Goal: Task Accomplishment & Management: Manage account settings

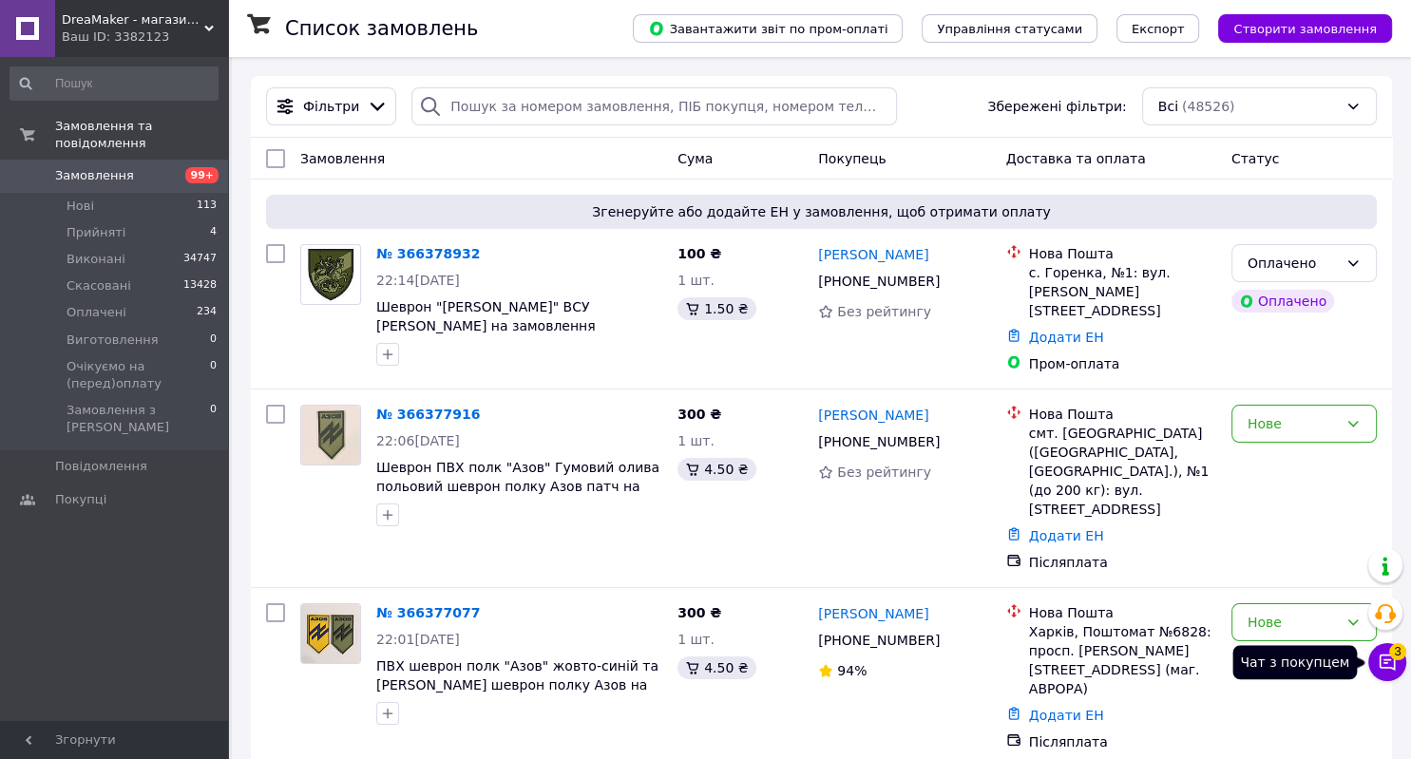
click at [1377, 658] on icon at bounding box center [1386, 662] width 19 height 19
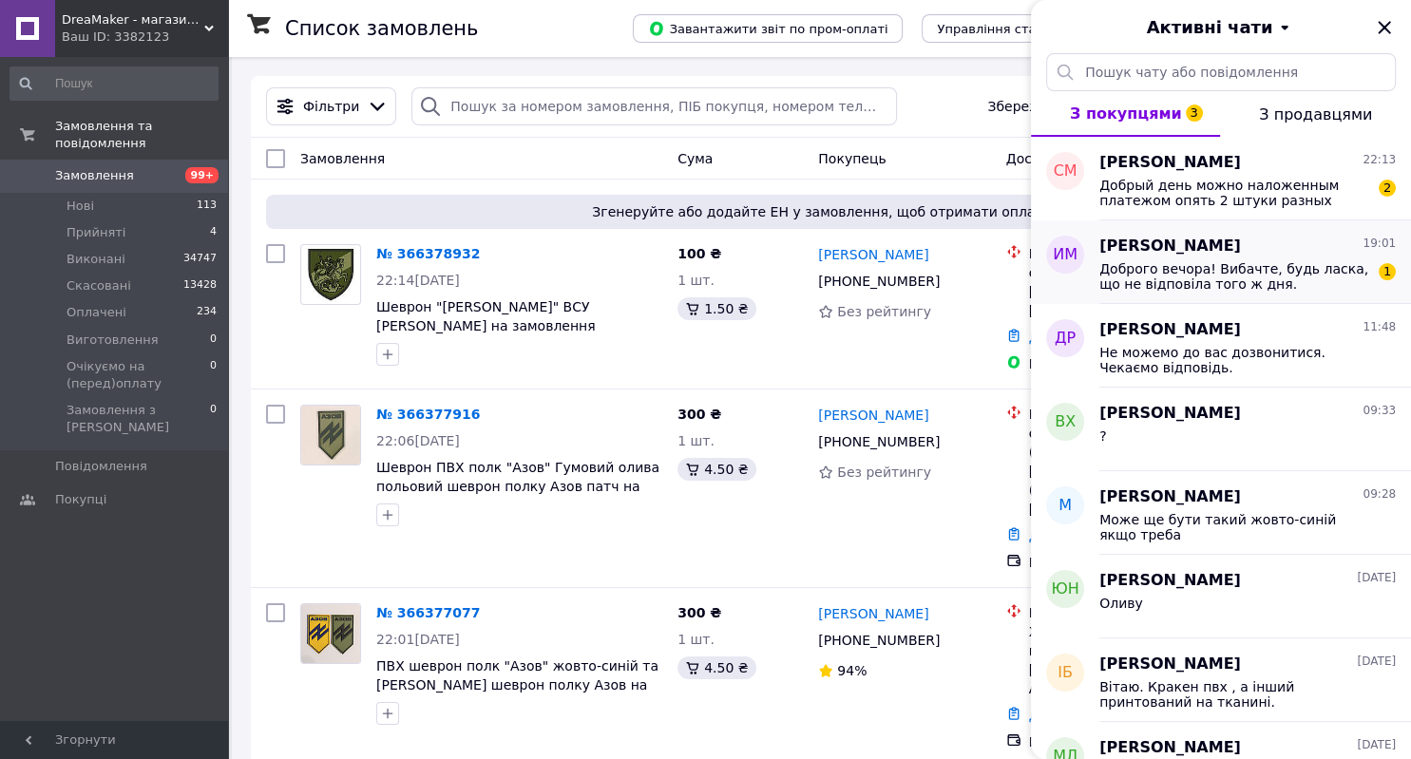
click at [1260, 280] on span "Доброго вечора! Вибачте, будь ласка, що не відповіла того ж дня. Відповідно до …" at bounding box center [1234, 276] width 270 height 30
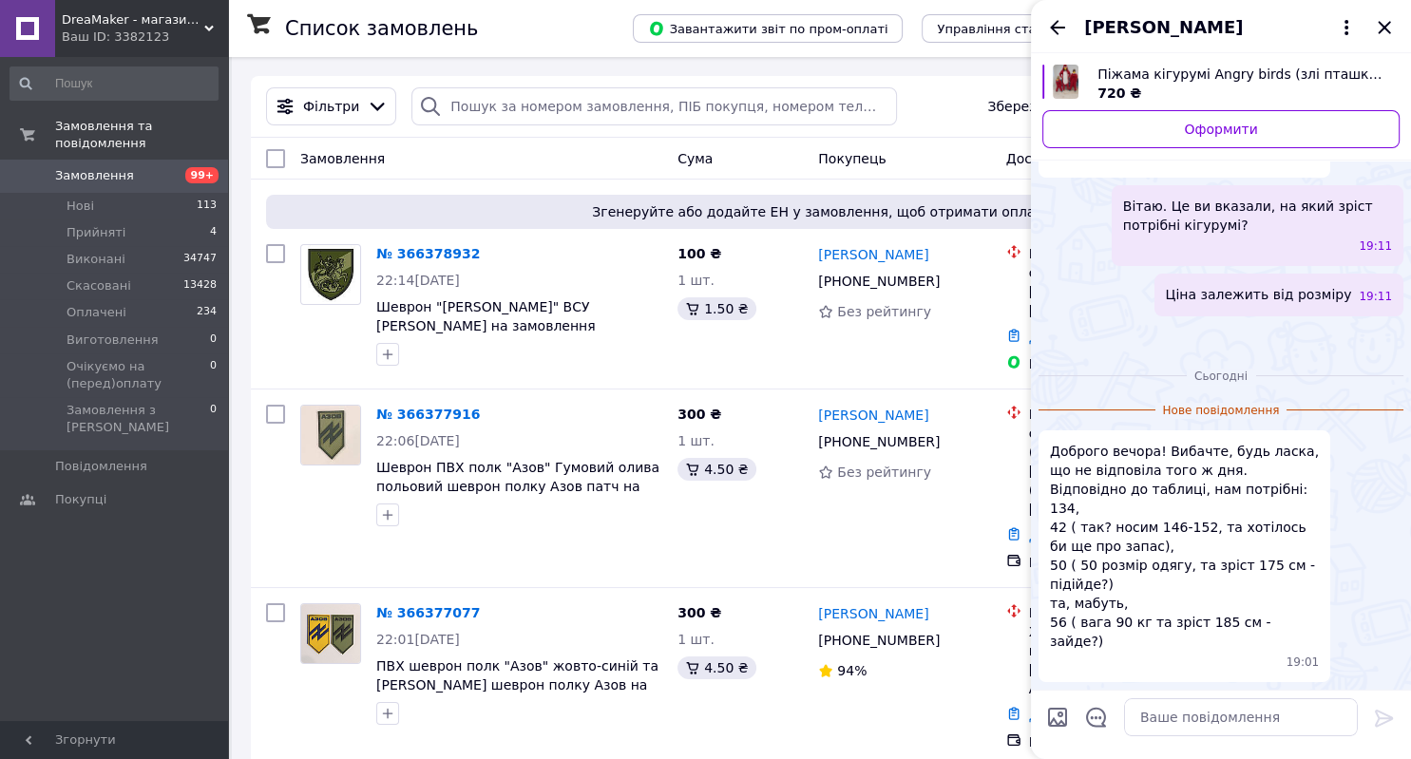
scroll to position [297, 0]
click at [1052, 30] on icon "Назад" at bounding box center [1057, 27] width 23 height 23
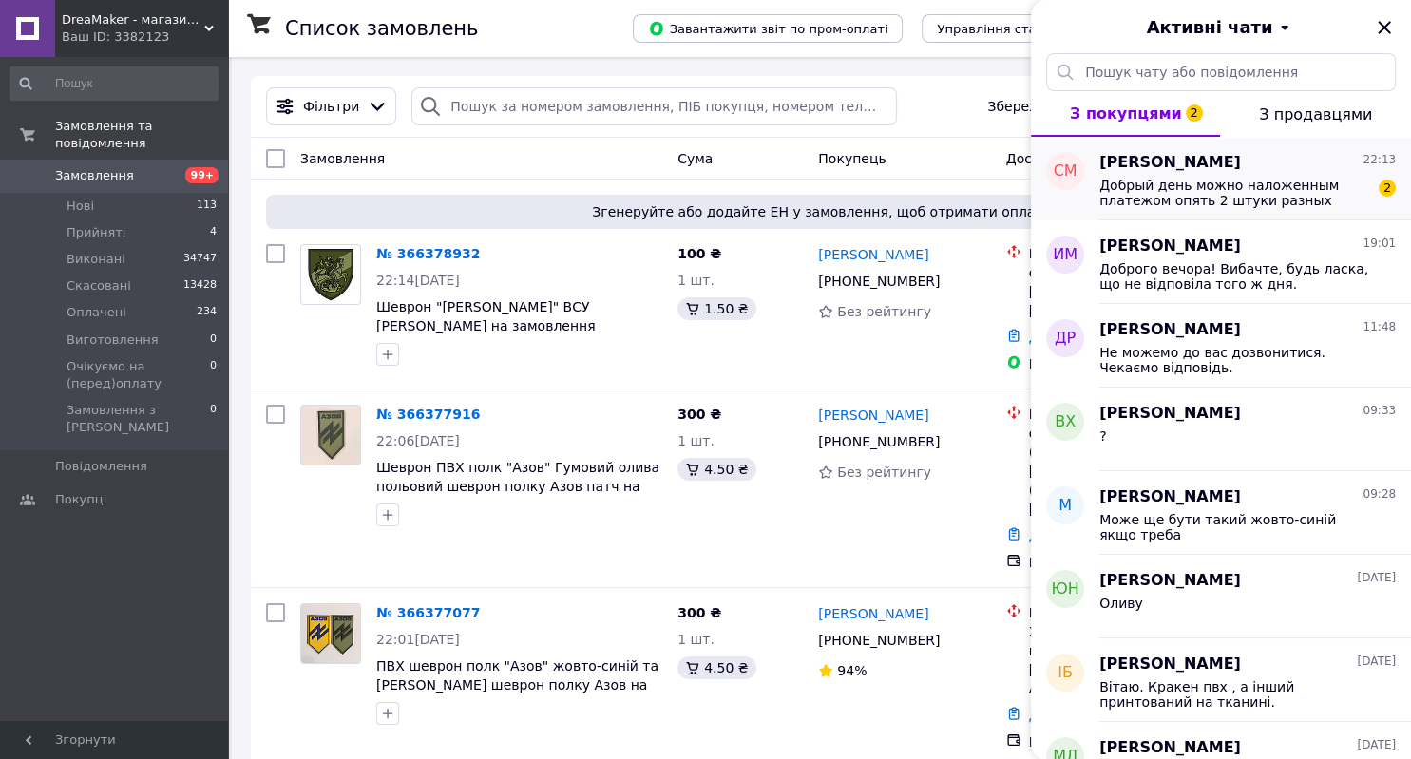
click at [1173, 171] on span "Сукачов Мыкола" at bounding box center [1170, 163] width 142 height 22
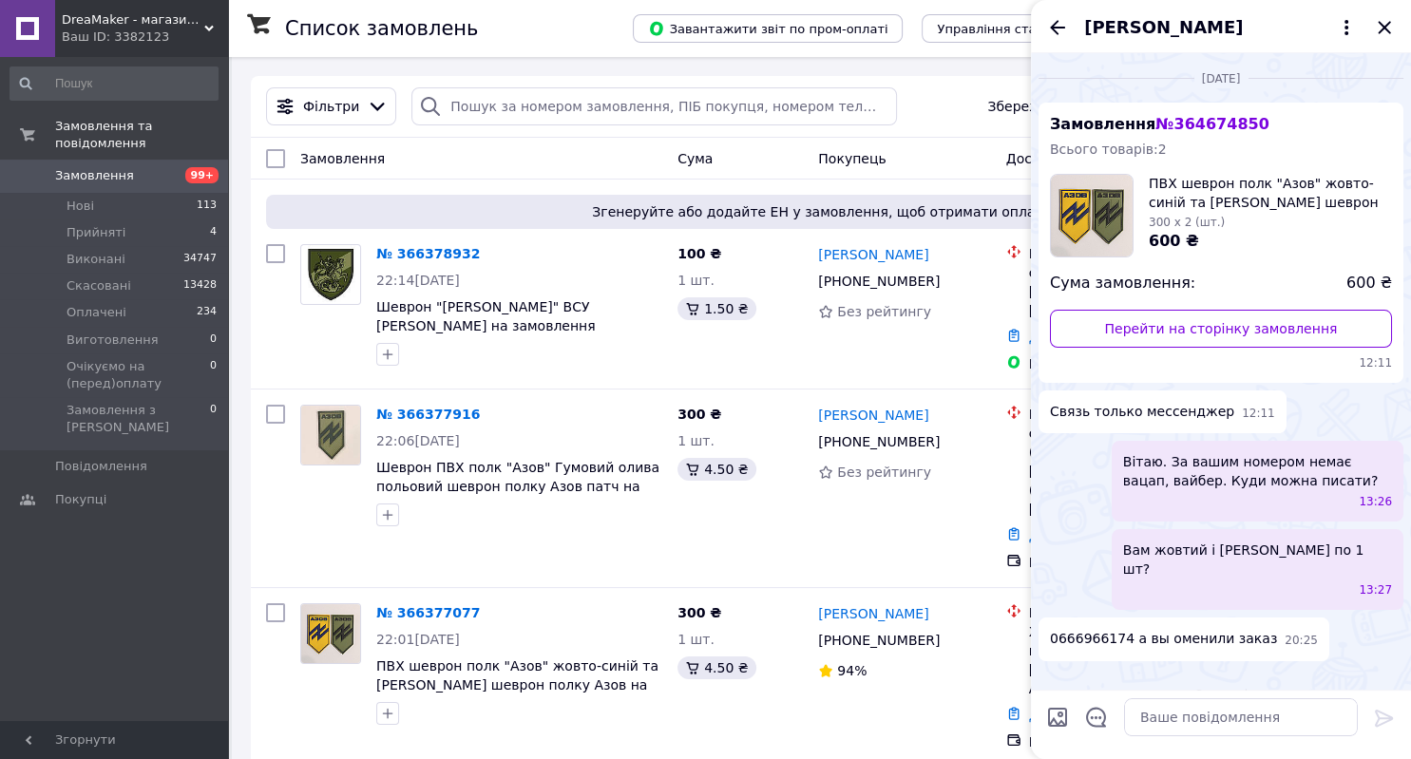
scroll to position [399, 0]
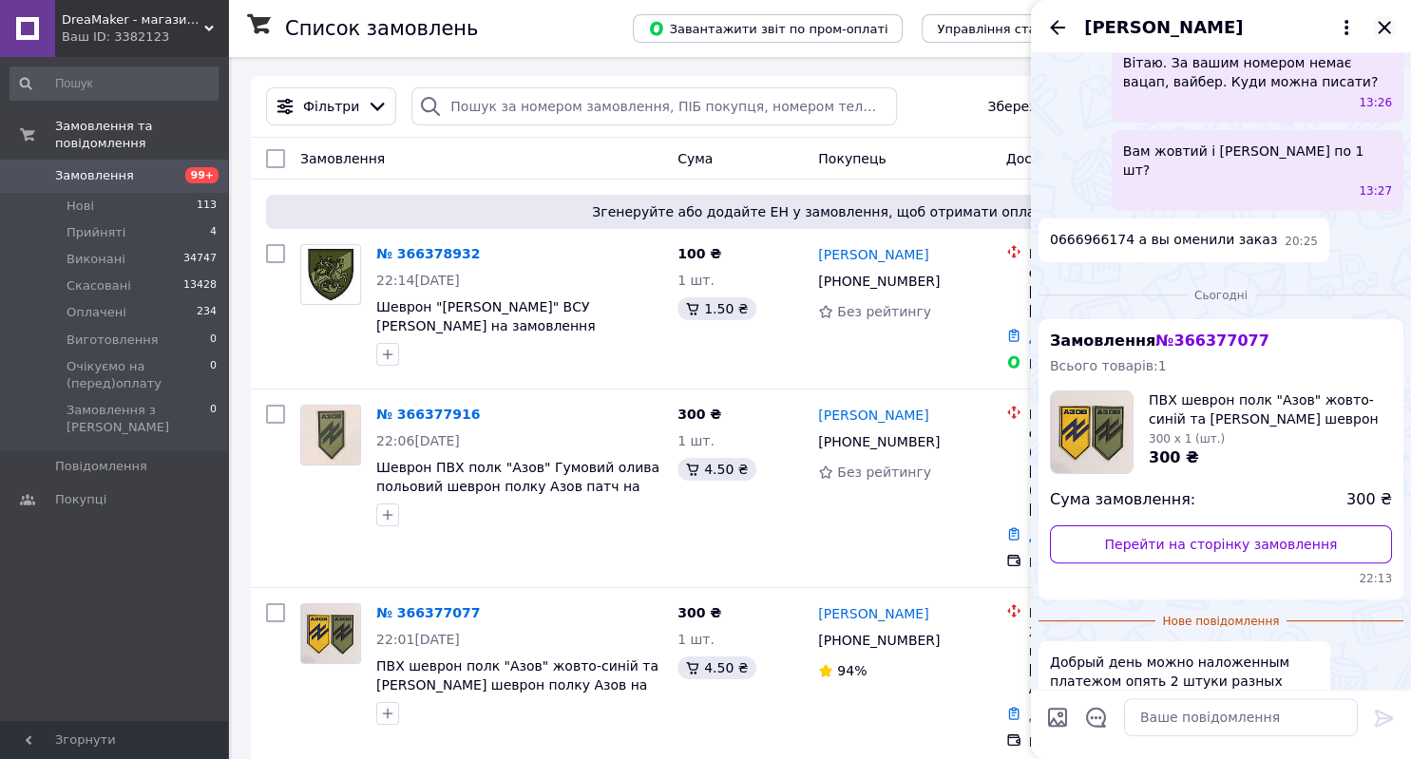
click at [1381, 26] on icon "Закрити" at bounding box center [1383, 27] width 12 height 12
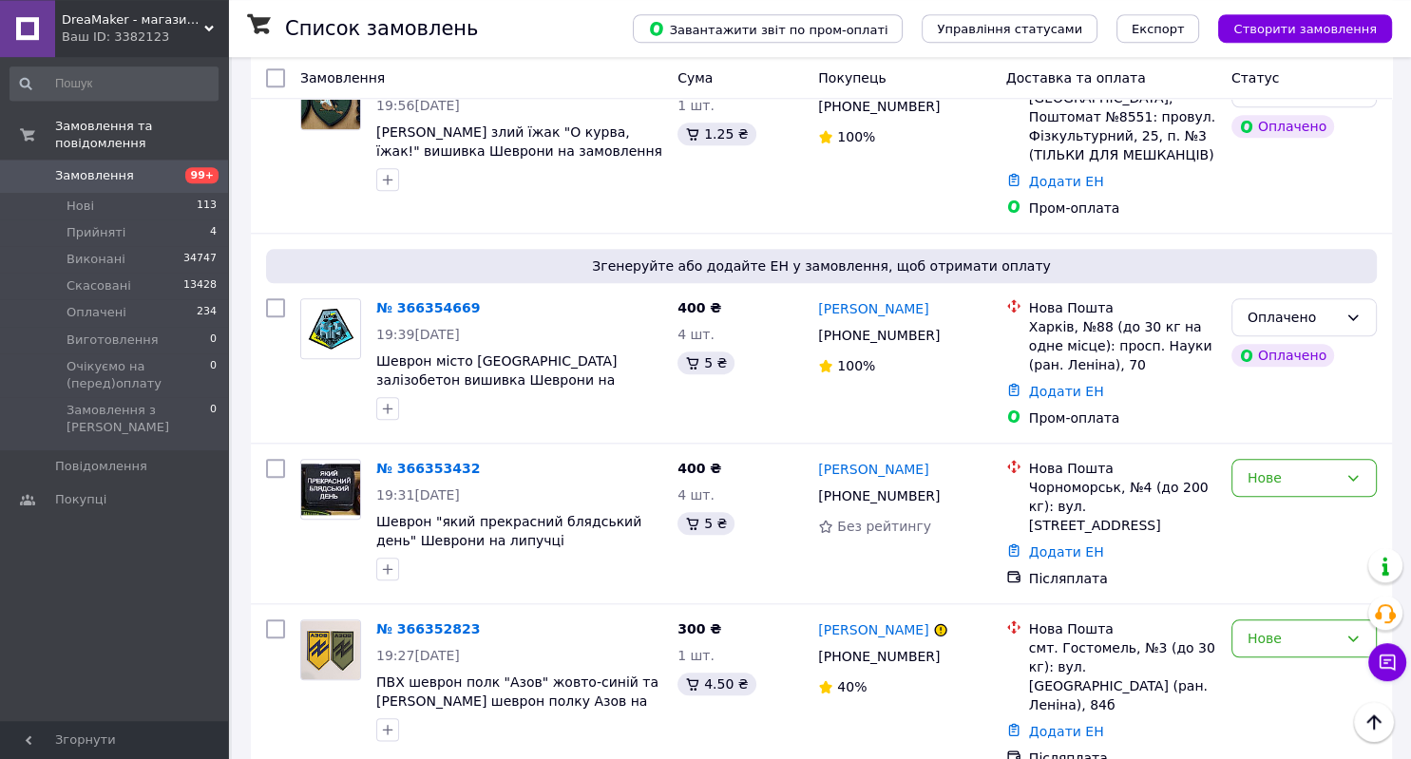
scroll to position [1953, 0]
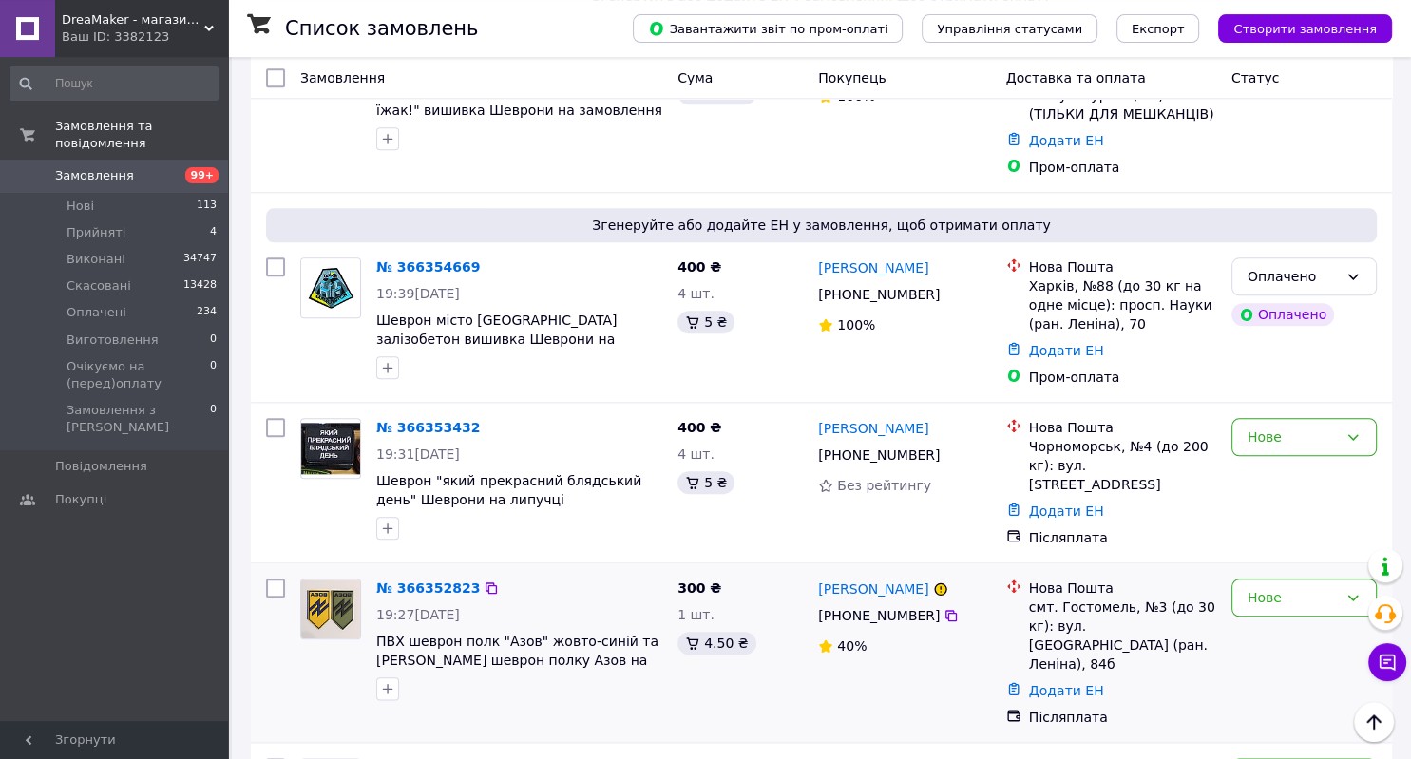
click at [595, 673] on div at bounding box center [519, 688] width 294 height 30
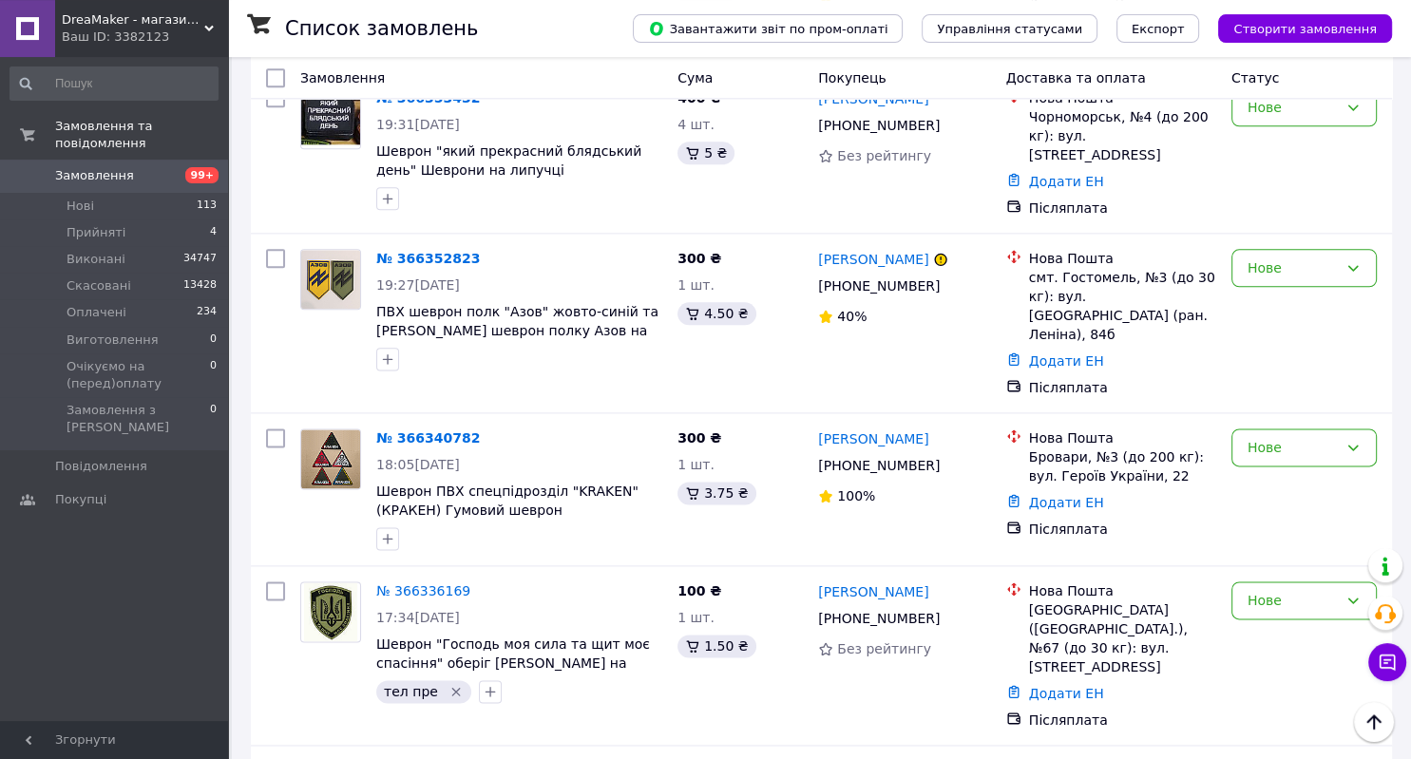
scroll to position [2262, 0]
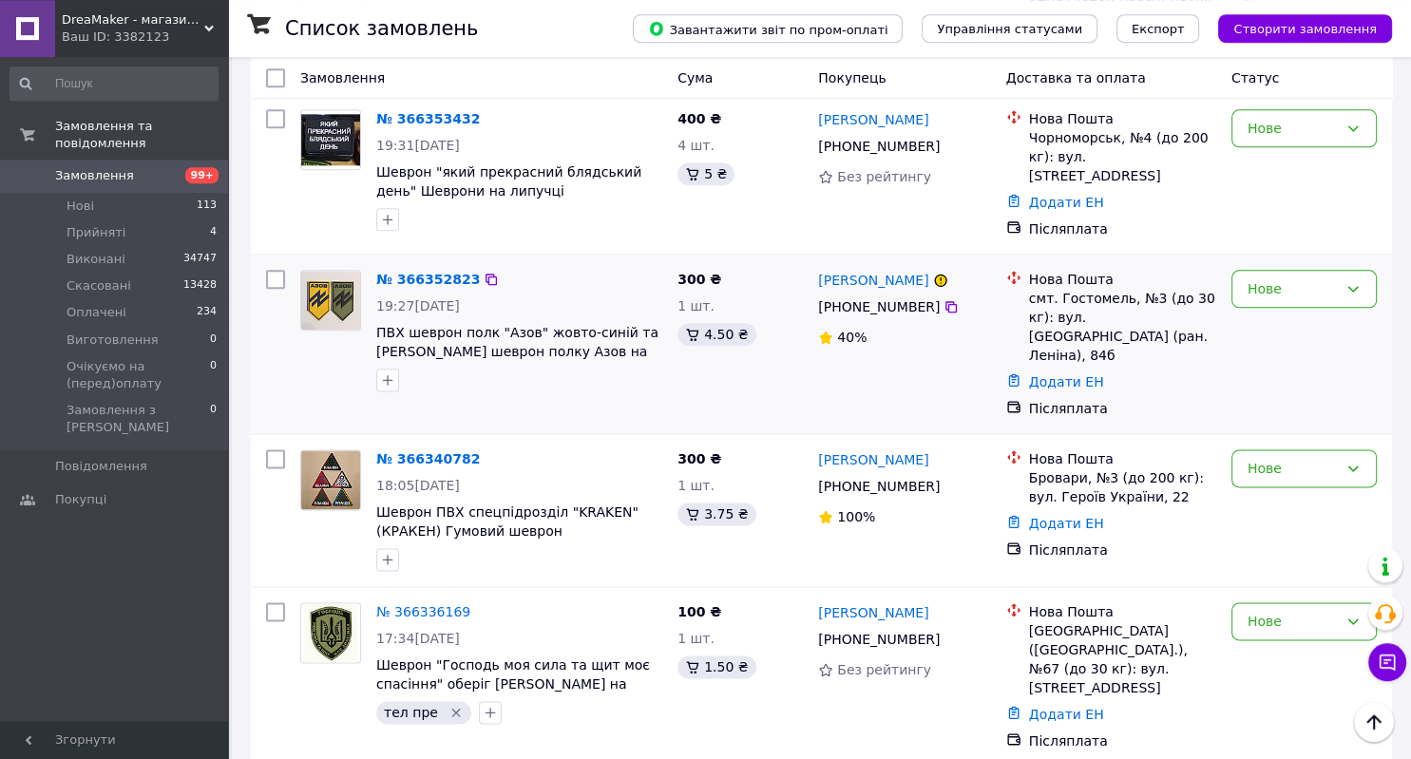
click at [758, 262] on div "300 ₴ 1 шт. 4.50 ₴" at bounding box center [740, 343] width 141 height 163
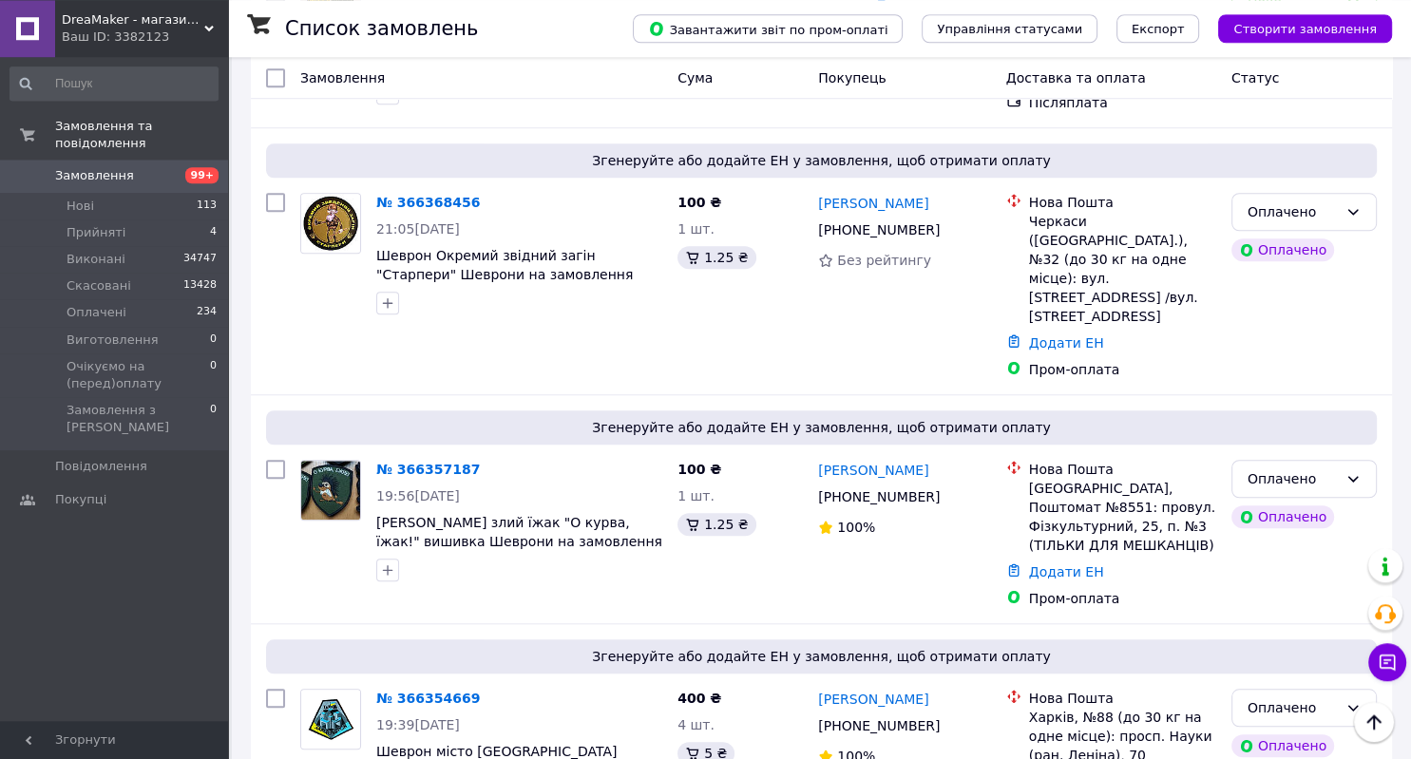
scroll to position [1485, 0]
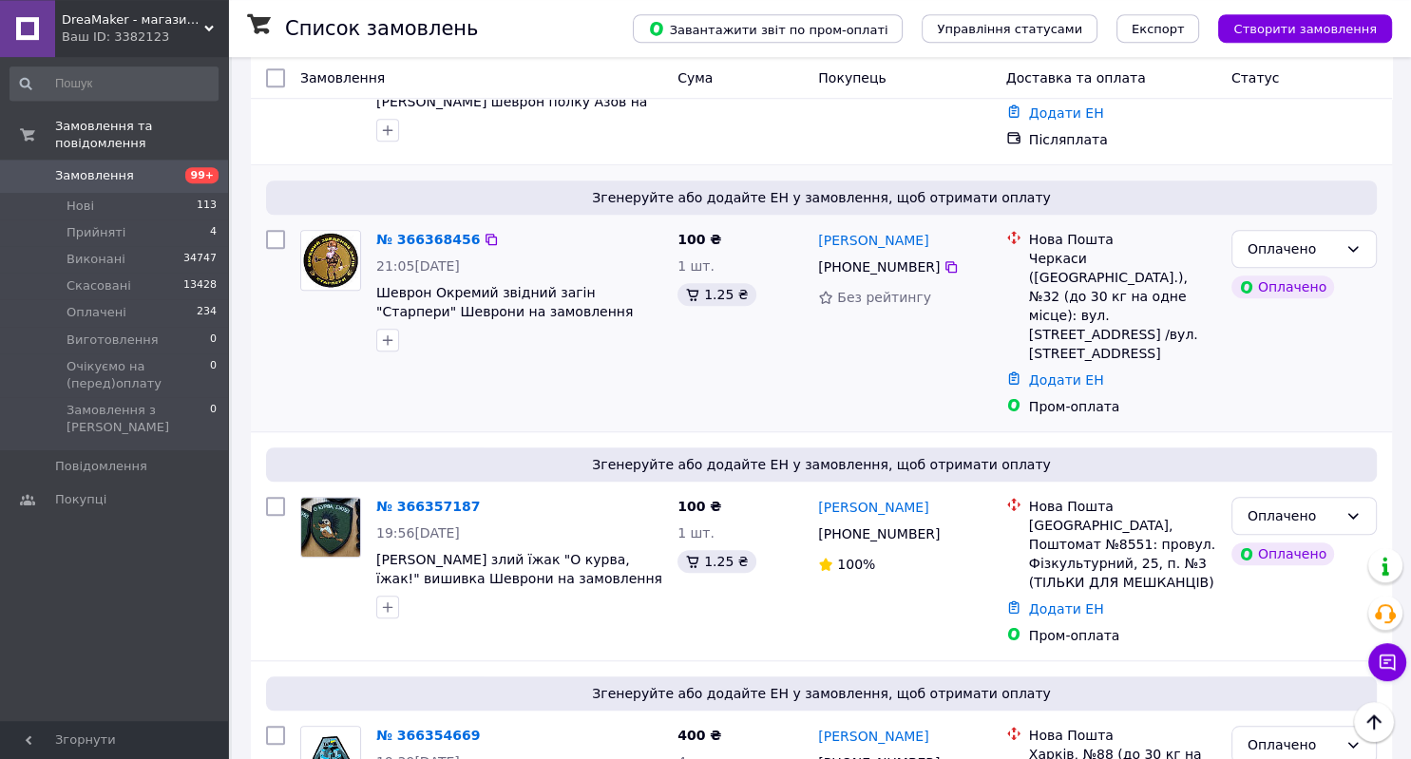
click at [799, 272] on div "100 ₴ 1 шт. 1.25 ₴" at bounding box center [740, 322] width 141 height 201
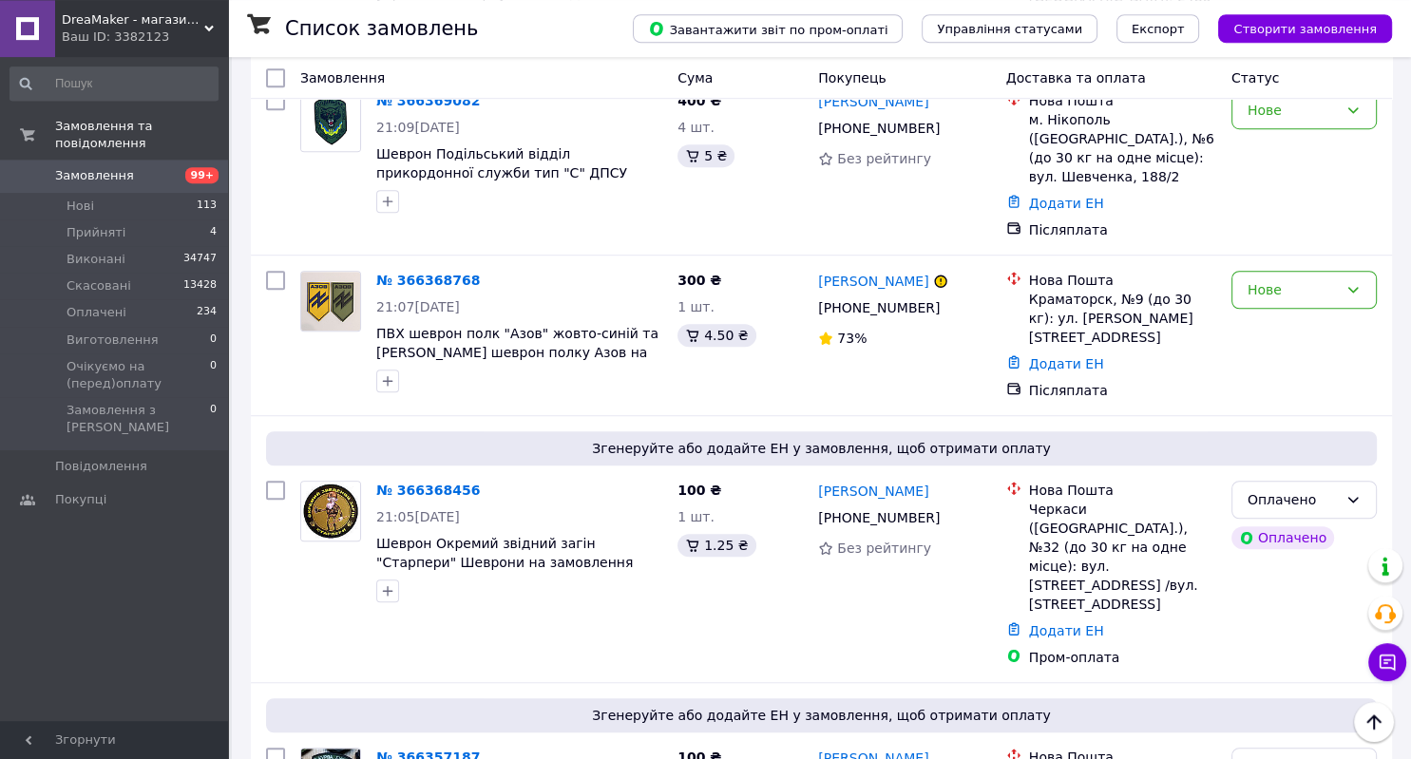
scroll to position [1184, 0]
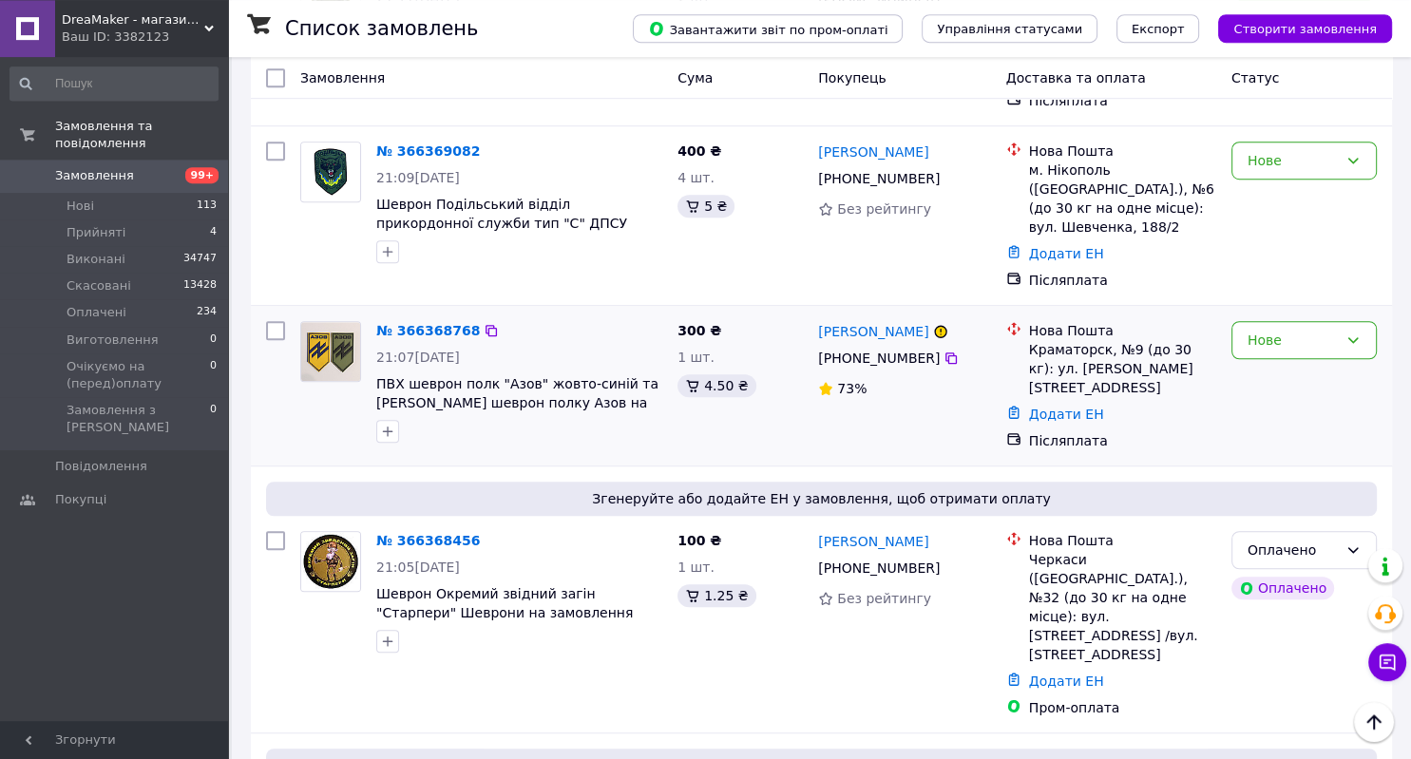
click at [1206, 345] on div "Нова Пошта Краматорск, №9 (до 30 кг): ул. Конрада Гампера, 18 Додати ЕН Післяпл…" at bounding box center [1110, 385] width 225 height 144
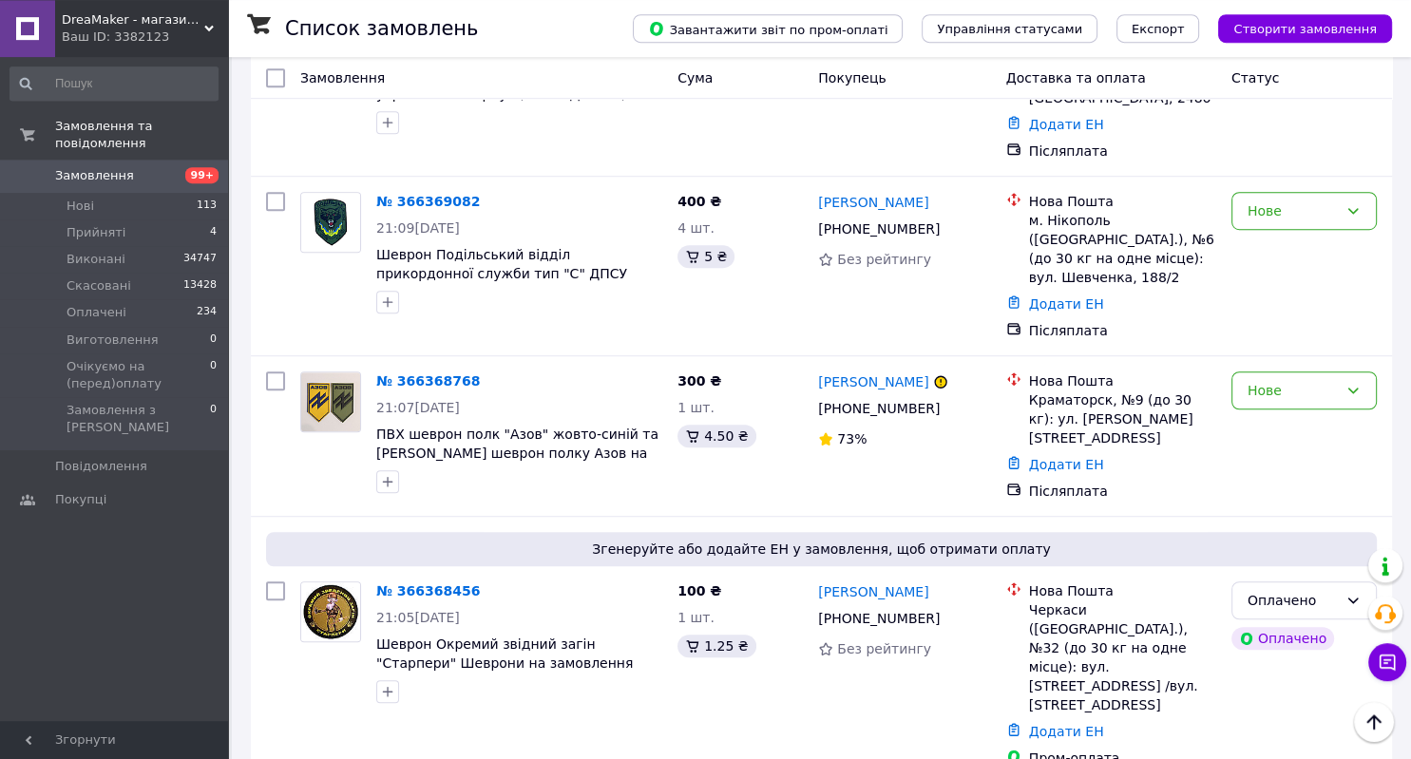
scroll to position [1083, 0]
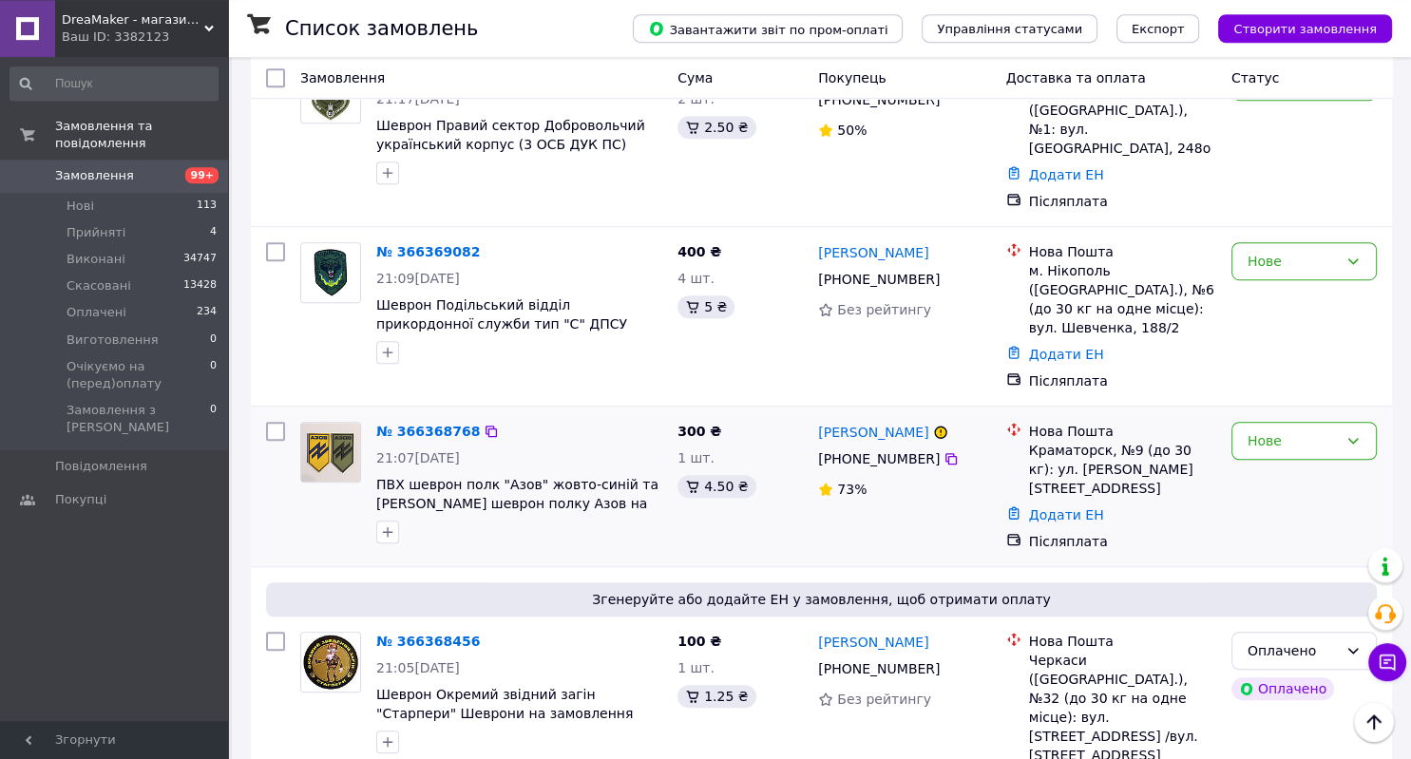
click at [1277, 414] on div "Нове" at bounding box center [1303, 486] width 161 height 144
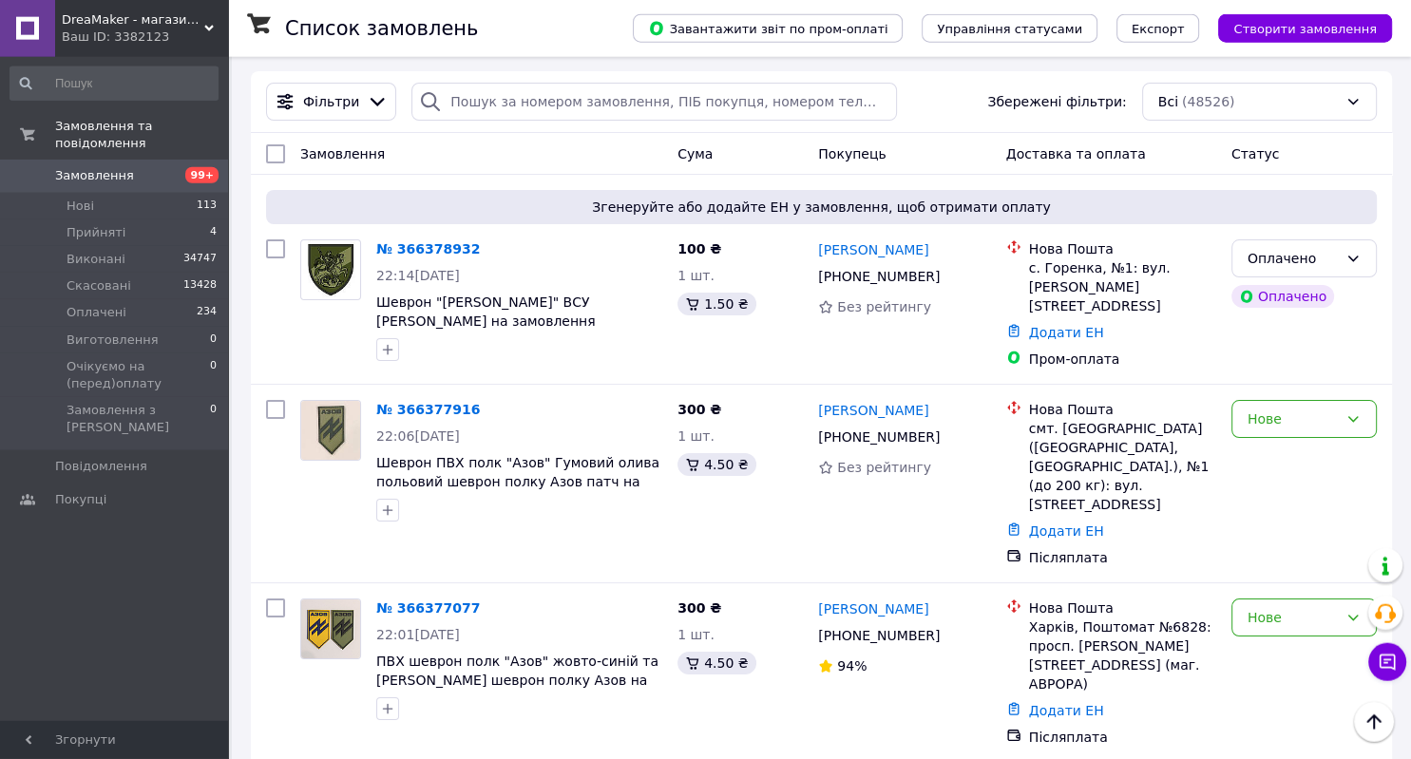
scroll to position [0, 0]
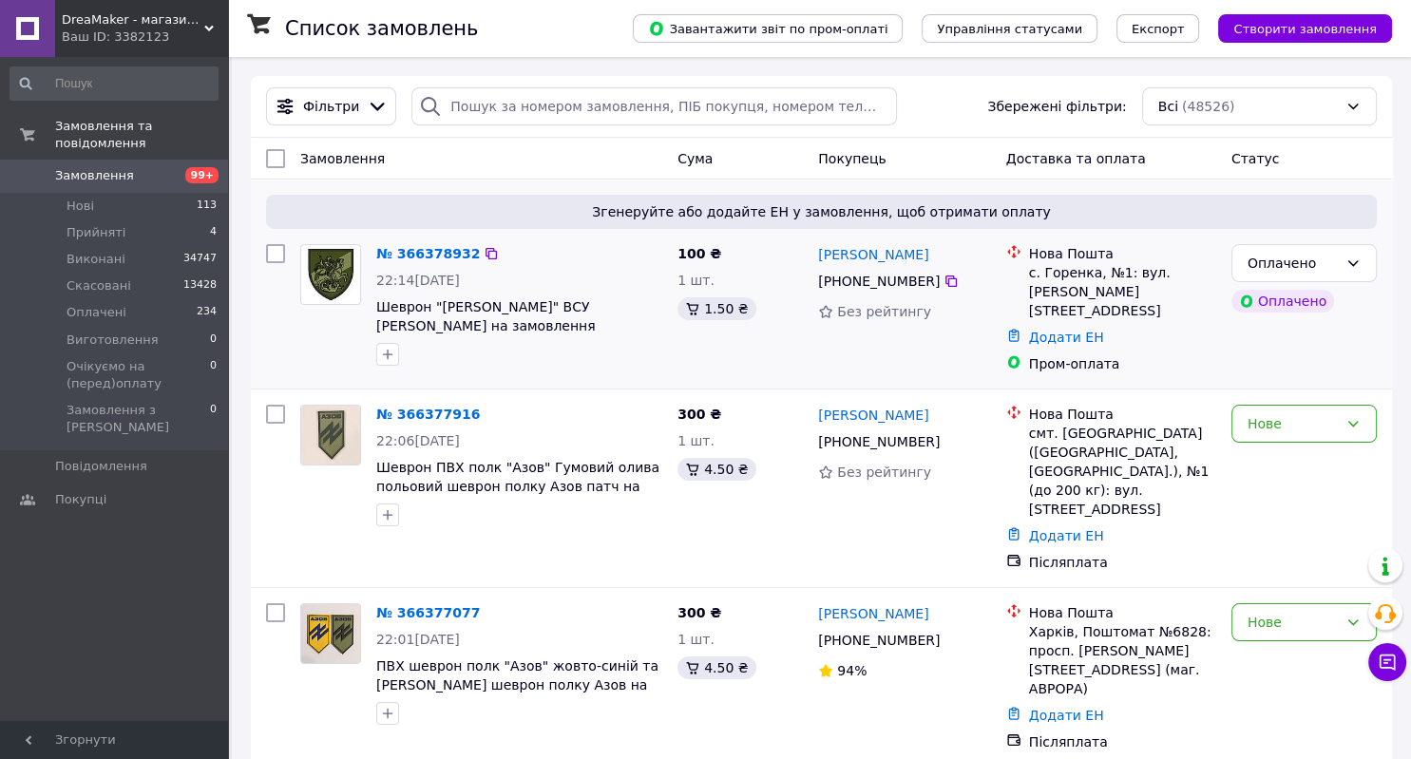
click at [1178, 354] on div "Пром-оплата" at bounding box center [1122, 363] width 187 height 19
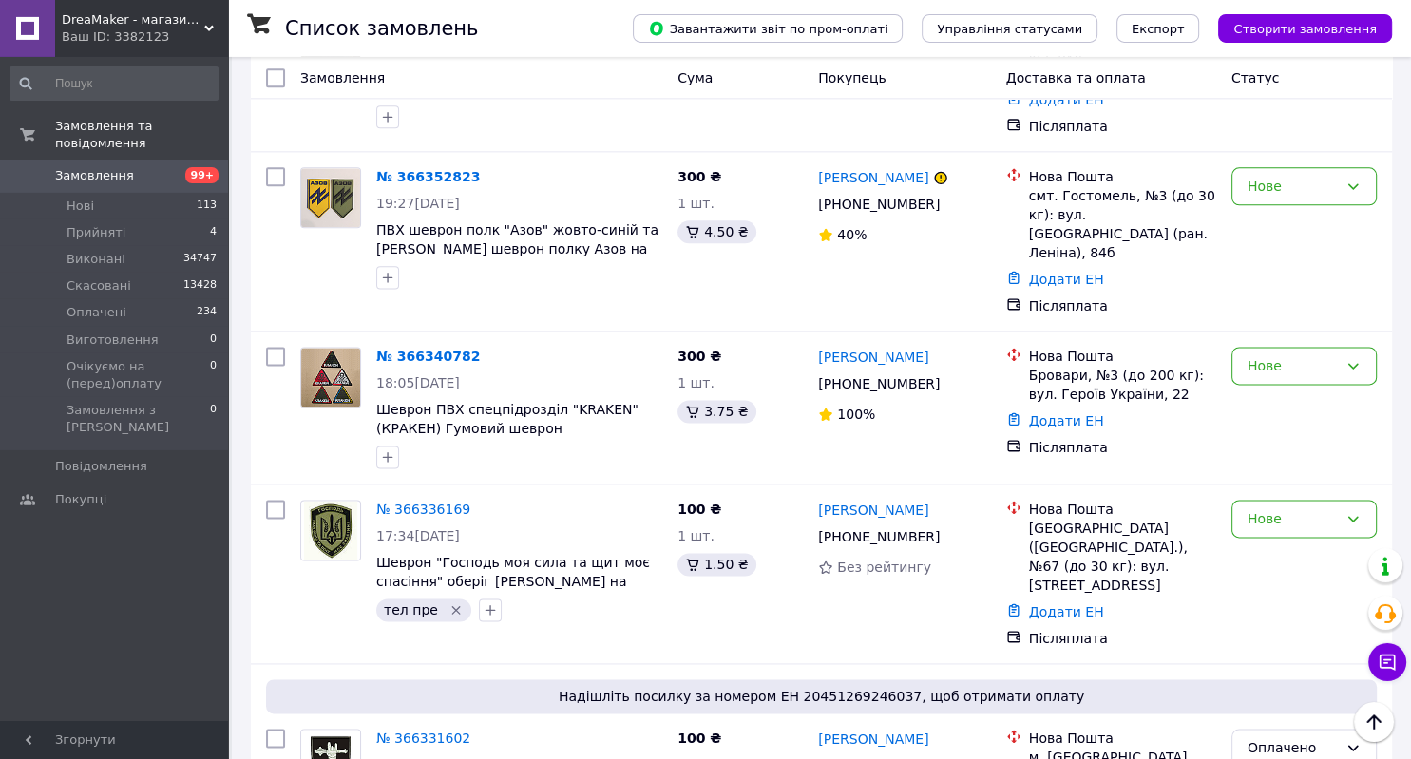
scroll to position [2385, 0]
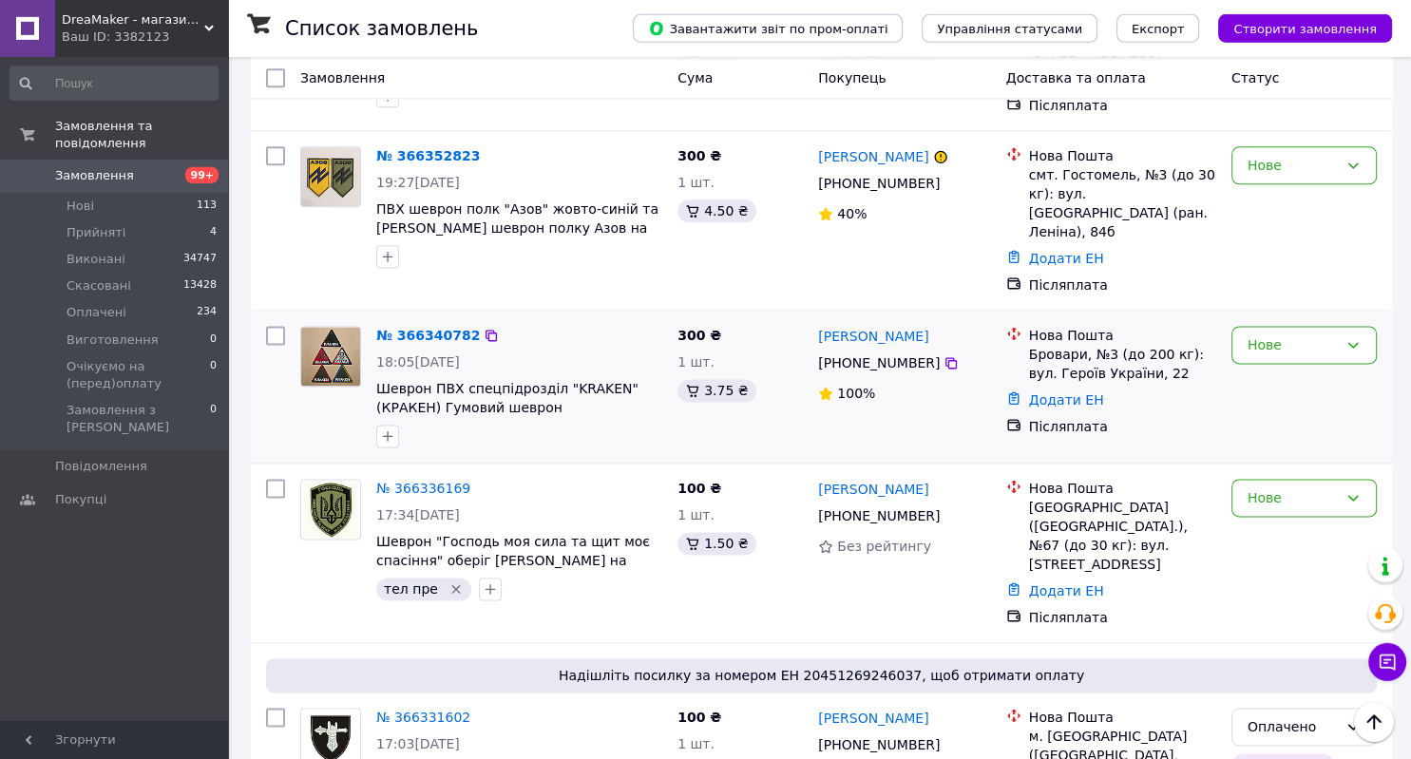
click at [815, 318] on div "Юрій Наумець +380 93 490 12 90 100%" at bounding box center [904, 386] width 188 height 137
drag, startPoint x: 1031, startPoint y: 160, endPoint x: 1104, endPoint y: 200, distance: 83.8
click at [1104, 326] on div "Нова Пошта Бровари, №3 (до 200 кг): вул. Героїв України, 22" at bounding box center [1122, 354] width 195 height 57
drag, startPoint x: 1214, startPoint y: 230, endPoint x: 1110, endPoint y: 189, distance: 111.3
click at [1214, 387] on div "Додати ЕН" at bounding box center [1122, 400] width 195 height 27
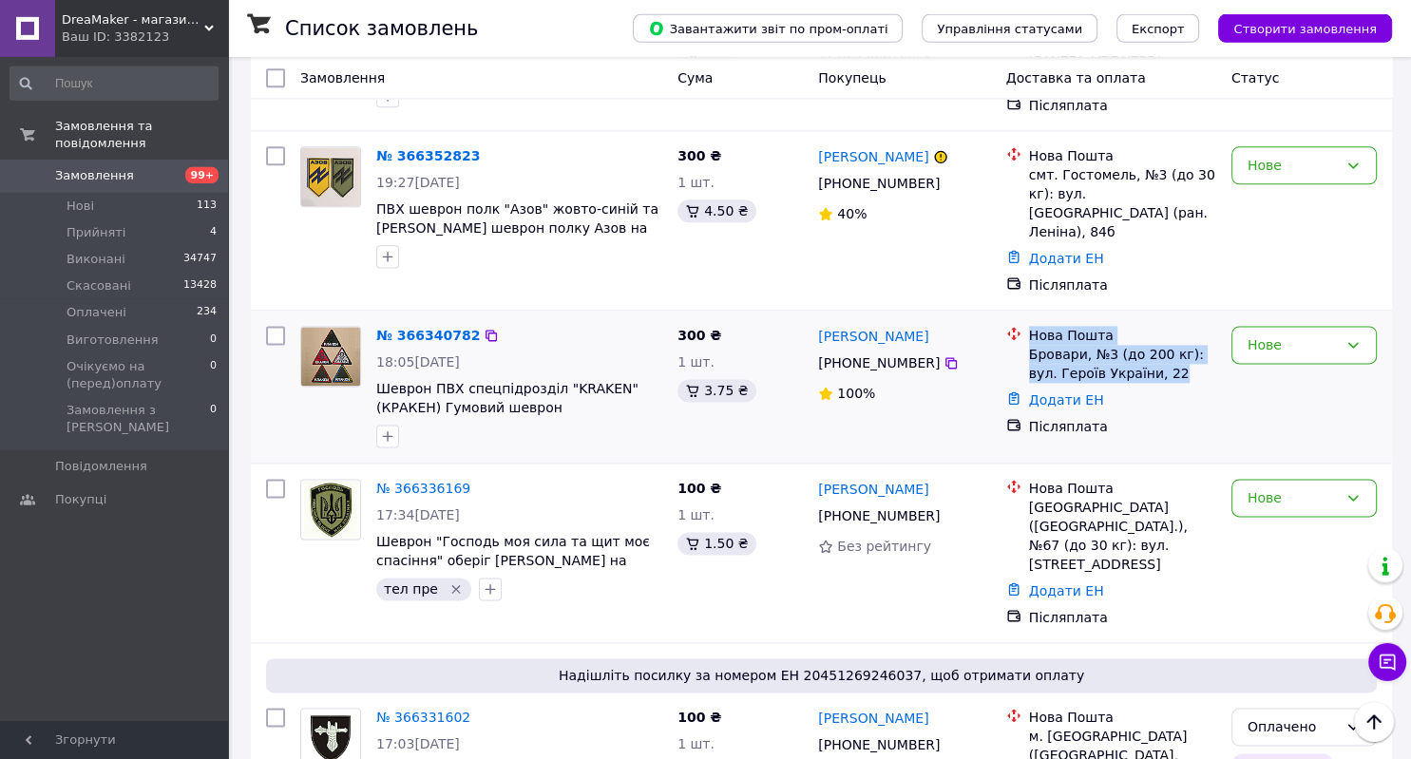
drag, startPoint x: 1030, startPoint y: 160, endPoint x: 1163, endPoint y: 212, distance: 142.9
click at [1163, 326] on div "Нова Пошта Бровари, №3 (до 200 кг): вул. Героїв України, 22" at bounding box center [1122, 354] width 195 height 57
copy div "Нова Пошта Бровари, №3 (до 200 кг): вул. Героїв України, 22"
click at [396, 425] on button "button" at bounding box center [387, 436] width 23 height 23
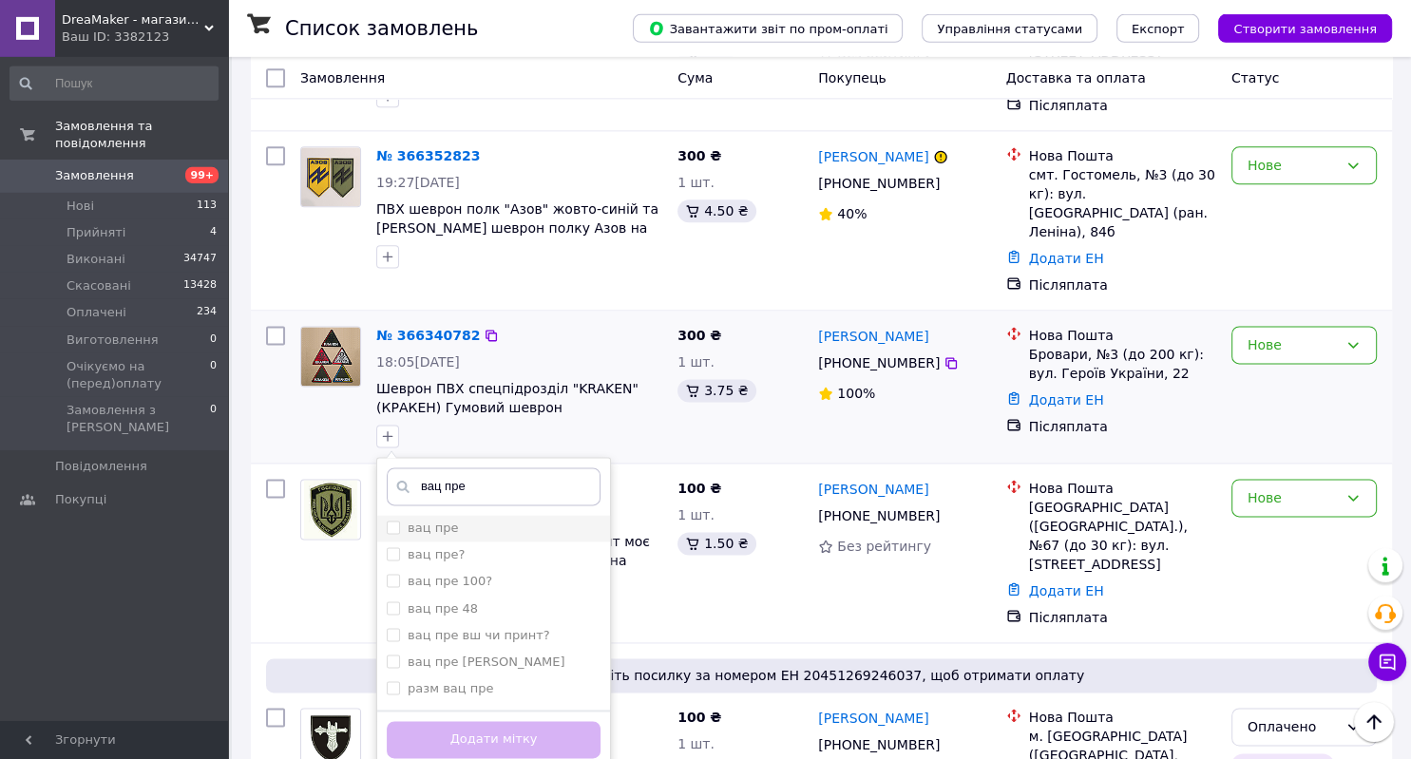
type input "вац пре"
click at [456, 520] on div "вац пре" at bounding box center [494, 528] width 214 height 17
checkbox input "true"
click at [465, 721] on button "Додати мітку" at bounding box center [494, 739] width 214 height 37
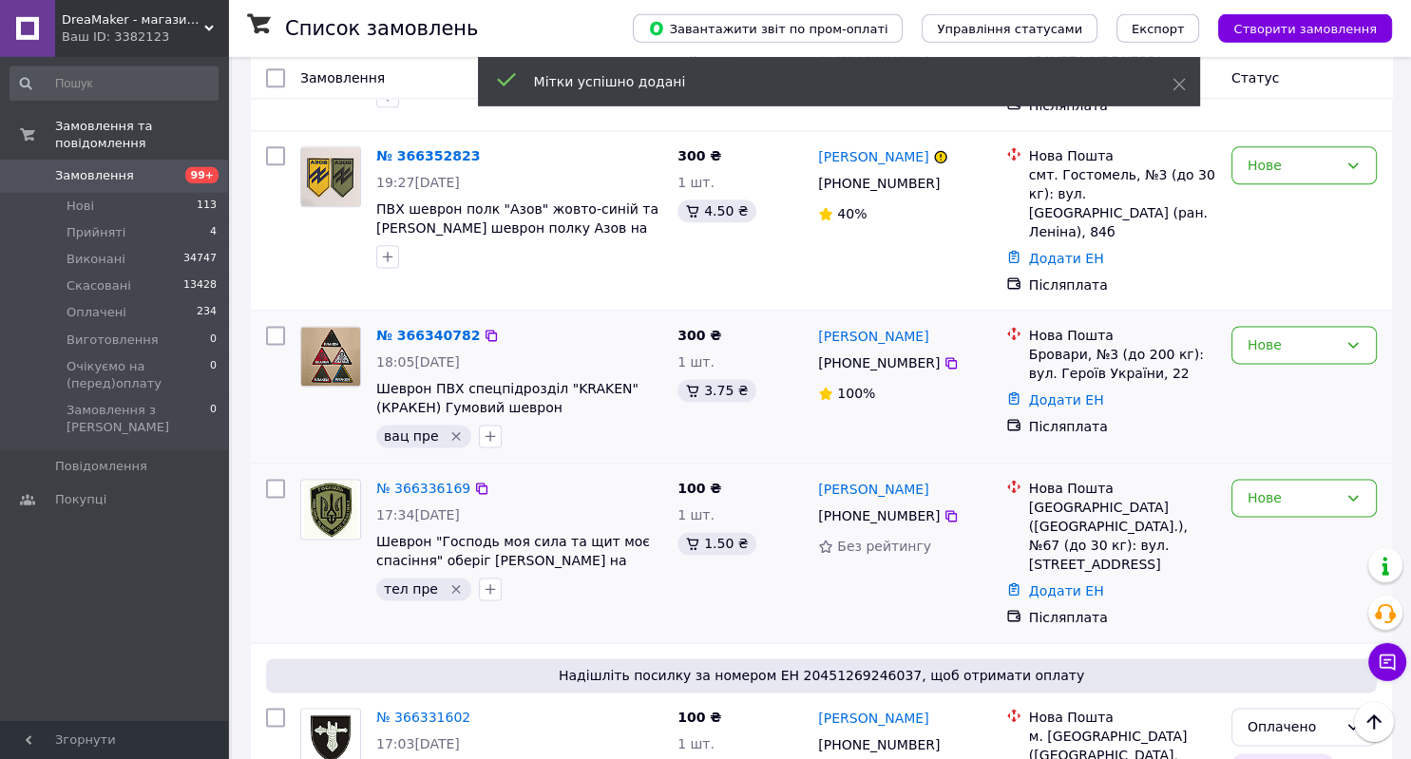
click at [777, 471] on div "100 ₴ 1 шт. 1.50 ₴" at bounding box center [740, 552] width 141 height 163
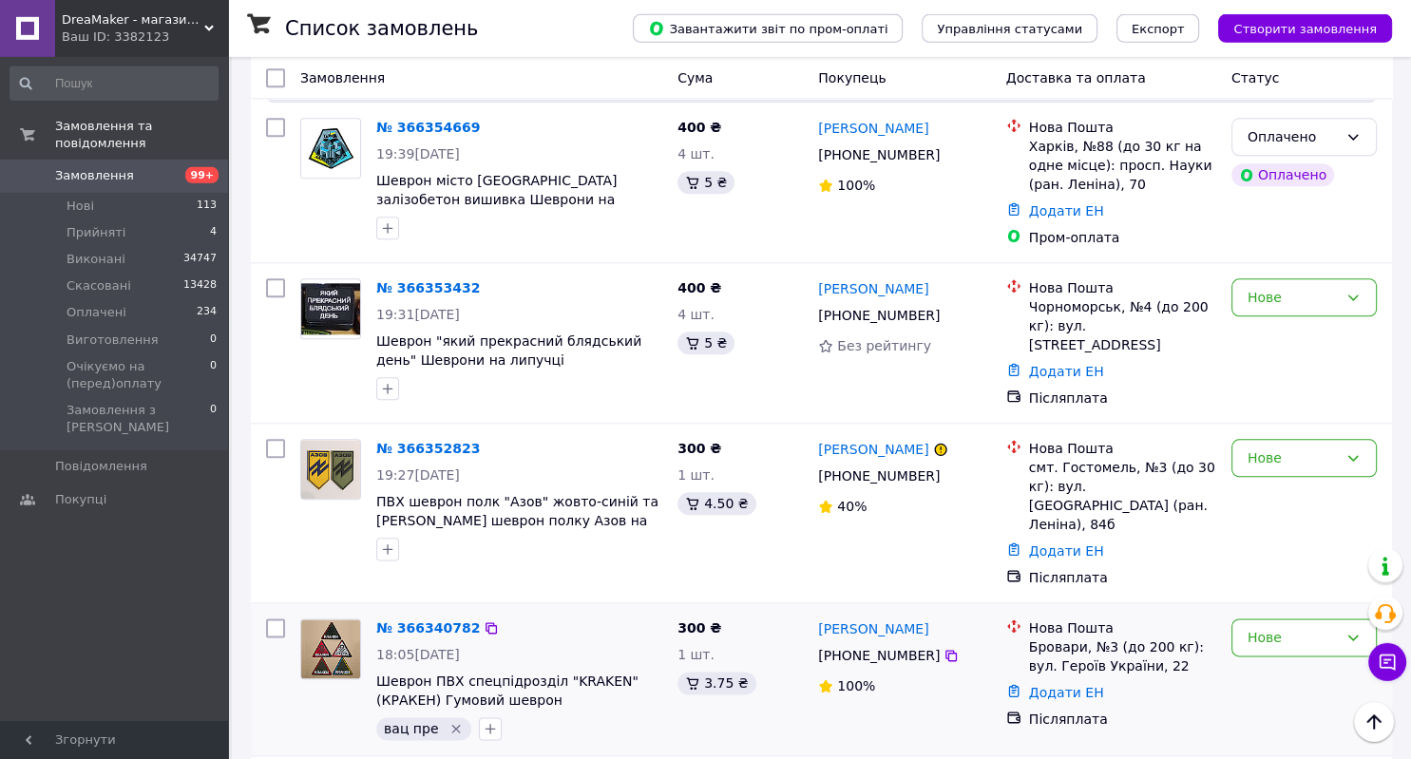
scroll to position [2084, 0]
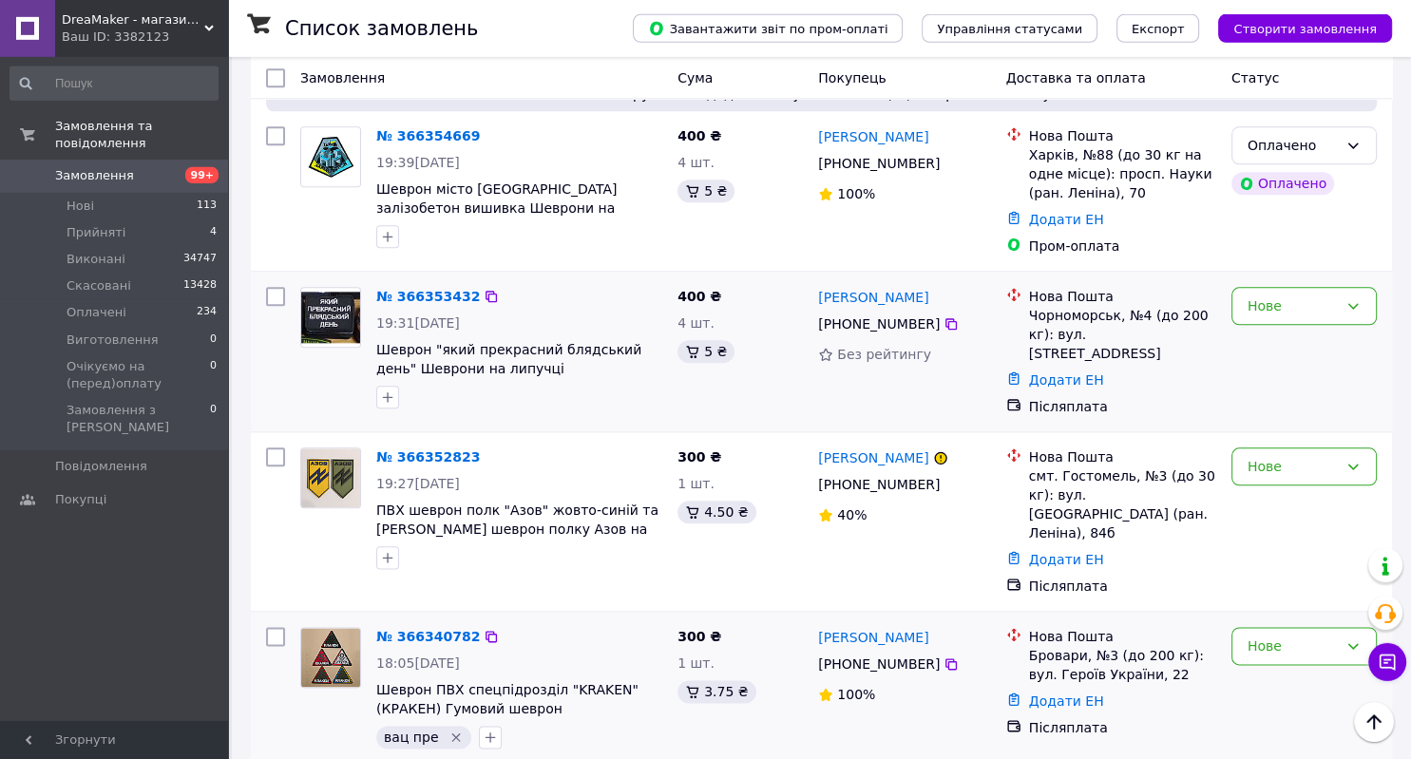
click at [426, 382] on div at bounding box center [519, 397] width 294 height 30
click at [389, 389] on icon "button" at bounding box center [387, 396] width 15 height 15
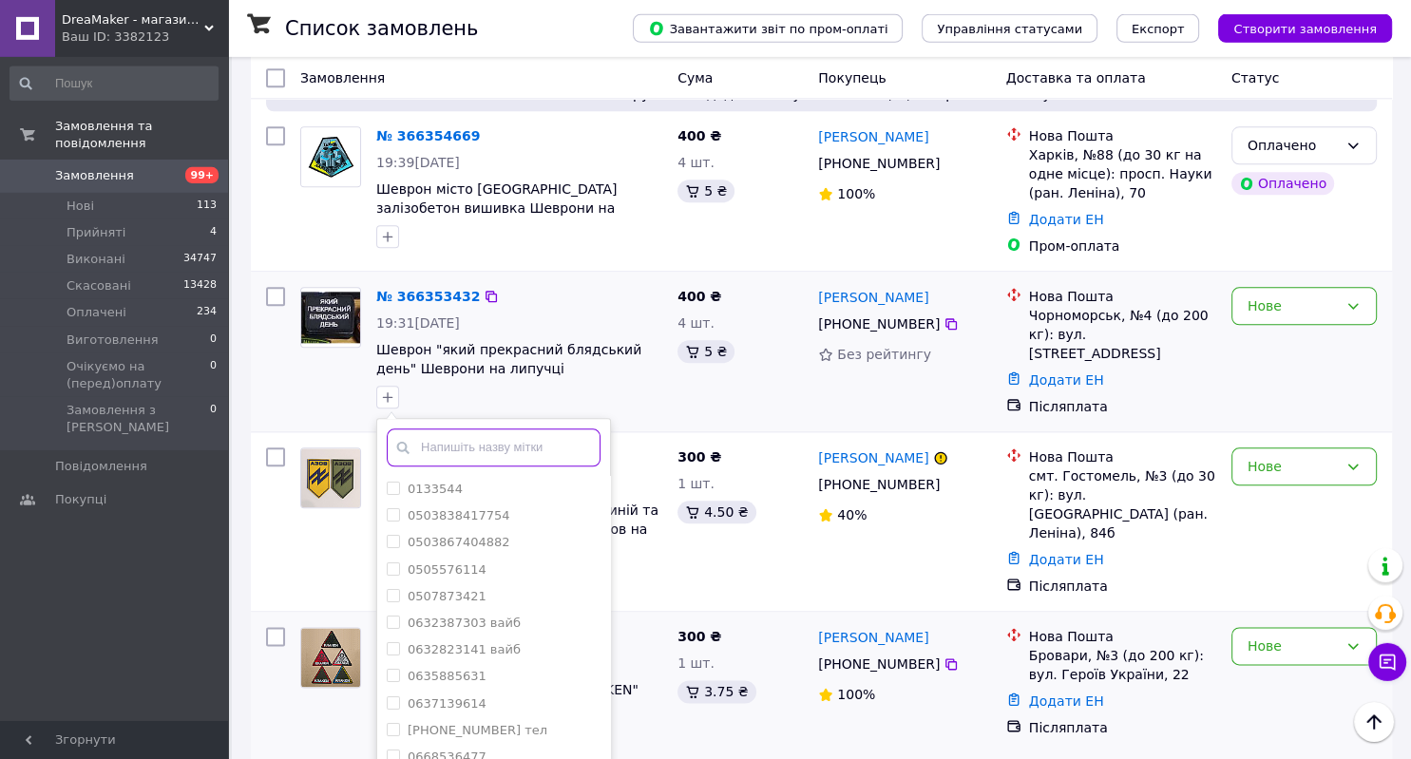
click at [471, 428] on input "text" at bounding box center [494, 447] width 214 height 38
type input "вайб пре"
click at [469, 588] on div "вайб пре" at bounding box center [494, 596] width 214 height 17
checkbox input "true"
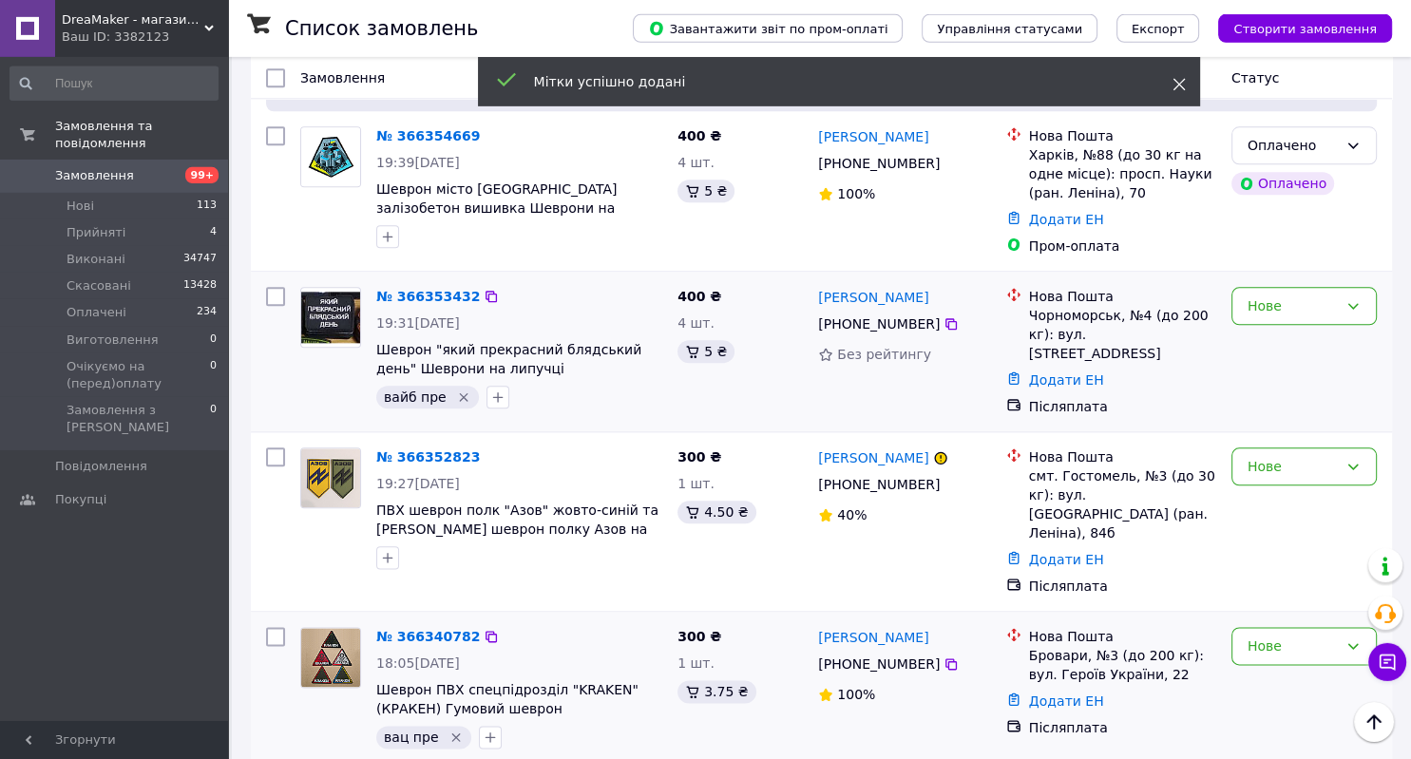
click at [1176, 83] on use at bounding box center [1178, 85] width 12 height 12
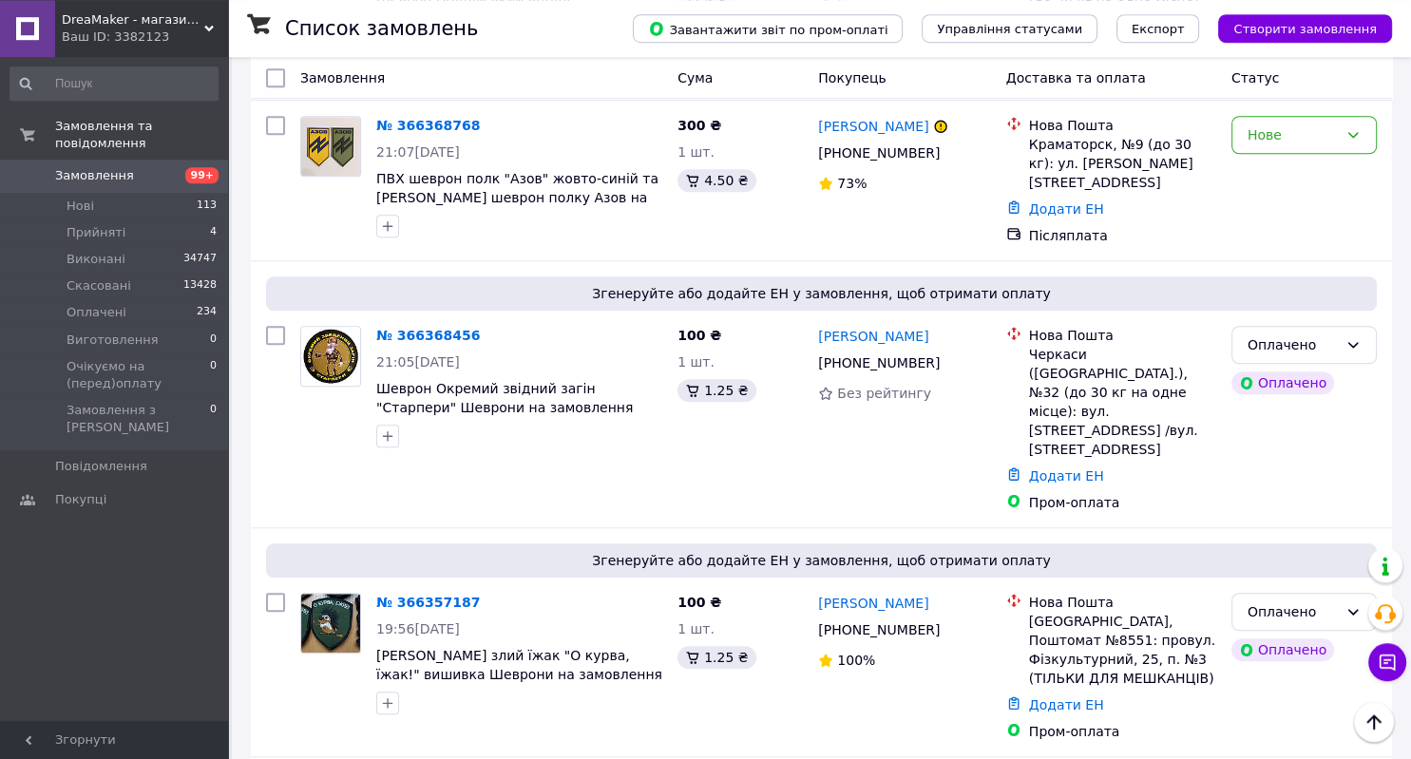
scroll to position [1382, 0]
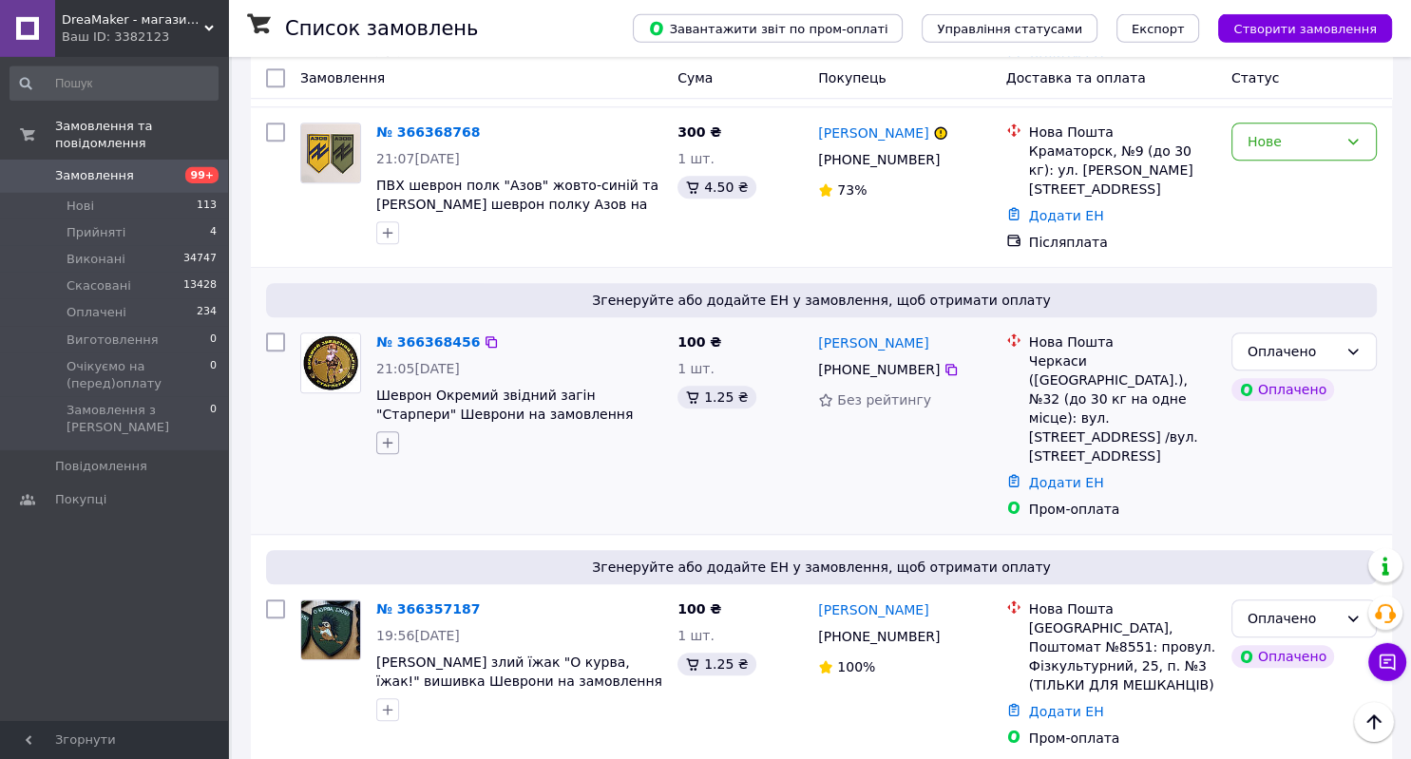
click at [389, 435] on icon "button" at bounding box center [387, 442] width 15 height 15
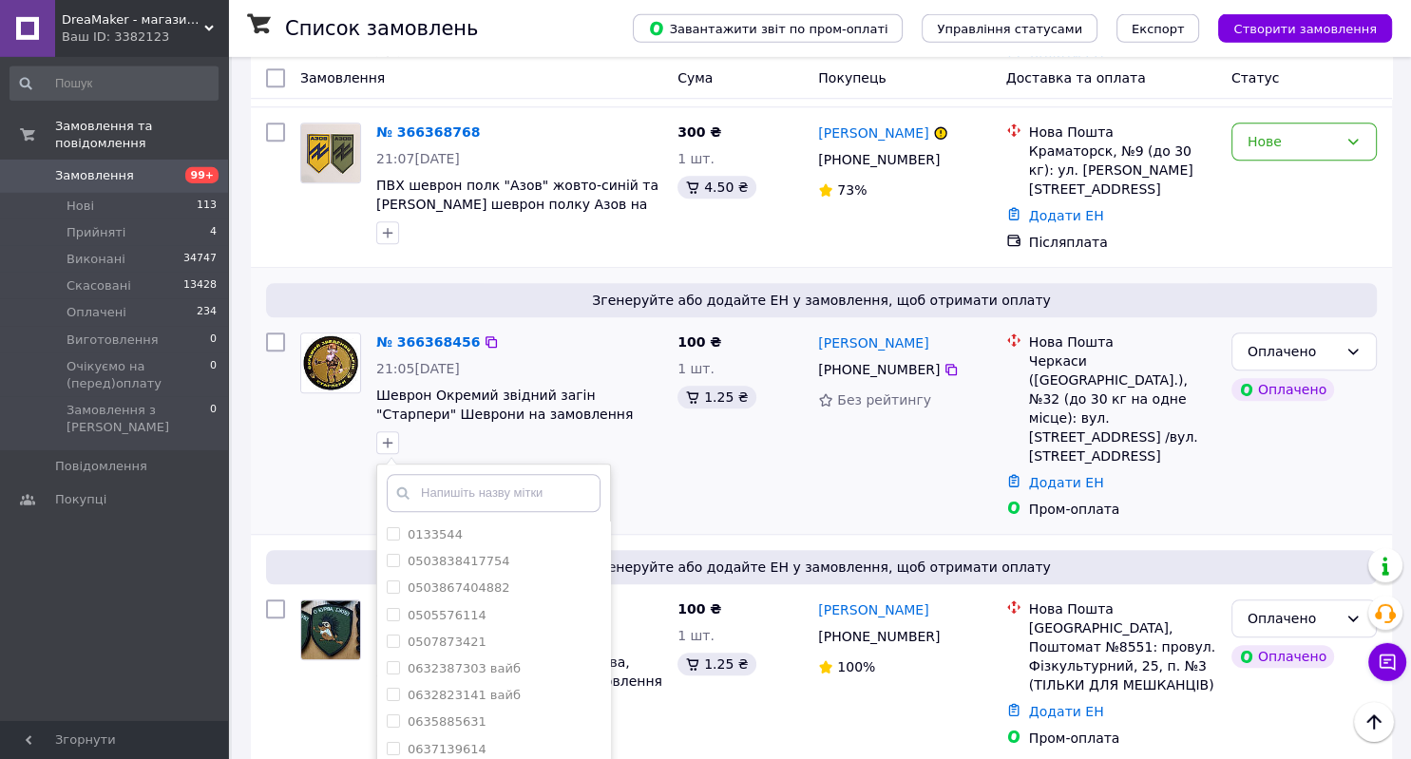
click at [421, 474] on input "text" at bounding box center [494, 493] width 214 height 38
type input "вайб"
click at [507, 702] on div "вайб" at bounding box center [494, 710] width 214 height 17
checkbox input "true"
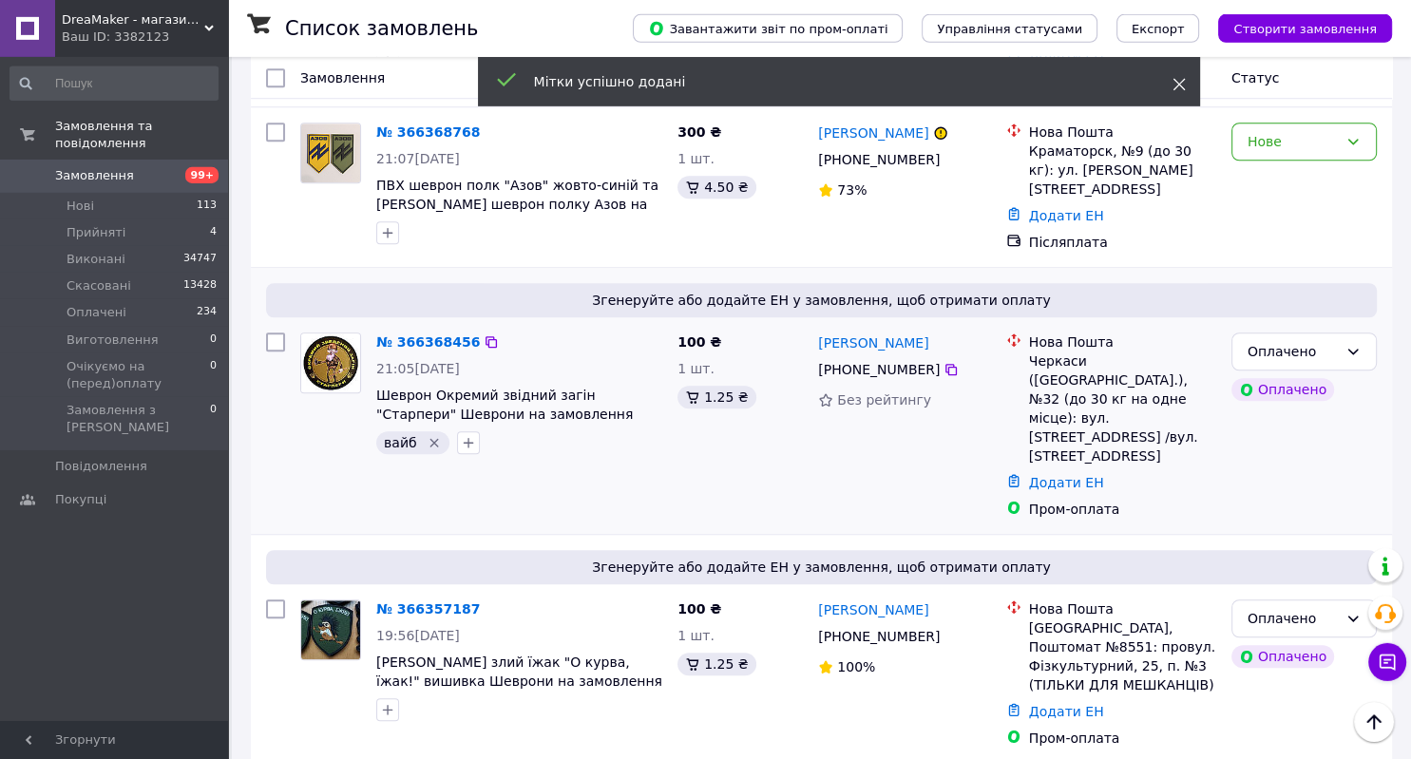
click at [1175, 87] on icon at bounding box center [1178, 84] width 13 height 13
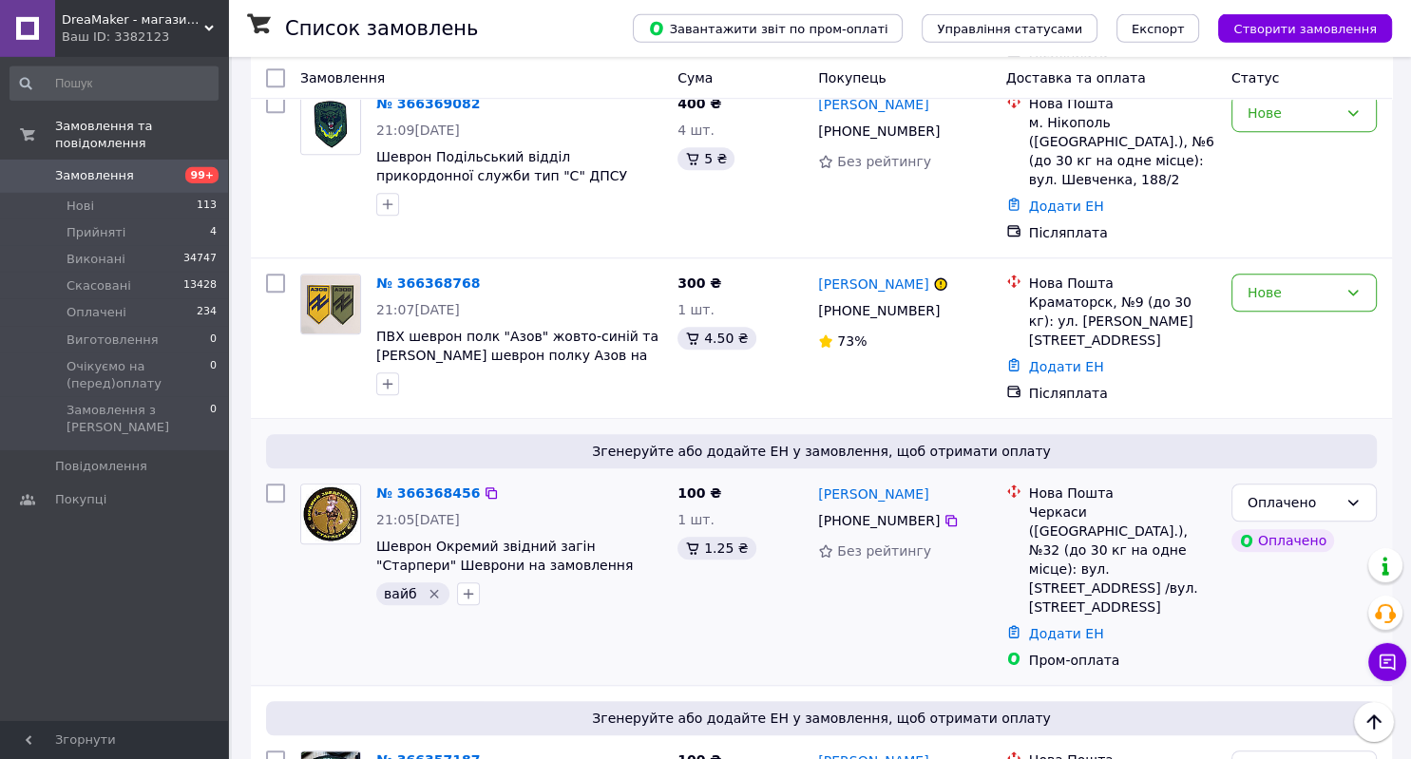
scroll to position [1182, 0]
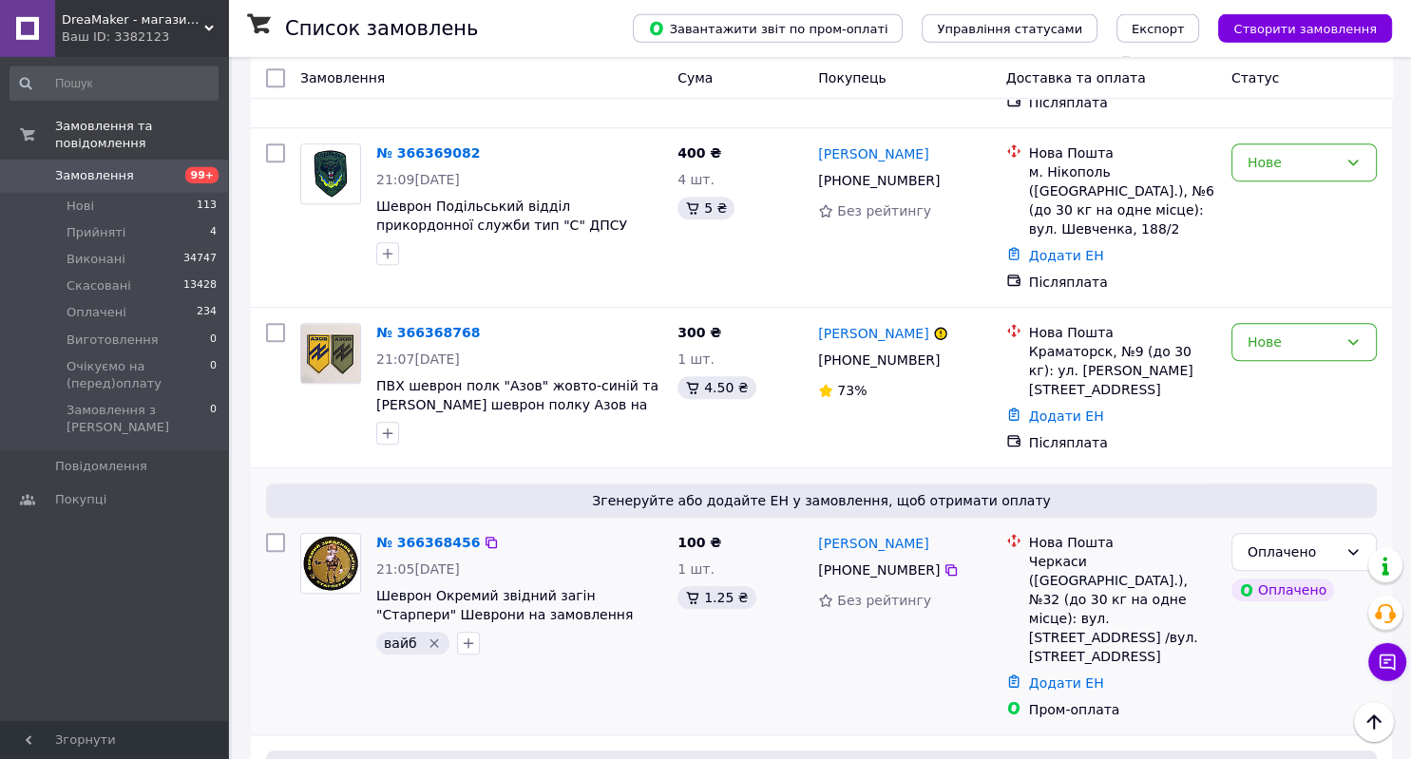
click at [730, 540] on div "100 ₴ 1 шт. 1.25 ₴" at bounding box center [740, 625] width 141 height 201
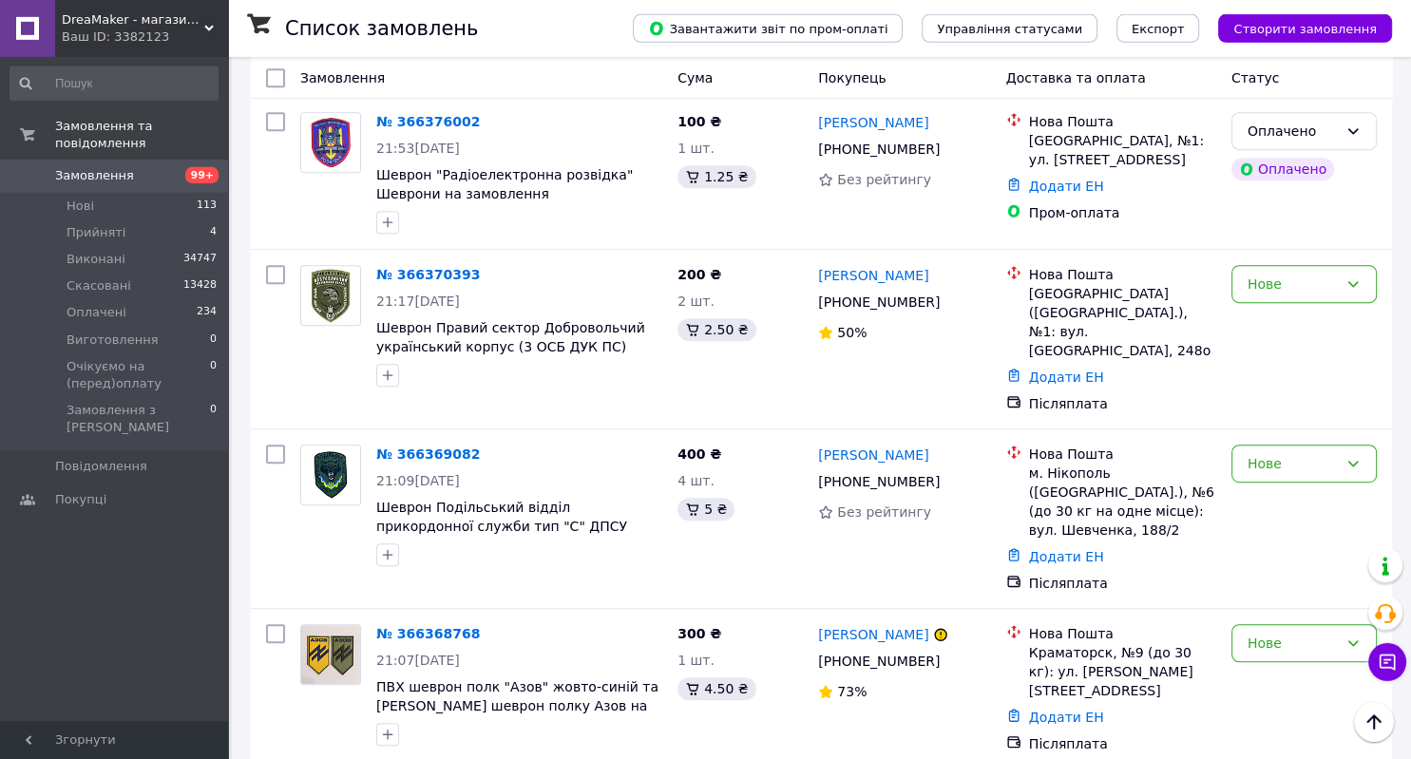
scroll to position [830, 0]
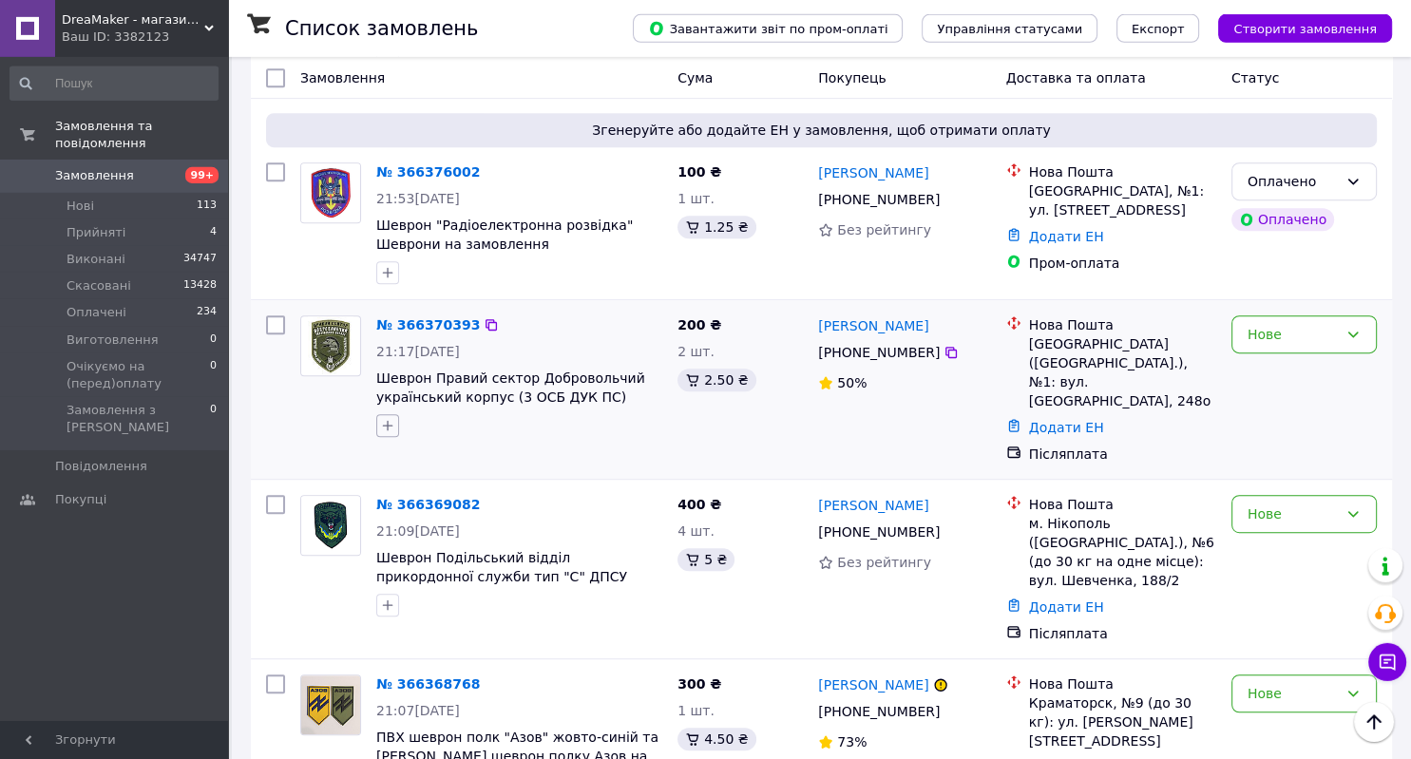
click at [388, 418] on icon "button" at bounding box center [387, 425] width 15 height 15
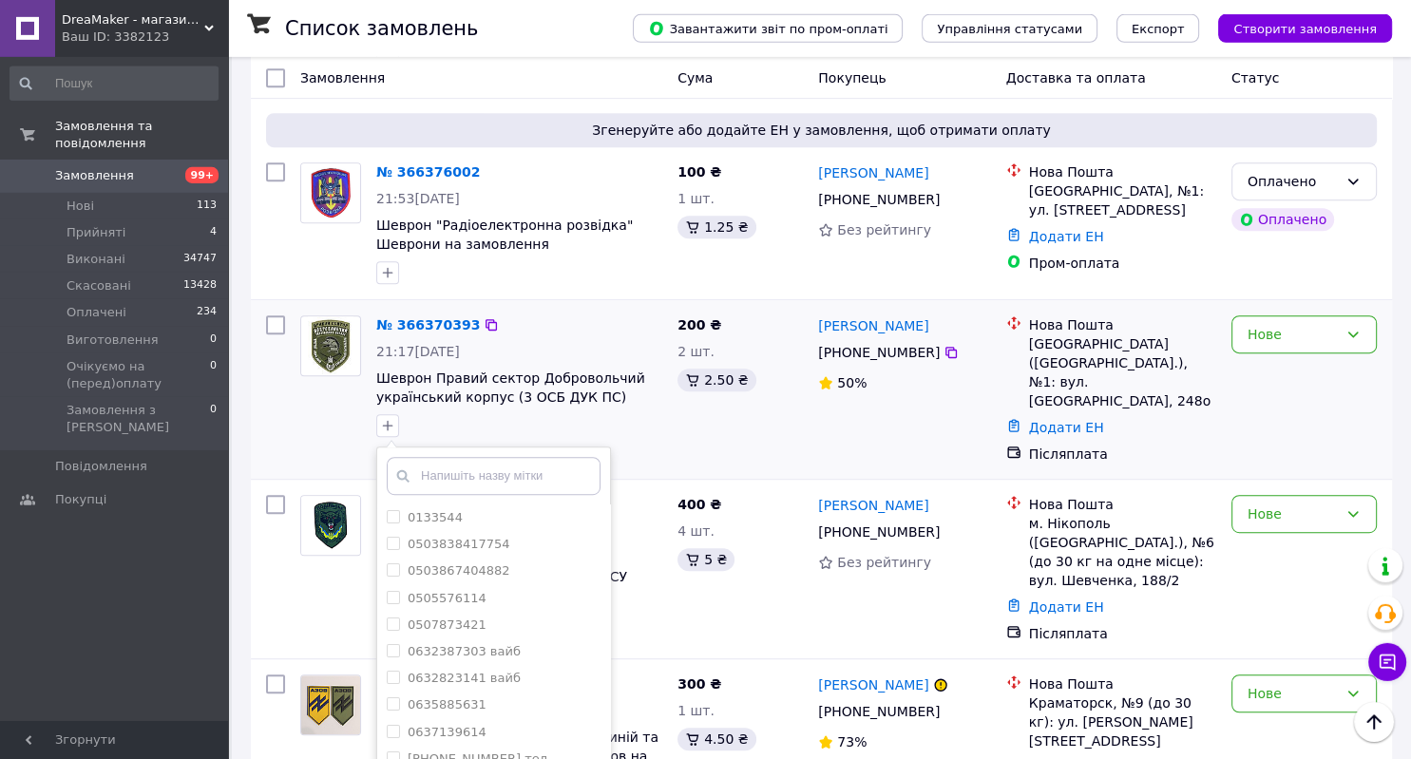
click at [491, 457] on input "text" at bounding box center [494, 476] width 214 height 38
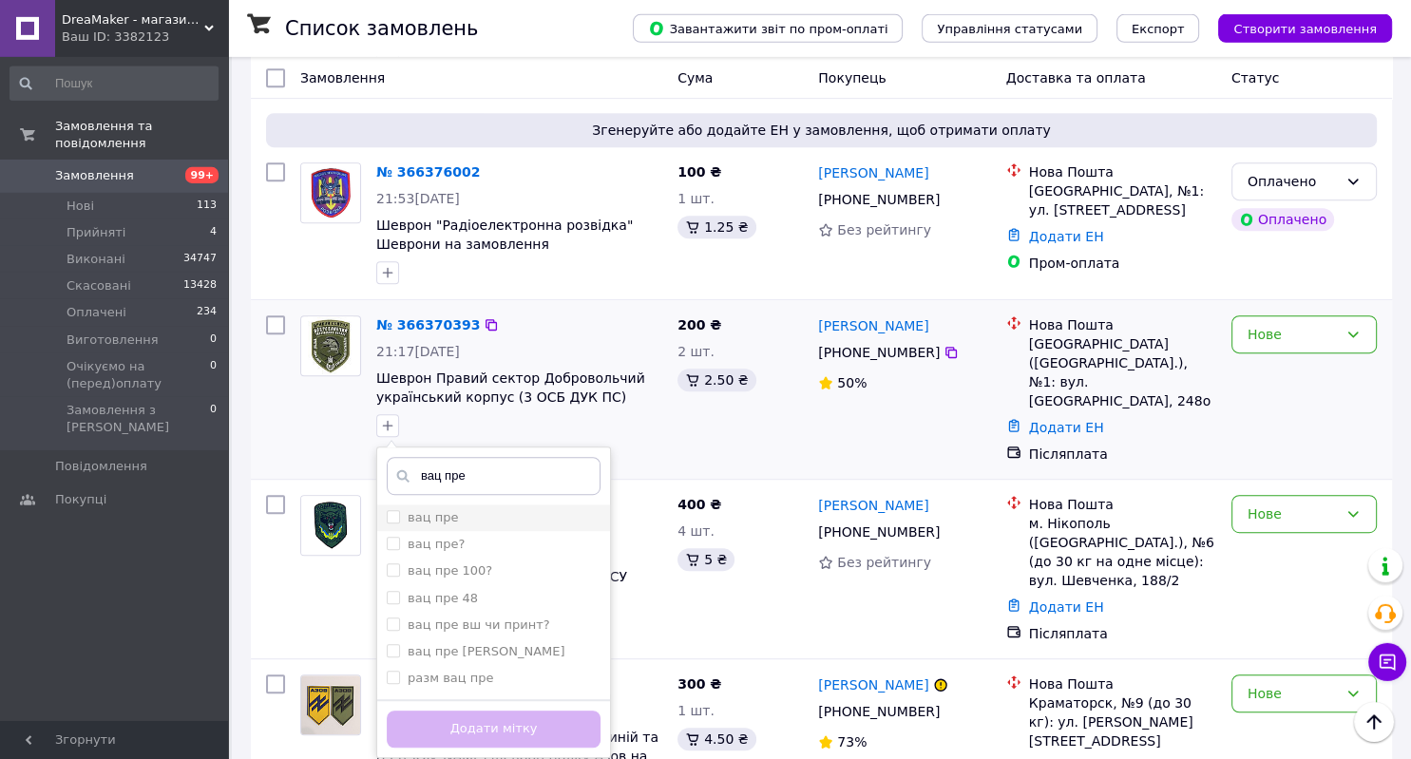
type input "вац пре"
click at [505, 509] on div "вац пре" at bounding box center [494, 517] width 214 height 17
checkbox input "true"
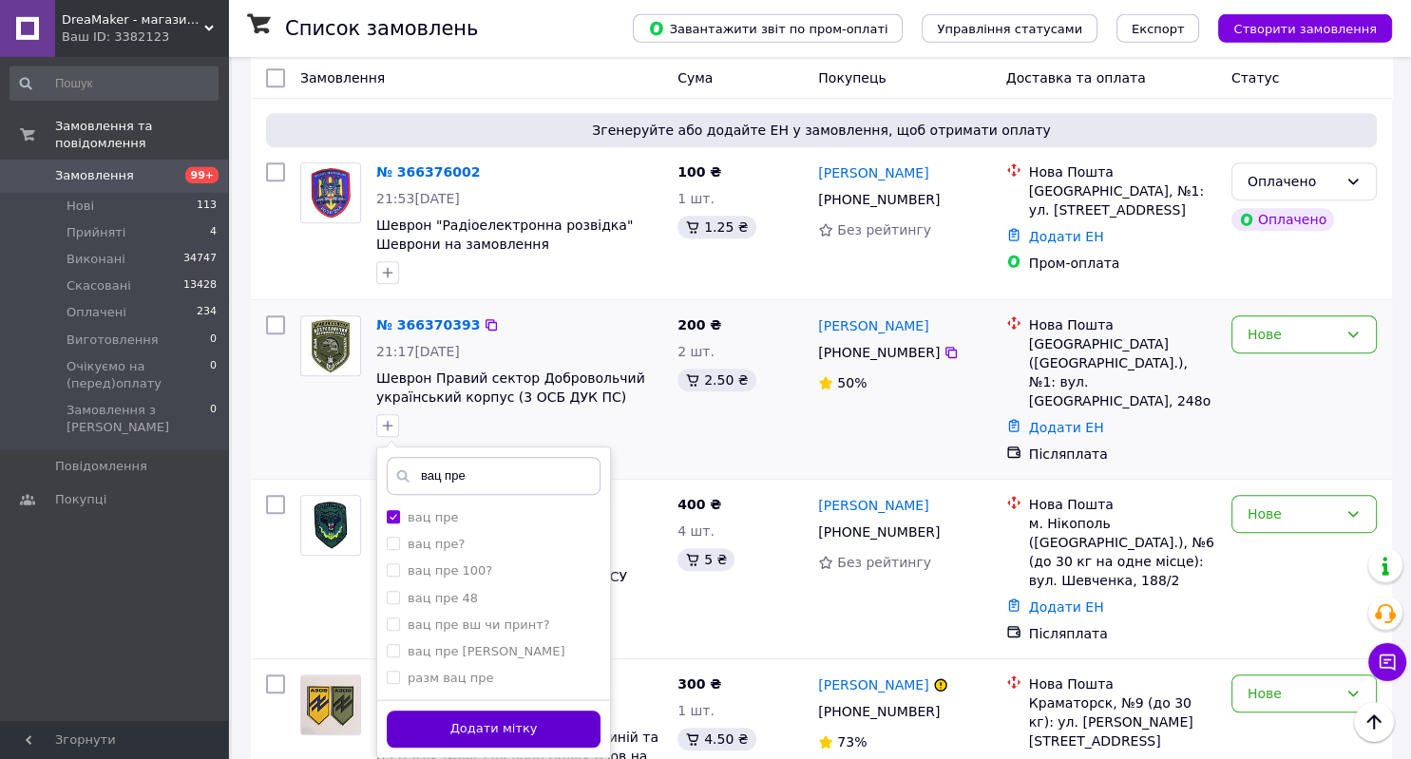
click at [526, 711] on button "Додати мітку" at bounding box center [494, 729] width 214 height 37
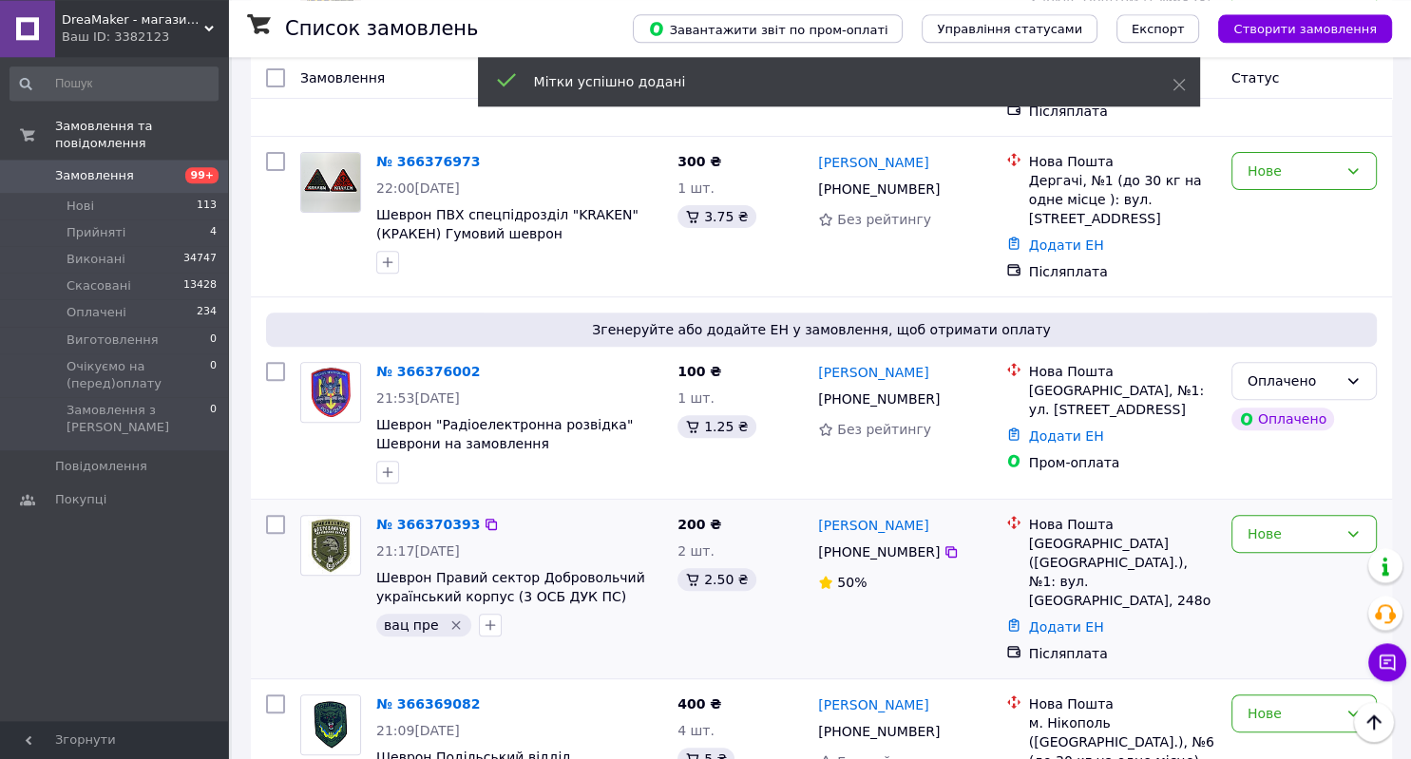
scroll to position [630, 0]
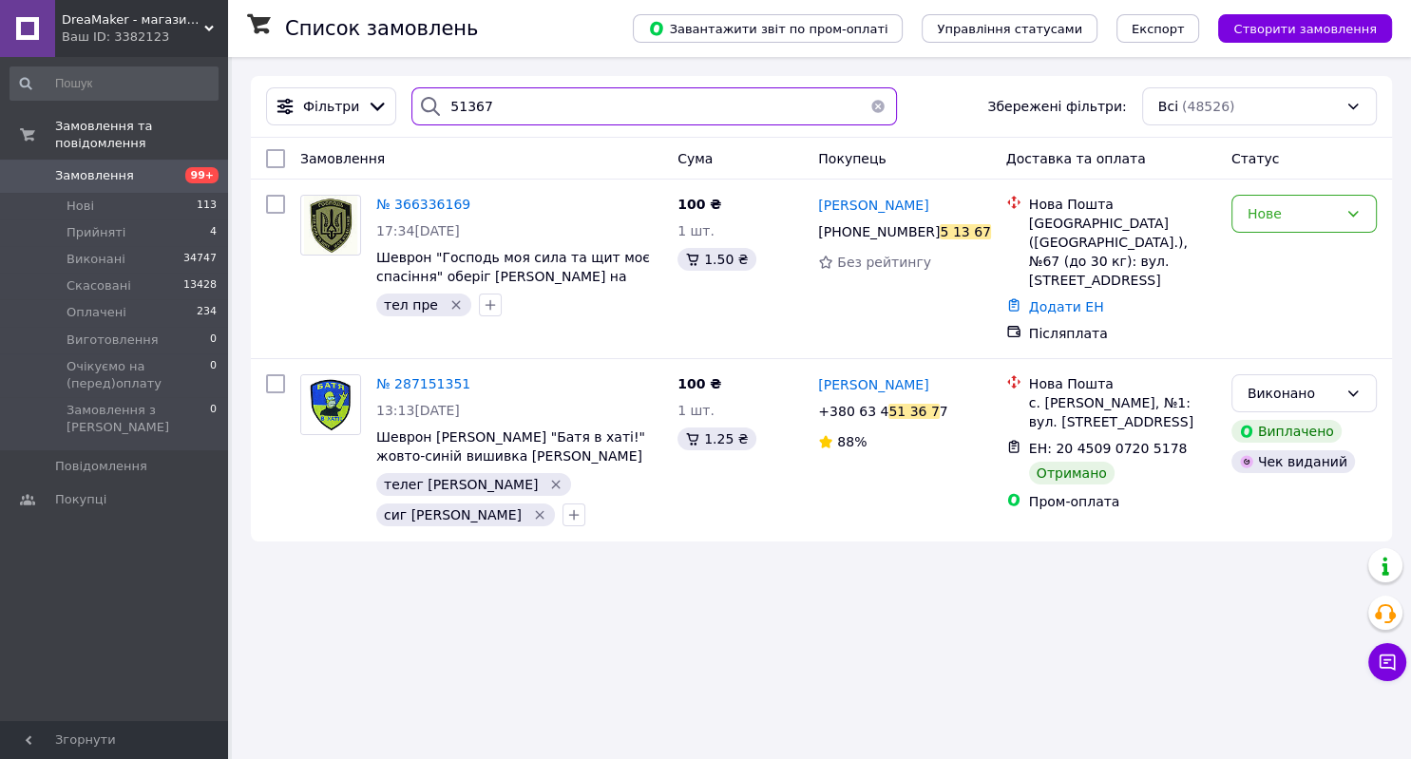
click at [460, 104] on input "51367" at bounding box center [653, 106] width 485 height 38
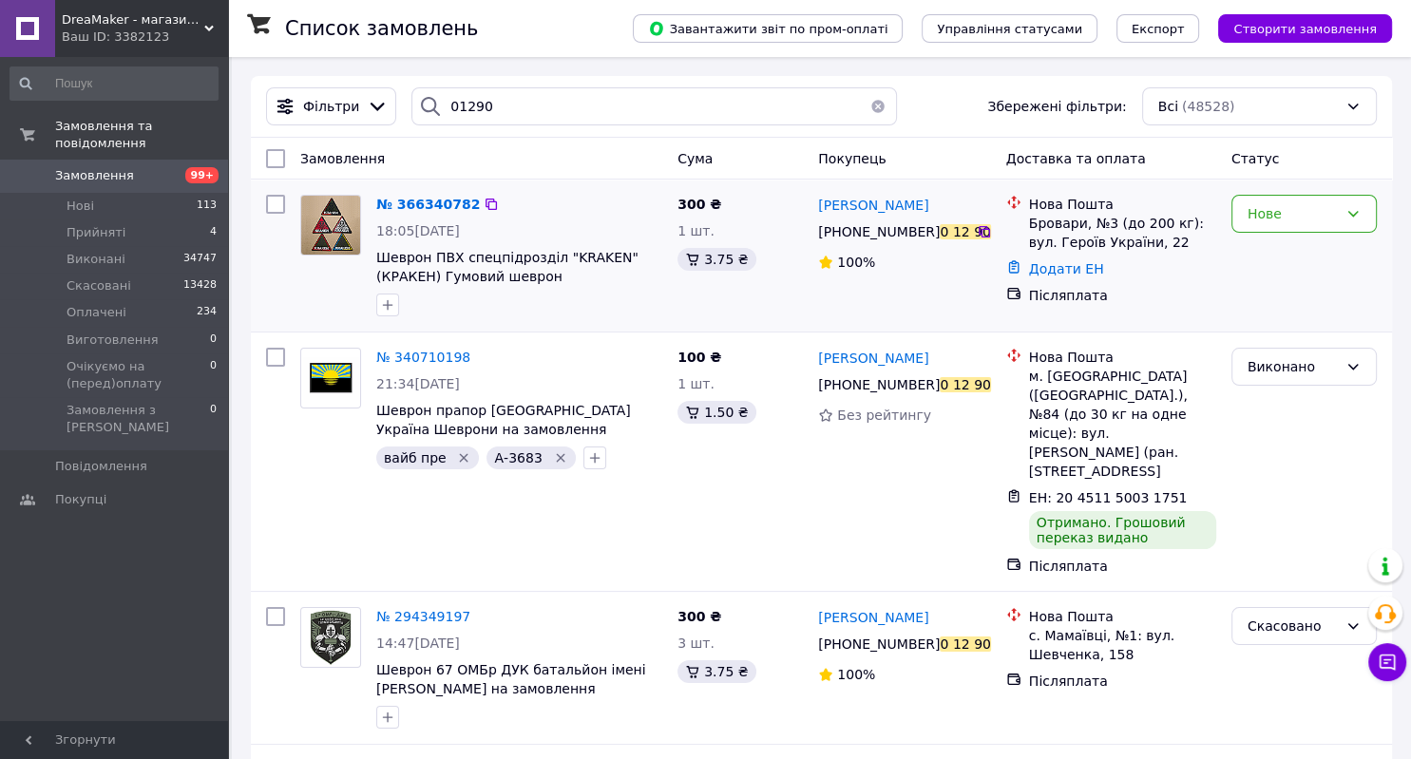
click at [749, 324] on div "300 ₴ 1 шт. 3.75 ₴" at bounding box center [740, 255] width 141 height 137
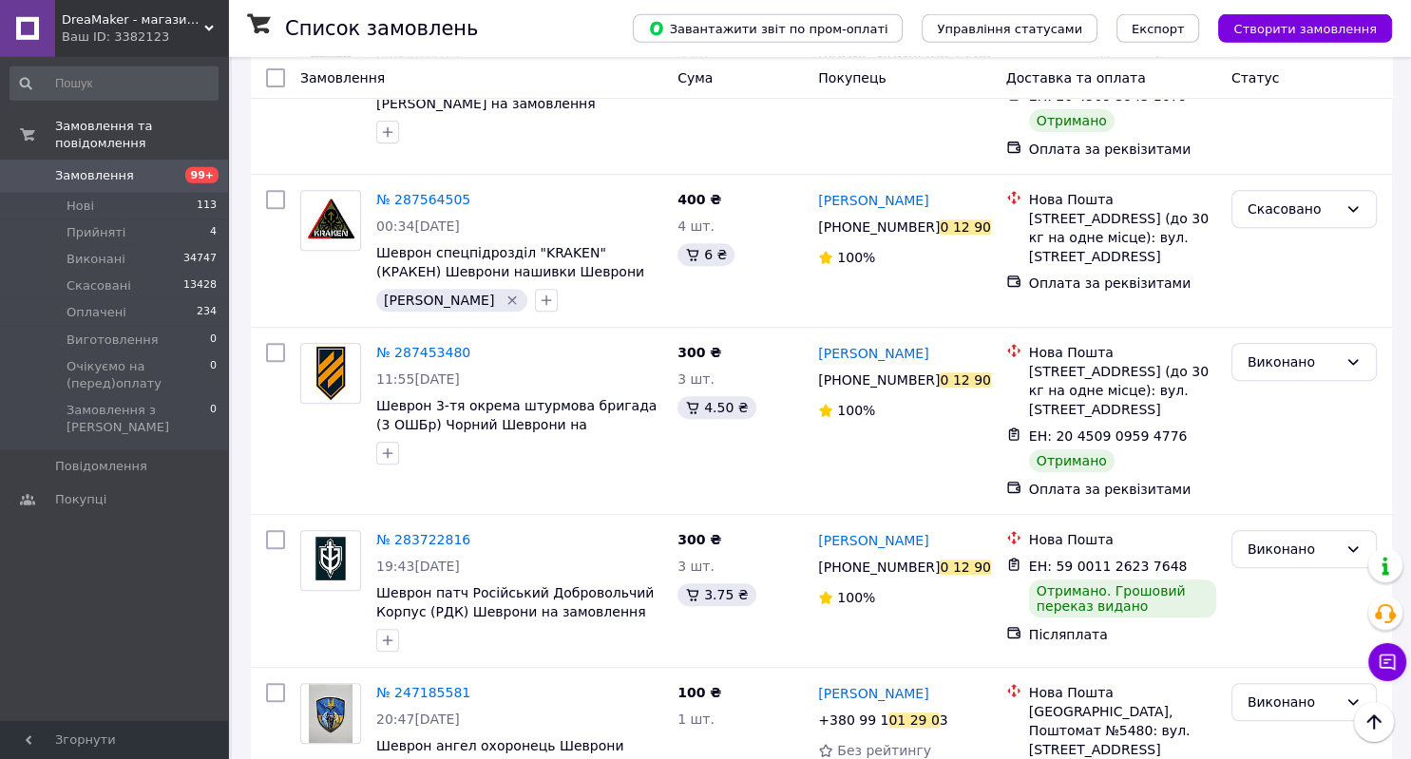
scroll to position [765, 0]
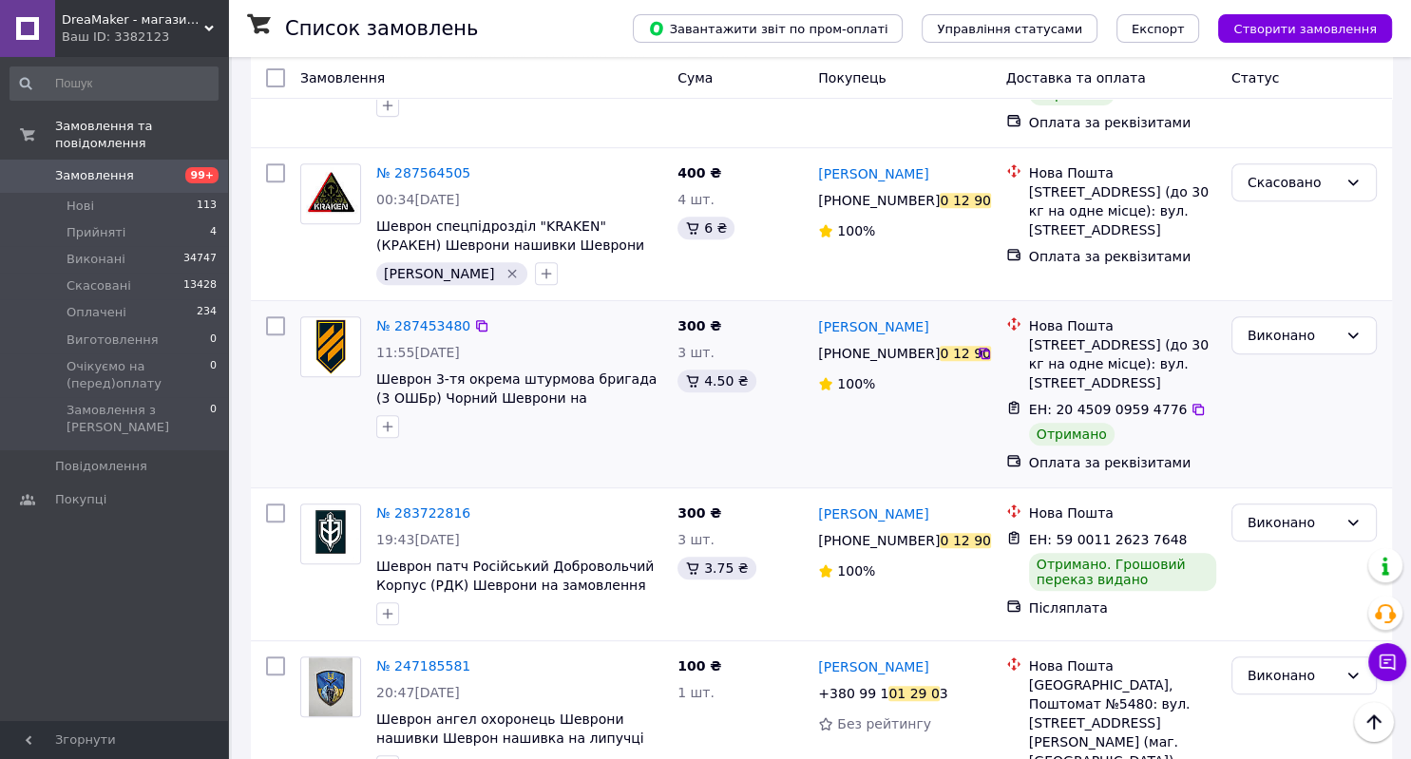
click at [707, 405] on div "300 ₴ 3 шт. 4.50 ₴" at bounding box center [740, 394] width 141 height 171
click at [918, 392] on div "Наумець Юрий +380 93 49 0 12 90 100%" at bounding box center [904, 394] width 188 height 171
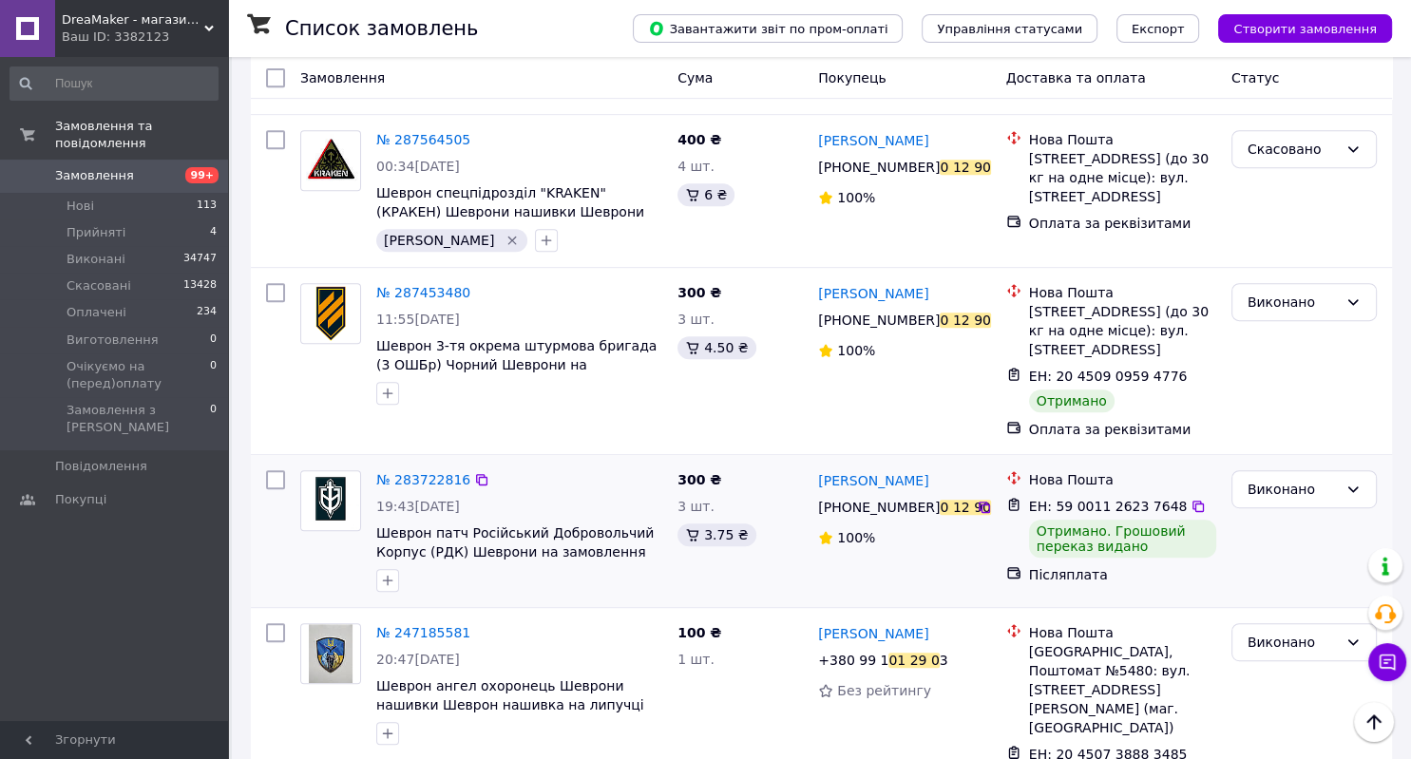
click at [925, 520] on div "Наумець Юрий +380 93 49 0 12 90 100%" at bounding box center [904, 531] width 188 height 137
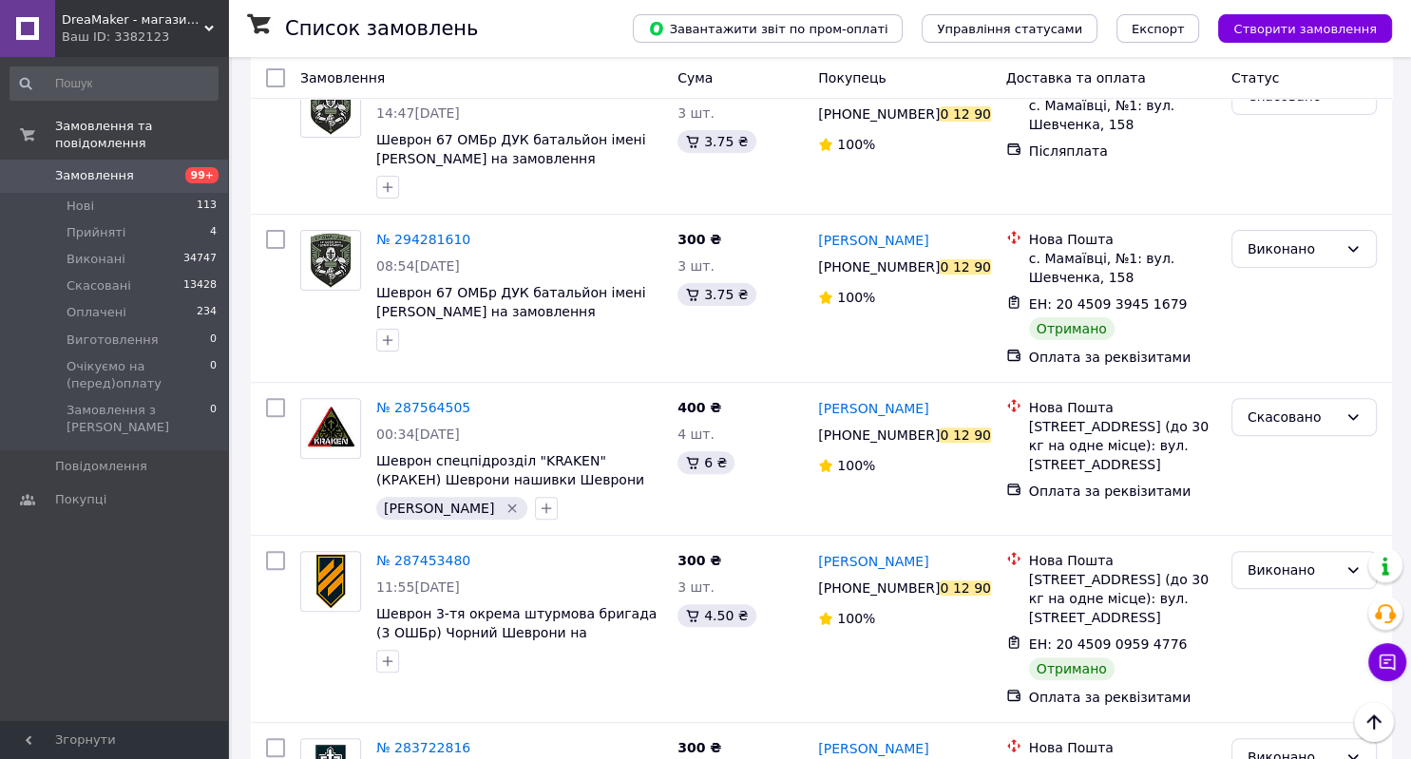
scroll to position [0, 0]
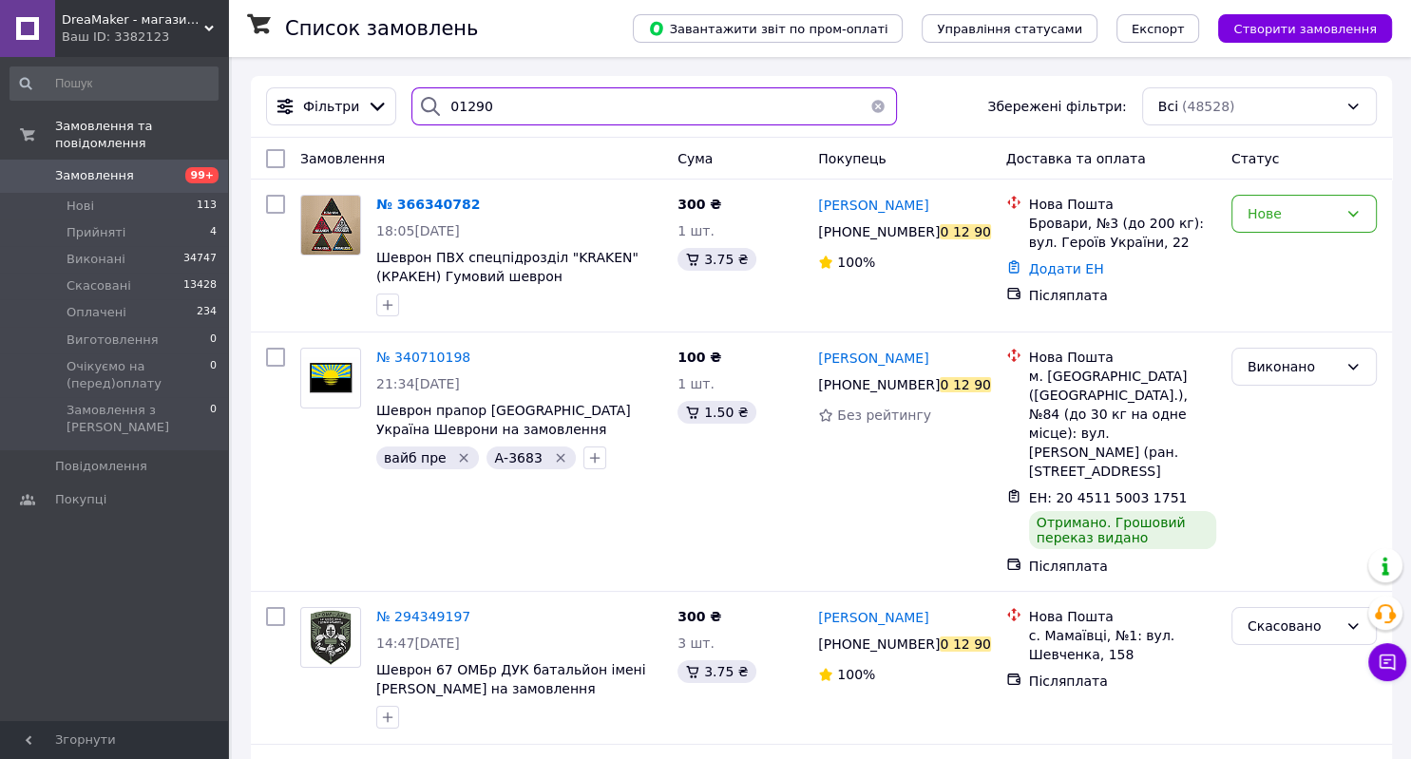
click at [466, 102] on input "01290" at bounding box center [653, 106] width 485 height 38
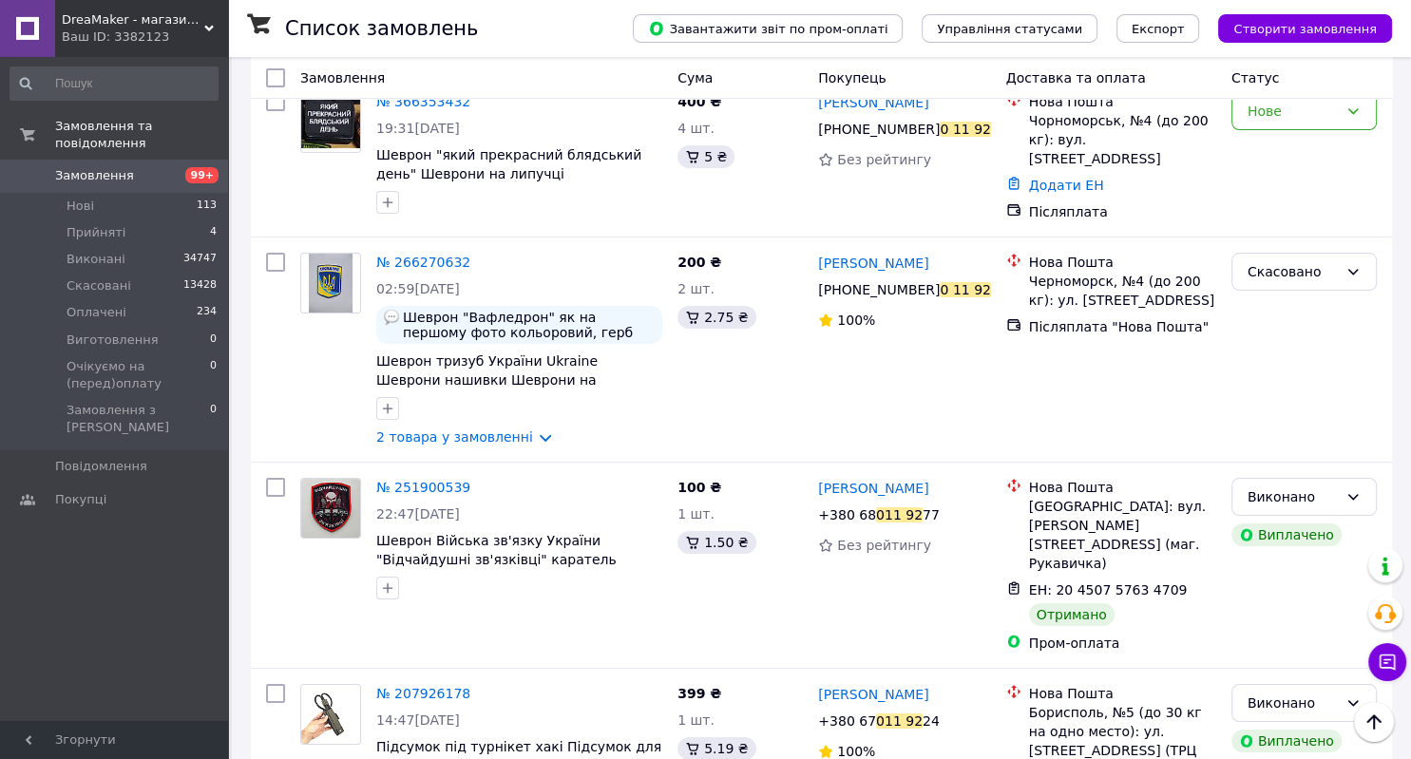
scroll to position [65, 0]
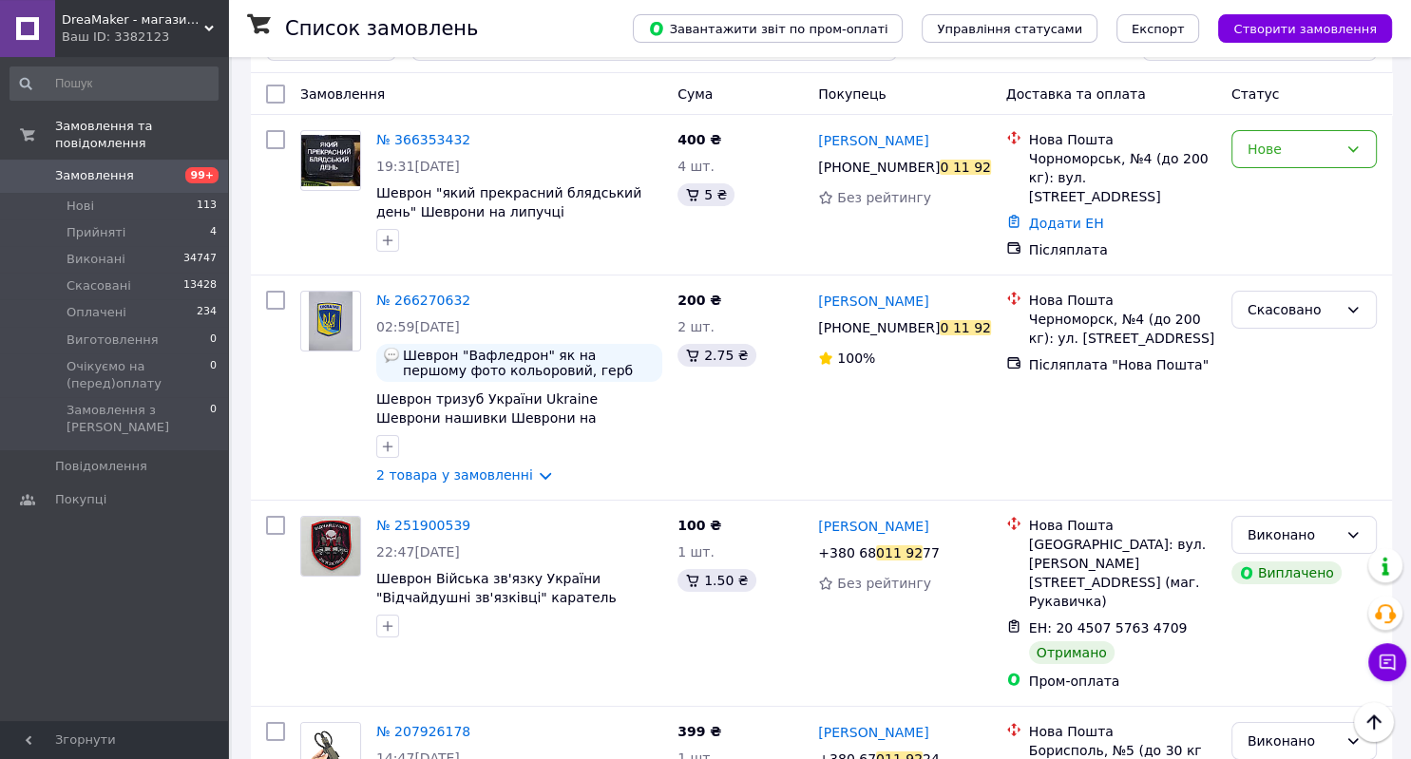
drag, startPoint x: 1410, startPoint y: 51, endPoint x: 1410, endPoint y: 104, distance: 52.2
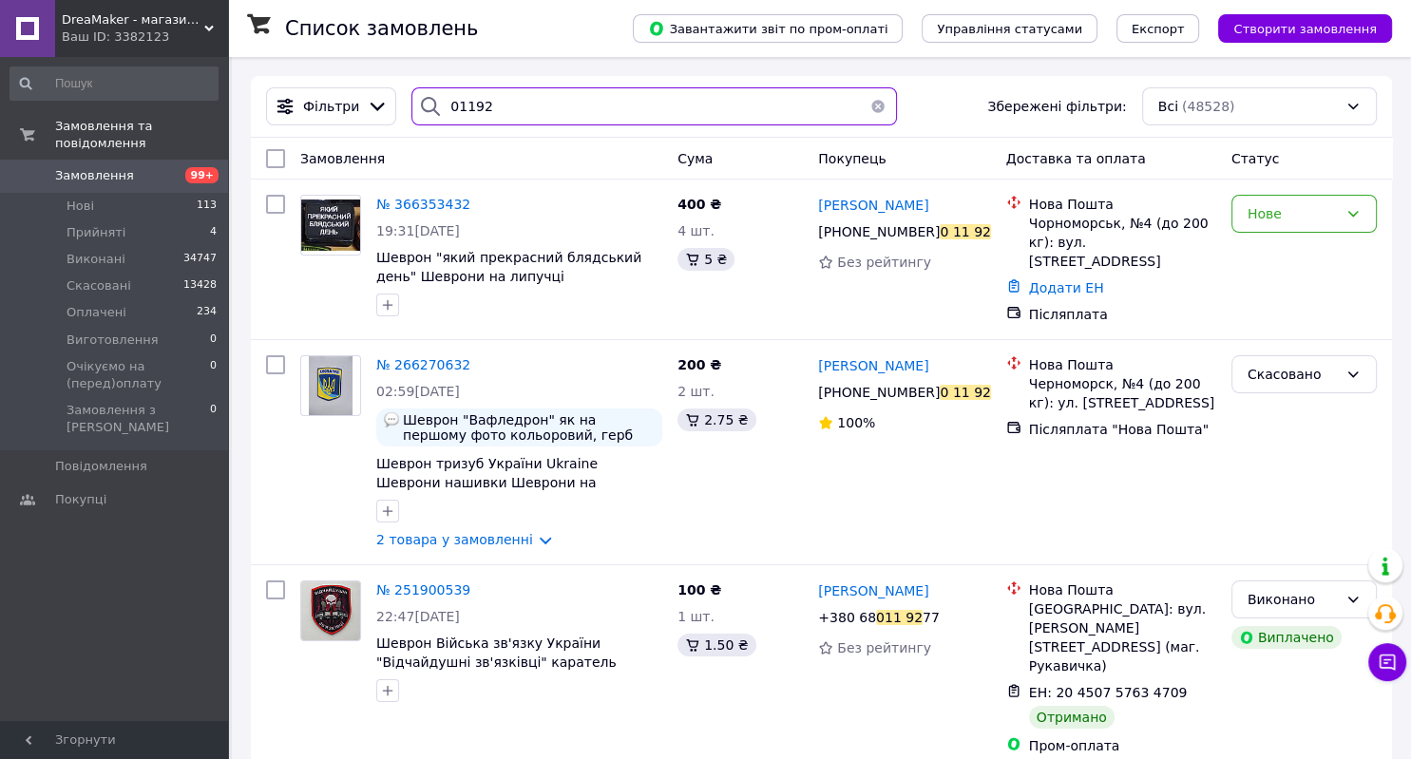
click at [465, 104] on input "01192" at bounding box center [653, 106] width 485 height 38
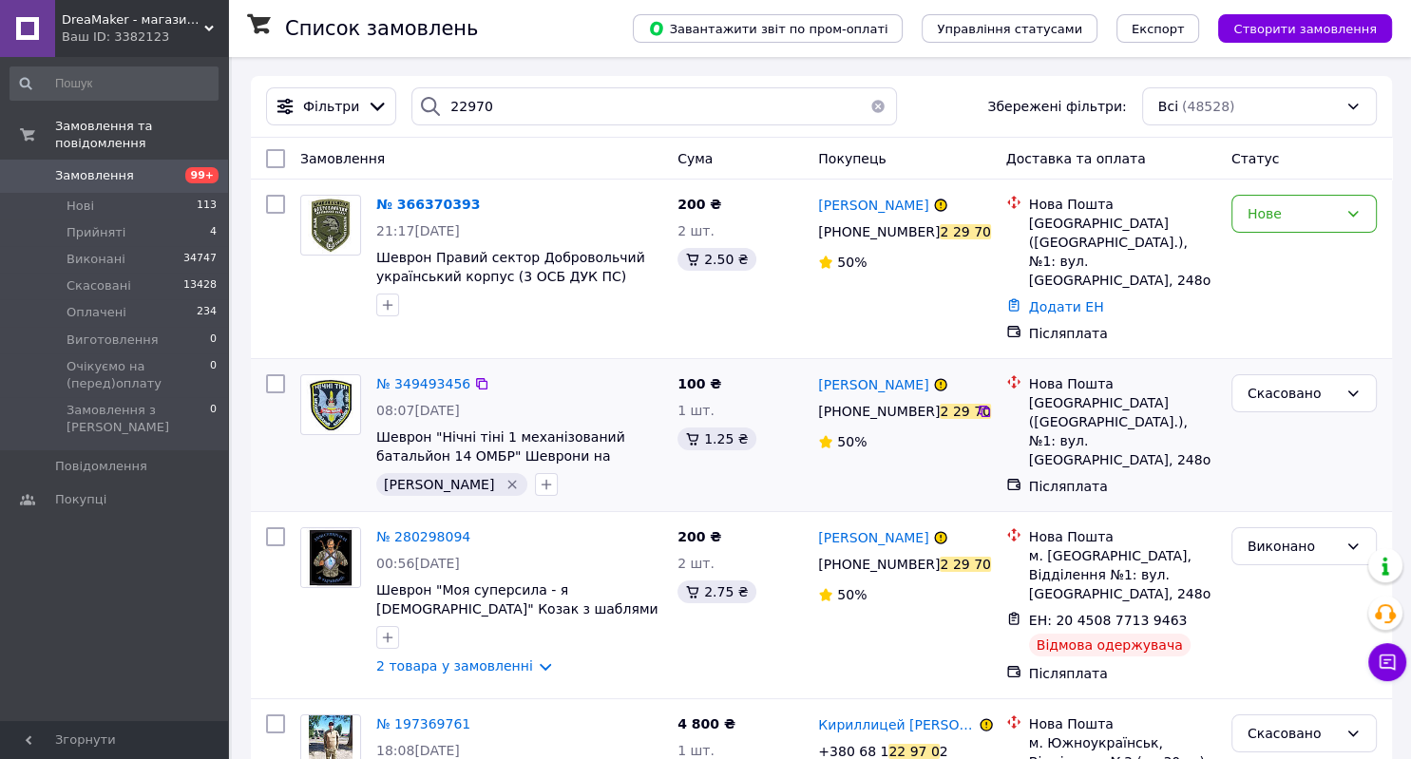
click at [652, 469] on div "[PERSON_NAME]" at bounding box center [519, 484] width 294 height 30
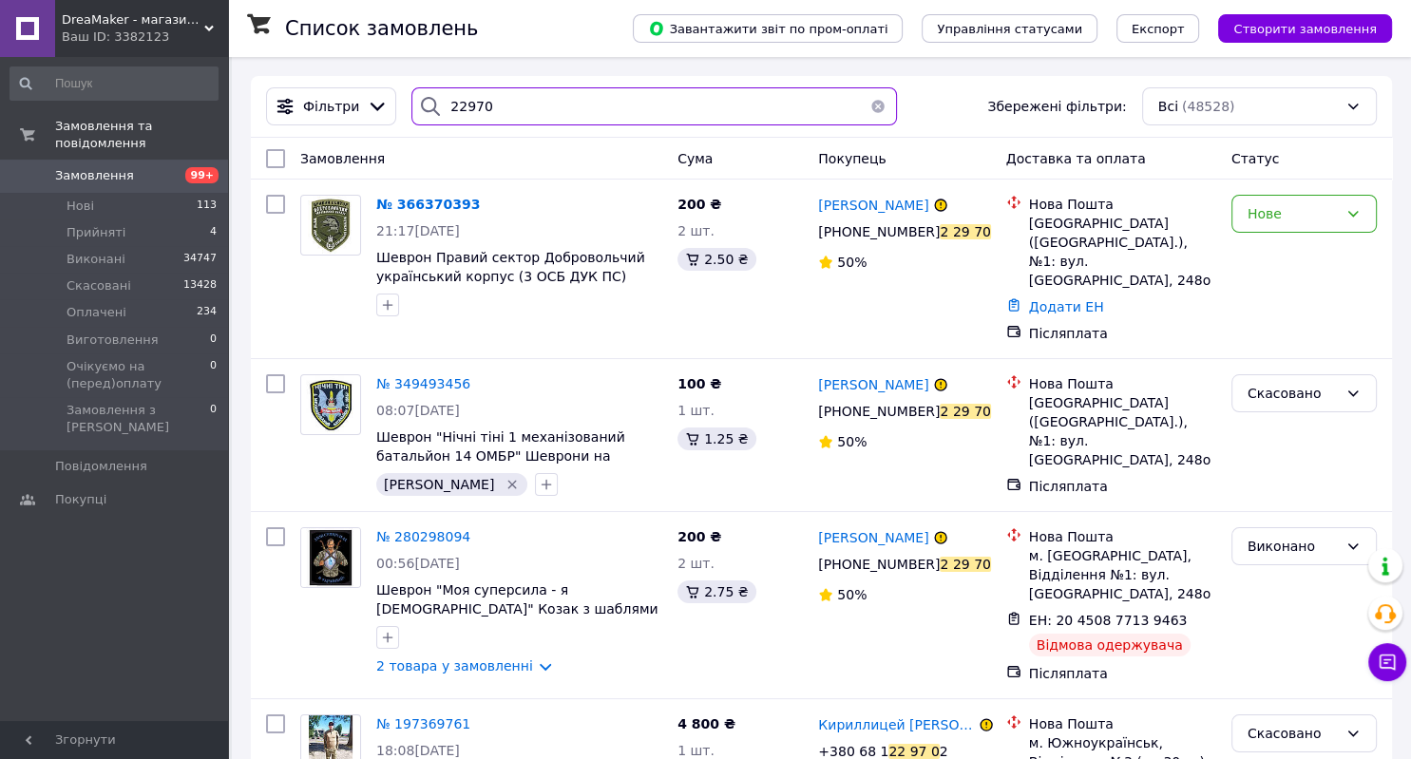
click at [446, 104] on input "22970" at bounding box center [653, 106] width 485 height 38
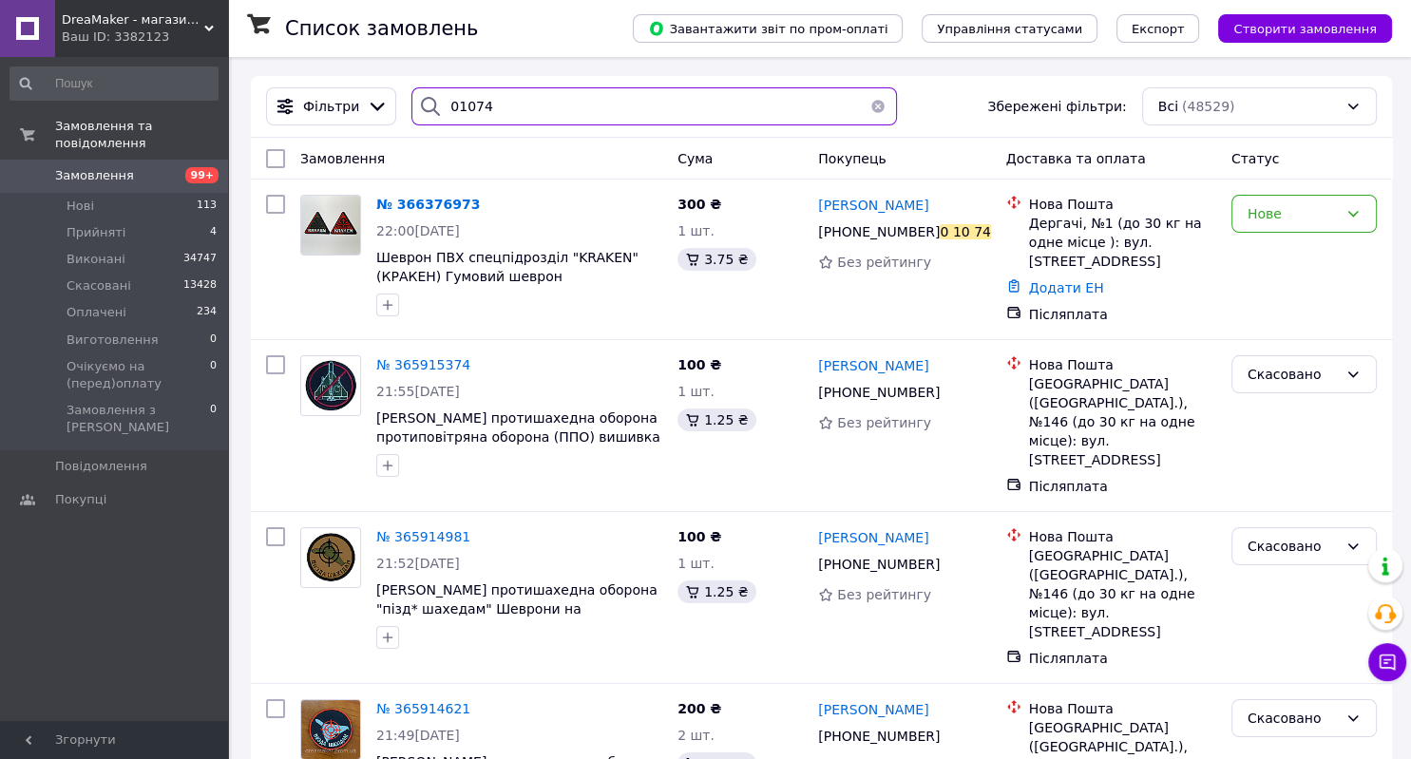
click at [471, 111] on input "01074" at bounding box center [653, 106] width 485 height 38
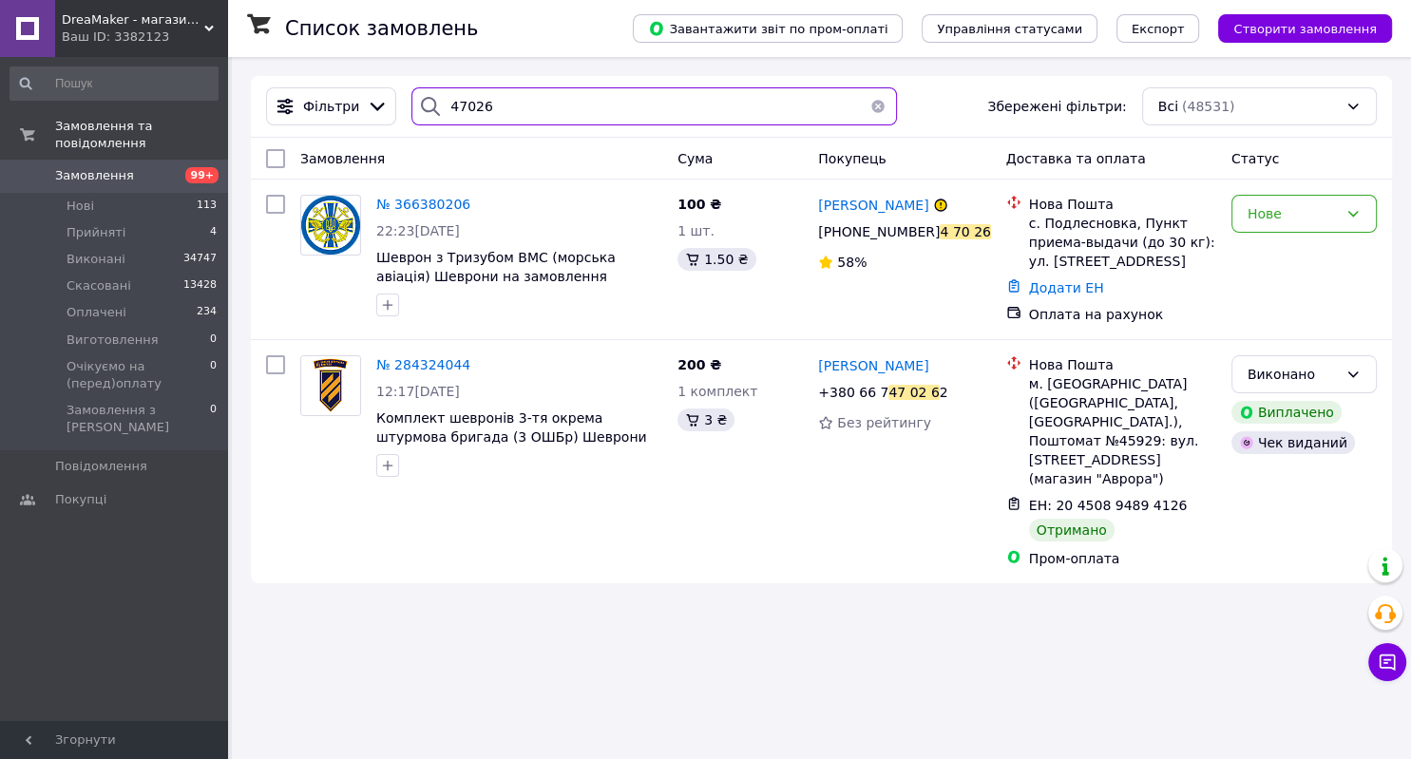
type input "47026"
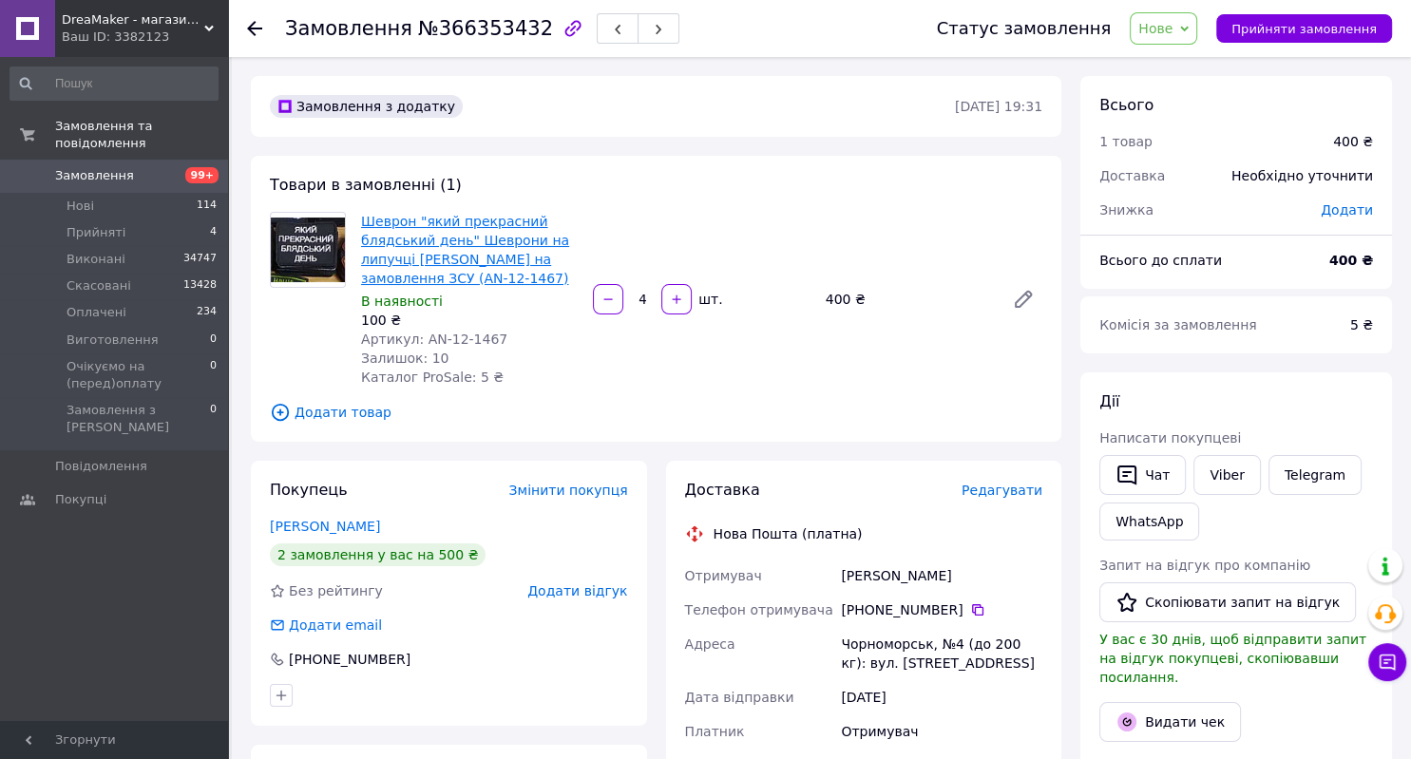
click at [446, 220] on link "Шеврон "який прекрасний блядський день" Шеврони на липучці Шеврони на замовленн…" at bounding box center [465, 250] width 208 height 72
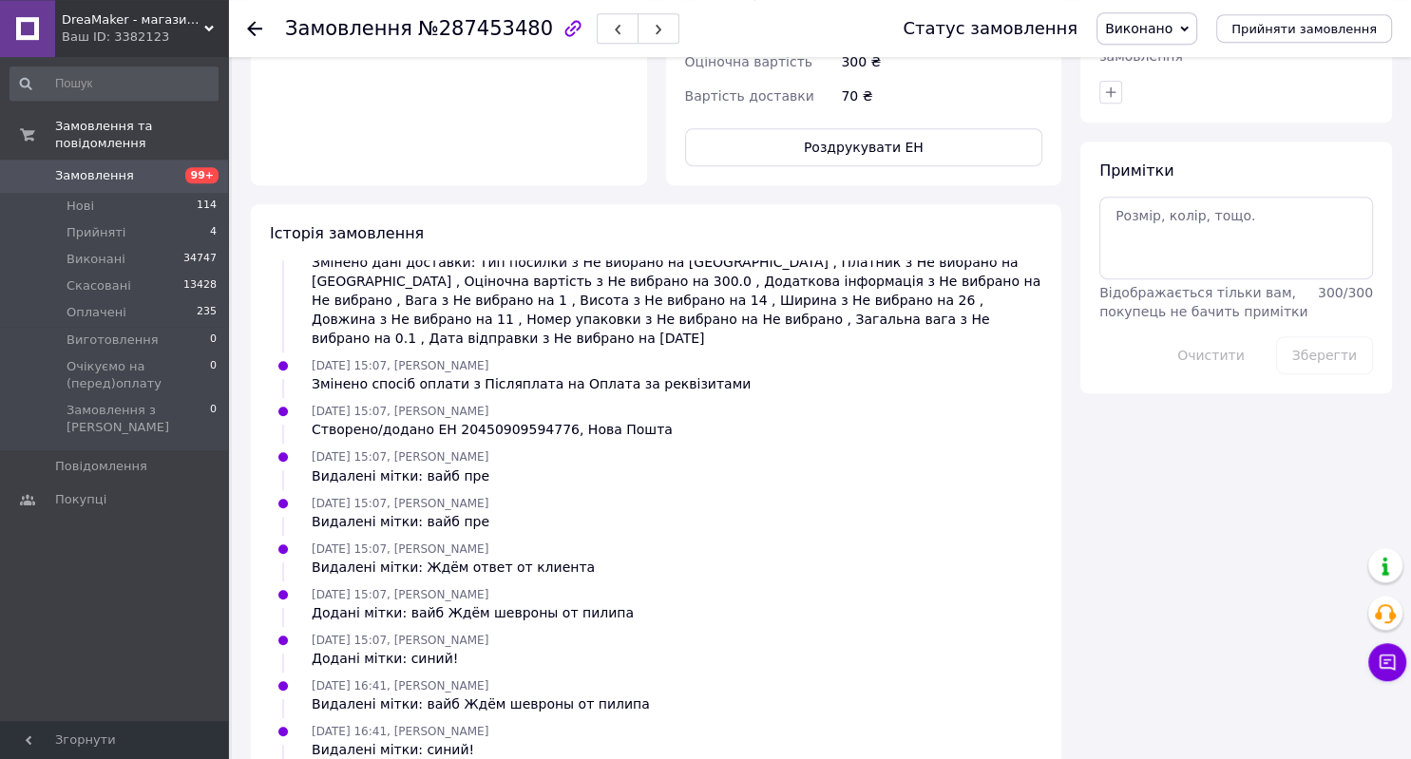
scroll to position [798, 0]
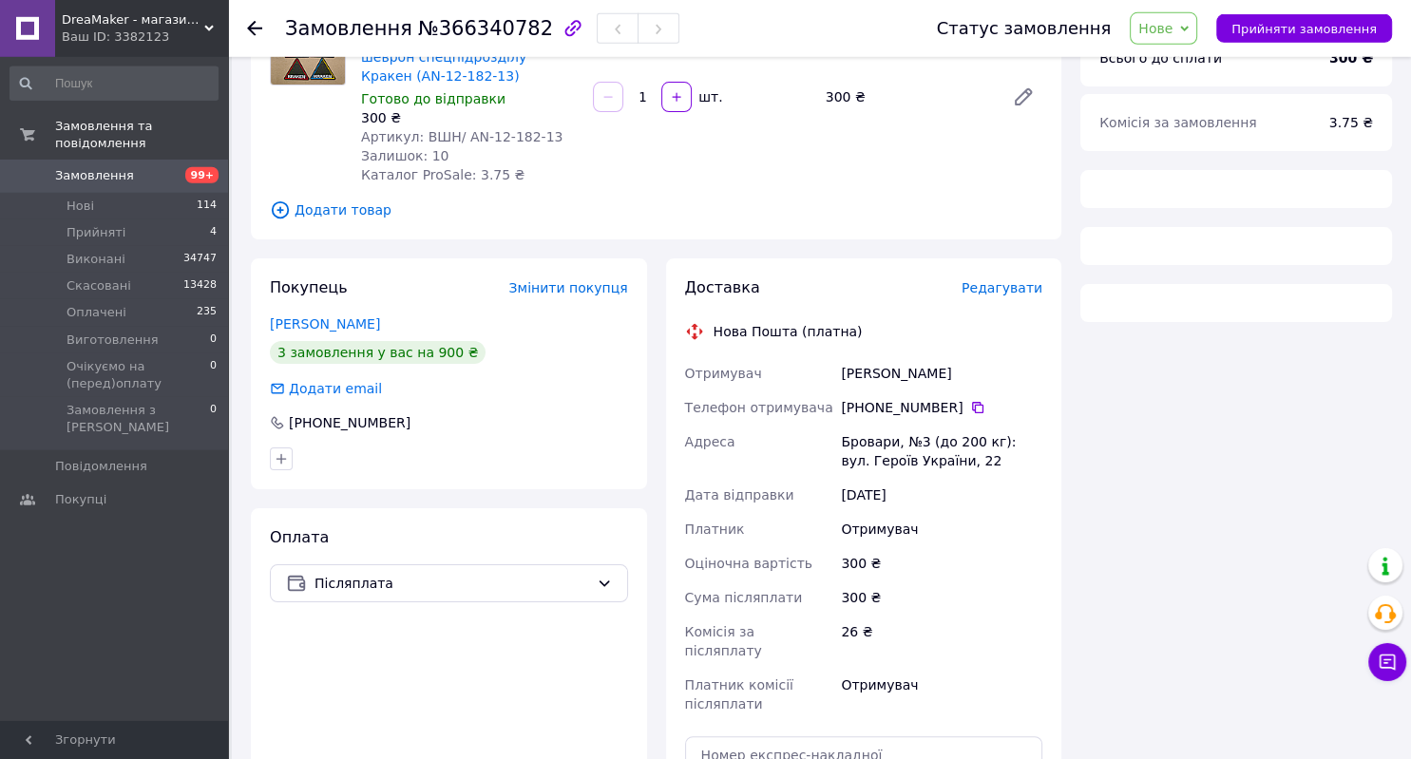
scroll to position [206, 0]
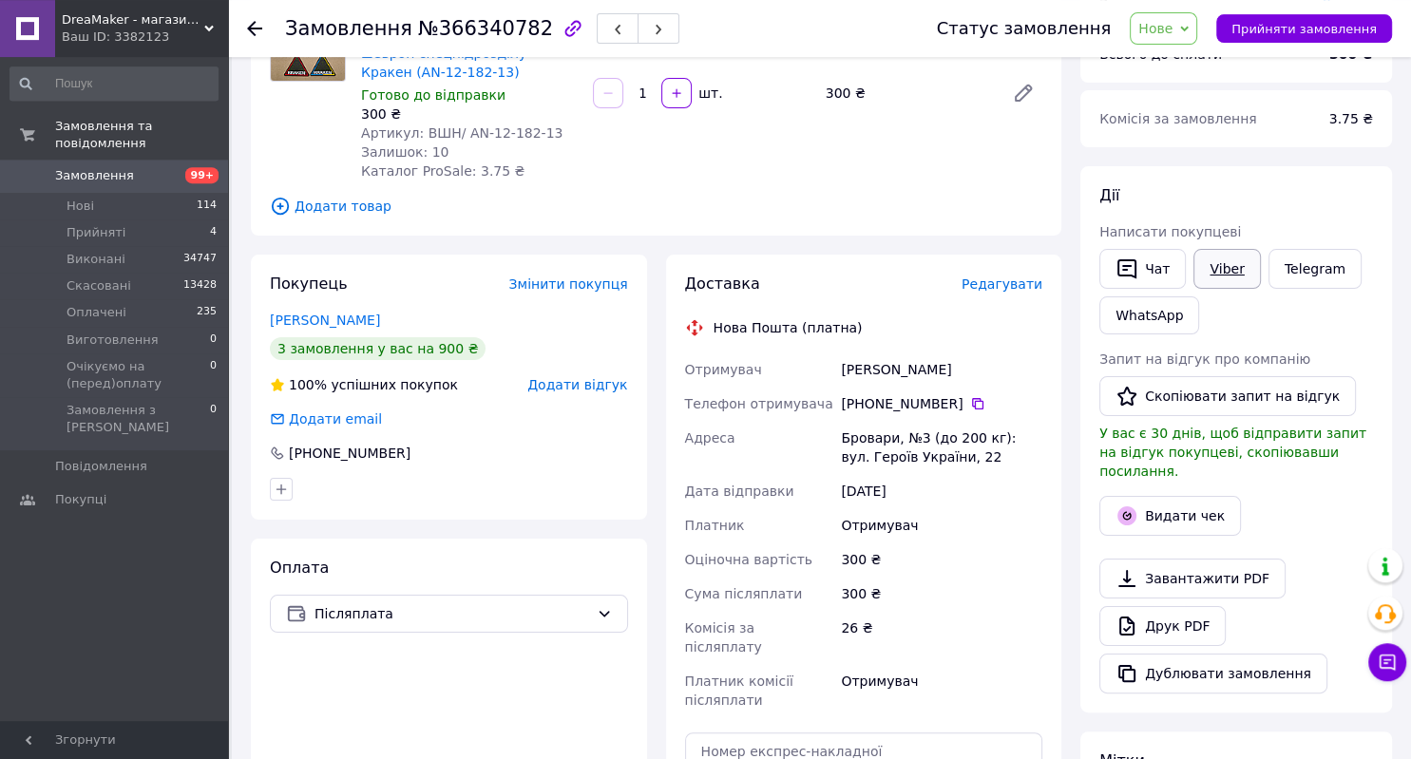
click at [1212, 277] on link "Viber" at bounding box center [1226, 269] width 66 height 40
click at [1186, 311] on link "WhatsApp" at bounding box center [1149, 315] width 100 height 38
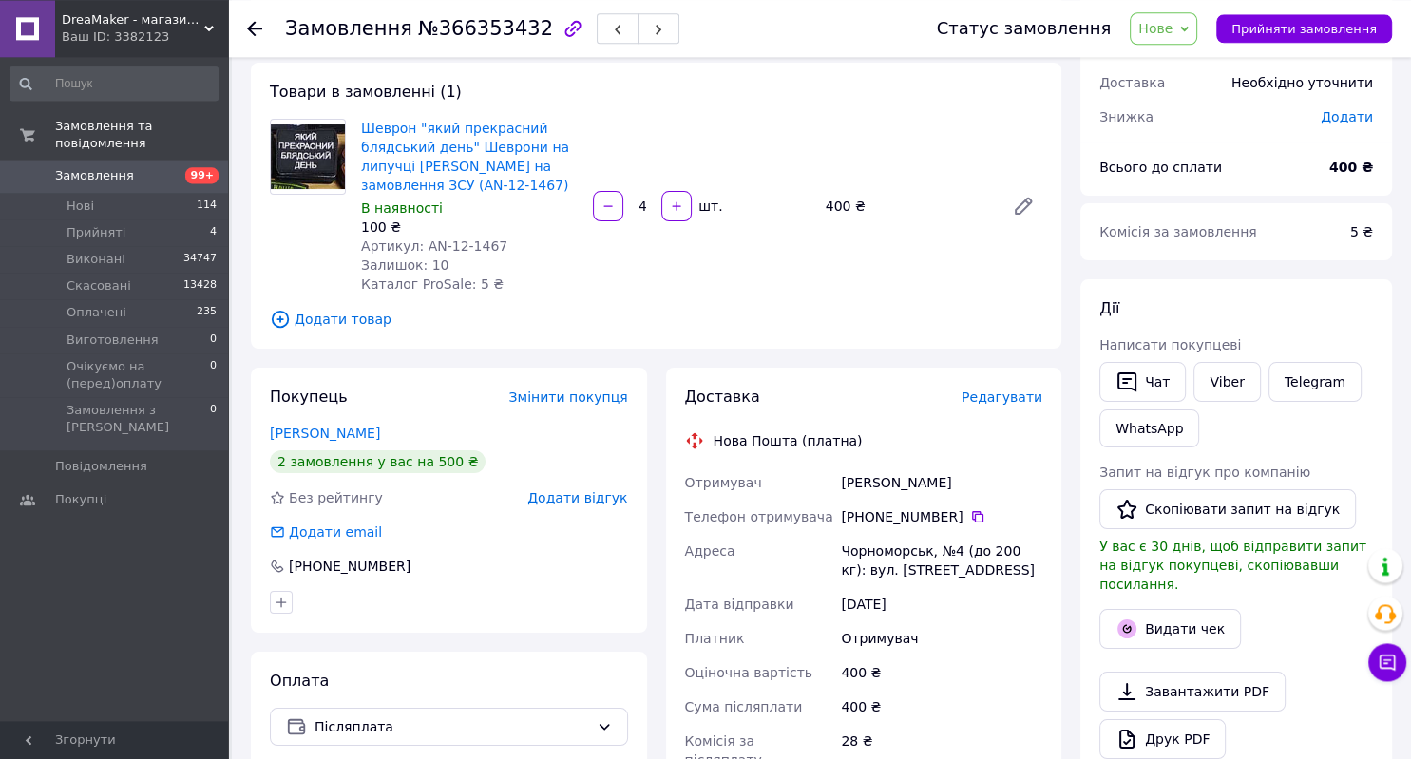
scroll to position [107, 0]
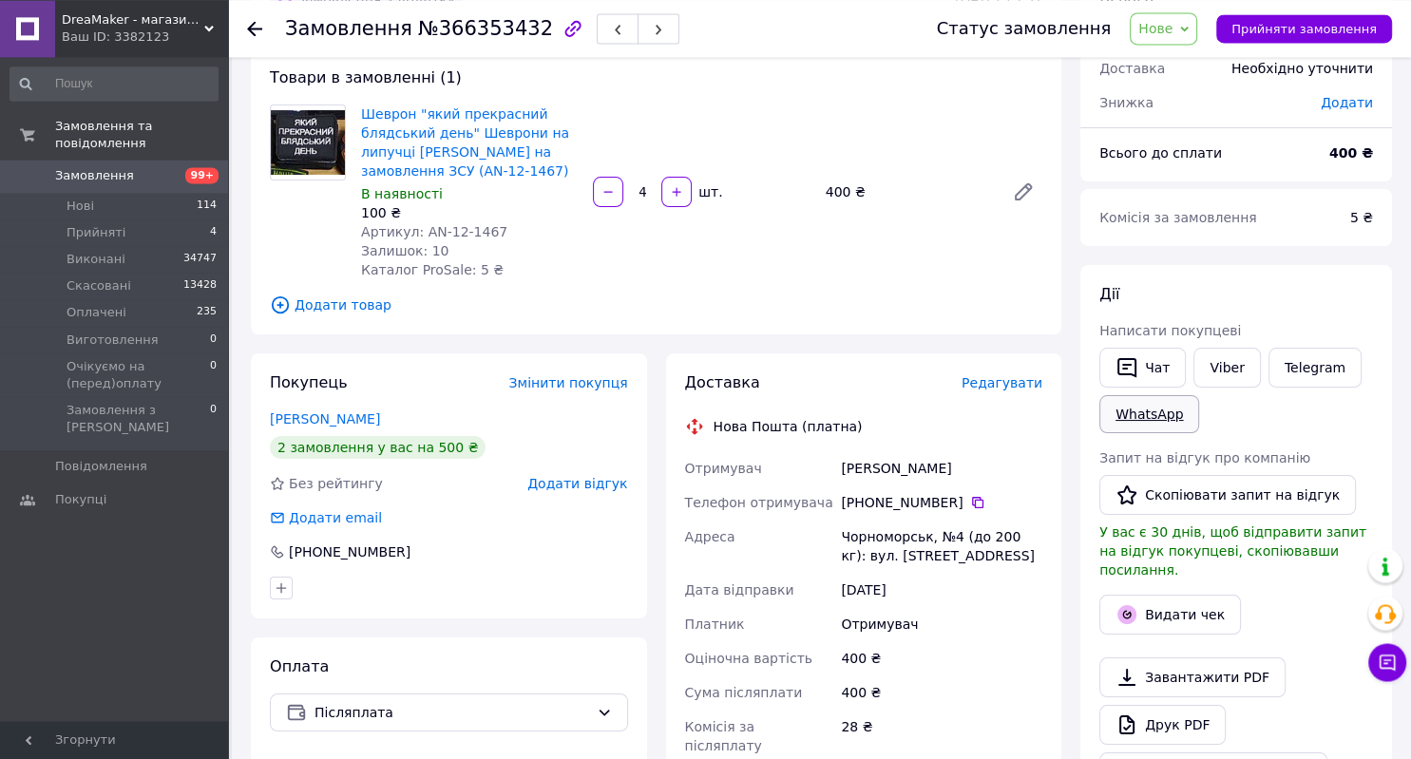
click at [1160, 407] on link "WhatsApp" at bounding box center [1149, 414] width 100 height 38
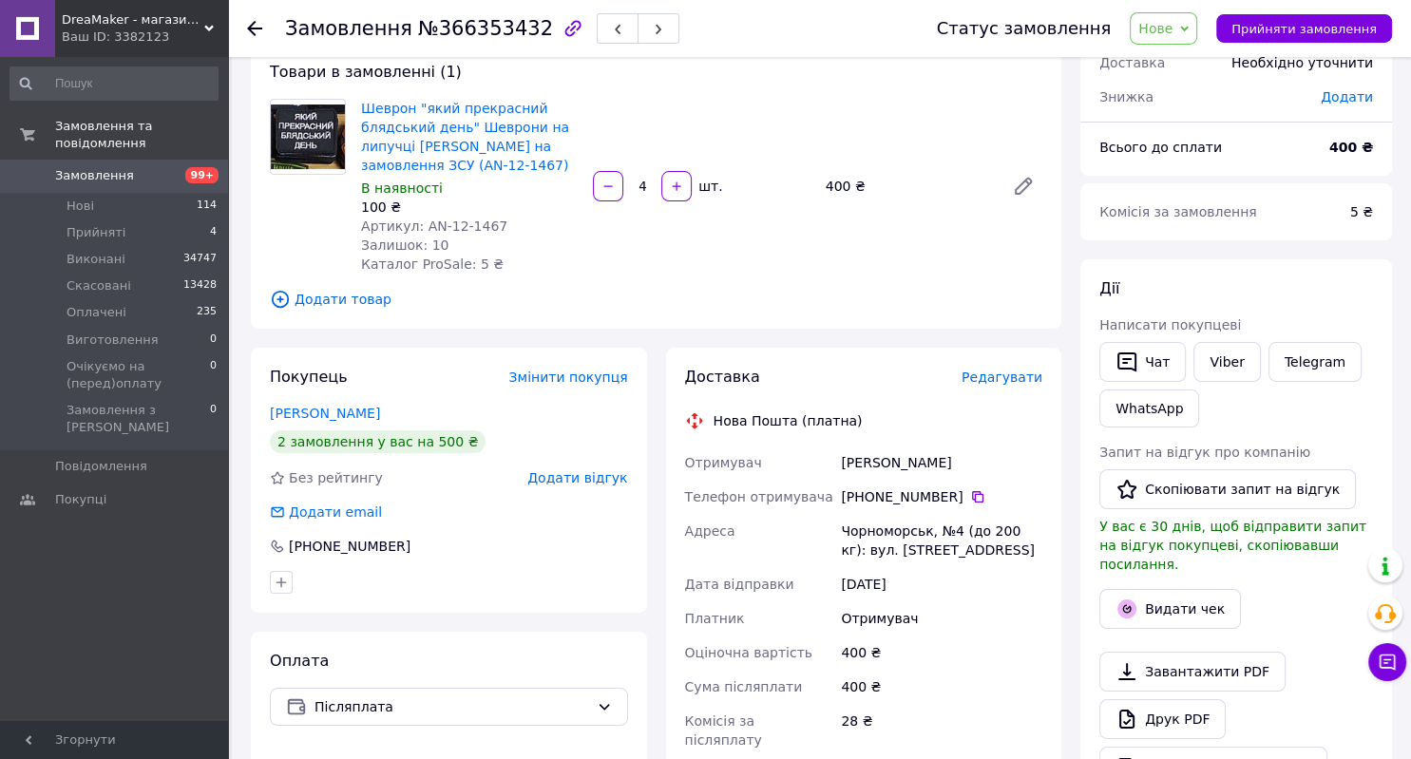
scroll to position [142, 0]
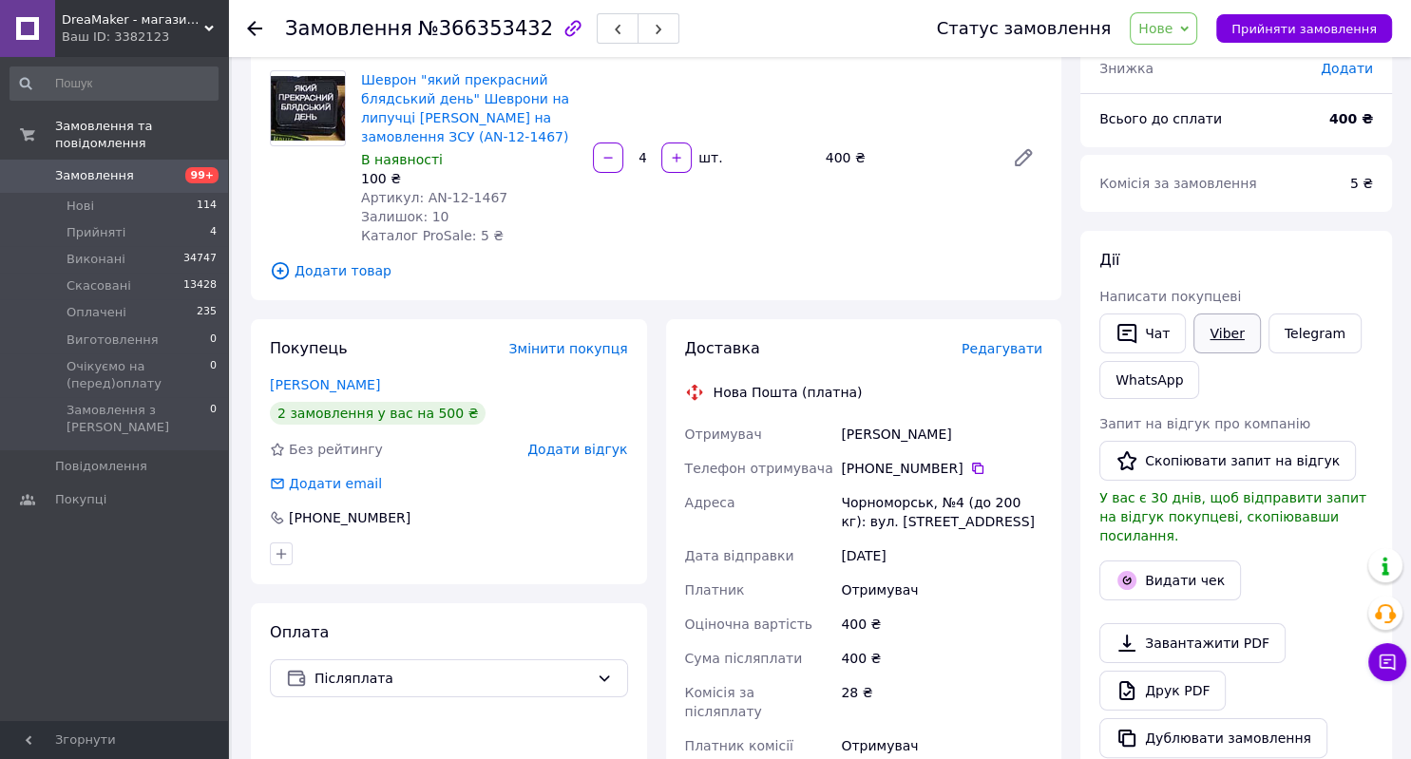
click at [1214, 340] on link "Viber" at bounding box center [1226, 333] width 66 height 40
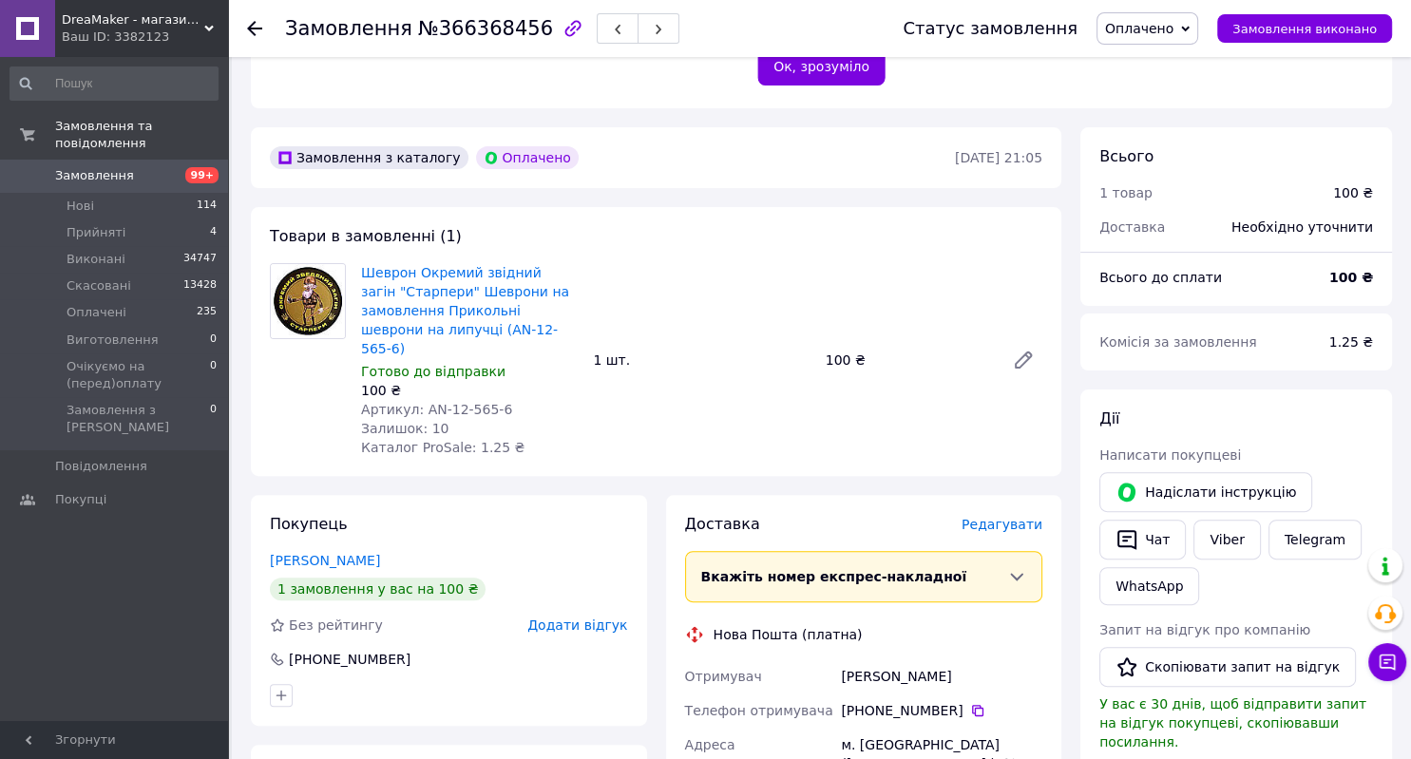
scroll to position [687, 0]
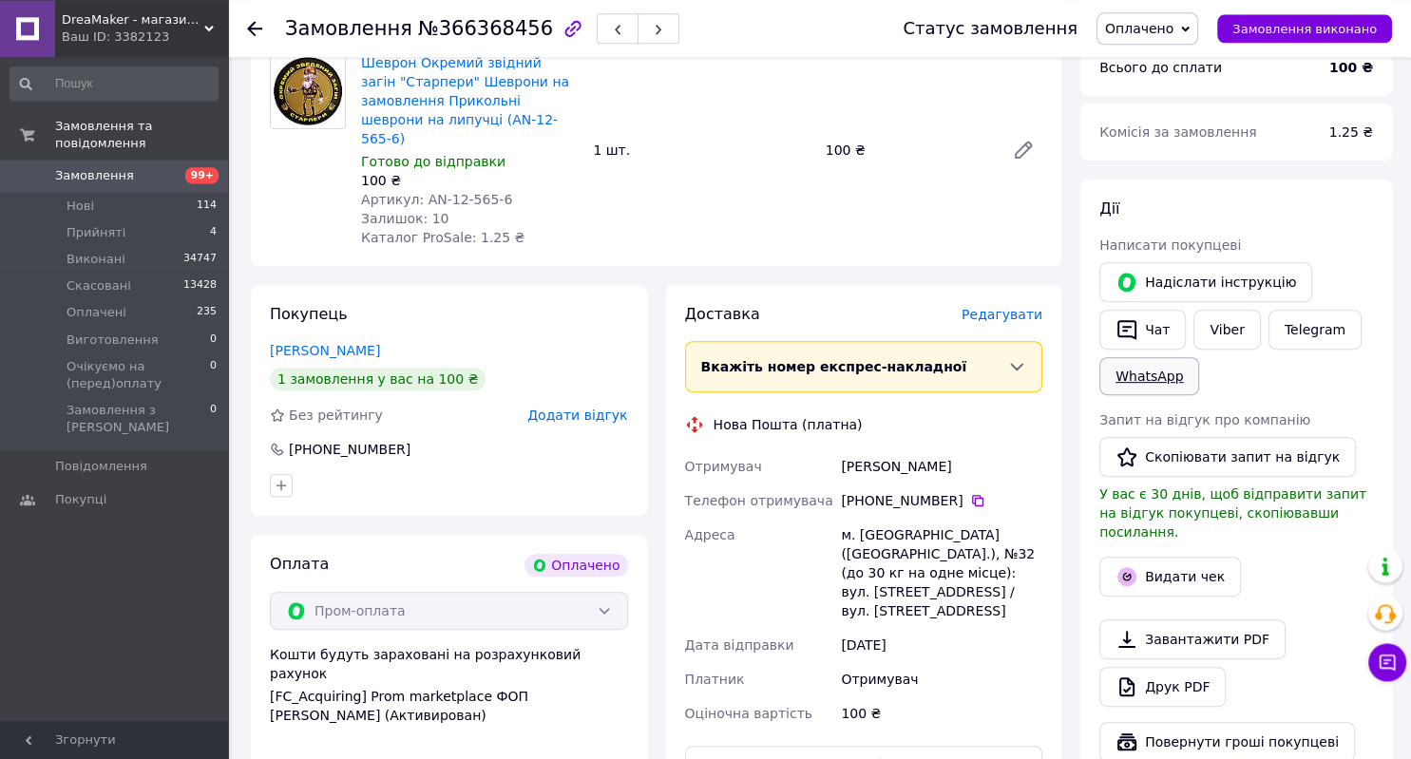
click at [1157, 361] on link "WhatsApp" at bounding box center [1149, 376] width 100 height 38
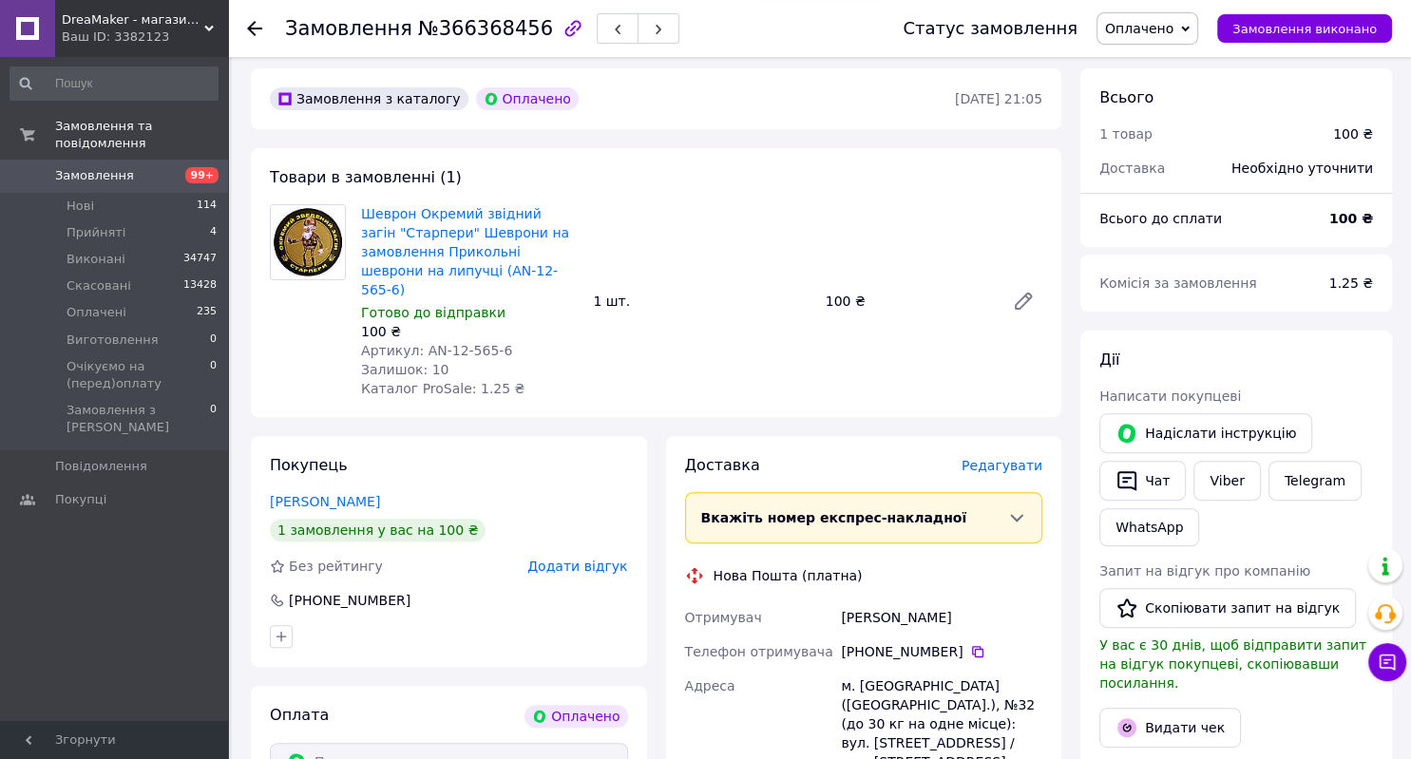
scroll to position [601, 0]
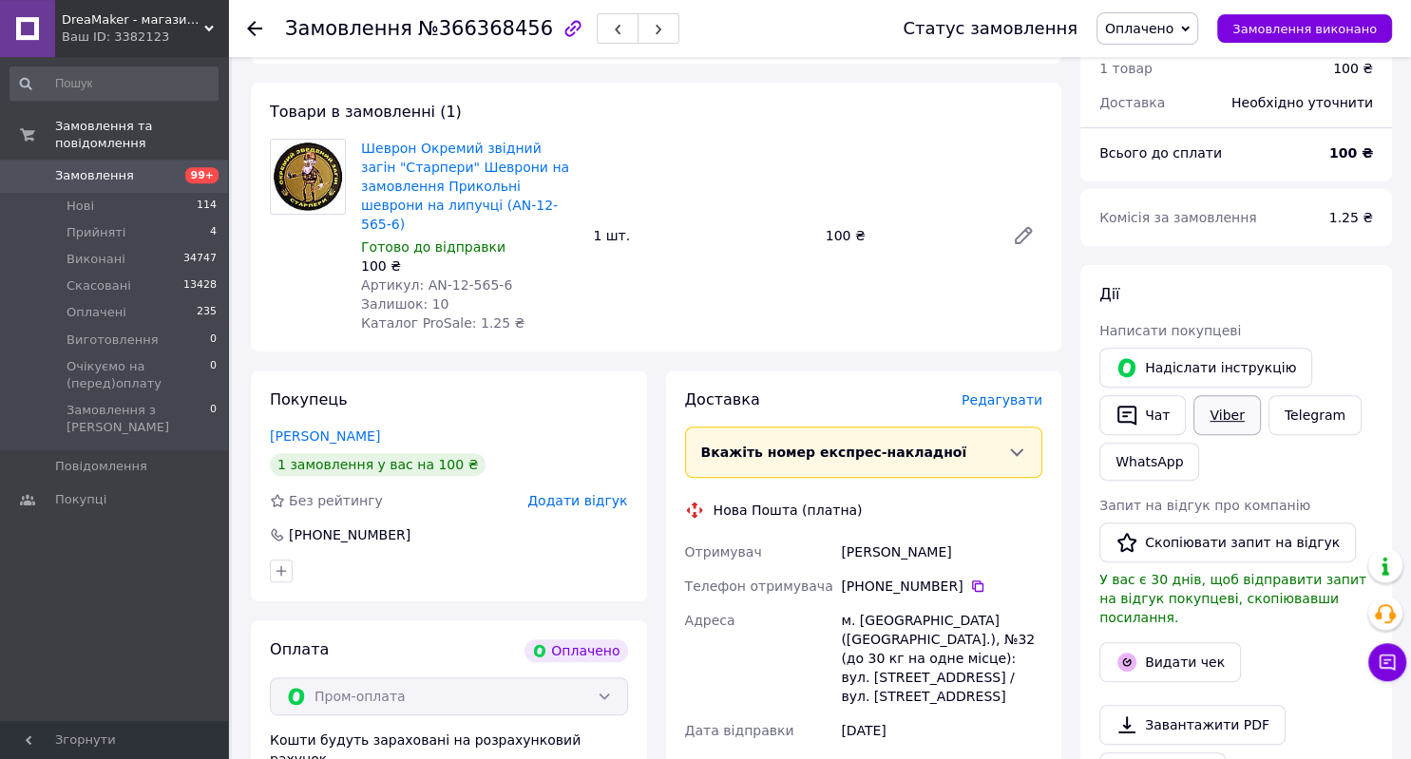
click at [1226, 395] on link "Viber" at bounding box center [1226, 415] width 66 height 40
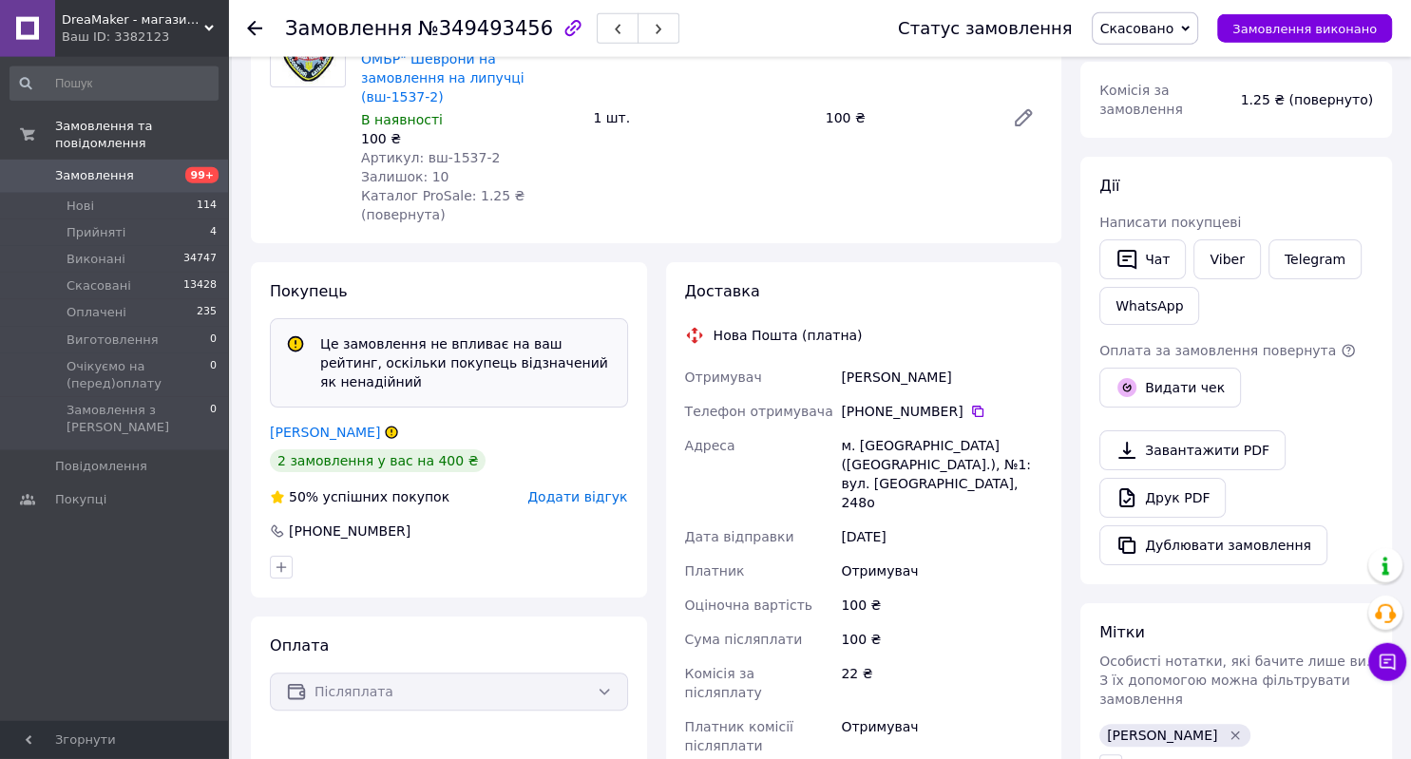
scroll to position [242, 0]
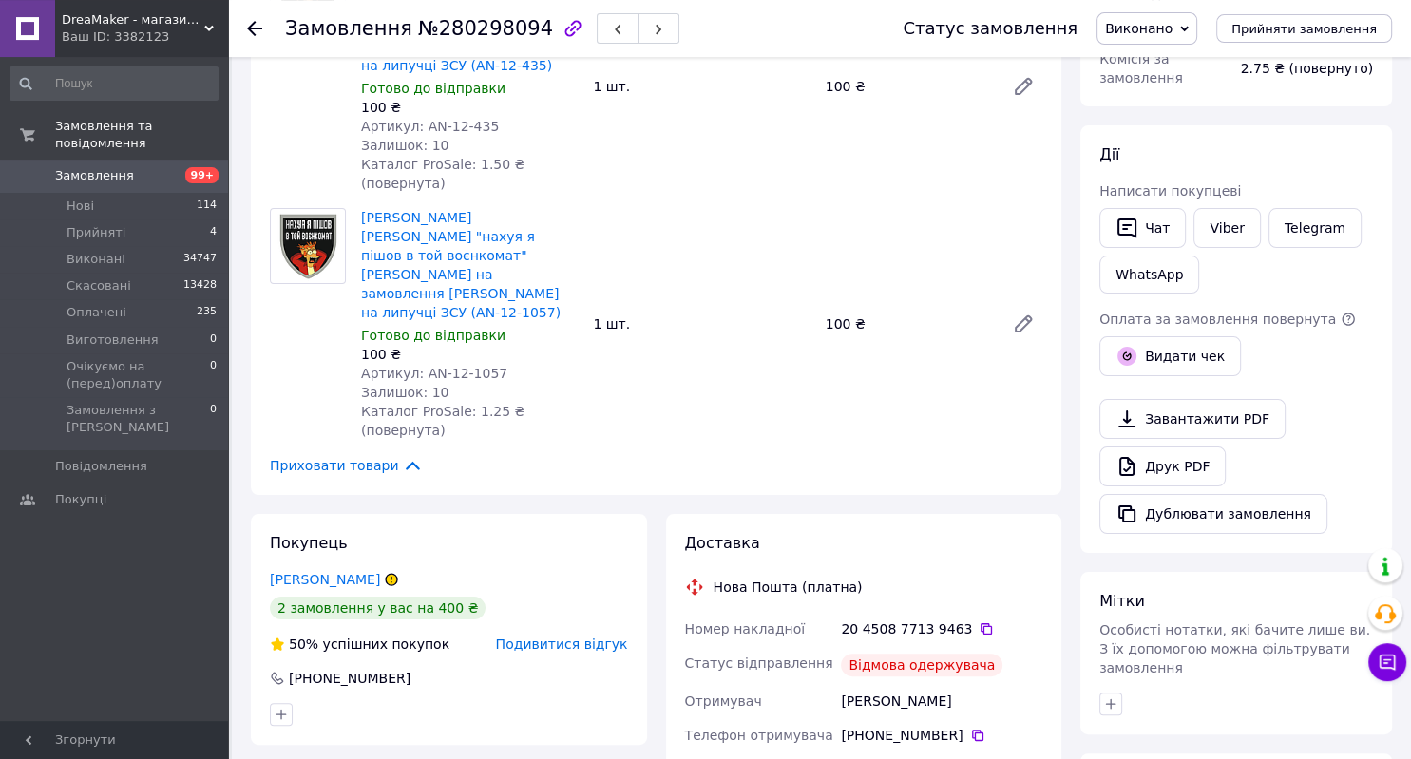
scroll to position [91, 0]
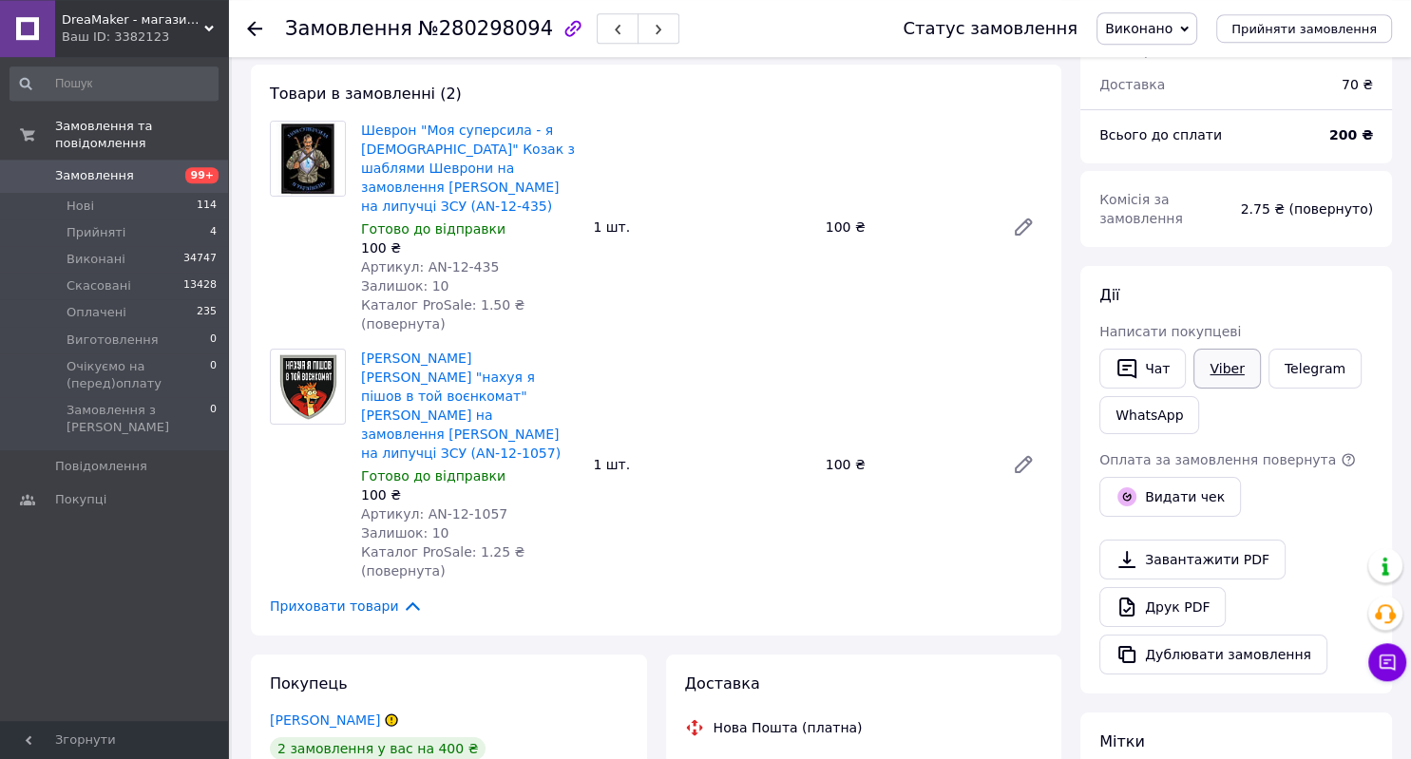
click at [1219, 349] on link "Viber" at bounding box center [1226, 369] width 66 height 40
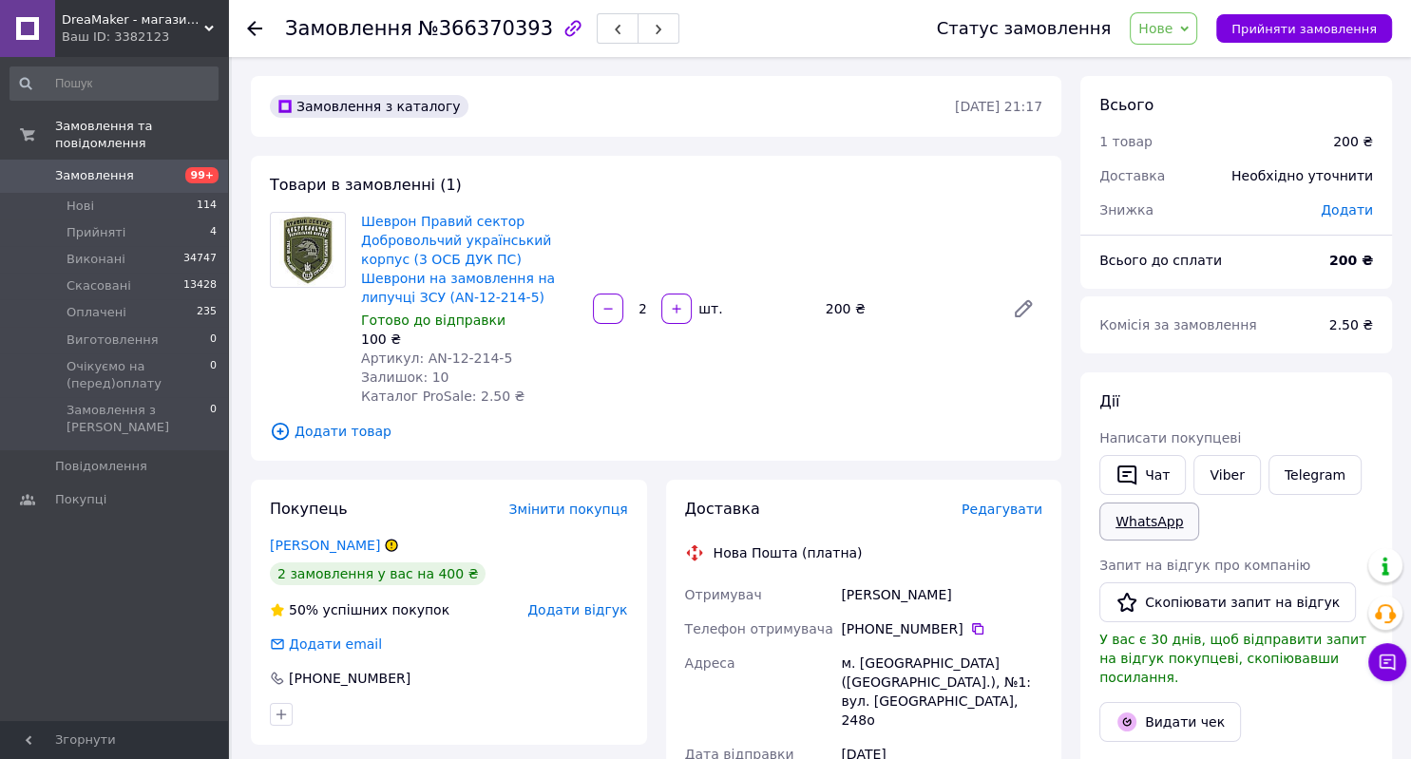
click at [1147, 522] on link "WhatsApp" at bounding box center [1149, 522] width 100 height 38
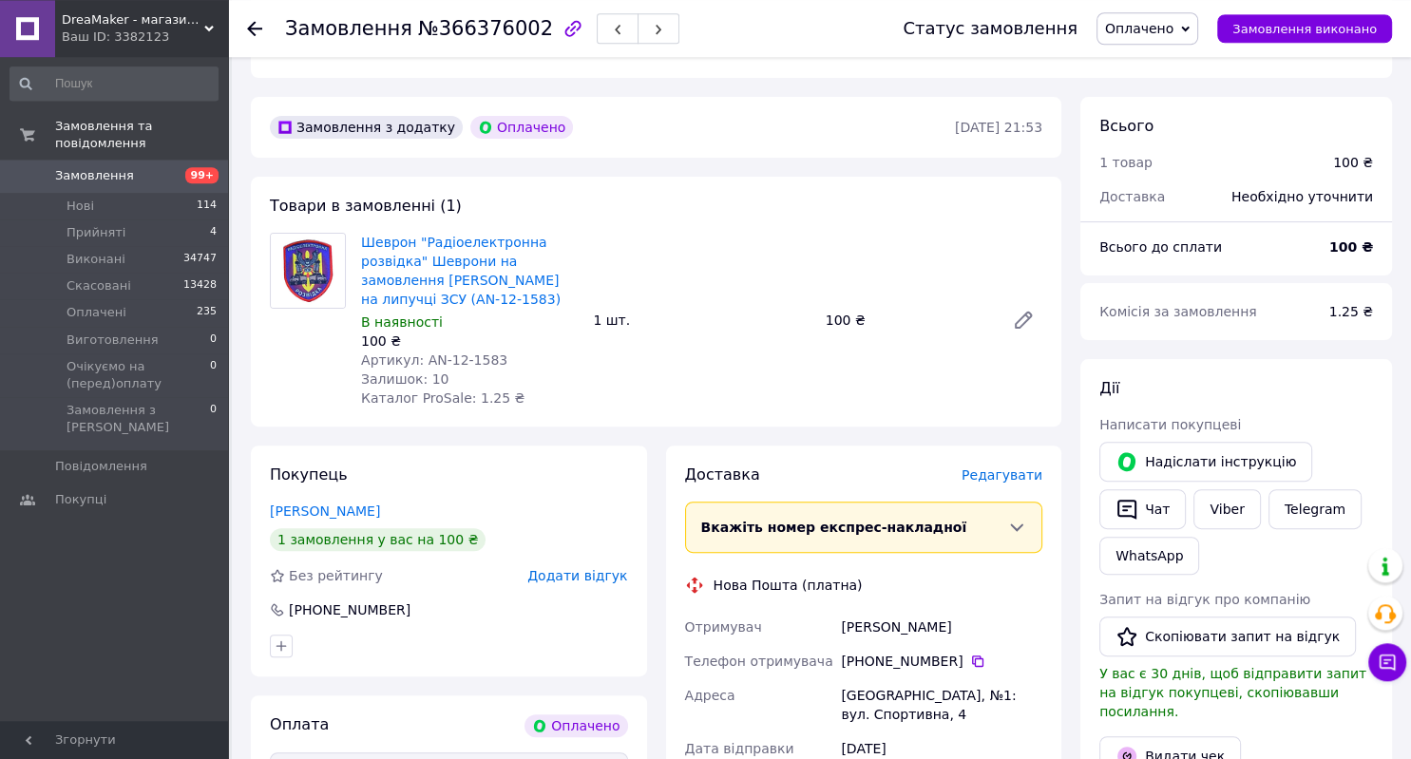
scroll to position [519, 0]
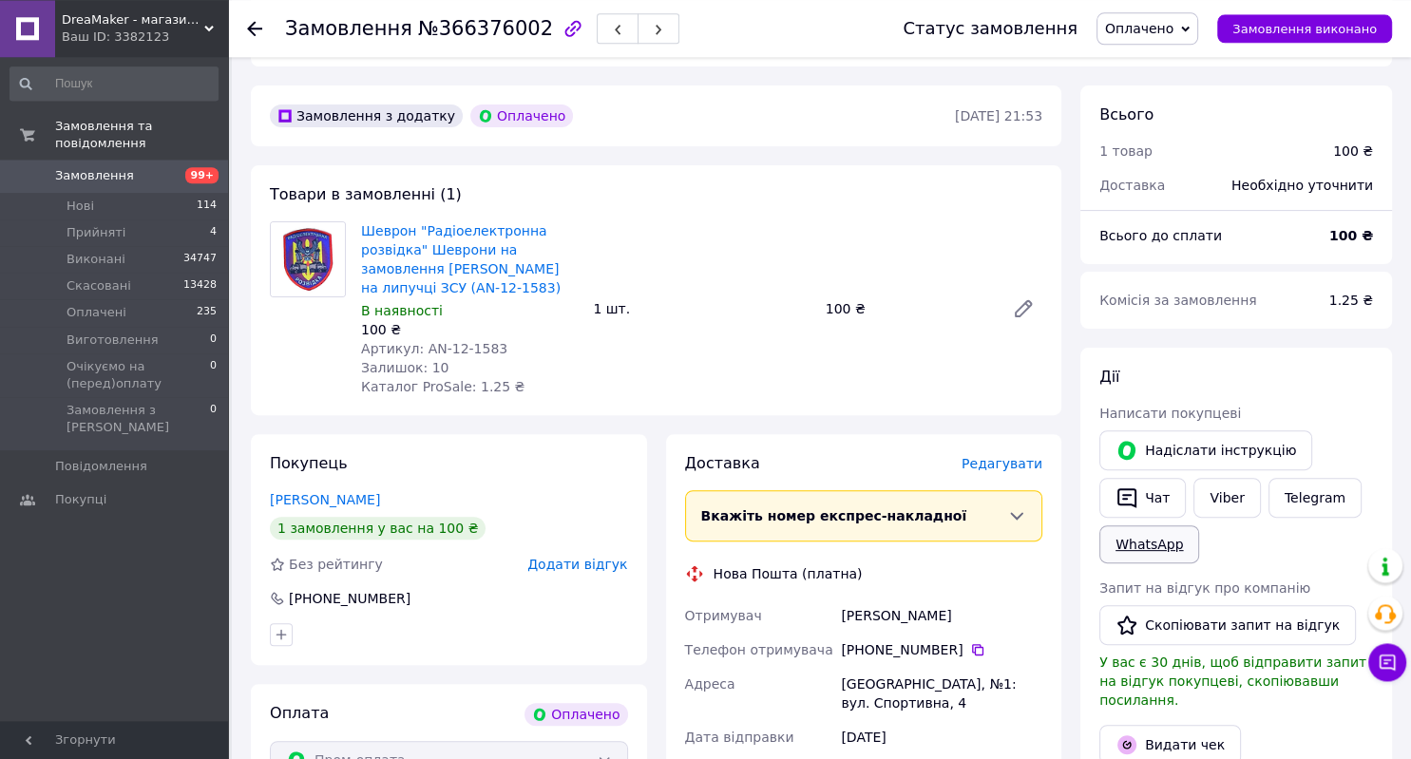
click at [1149, 525] on link "WhatsApp" at bounding box center [1149, 544] width 100 height 38
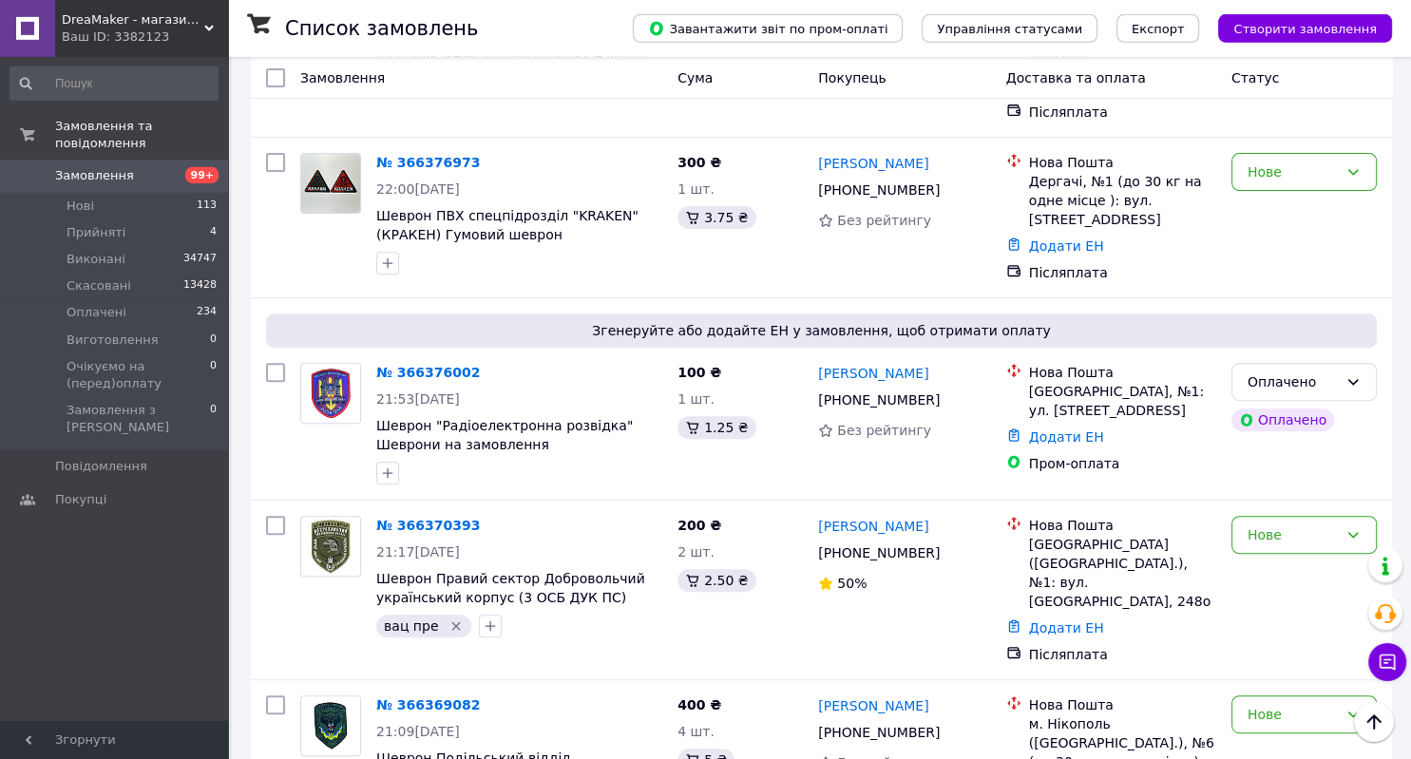
scroll to position [630, 0]
click at [390, 465] on icon "button" at bounding box center [387, 472] width 15 height 15
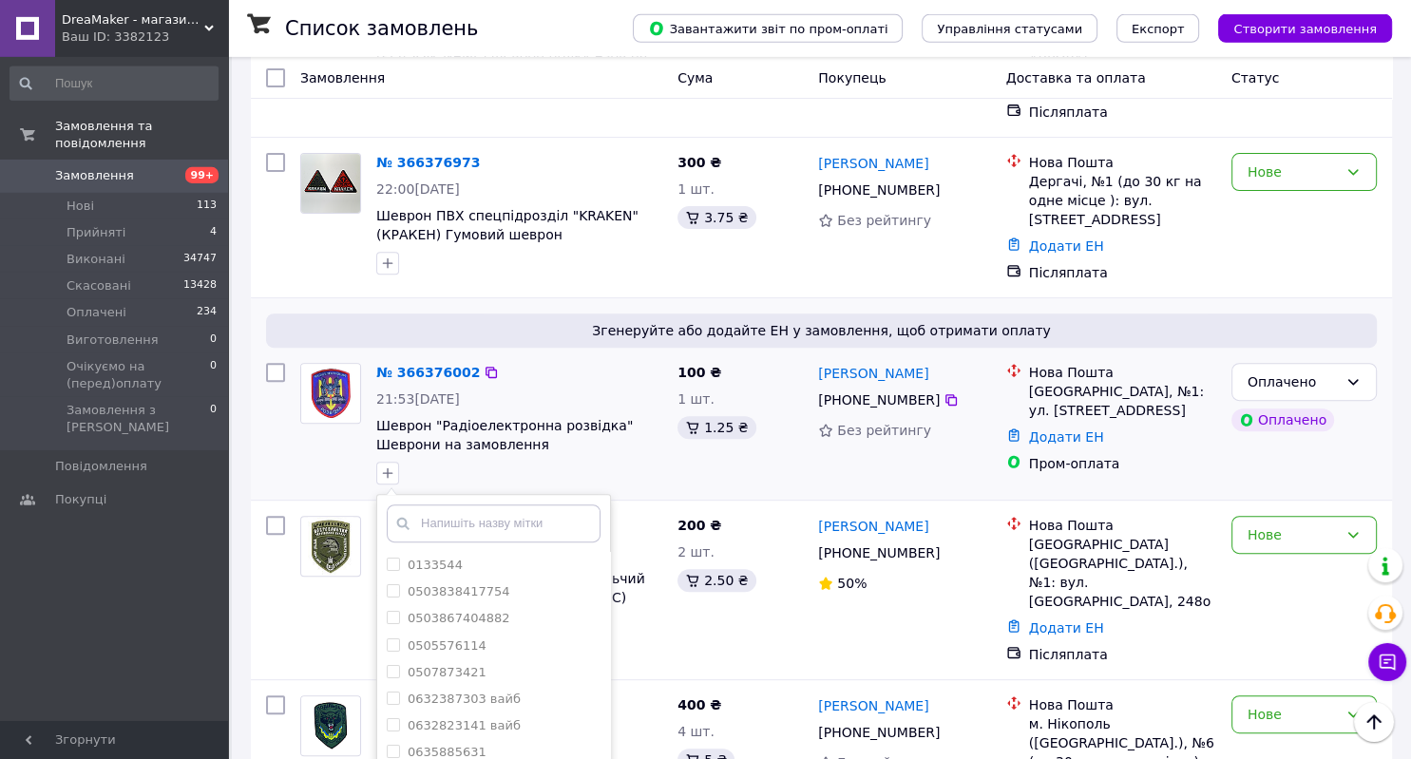
click at [444, 504] on input "text" at bounding box center [494, 523] width 214 height 38
type input "вац"
click at [446, 717] on div "вац" at bounding box center [494, 725] width 214 height 17
checkbox input "true"
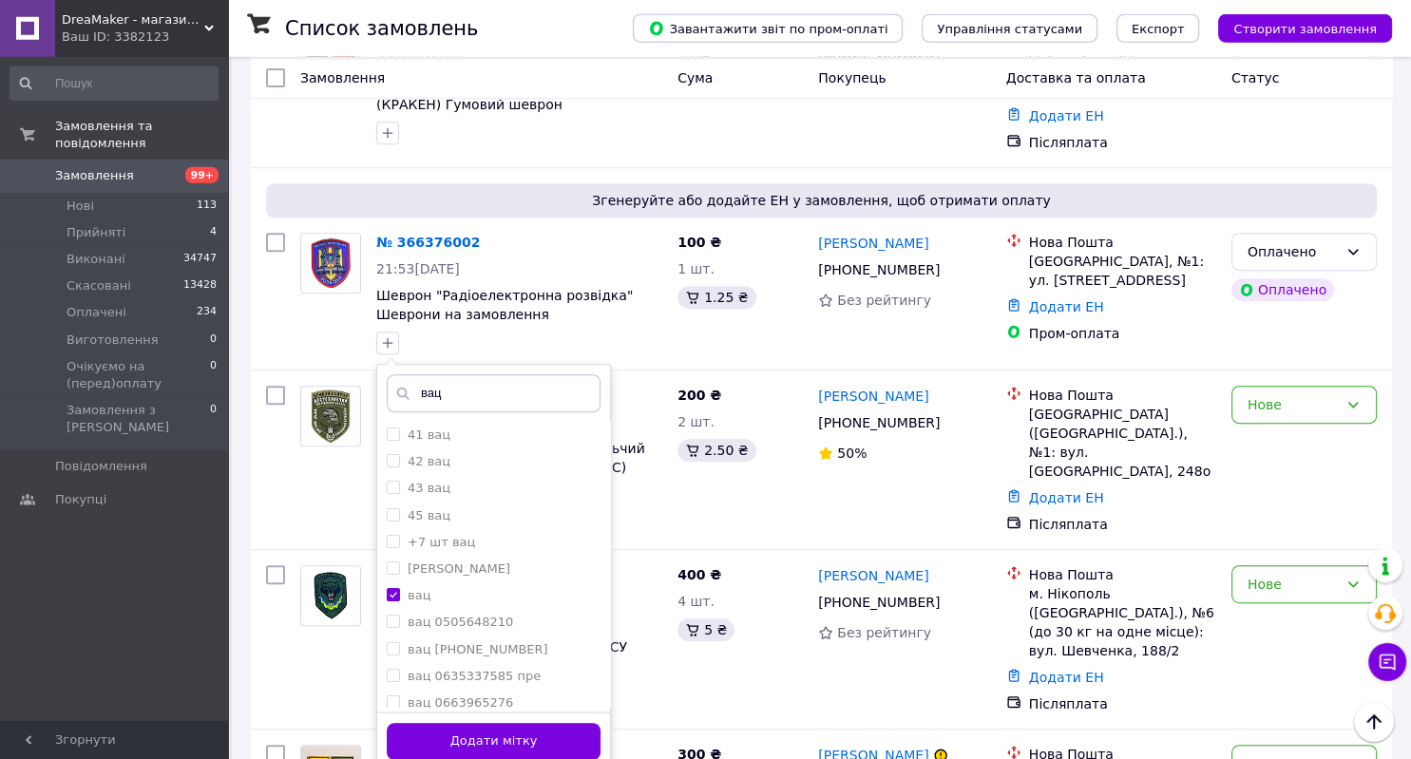
scroll to position [781, 0]
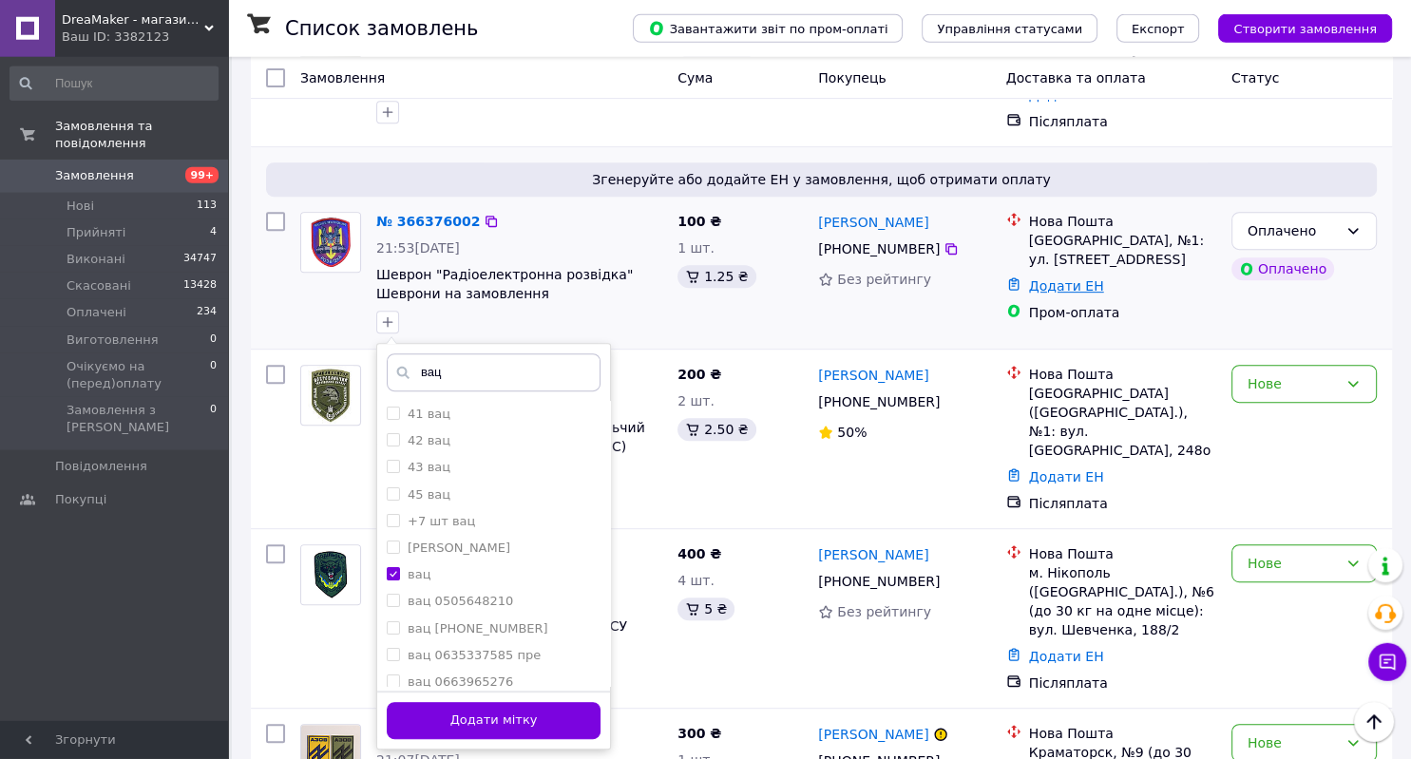
drag, startPoint x: 528, startPoint y: 648, endPoint x: 1080, endPoint y: 216, distance: 701.0
click at [527, 702] on button "Додати мітку" at bounding box center [494, 720] width 214 height 37
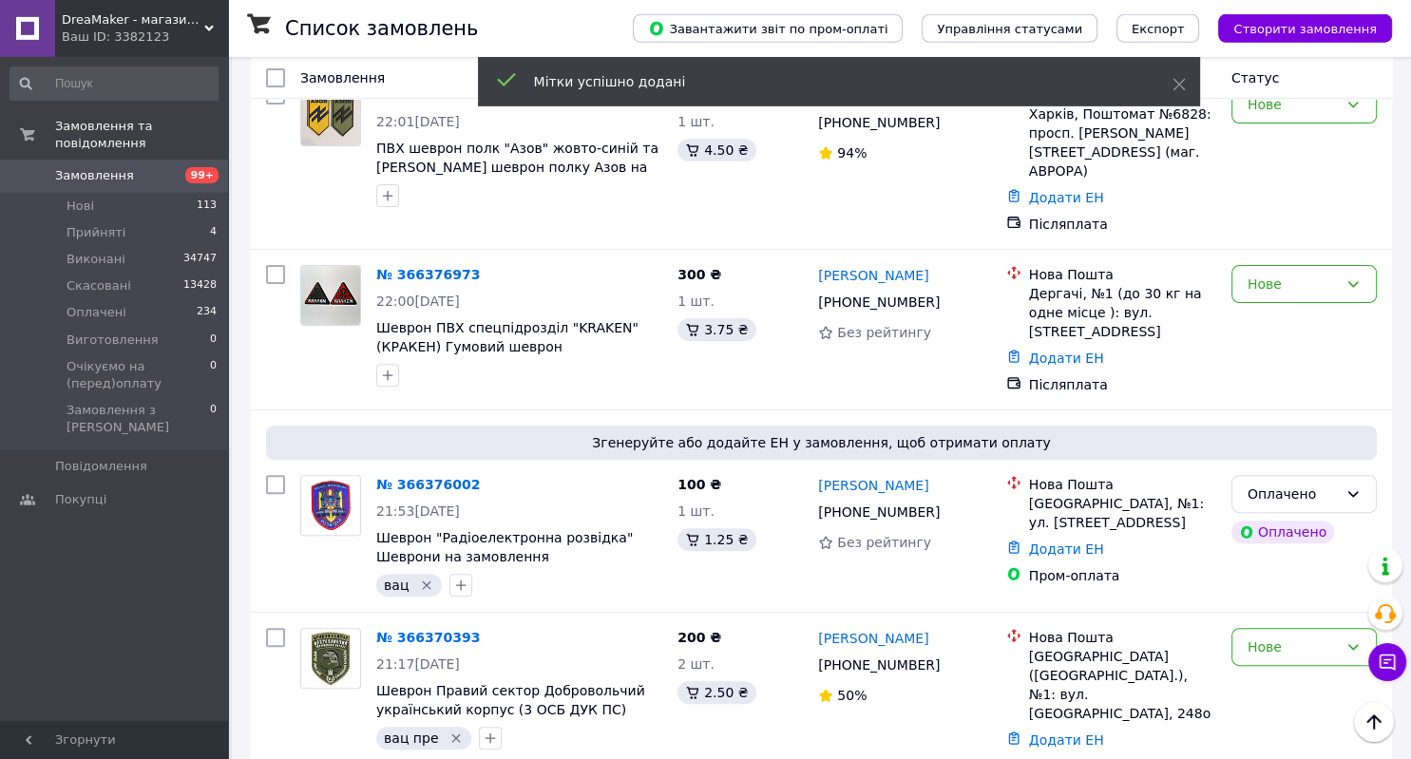
scroll to position [480, 0]
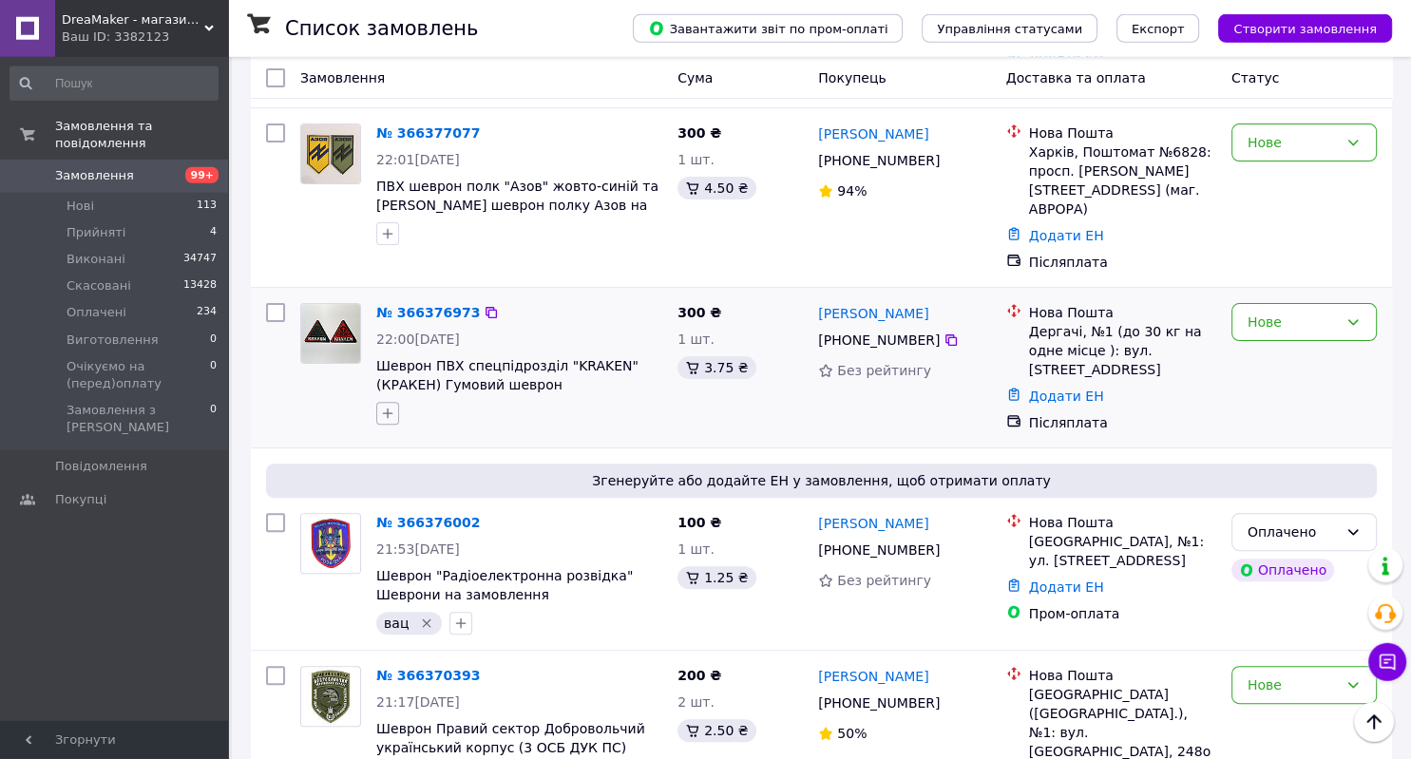
click at [382, 406] on icon "button" at bounding box center [387, 413] width 15 height 15
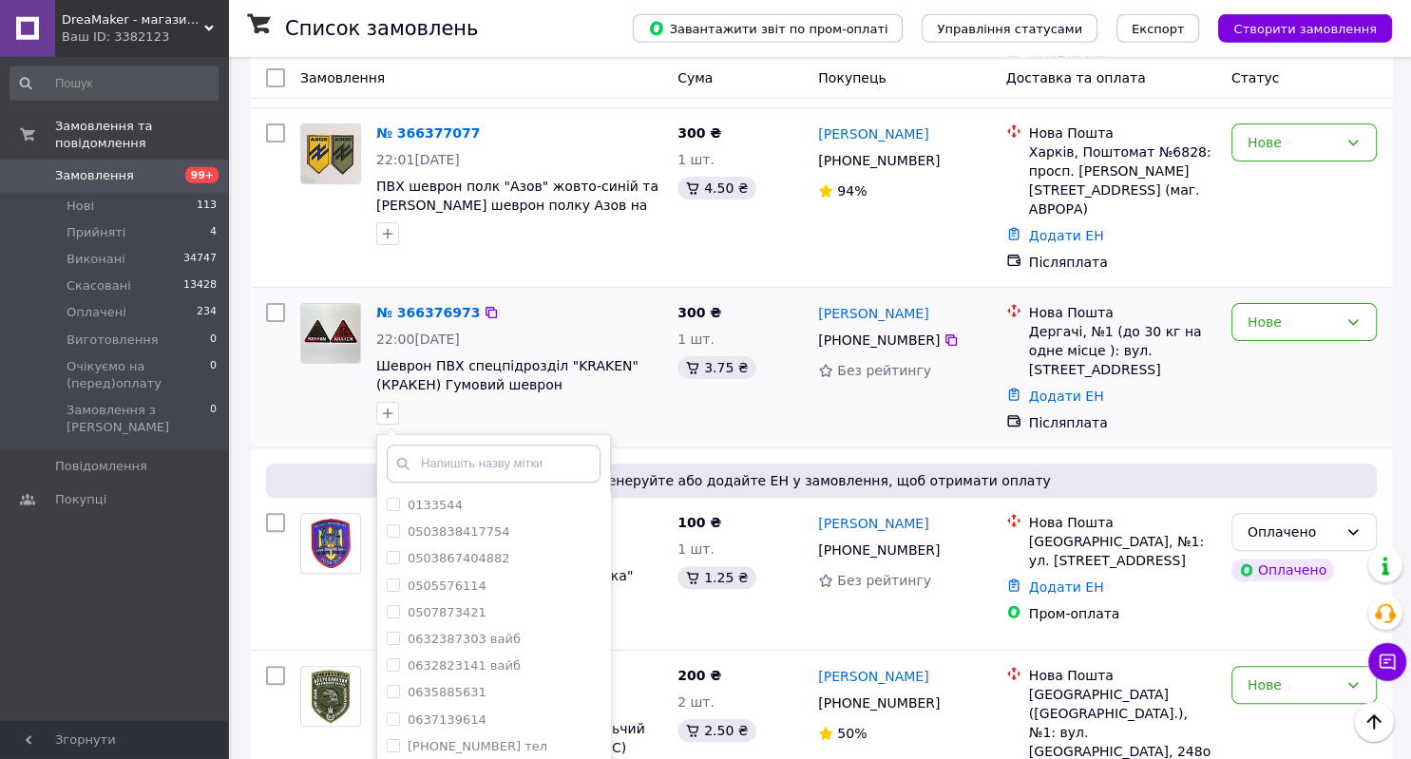
click at [459, 445] on input "text" at bounding box center [494, 464] width 214 height 38
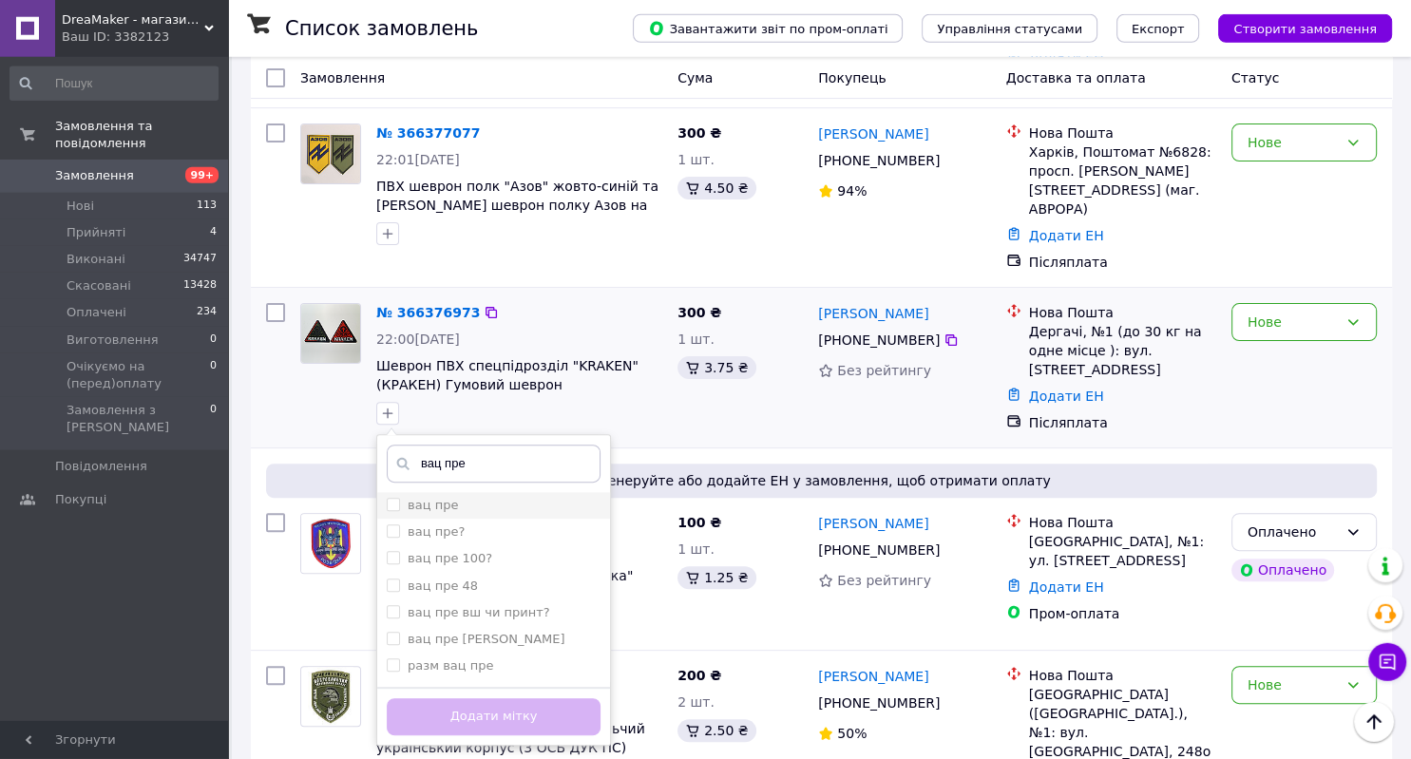
type input "вац пре"
click at [465, 497] on div "вац пре" at bounding box center [494, 505] width 214 height 17
checkbox input "true"
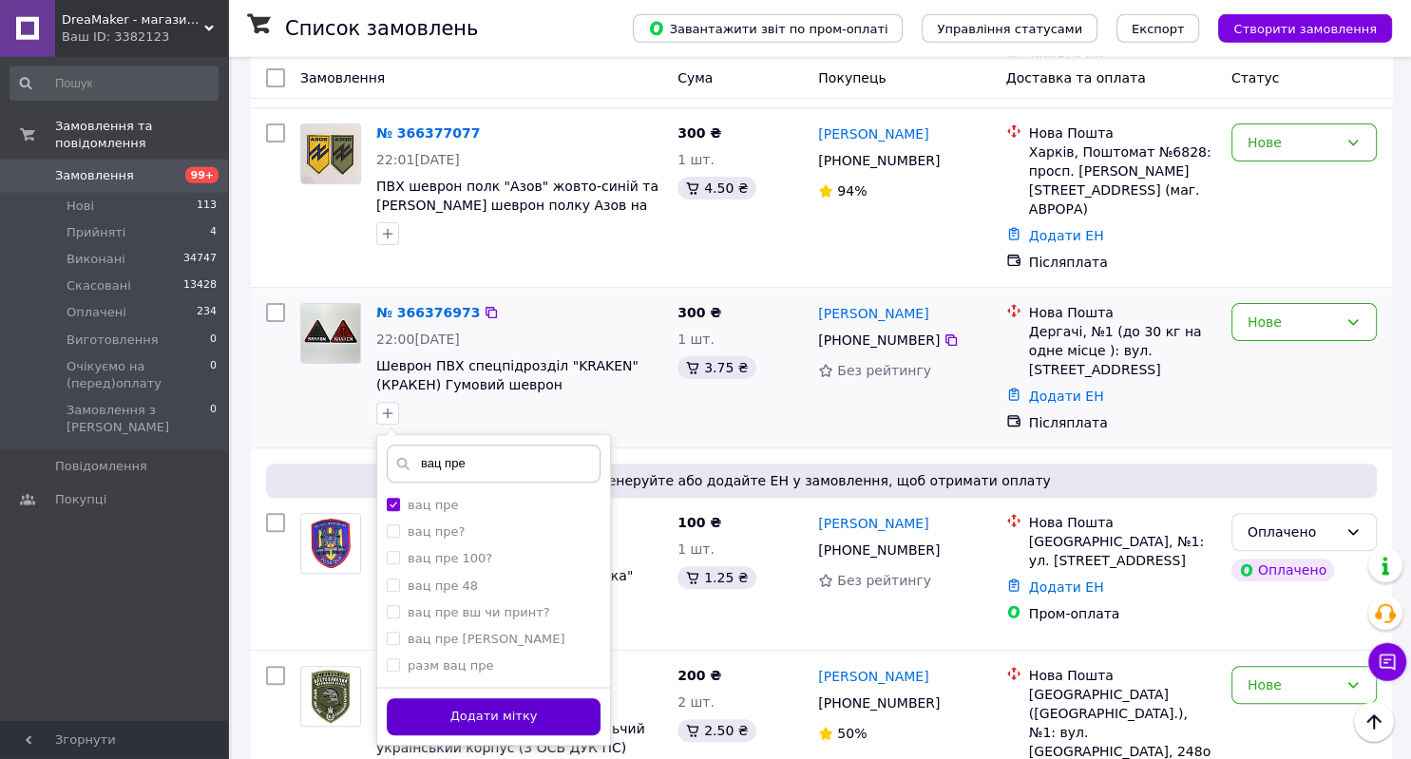
click at [515, 698] on button "Додати мітку" at bounding box center [494, 716] width 214 height 37
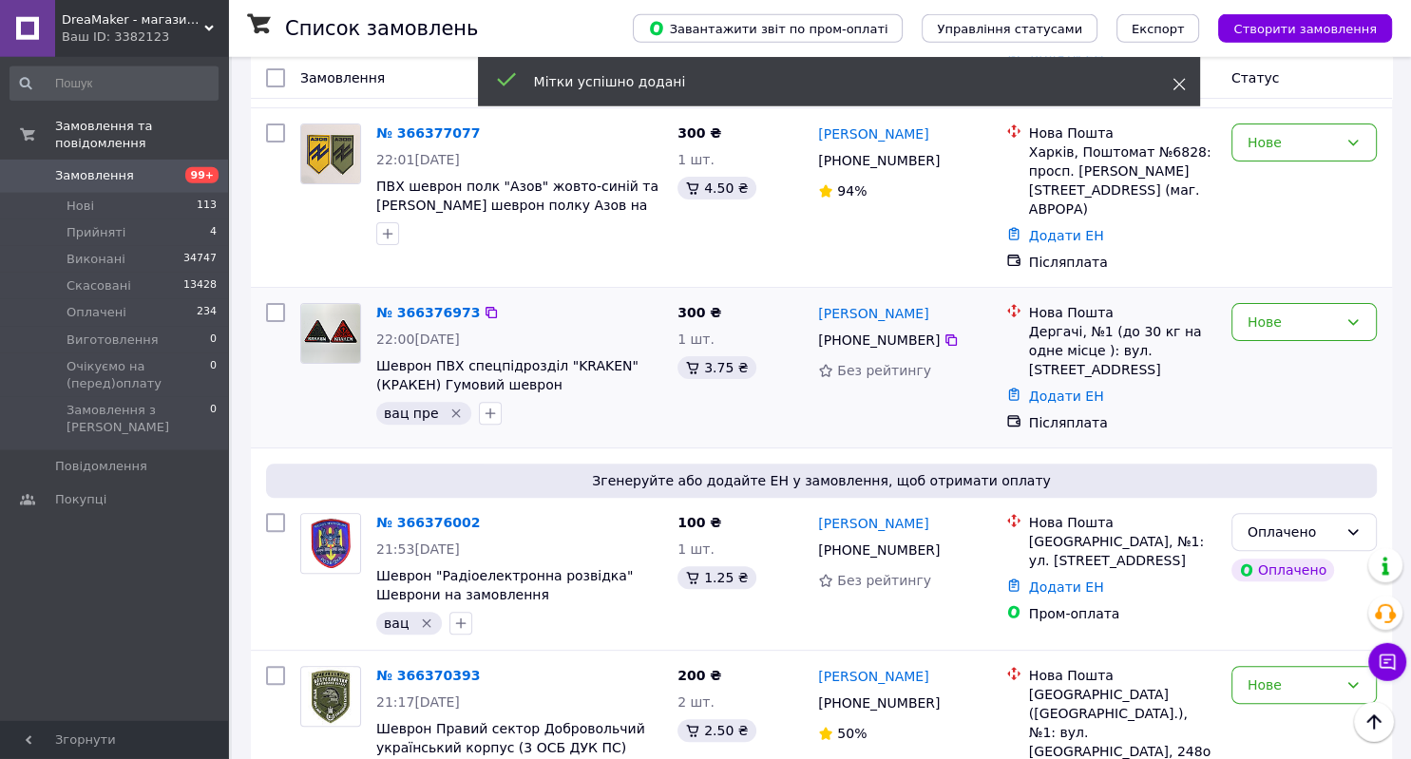
click at [1175, 89] on use at bounding box center [1178, 85] width 12 height 12
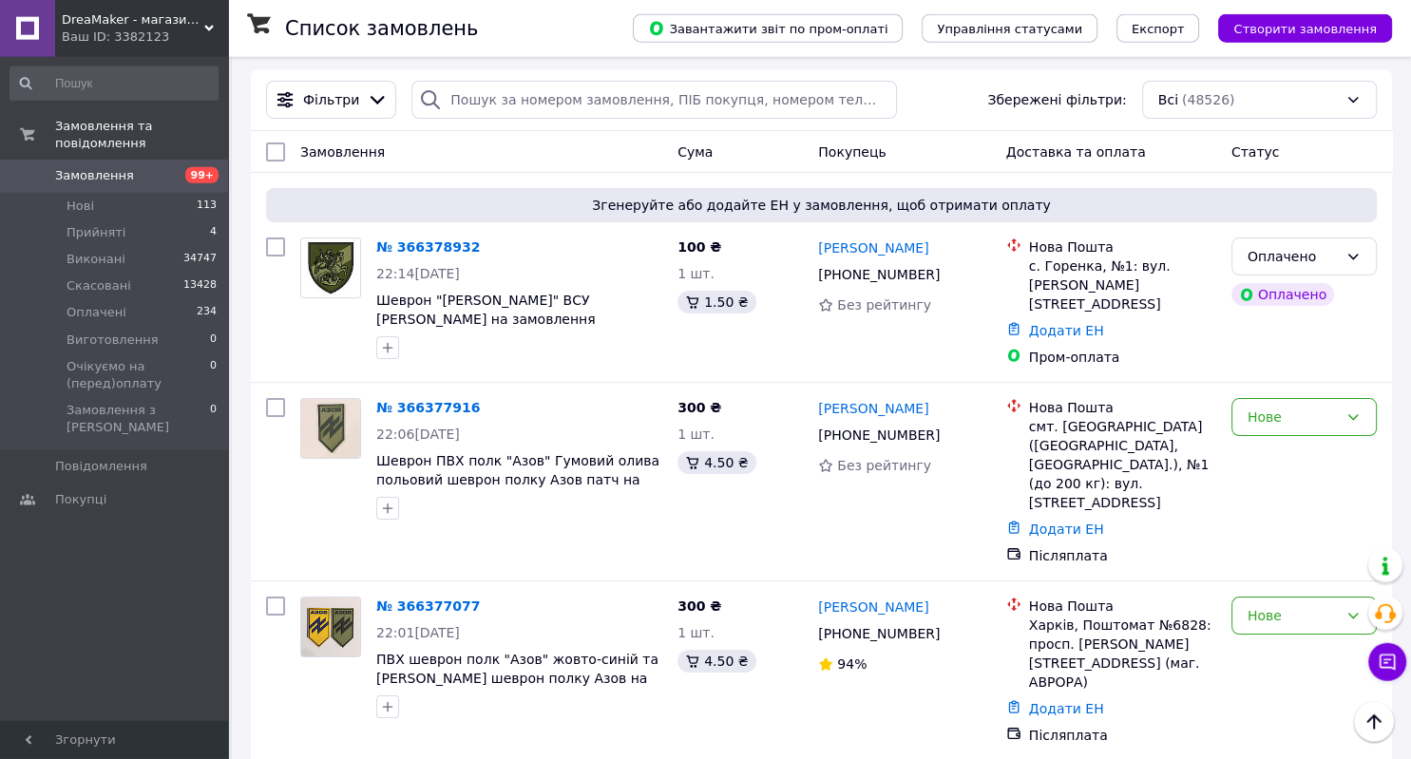
scroll to position [0, 0]
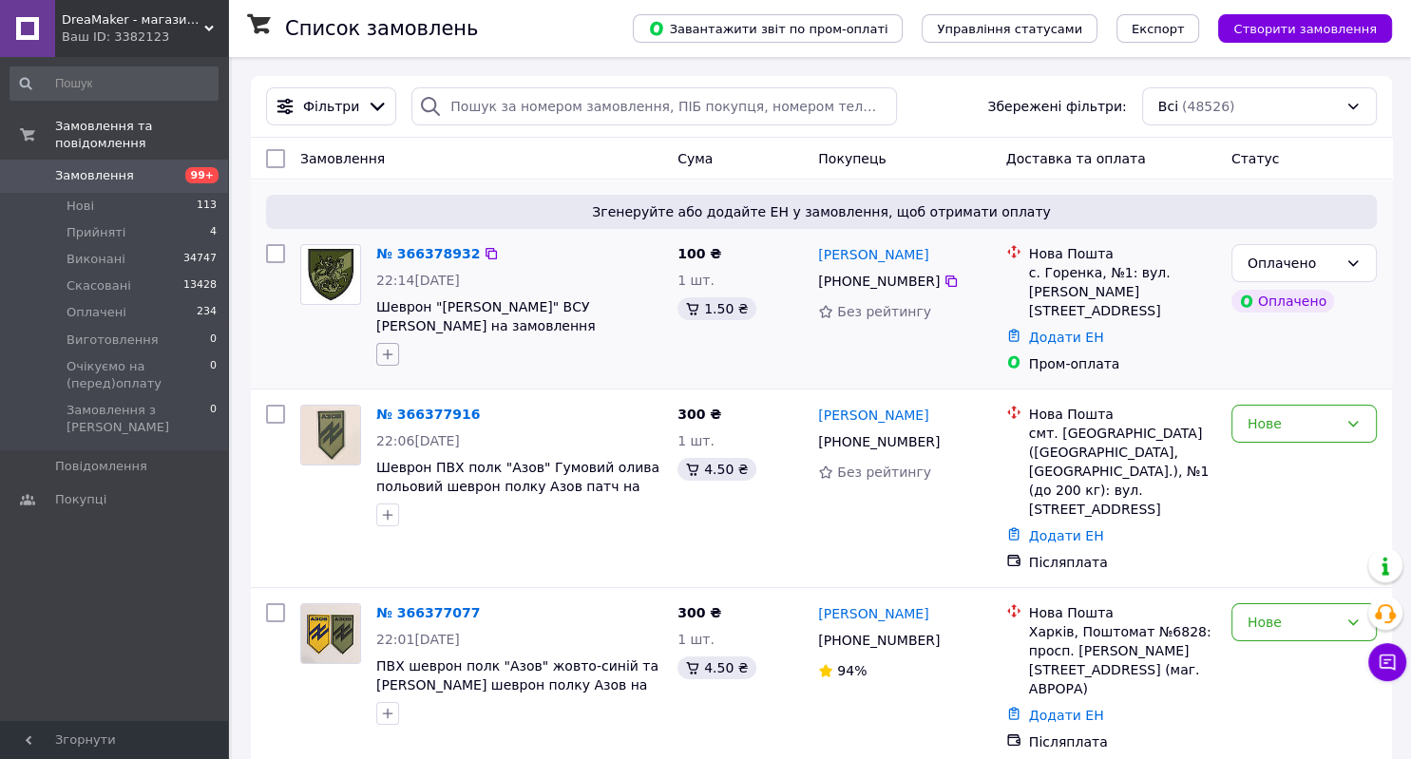
click at [389, 355] on icon "button" at bounding box center [388, 355] width 10 height 10
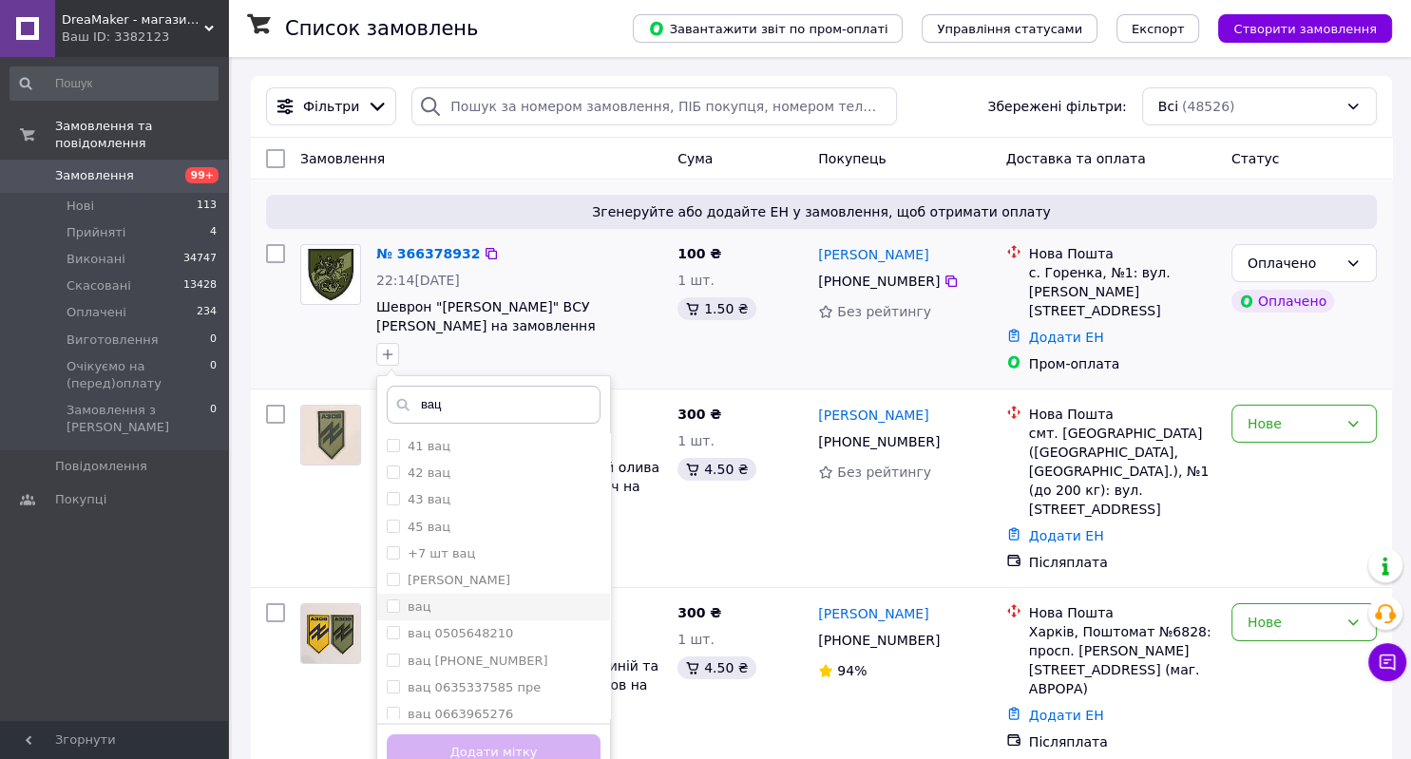
type input "вац"
click at [431, 607] on div "вац" at bounding box center [494, 606] width 214 height 17
checkbox input "true"
click at [475, 736] on button "Додати мітку" at bounding box center [494, 752] width 214 height 37
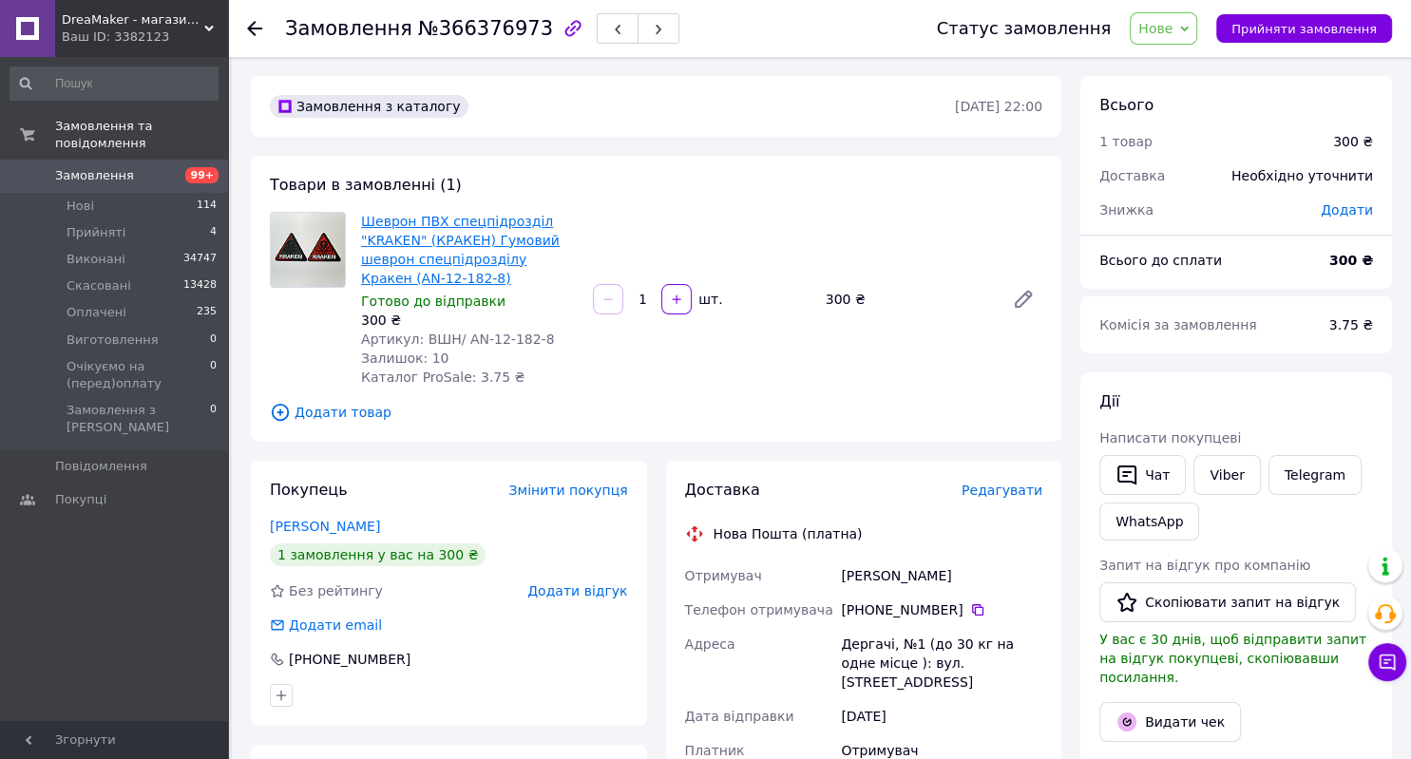
click at [507, 234] on link "Шеврон ПВХ спецпідрозділ "KRAKEN" (КРАКЕН) Гумовий шеврон спецпідрозділу Кракен…" at bounding box center [460, 250] width 199 height 72
click at [1152, 529] on link "WhatsApp" at bounding box center [1149, 522] width 100 height 38
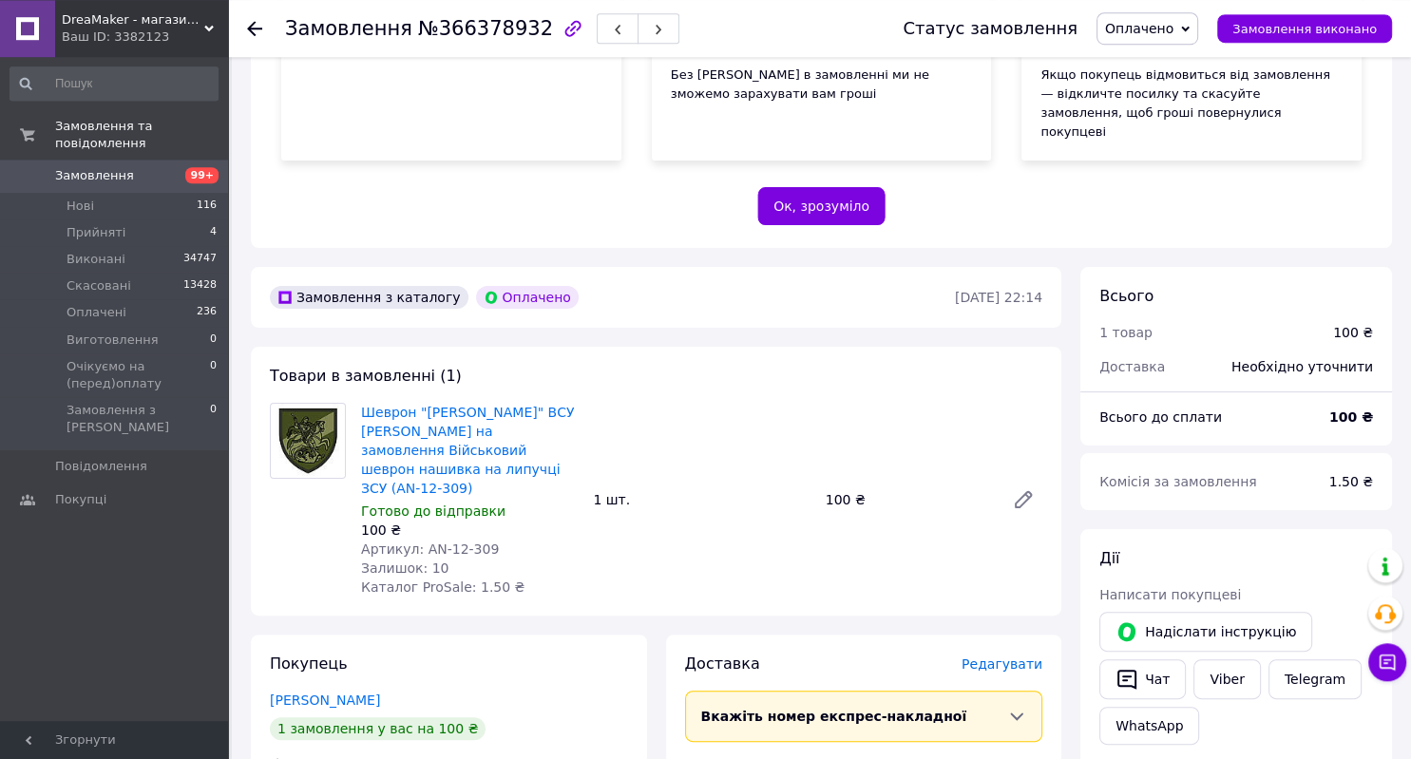
scroll to position [370, 0]
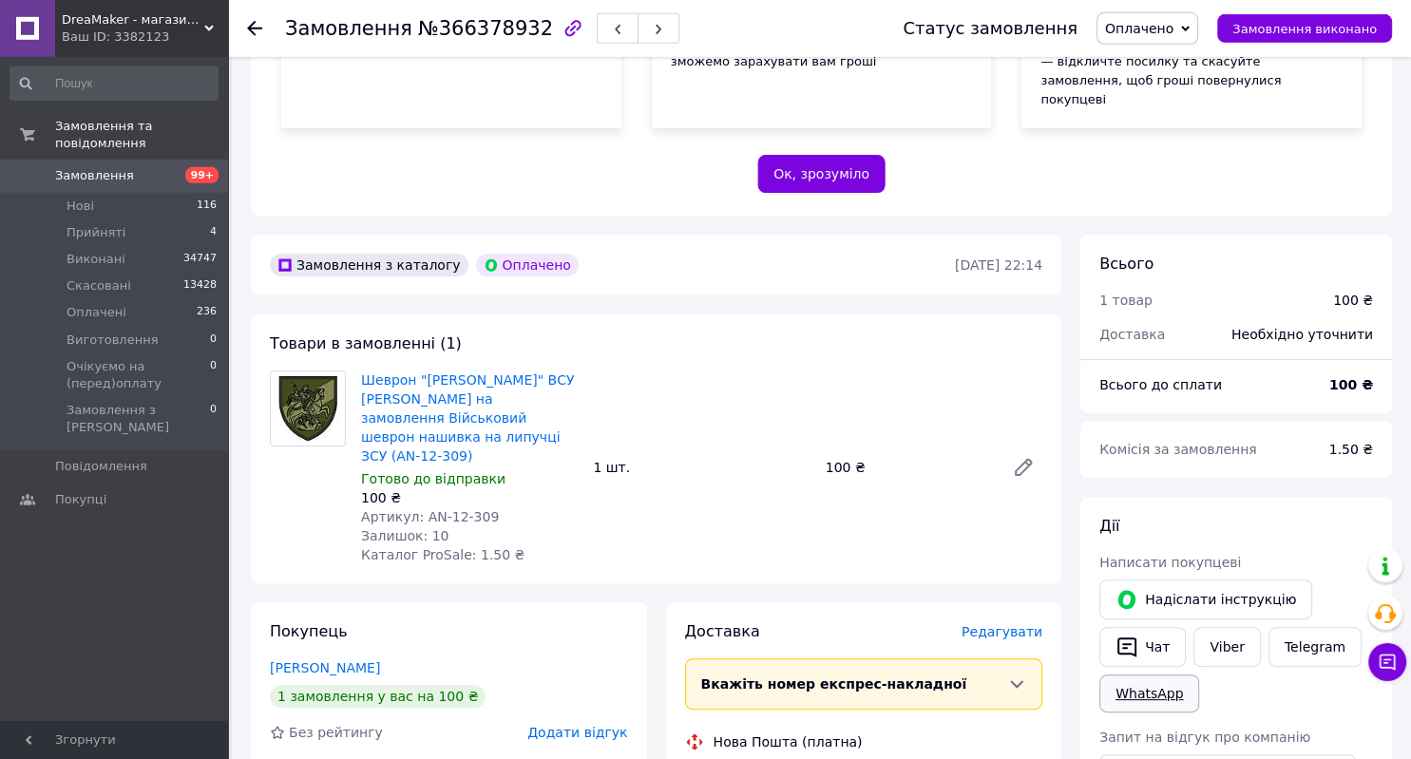
click at [1166, 674] on link "WhatsApp" at bounding box center [1149, 693] width 100 height 38
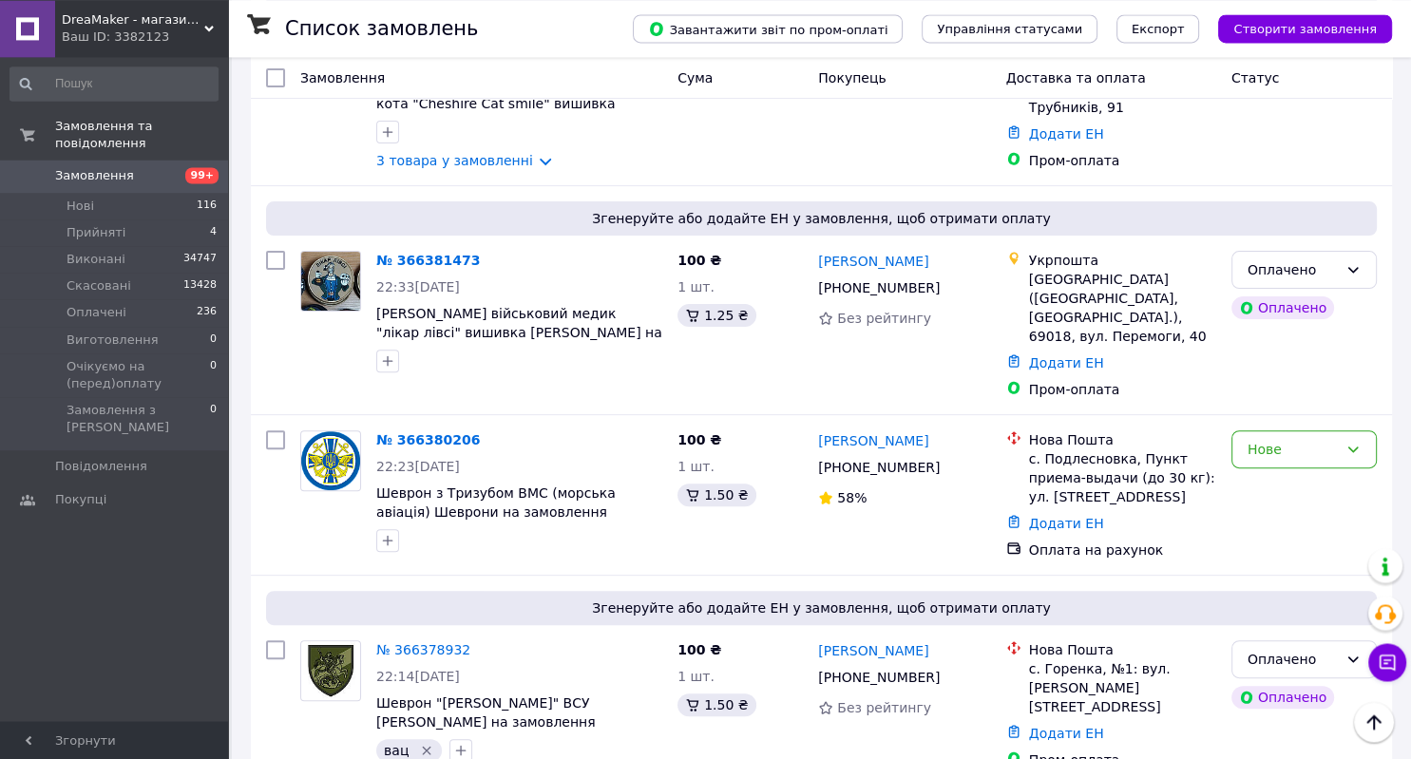
scroll to position [659, 0]
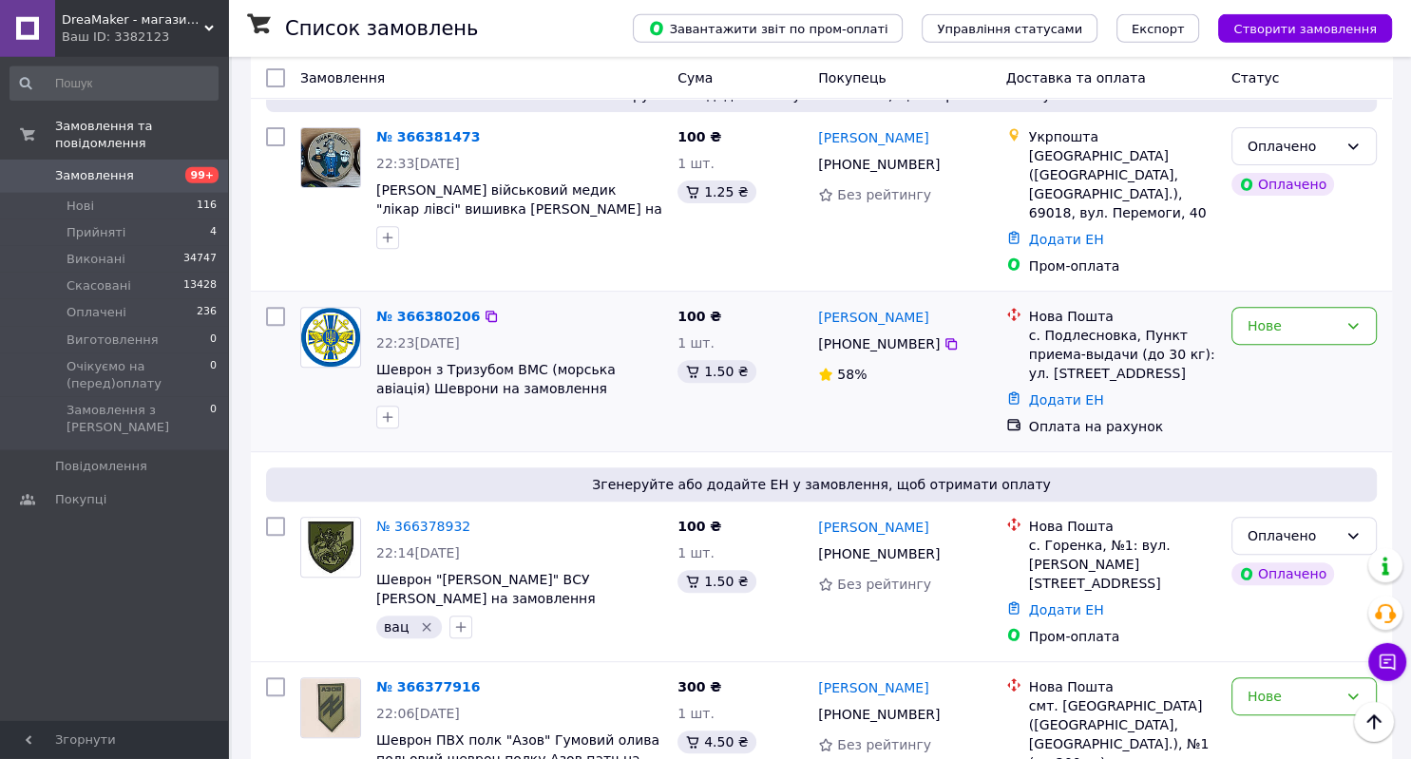
click at [631, 432] on div "№ 366380206 22:23, 12.10.2025 Шеврон з Тризубом ВМС (морська авіація) Шеврони н…" at bounding box center [821, 372] width 1141 height 160
click at [386, 406] on button "button" at bounding box center [387, 417] width 23 height 23
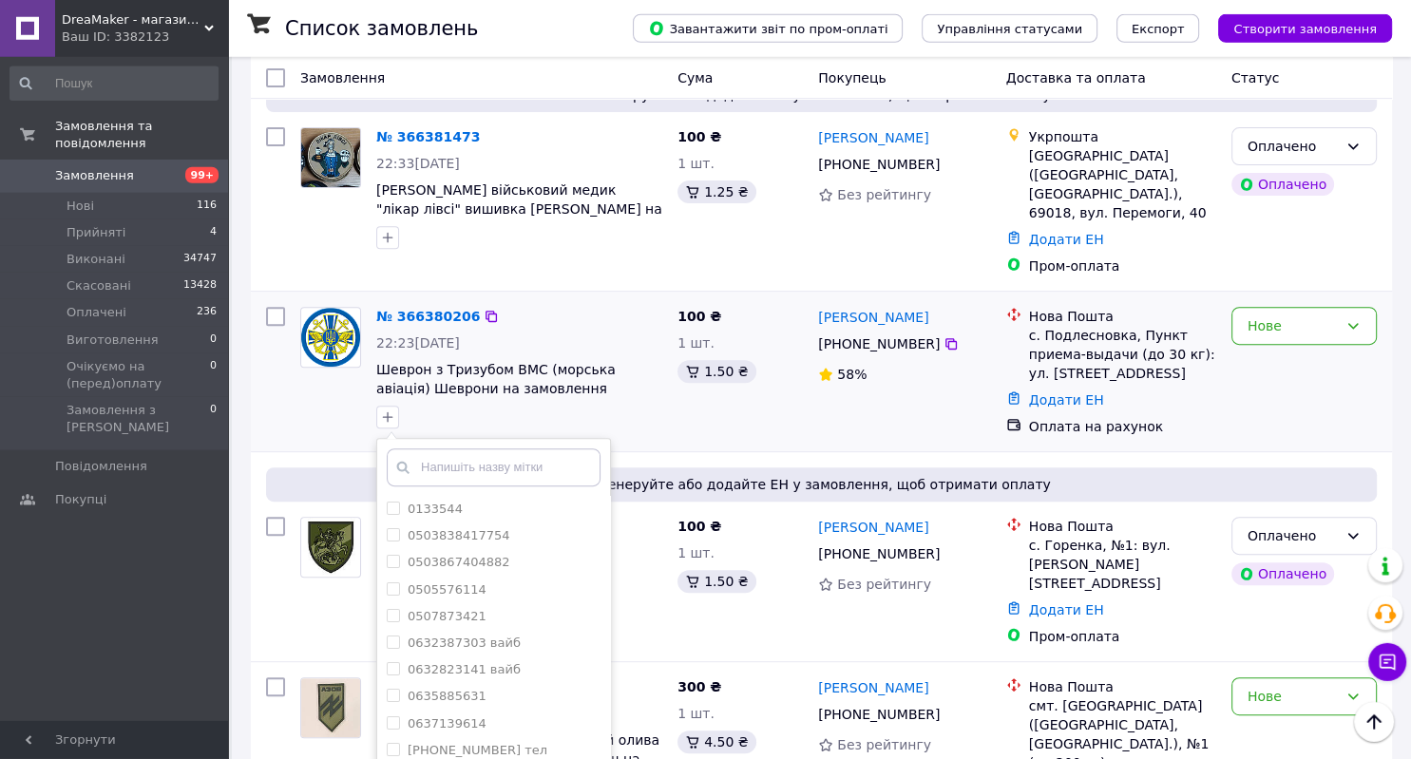
click at [438, 448] on input "text" at bounding box center [494, 467] width 214 height 38
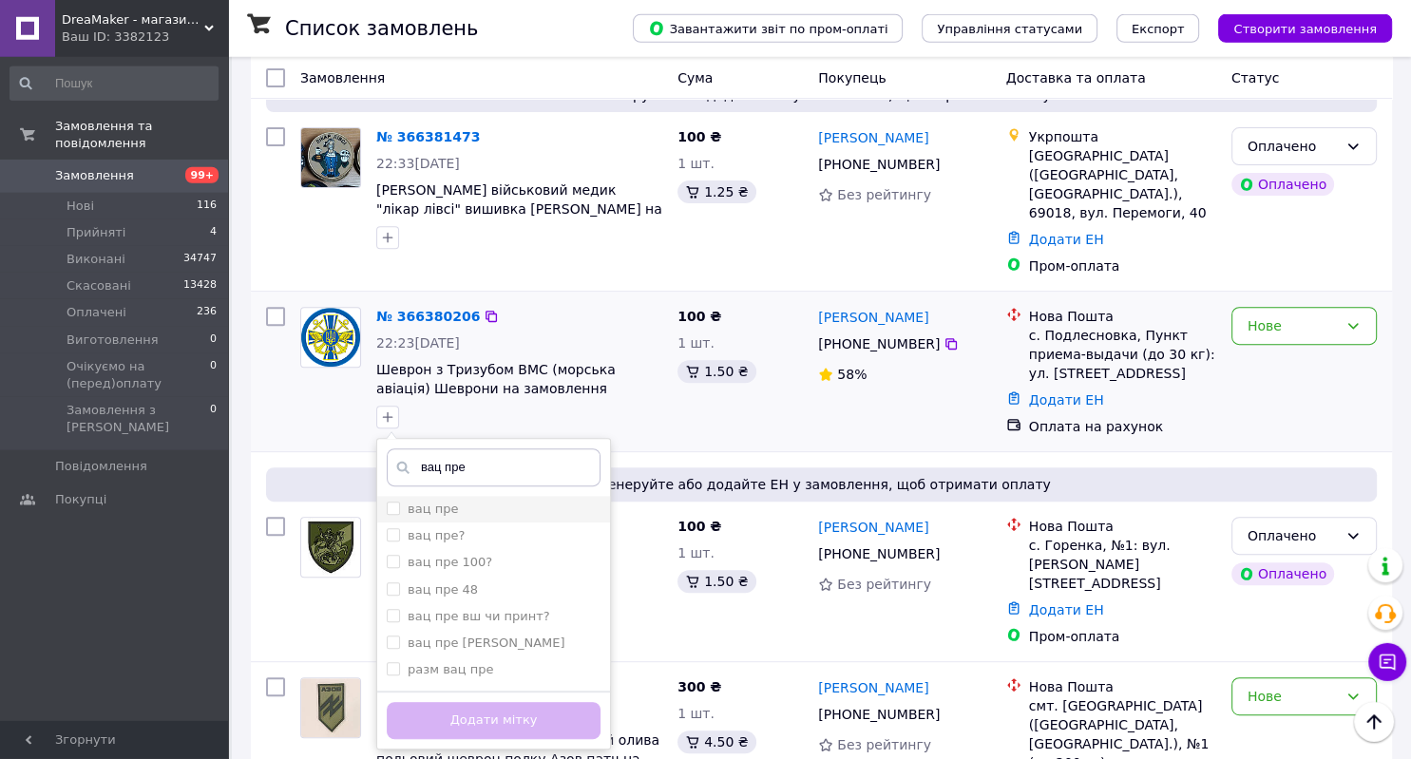
type input "вац пре"
click at [443, 496] on li "вац пре" at bounding box center [493, 509] width 233 height 27
checkbox input "true"
click at [526, 702] on button "Додати мітку" at bounding box center [494, 720] width 214 height 37
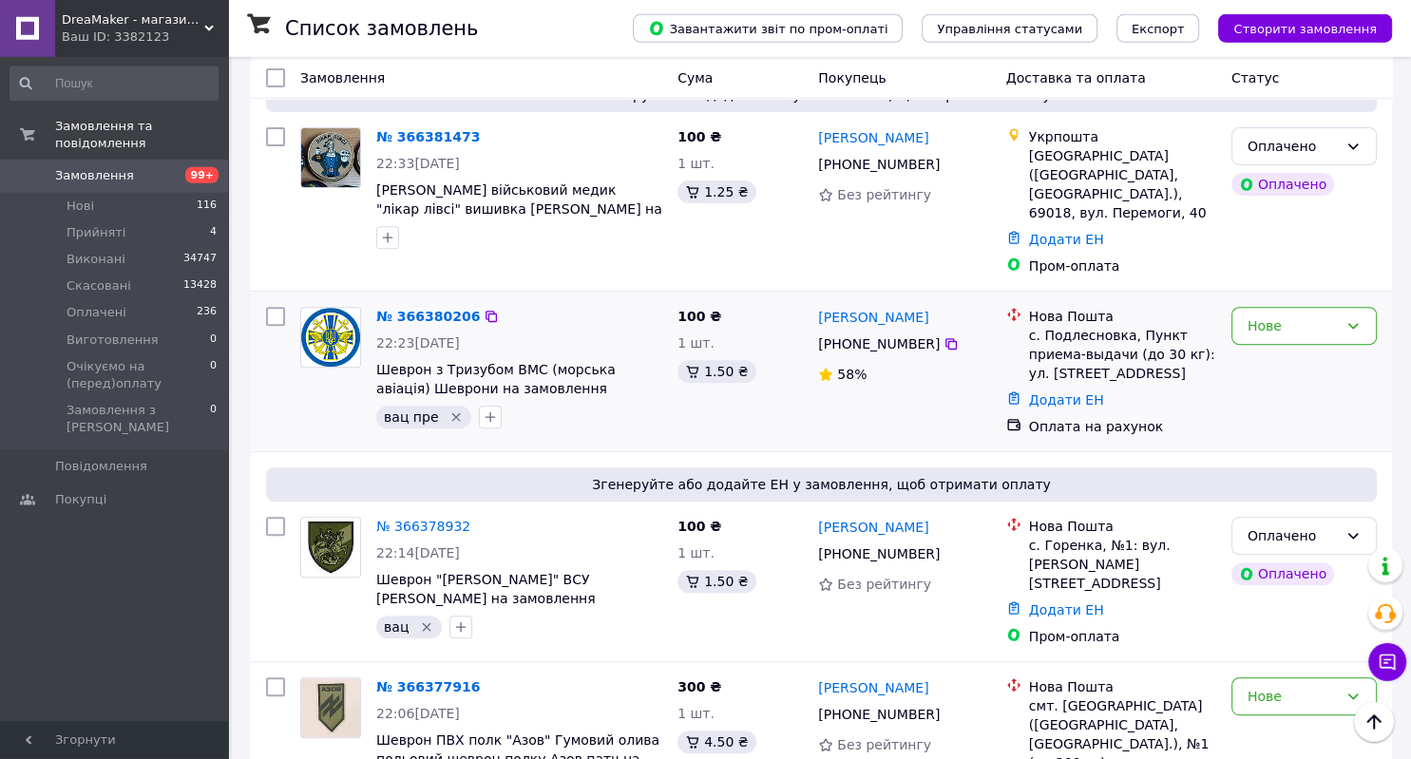
scroll to position [0, 0]
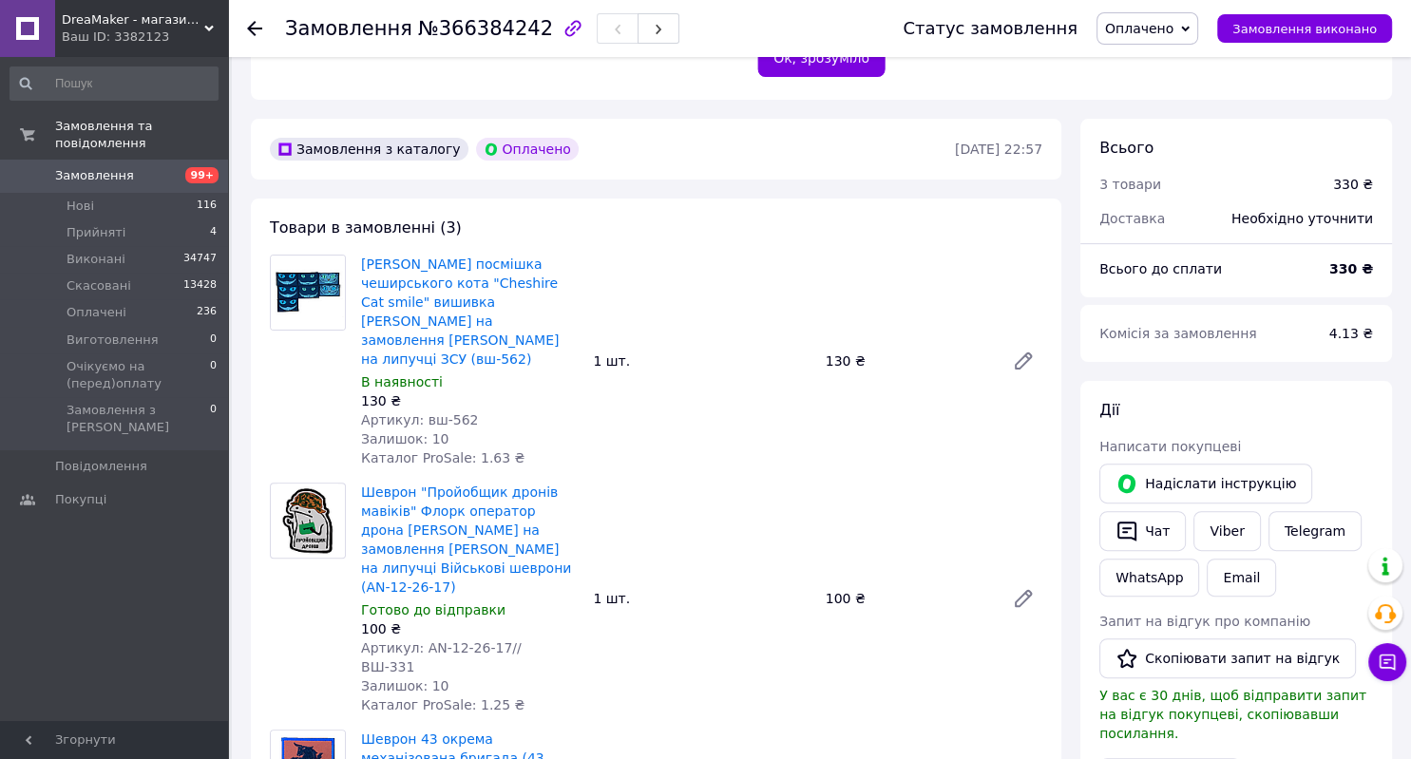
scroll to position [535, 0]
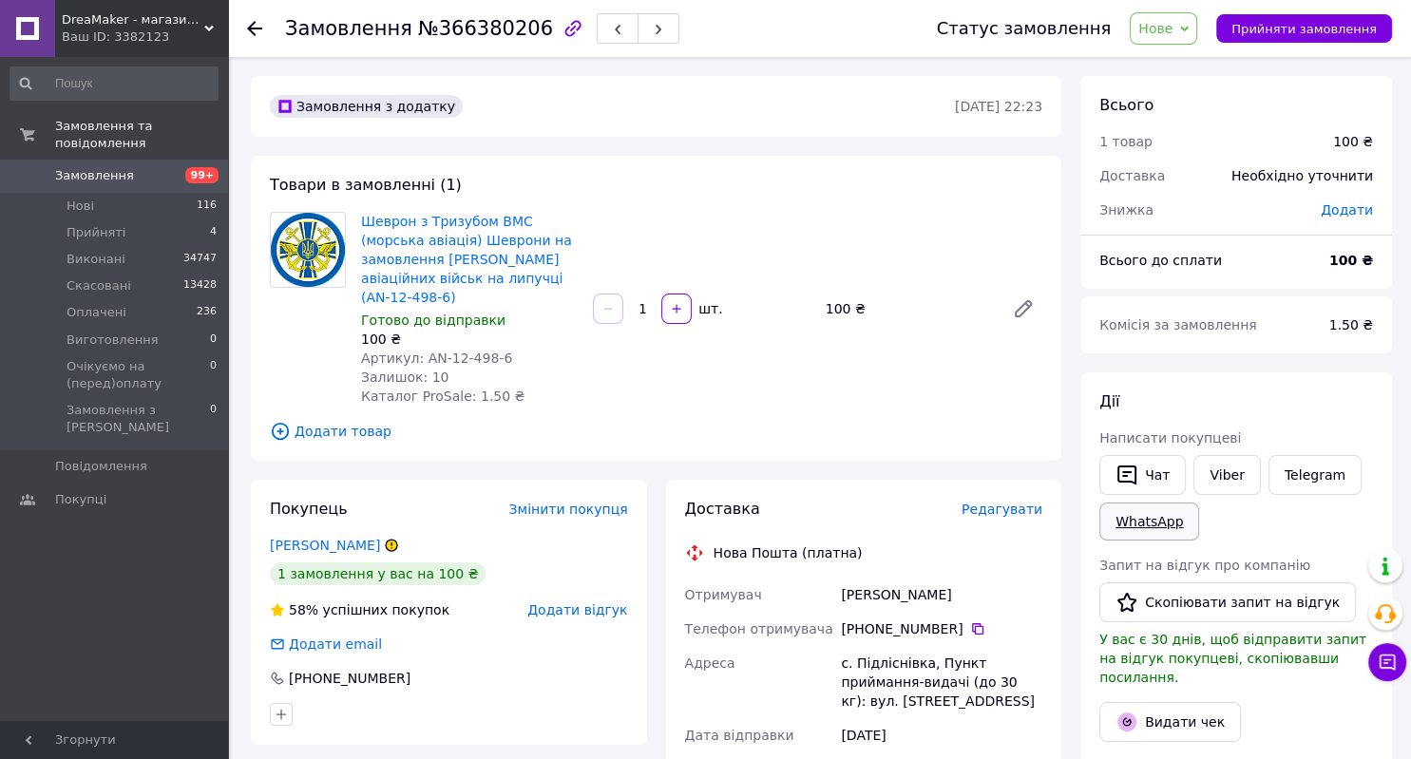
click at [1181, 520] on link "WhatsApp" at bounding box center [1149, 522] width 100 height 38
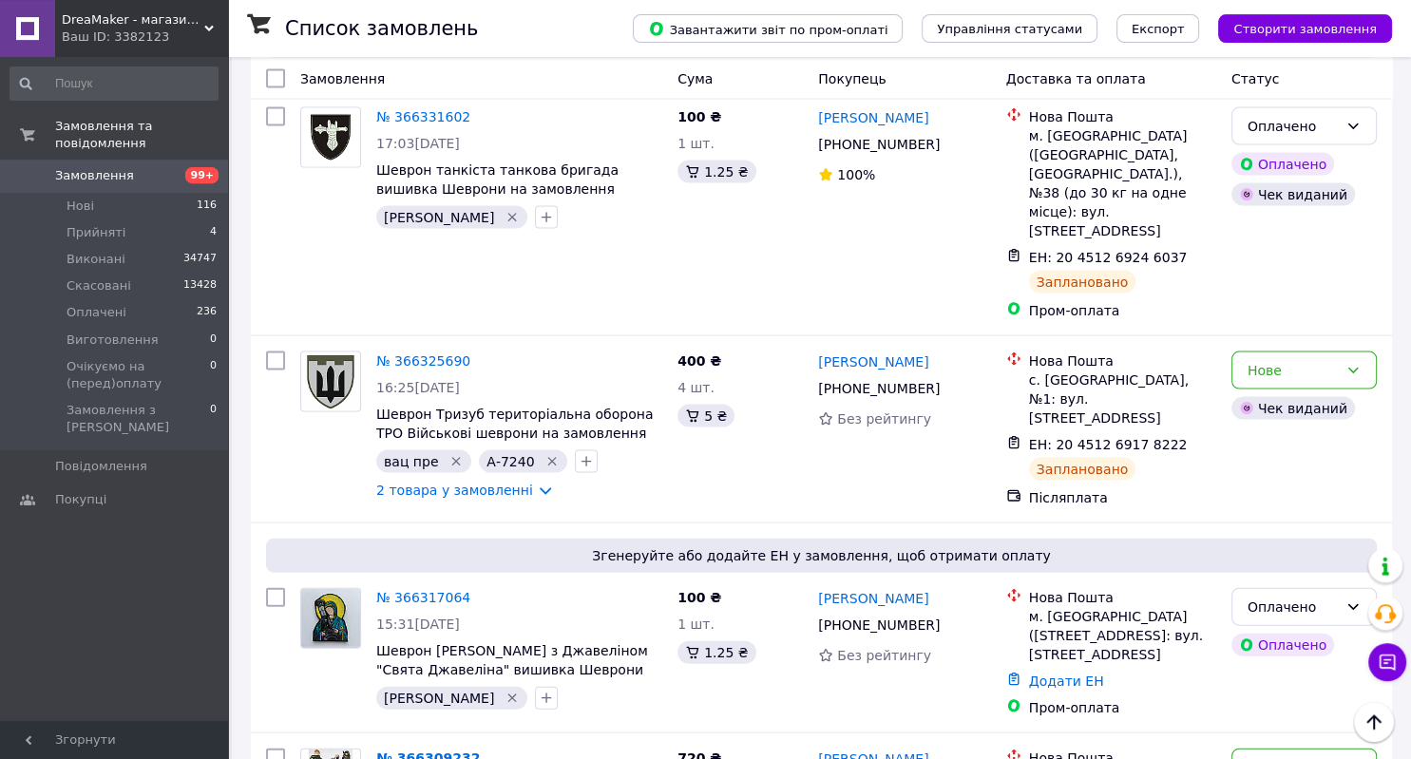
scroll to position [3910, 0]
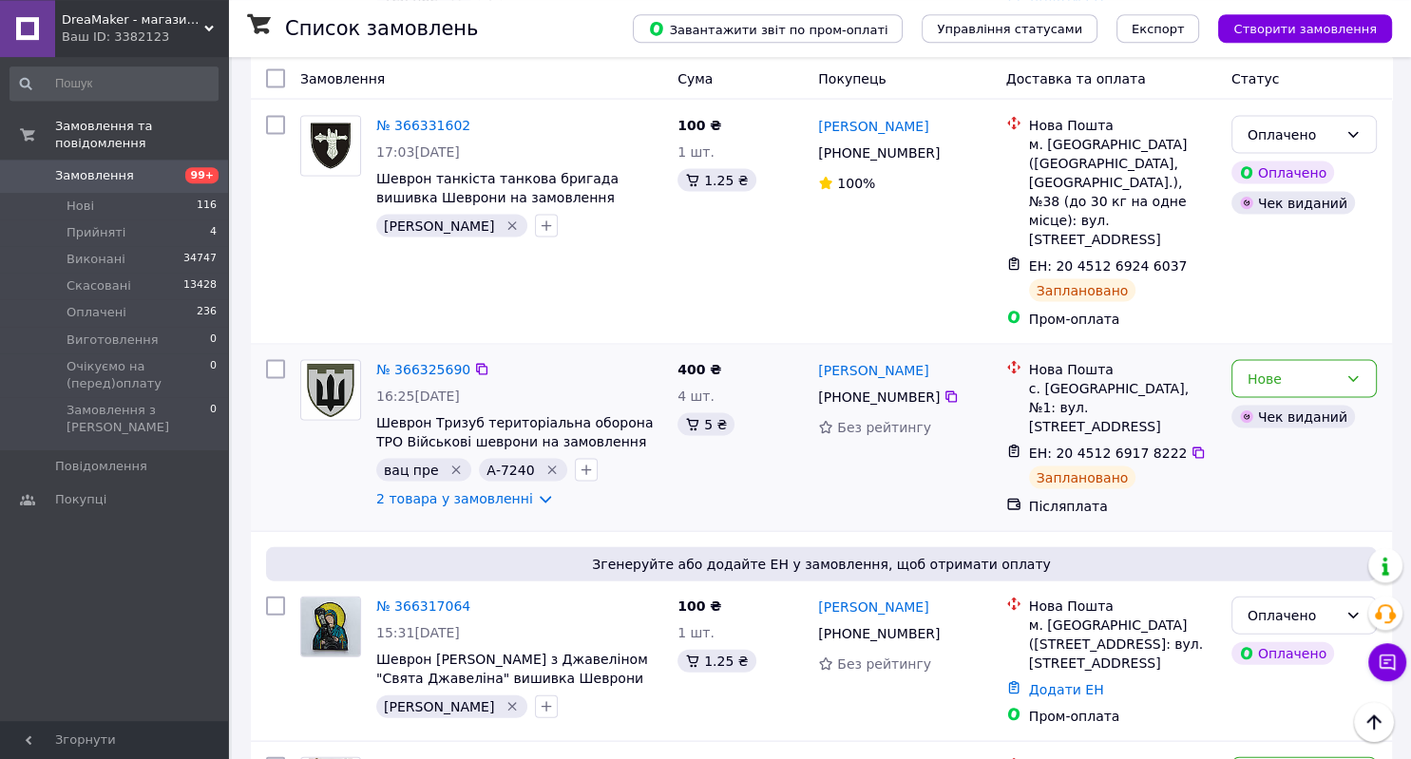
click at [638, 488] on div "2 товара у замовленні" at bounding box center [519, 497] width 286 height 19
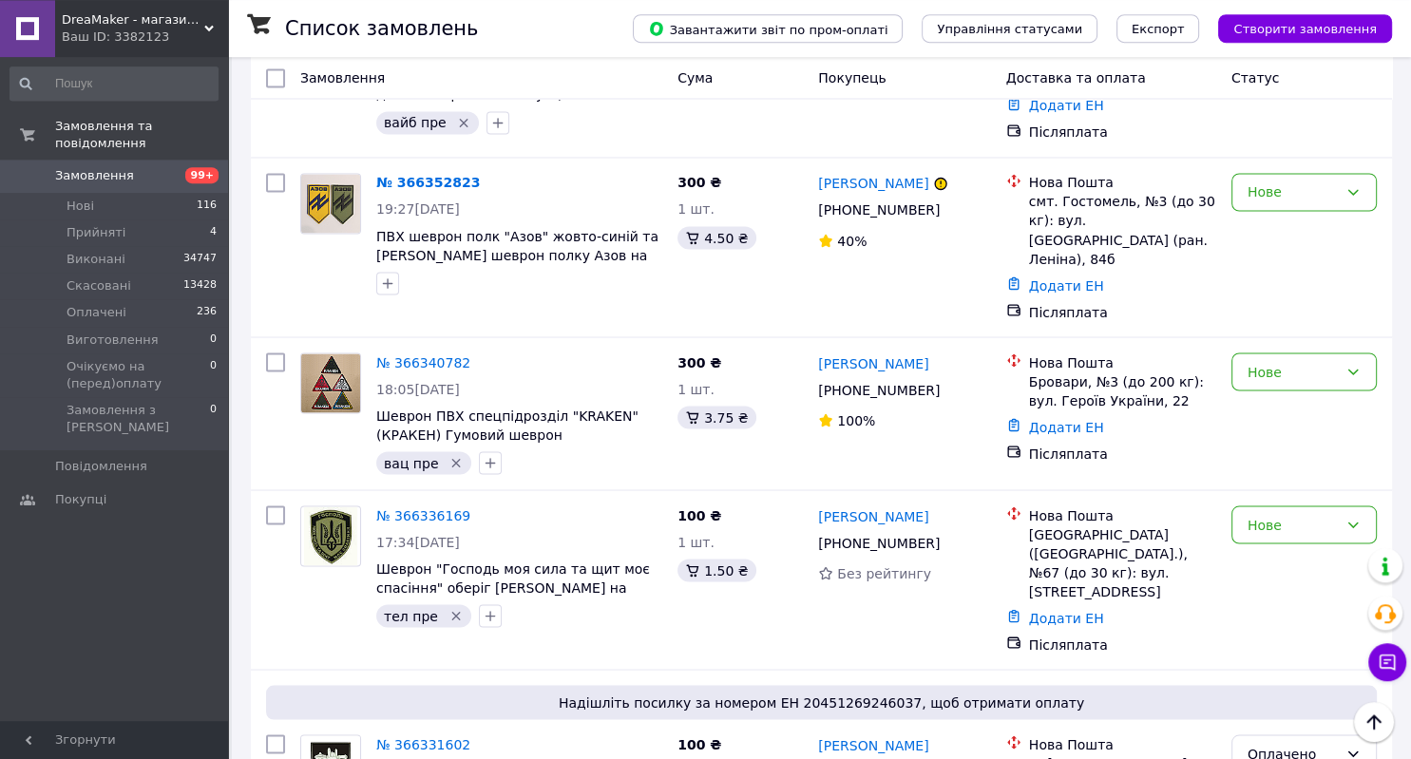
scroll to position [3241, 0]
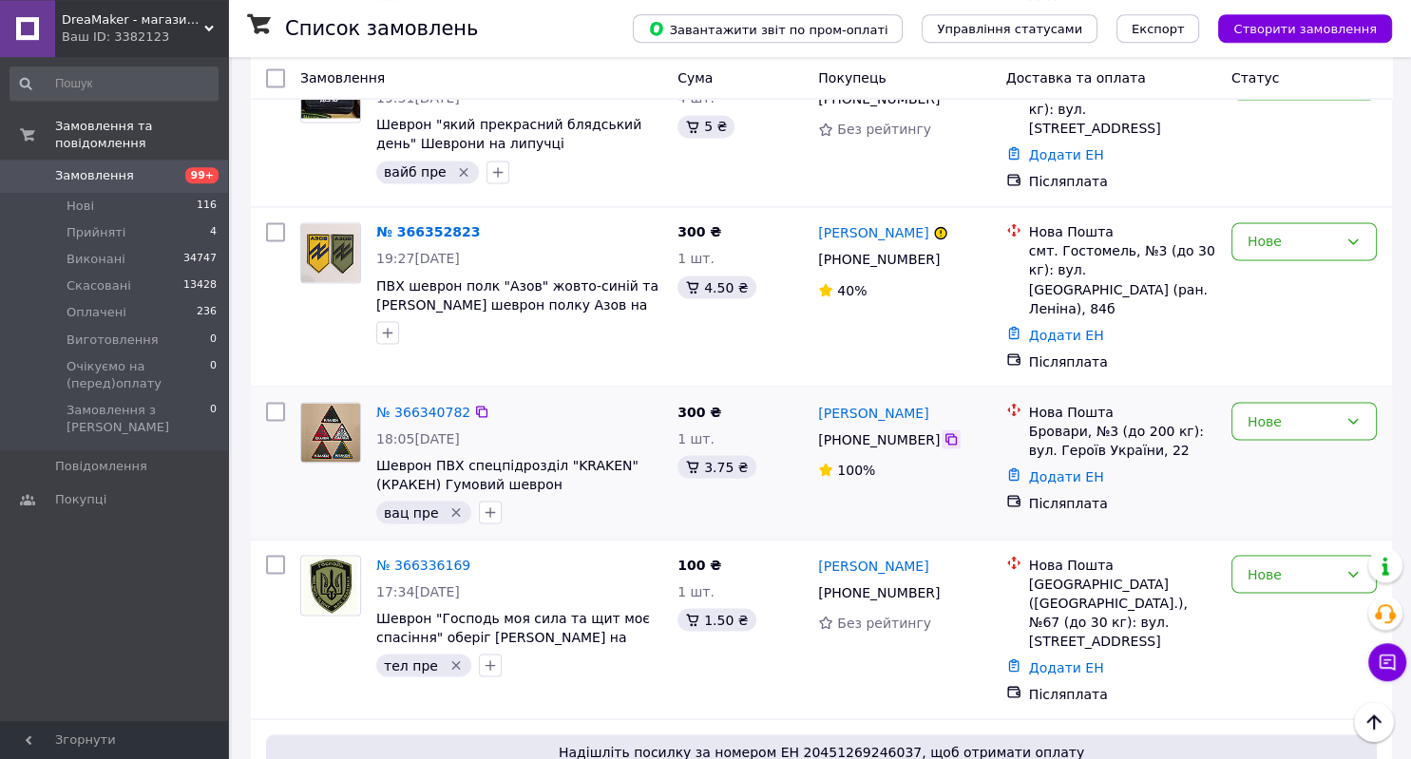
click at [943, 431] on icon at bounding box center [950, 438] width 15 height 15
click at [594, 540] on div "№ 366336169 17:34[DATE] Шеврон "Господь моя сила та щит моє спасіння" оберіг [P…" at bounding box center [821, 629] width 1141 height 179
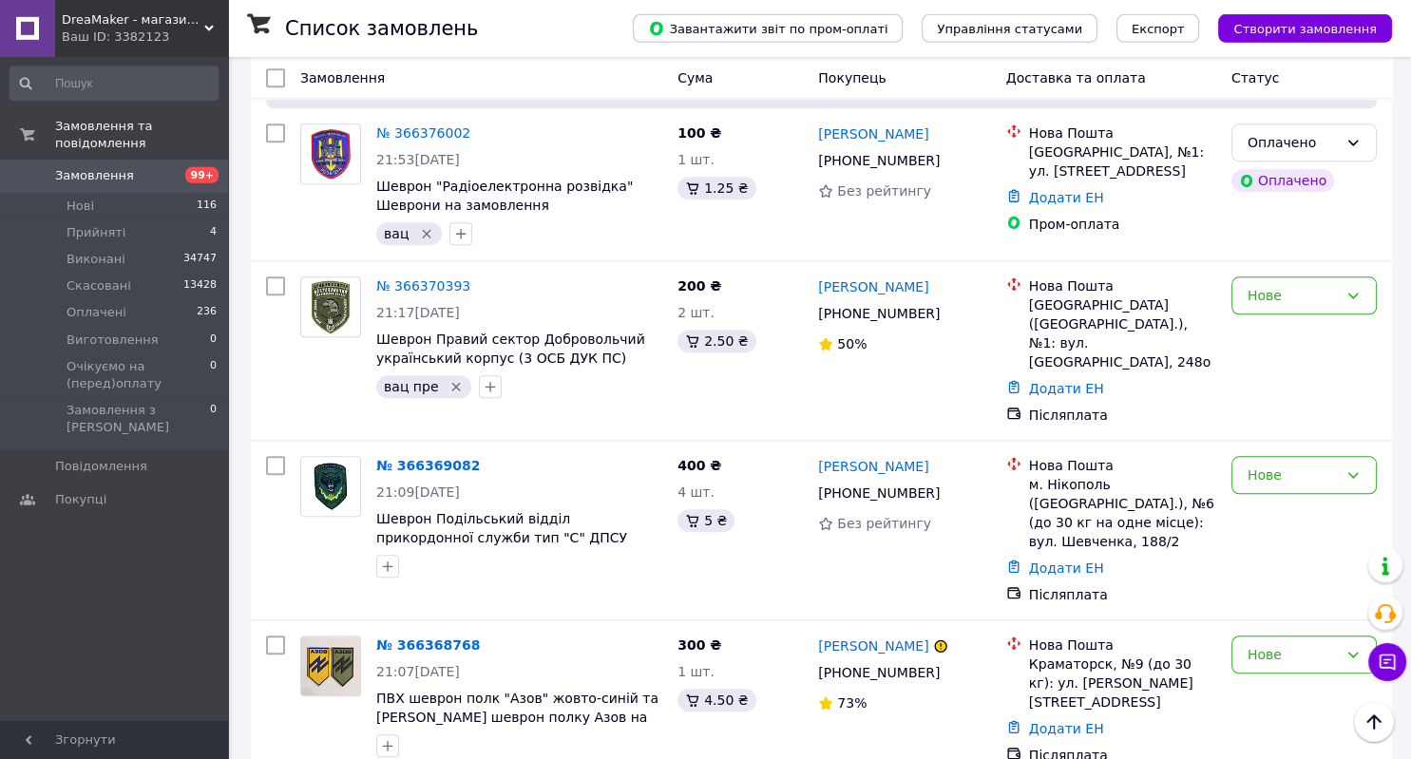
scroll to position [1753, 0]
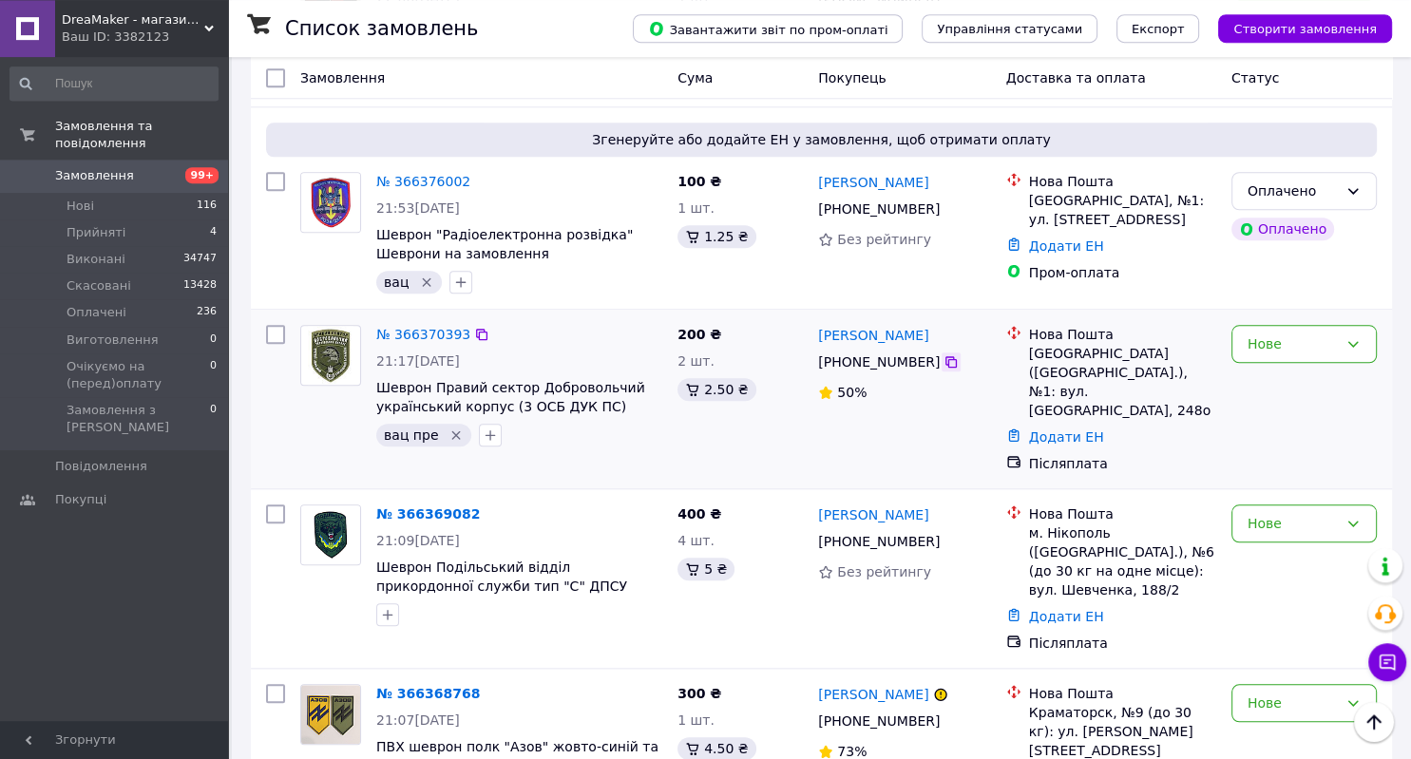
click at [945, 356] on icon at bounding box center [950, 361] width 11 height 11
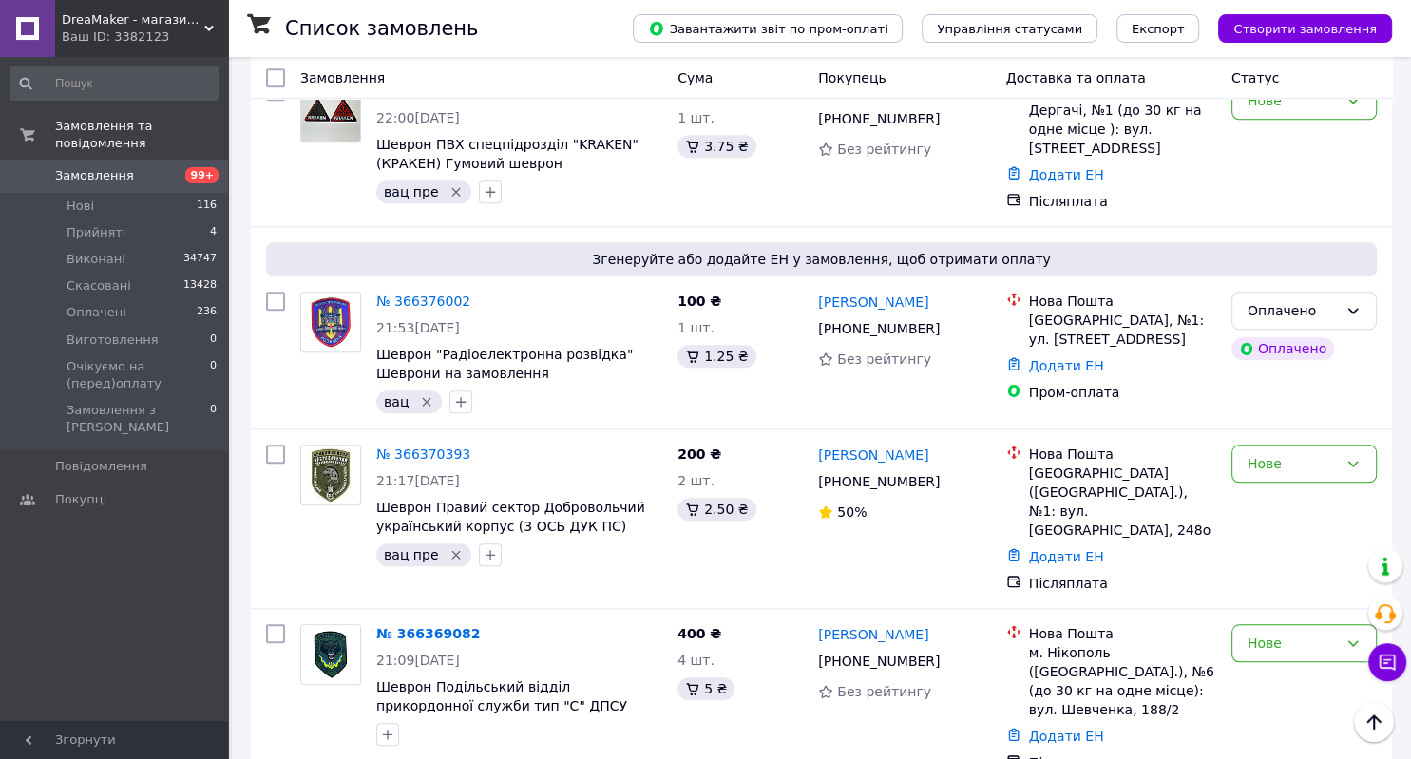
scroll to position [1602, 0]
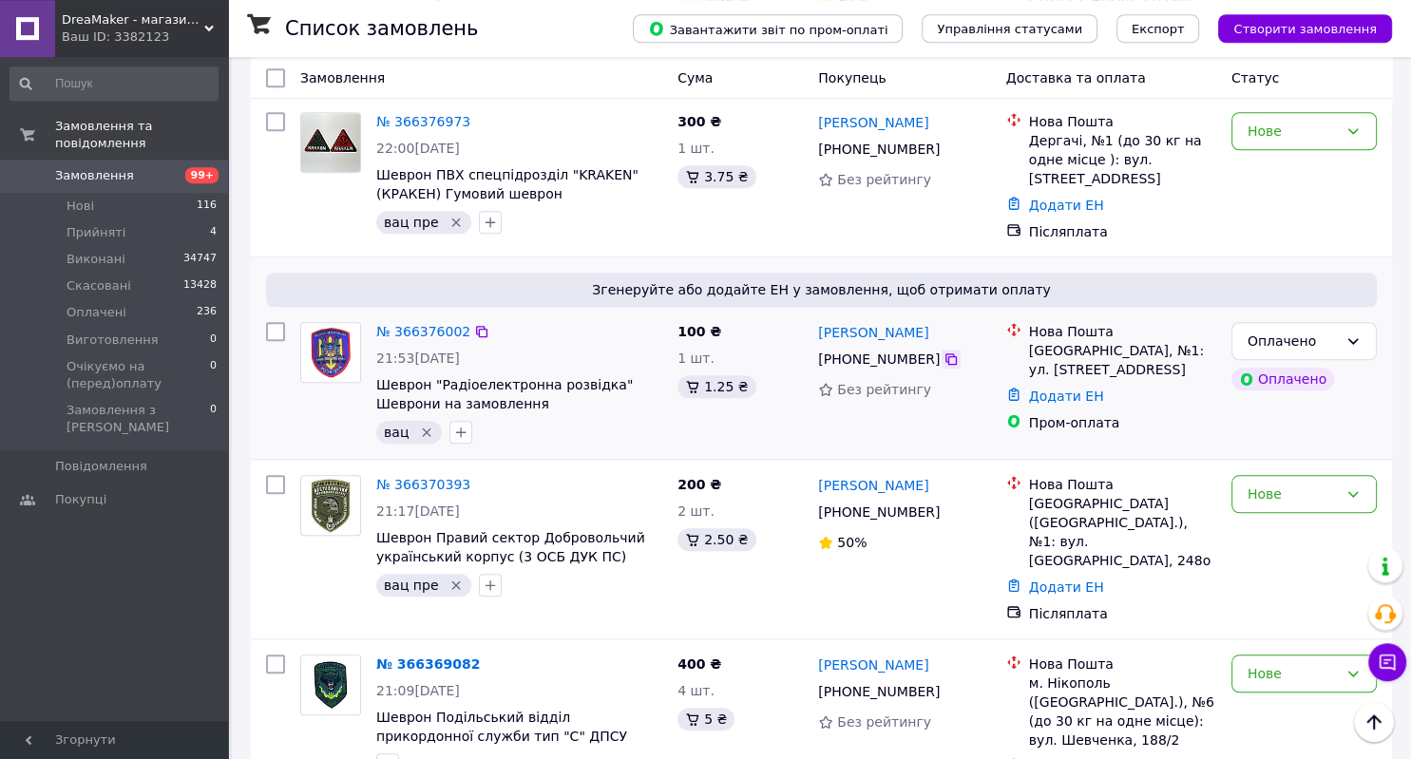
click at [943, 351] on icon at bounding box center [950, 358] width 15 height 15
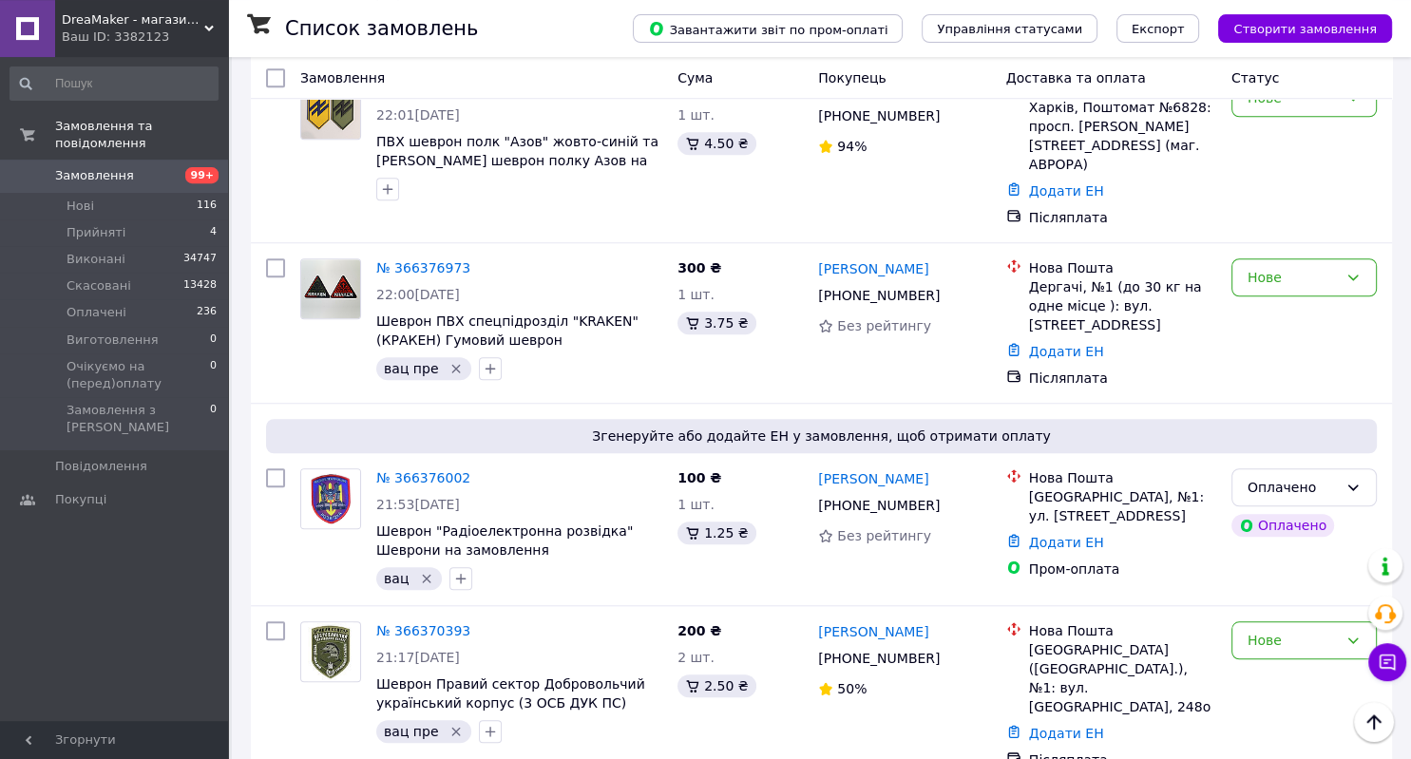
scroll to position [1451, 0]
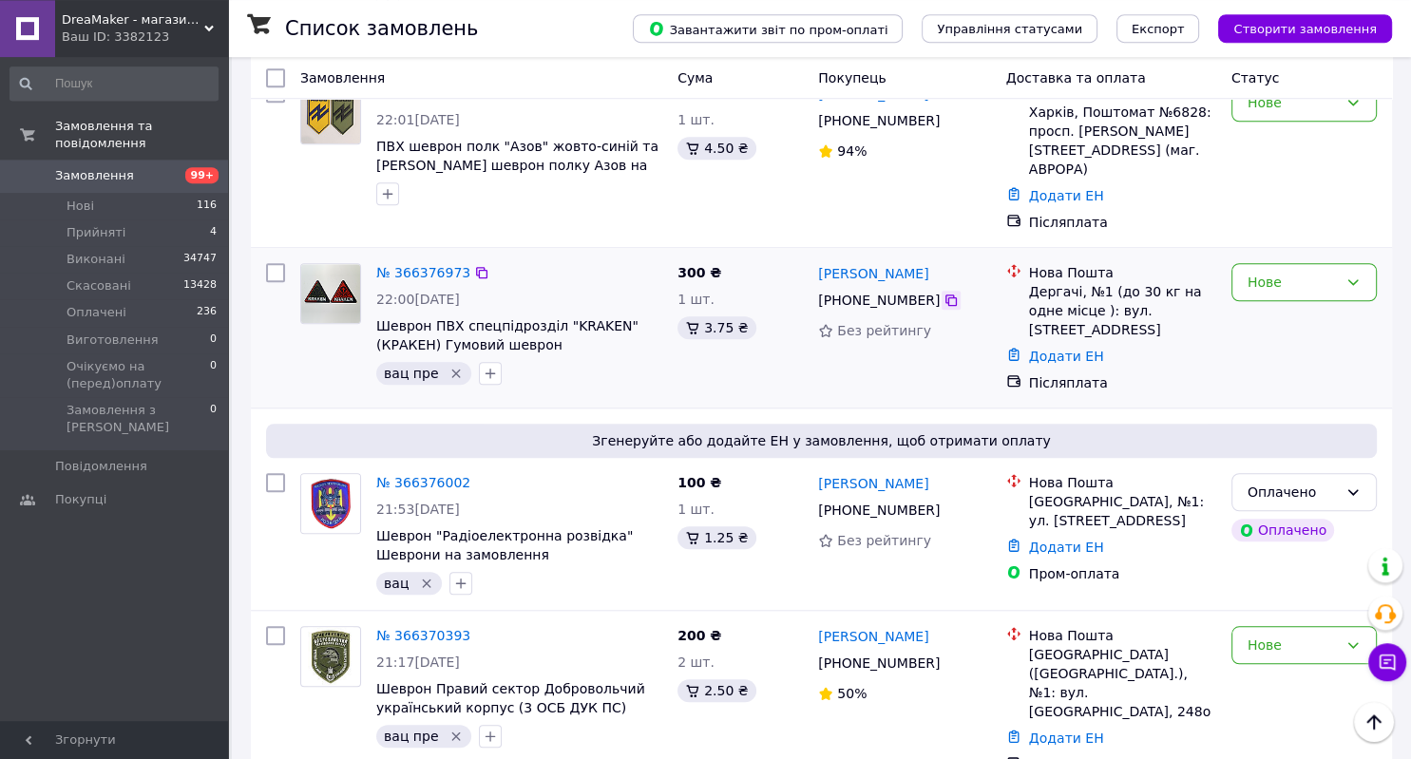
click at [943, 293] on icon at bounding box center [950, 300] width 15 height 15
click at [536, 261] on div "№ 366376973" at bounding box center [519, 272] width 290 height 23
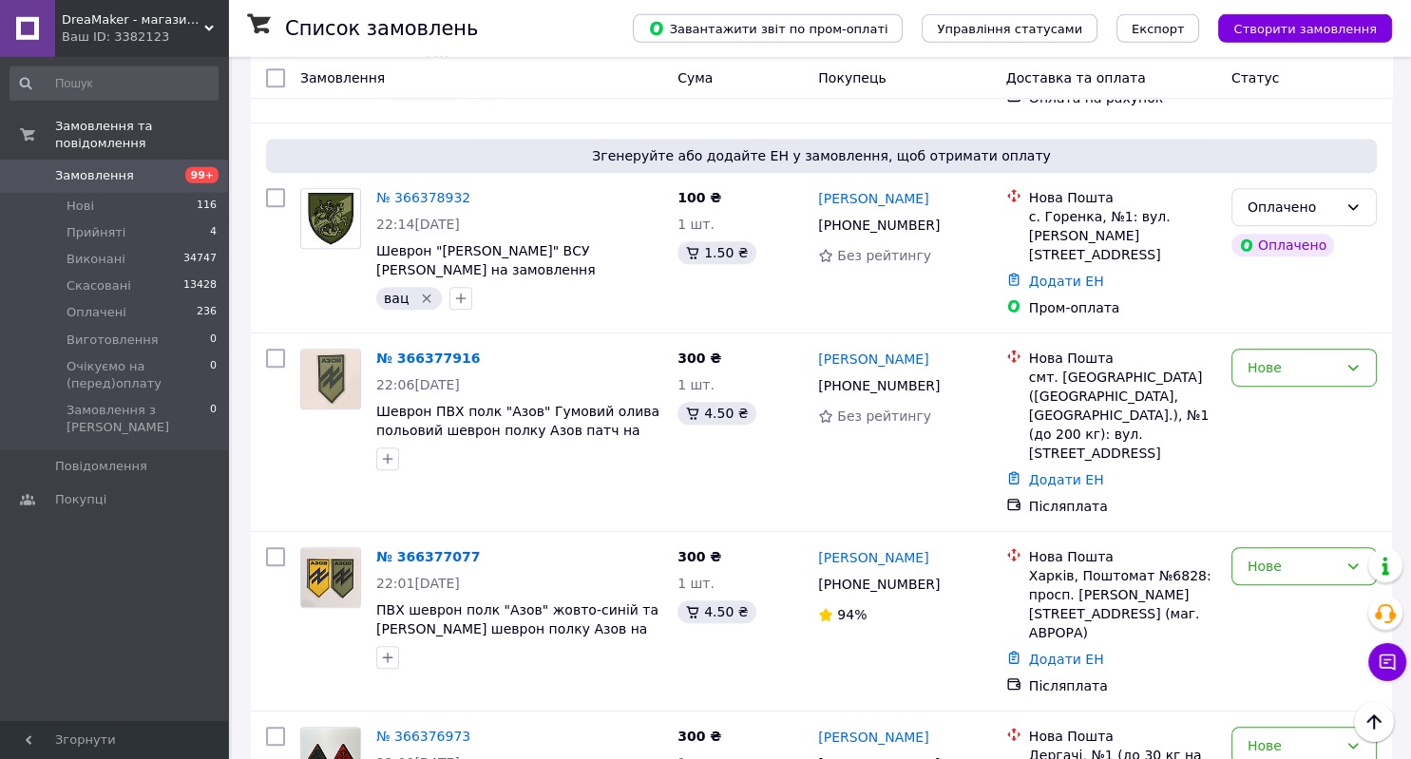
scroll to position [950, 0]
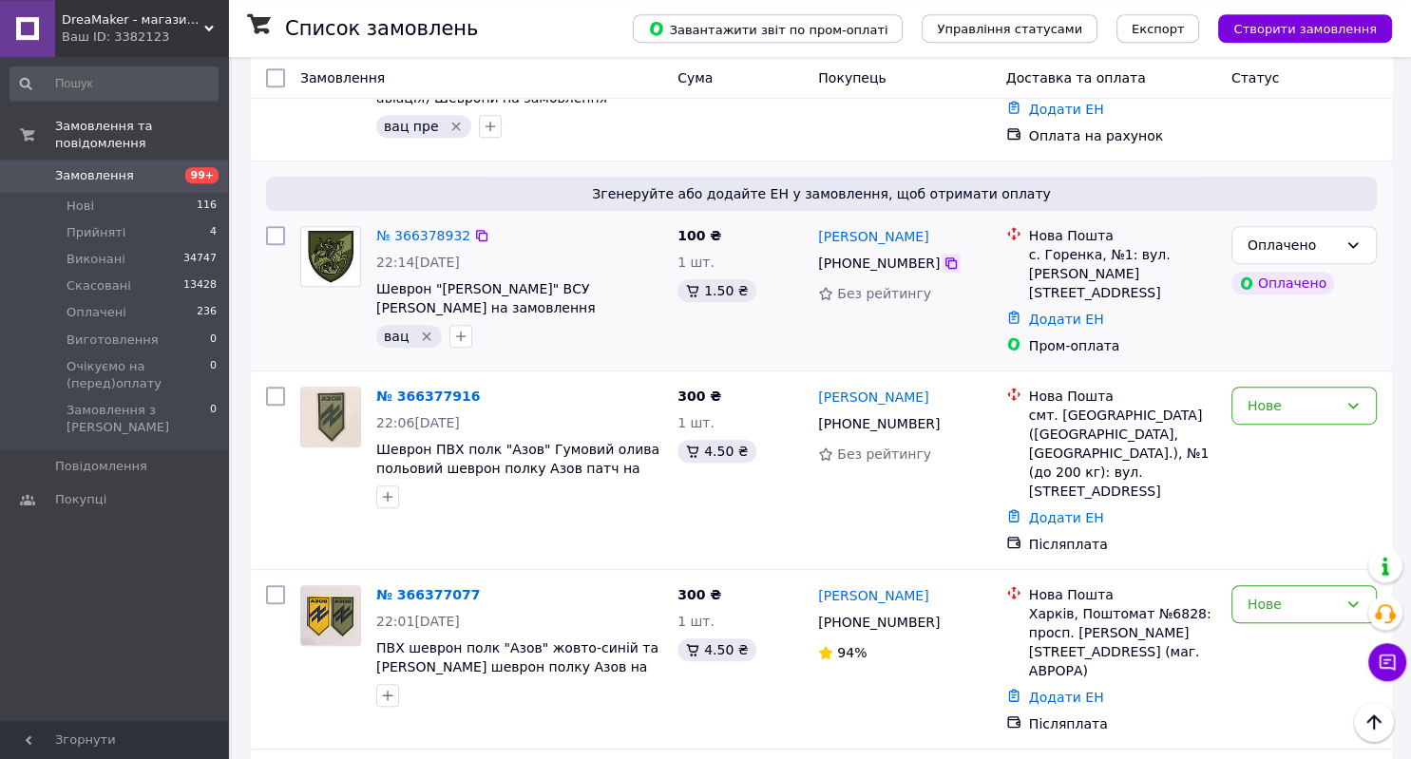
click at [943, 256] on icon at bounding box center [950, 263] width 15 height 15
click at [553, 329] on div "вац" at bounding box center [519, 336] width 294 height 30
click at [849, 461] on div "Роман Коваль +380 95 584 71 69 Без рейтингу" at bounding box center [904, 470] width 188 height 182
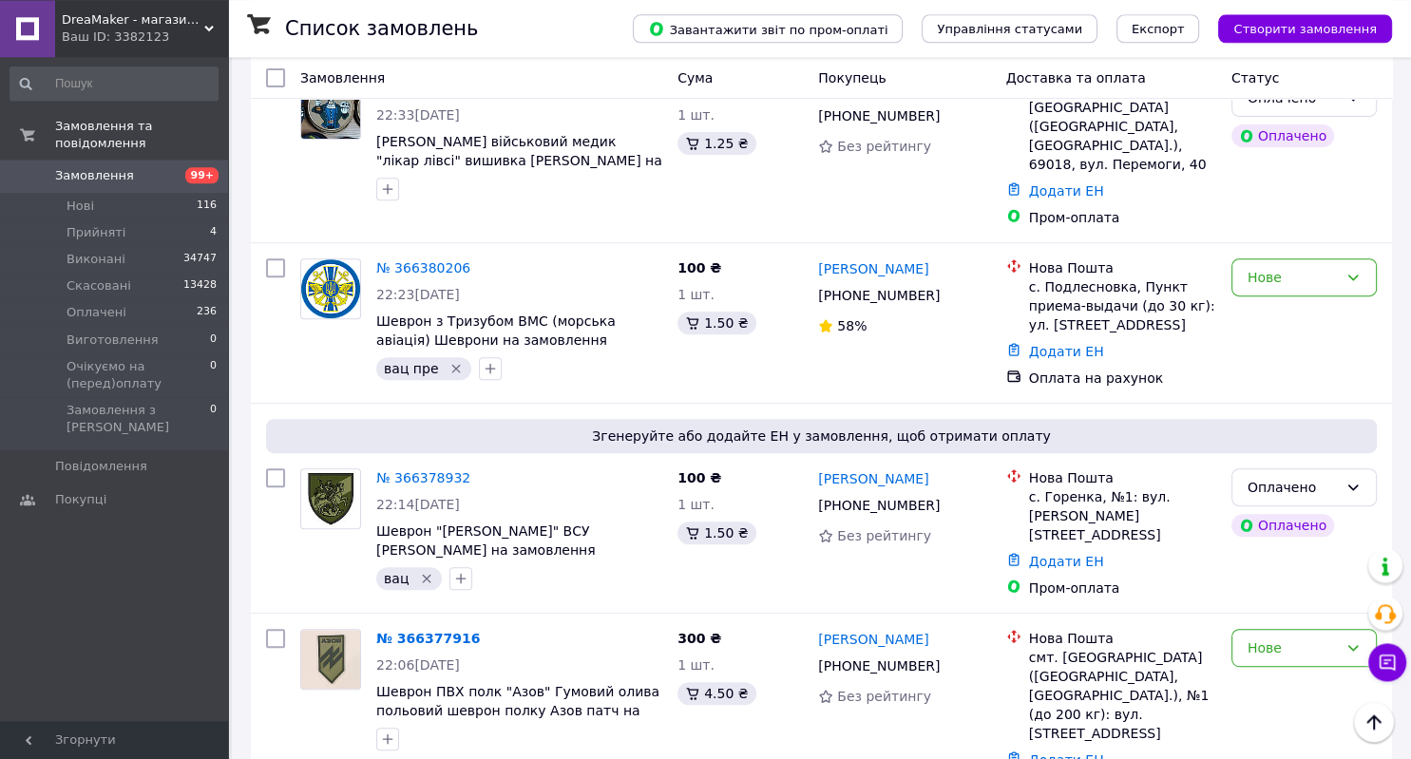
scroll to position [699, 0]
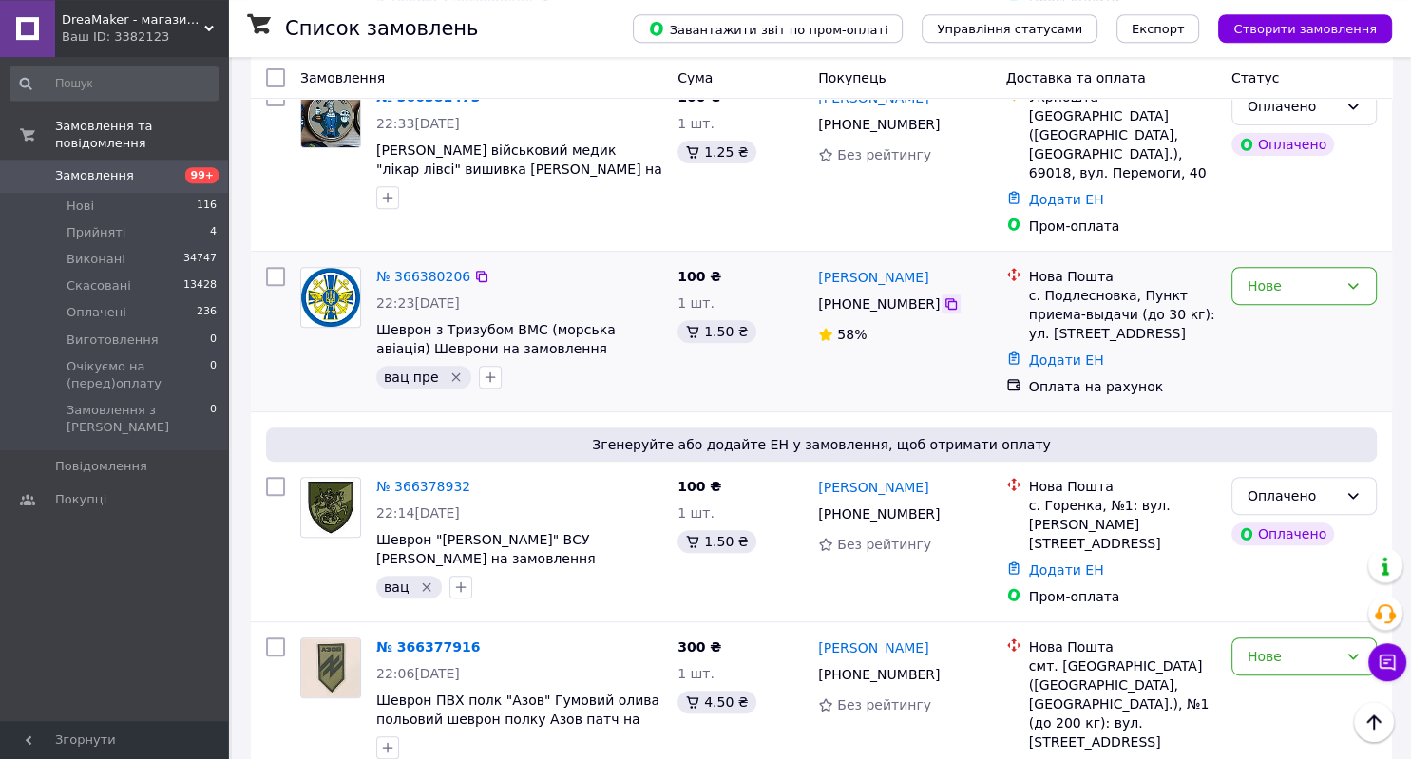
click at [945, 298] on icon at bounding box center [950, 303] width 11 height 11
click at [545, 208] on div at bounding box center [519, 197] width 294 height 30
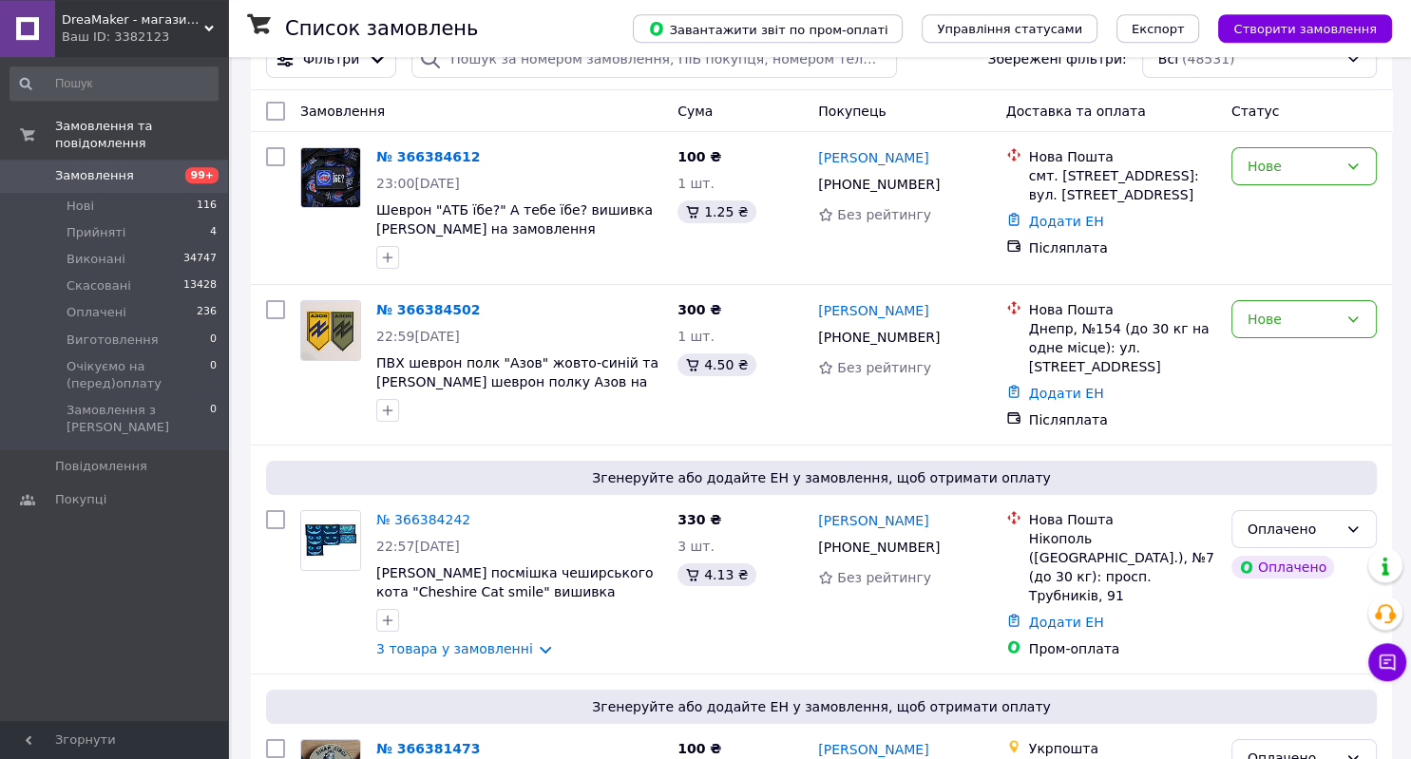
scroll to position [0, 0]
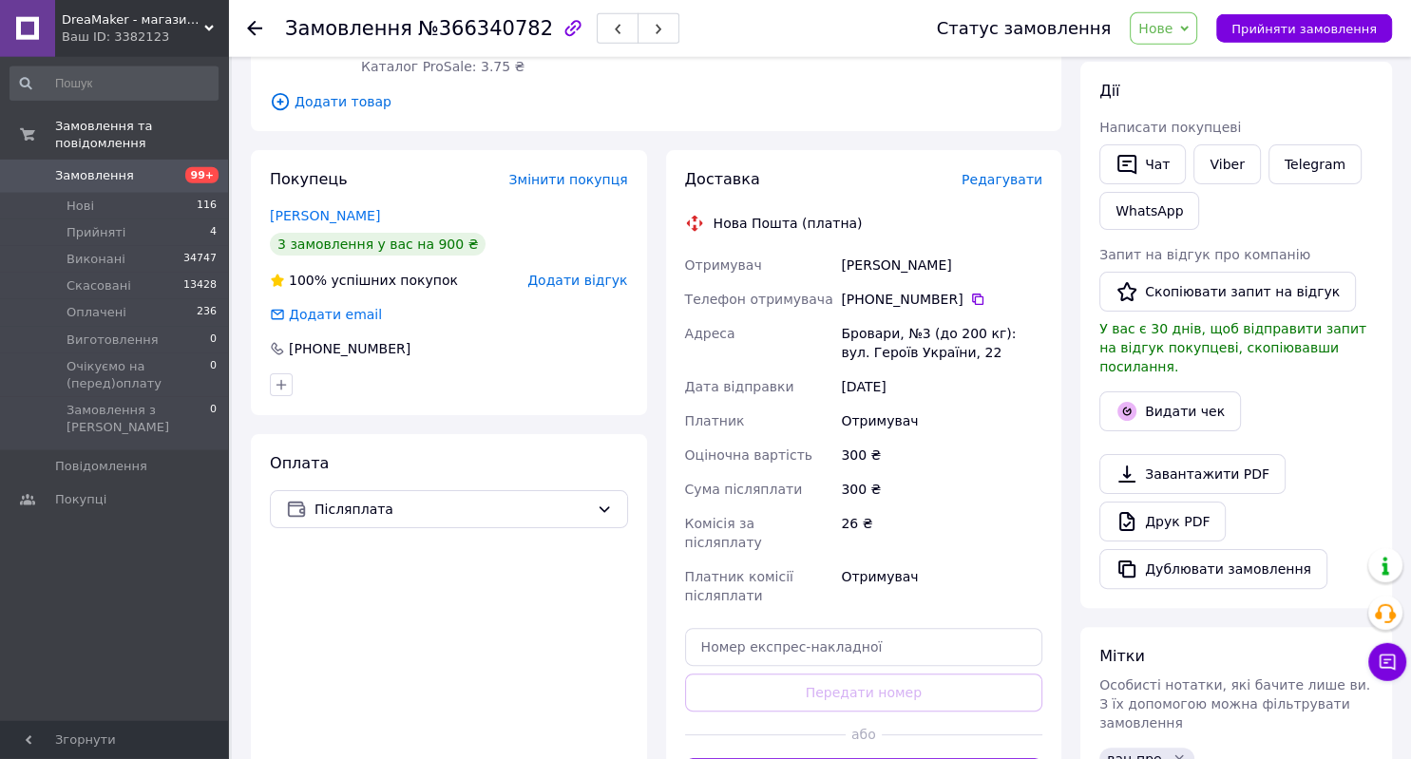
scroll to position [324, 0]
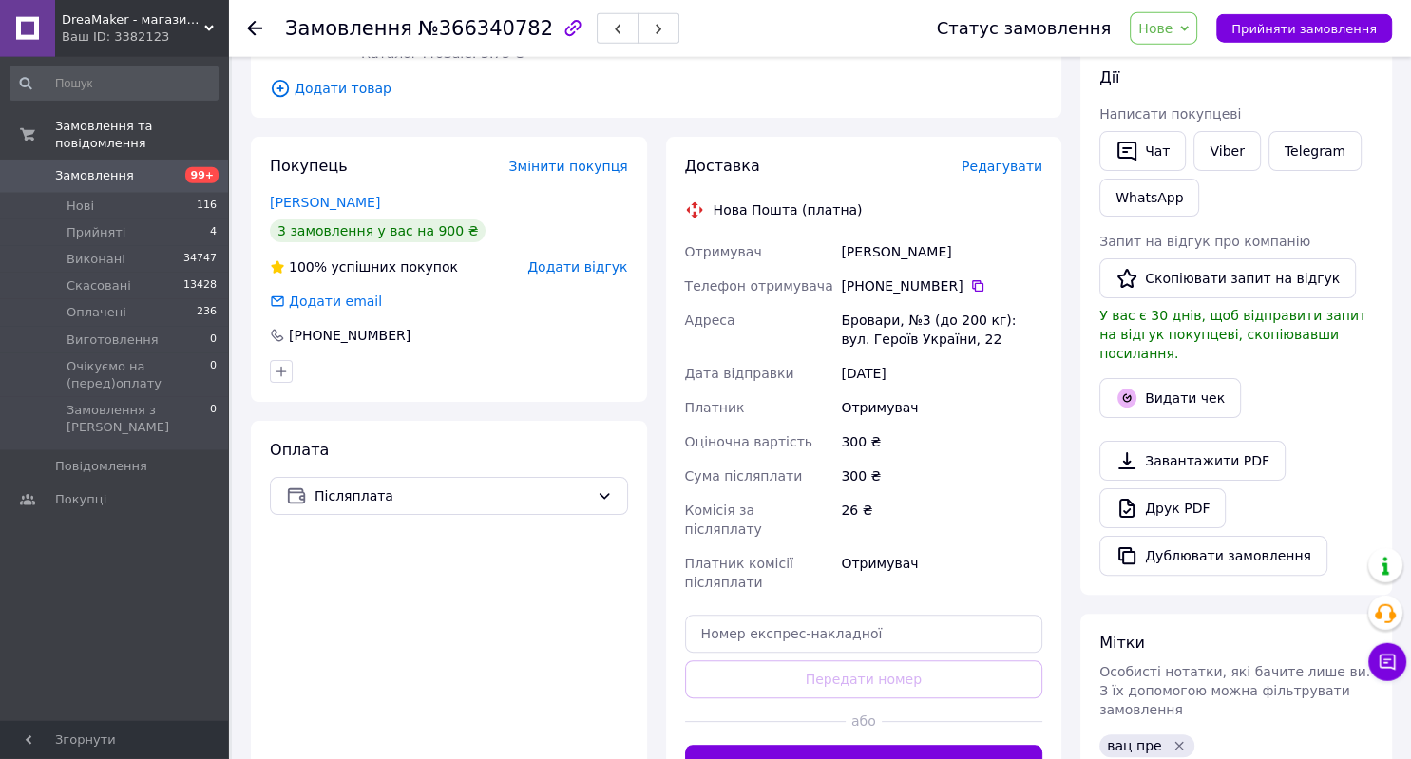
click at [1035, 169] on span "Редагувати" at bounding box center [1001, 166] width 81 height 15
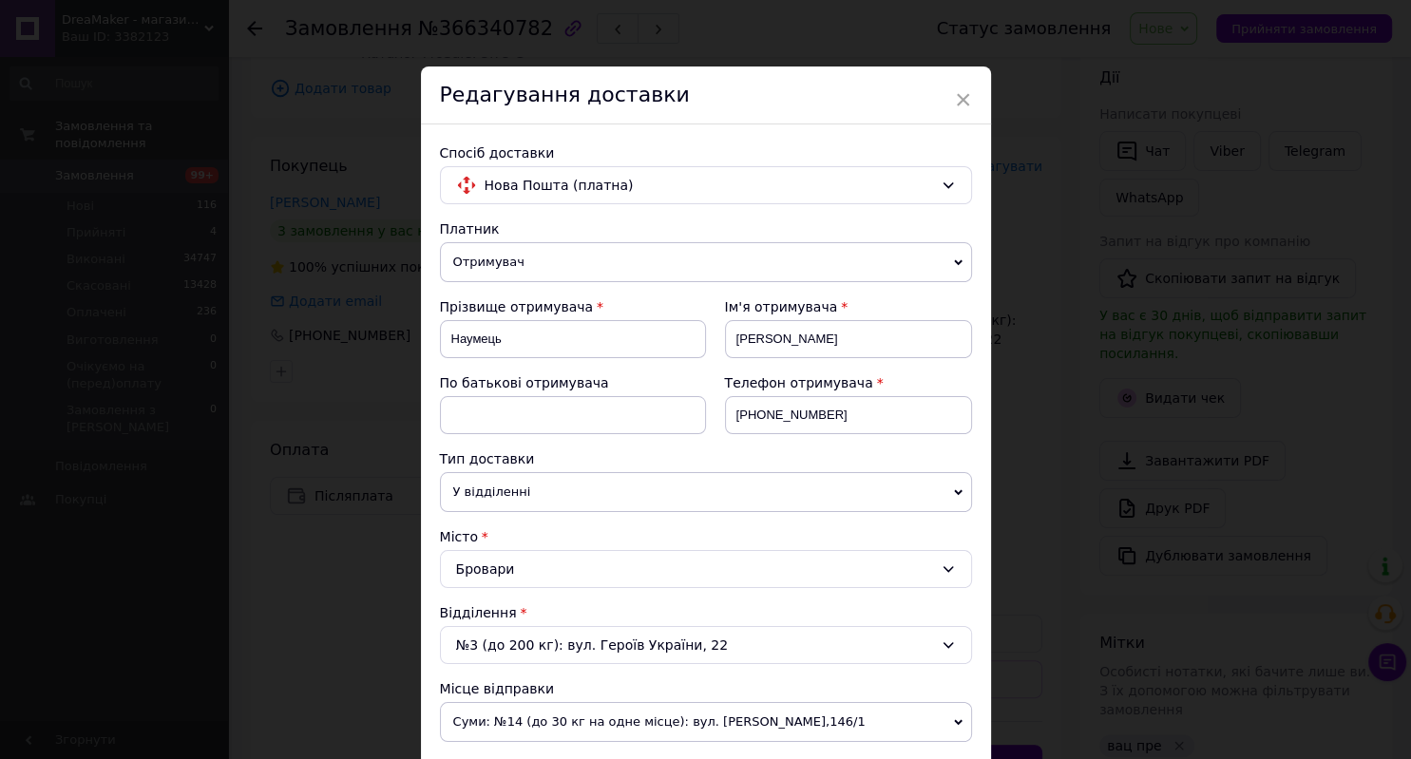
click at [945, 642] on icon at bounding box center [947, 645] width 10 height 6
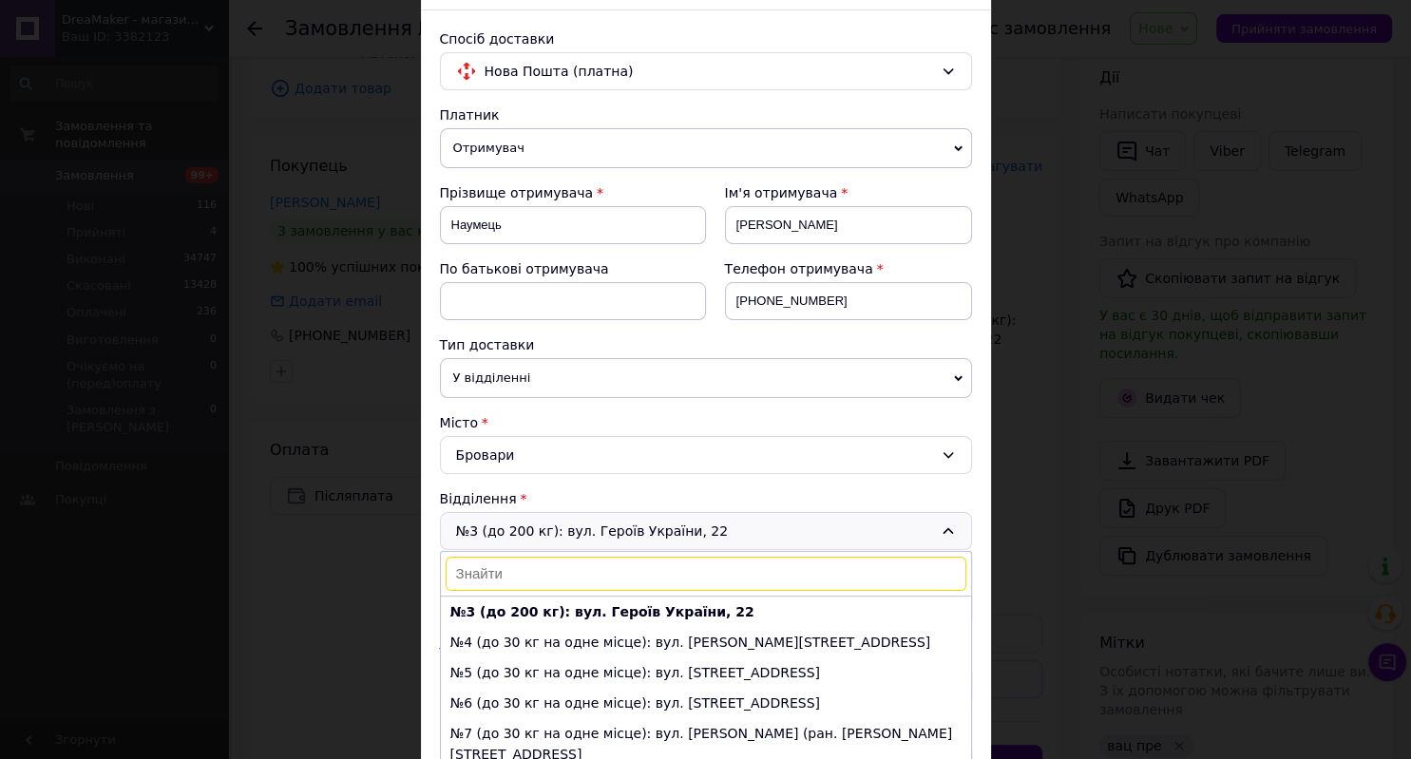
scroll to position [194, 0]
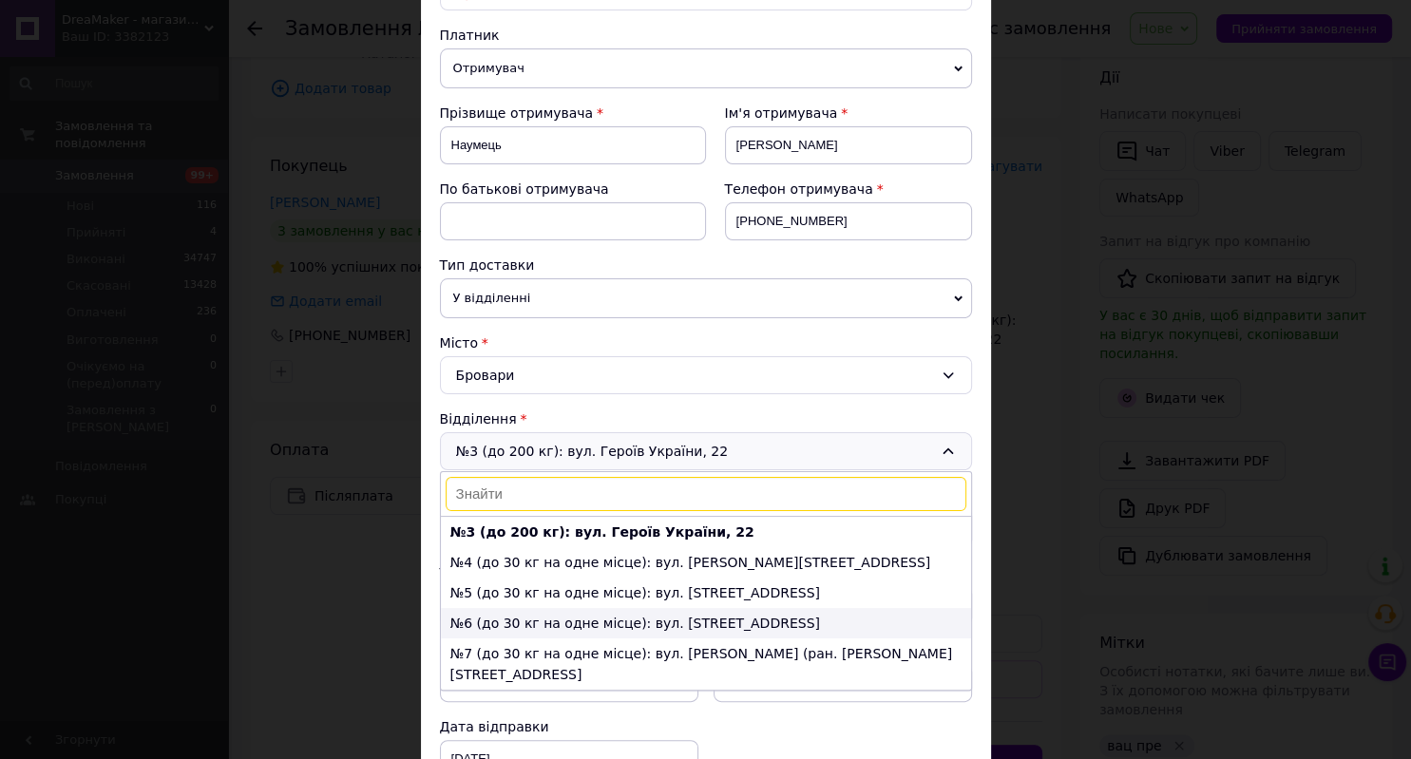
click at [626, 612] on li "№6 (до 30 кг на одне місце): вул. [STREET_ADDRESS]" at bounding box center [706, 623] width 530 height 30
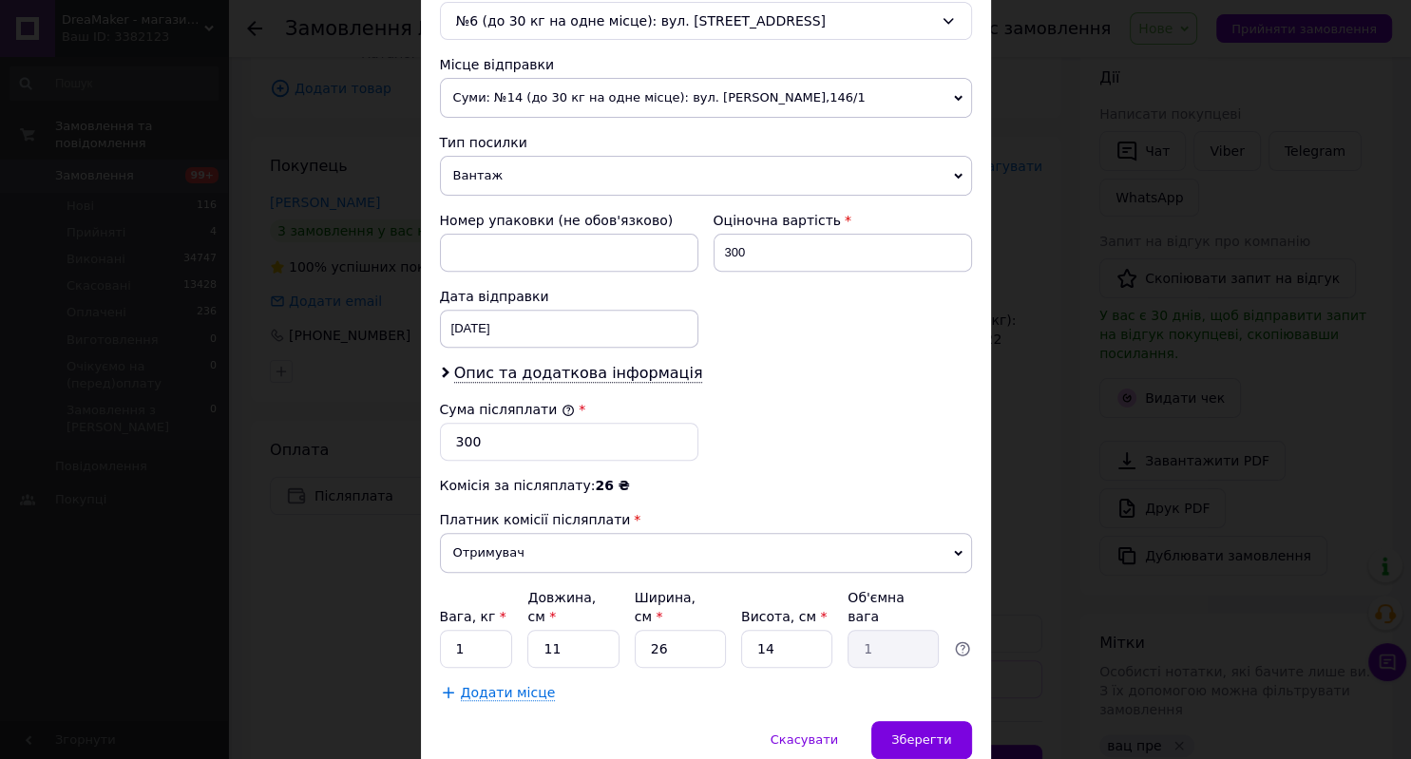
scroll to position [652, 0]
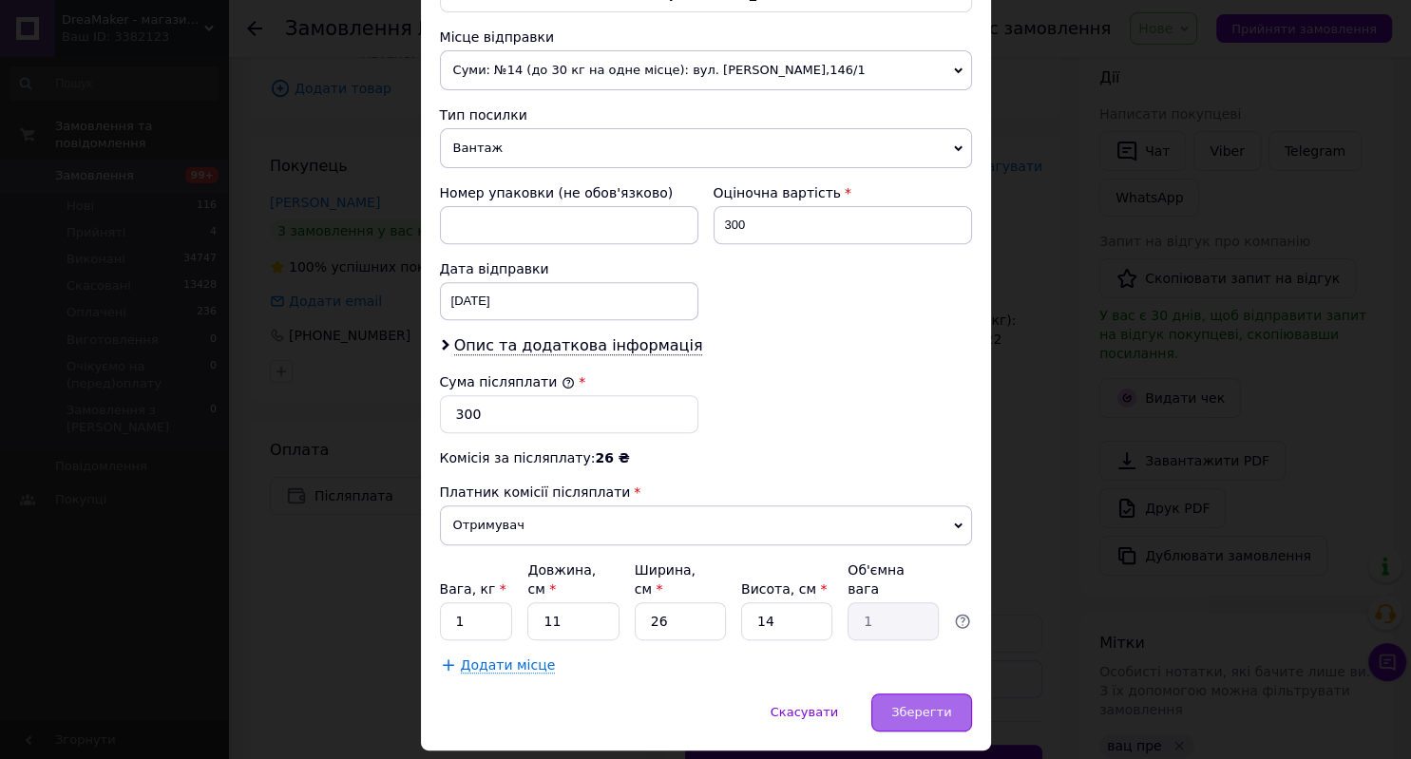
click at [944, 705] on span "Зберегти" at bounding box center [921, 712] width 60 height 14
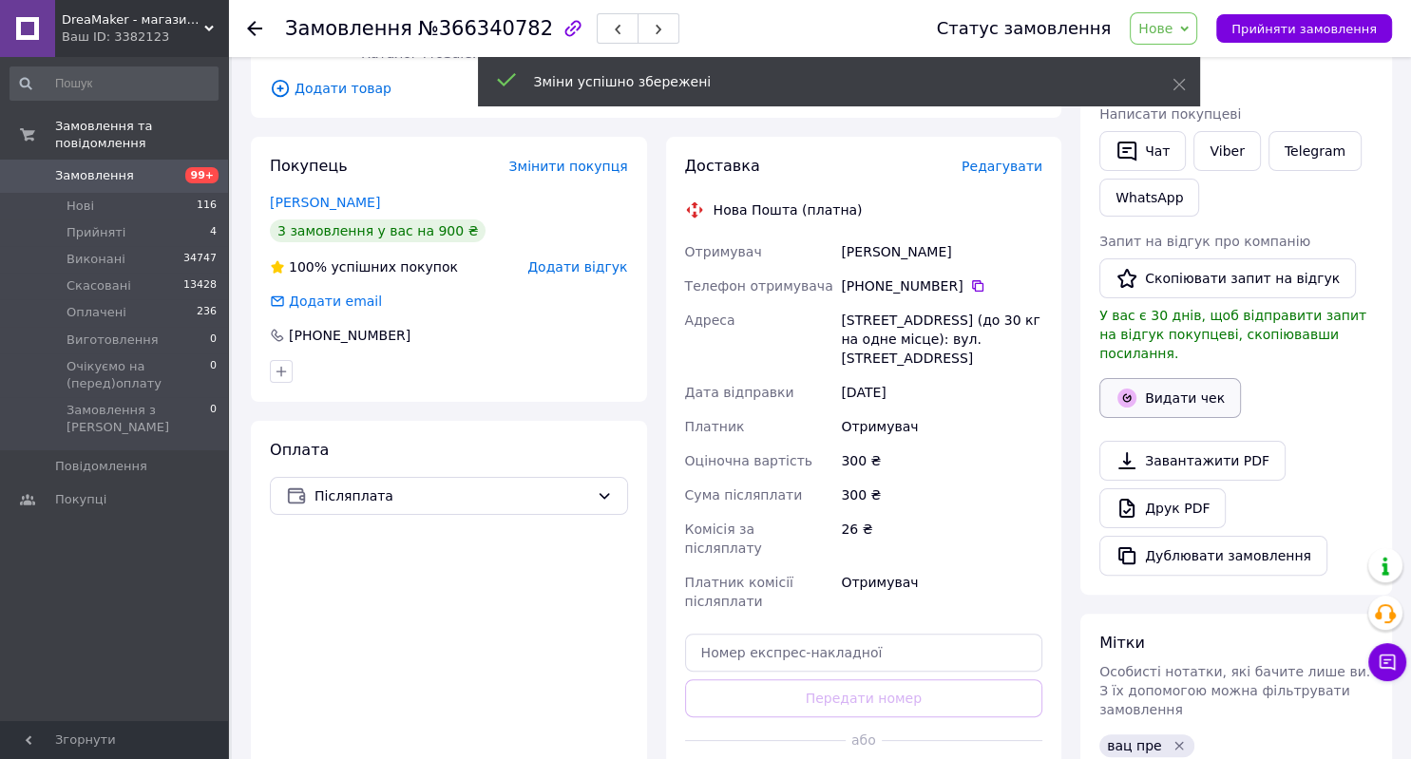
click at [1210, 378] on button "Видати чек" at bounding box center [1170, 398] width 142 height 40
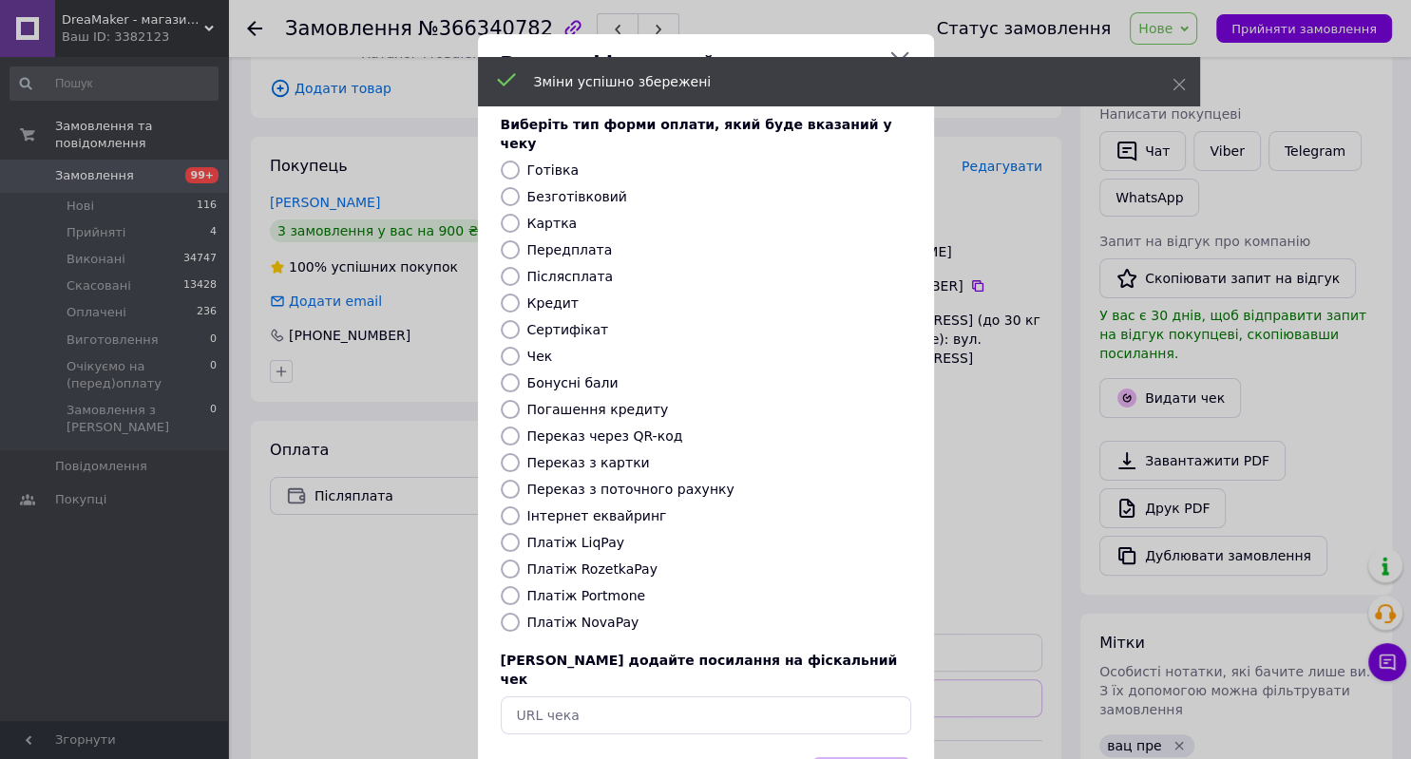
click at [592, 269] on label "Післясплата" at bounding box center [570, 276] width 86 height 15
click at [520, 267] on input "Післясплата" at bounding box center [510, 276] width 19 height 19
radio input "true"
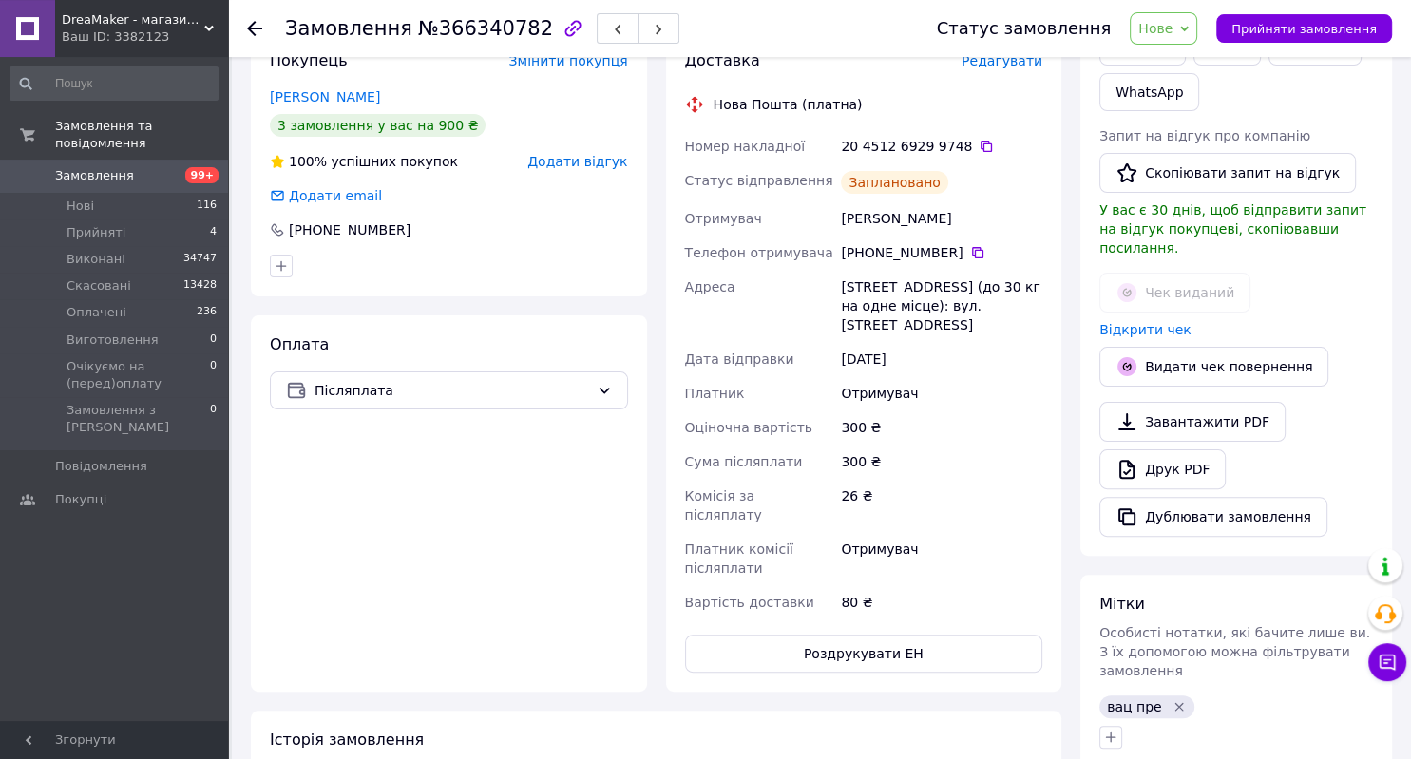
scroll to position [438, 0]
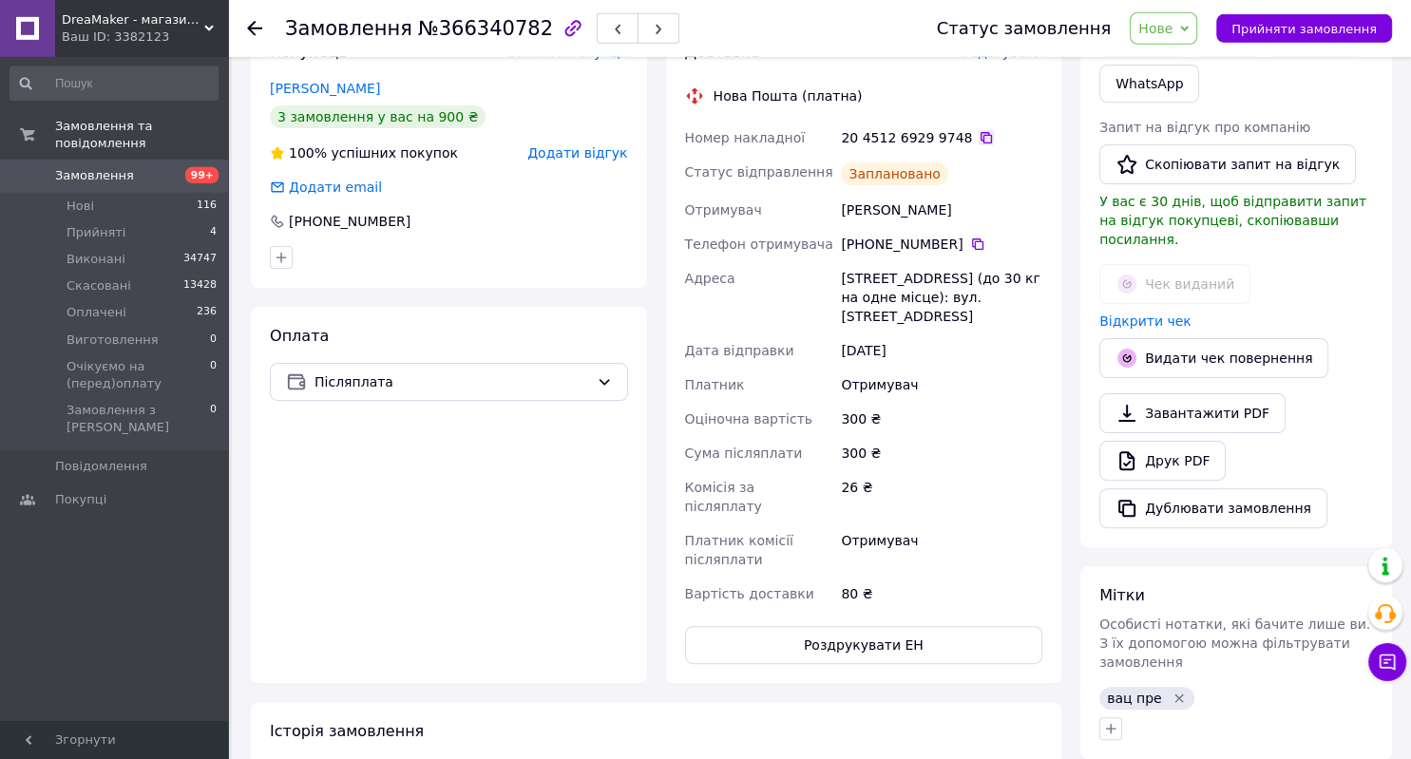
click at [978, 138] on icon at bounding box center [985, 137] width 15 height 15
click at [972, 247] on icon at bounding box center [977, 243] width 11 height 11
click at [497, 503] on div "Оплата Післяплата" at bounding box center [449, 495] width 396 height 376
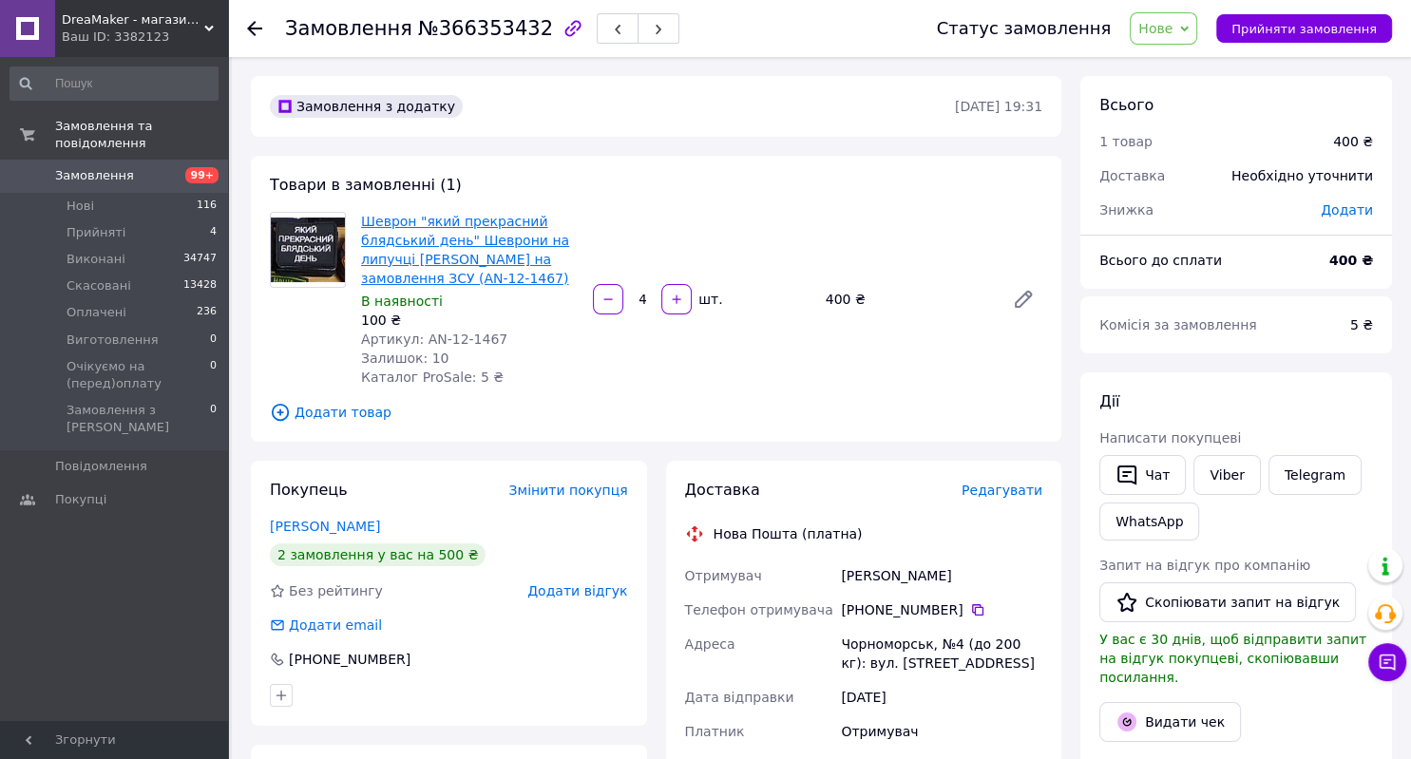
click at [473, 237] on link "Шеврон "який прекрасний блядський день" Шеврони на липучці [PERSON_NAME] на зам…" at bounding box center [465, 250] width 208 height 72
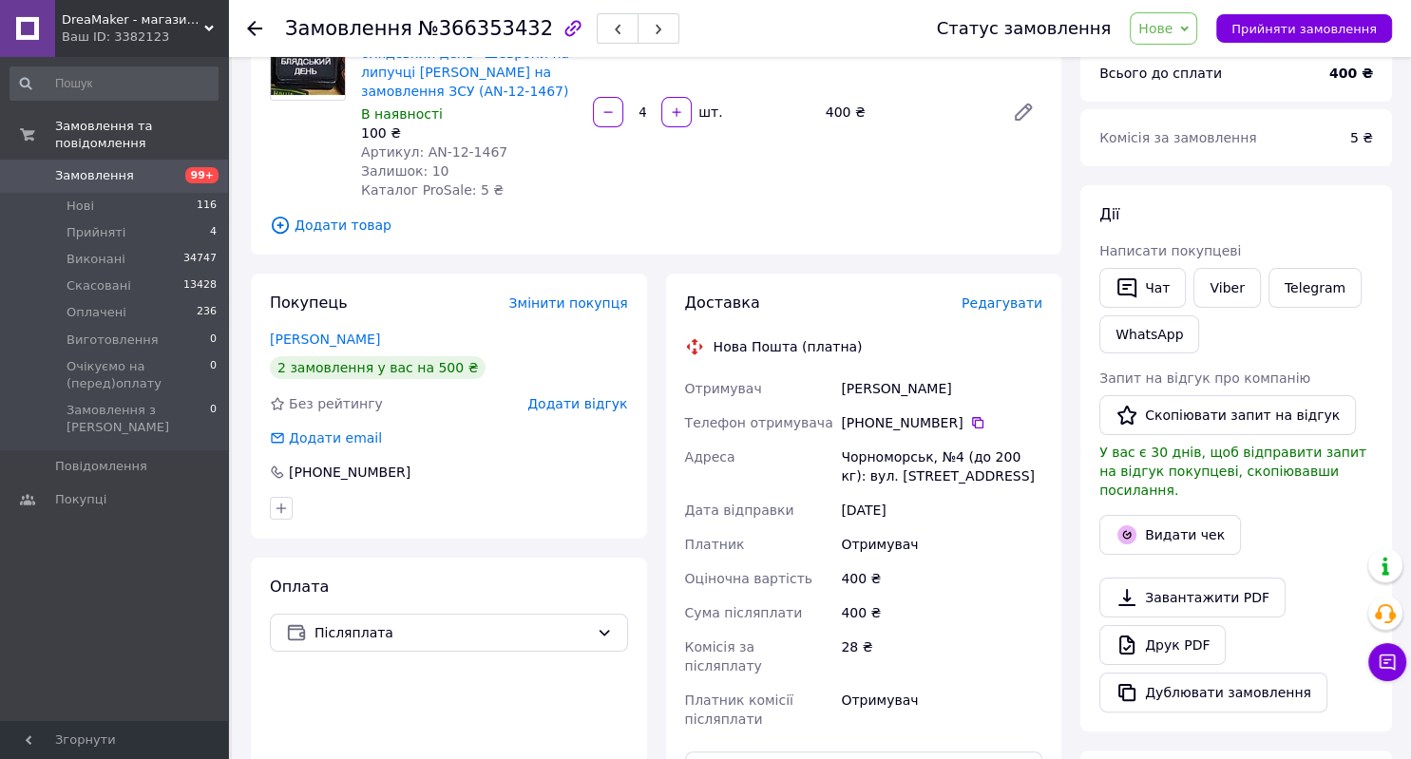
scroll to position [262, 0]
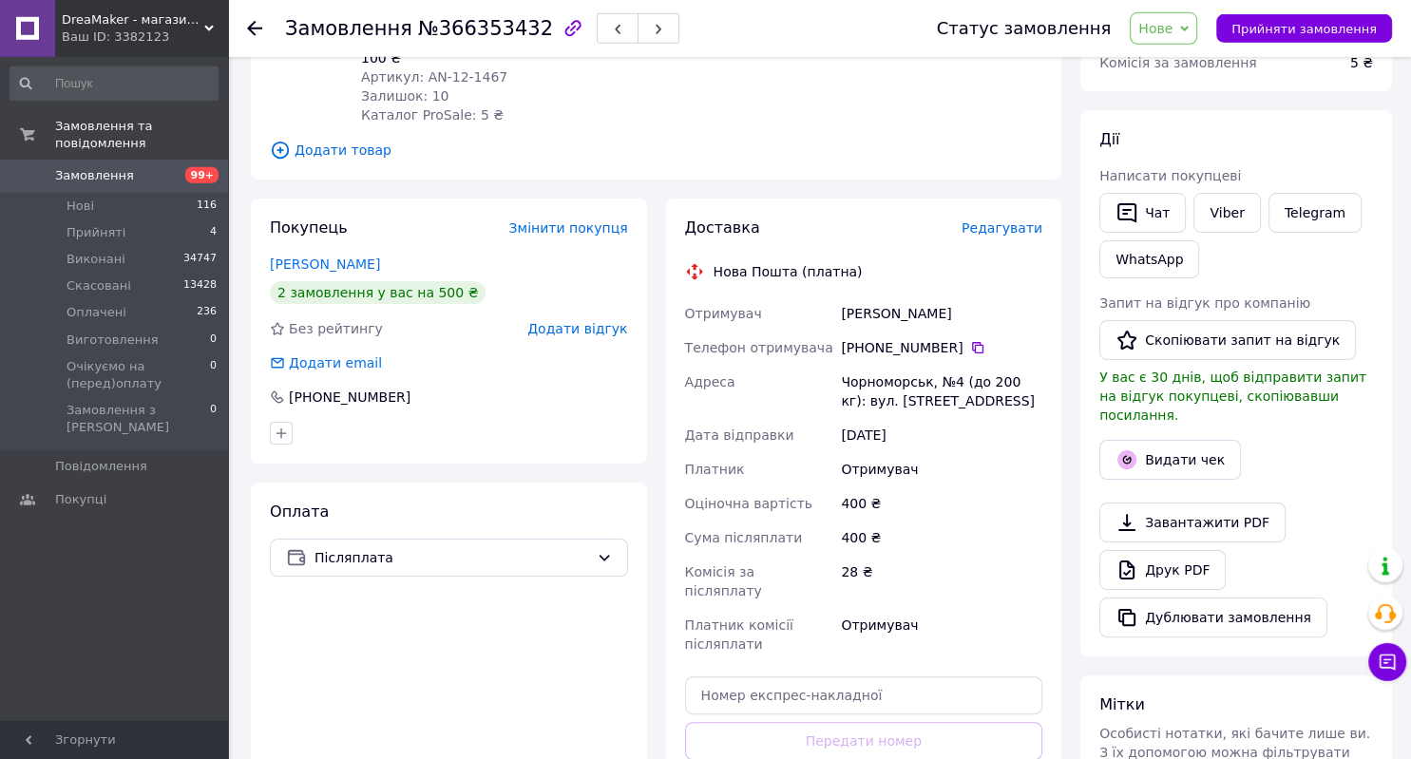
click at [998, 236] on span "Редагувати" at bounding box center [1001, 227] width 81 height 15
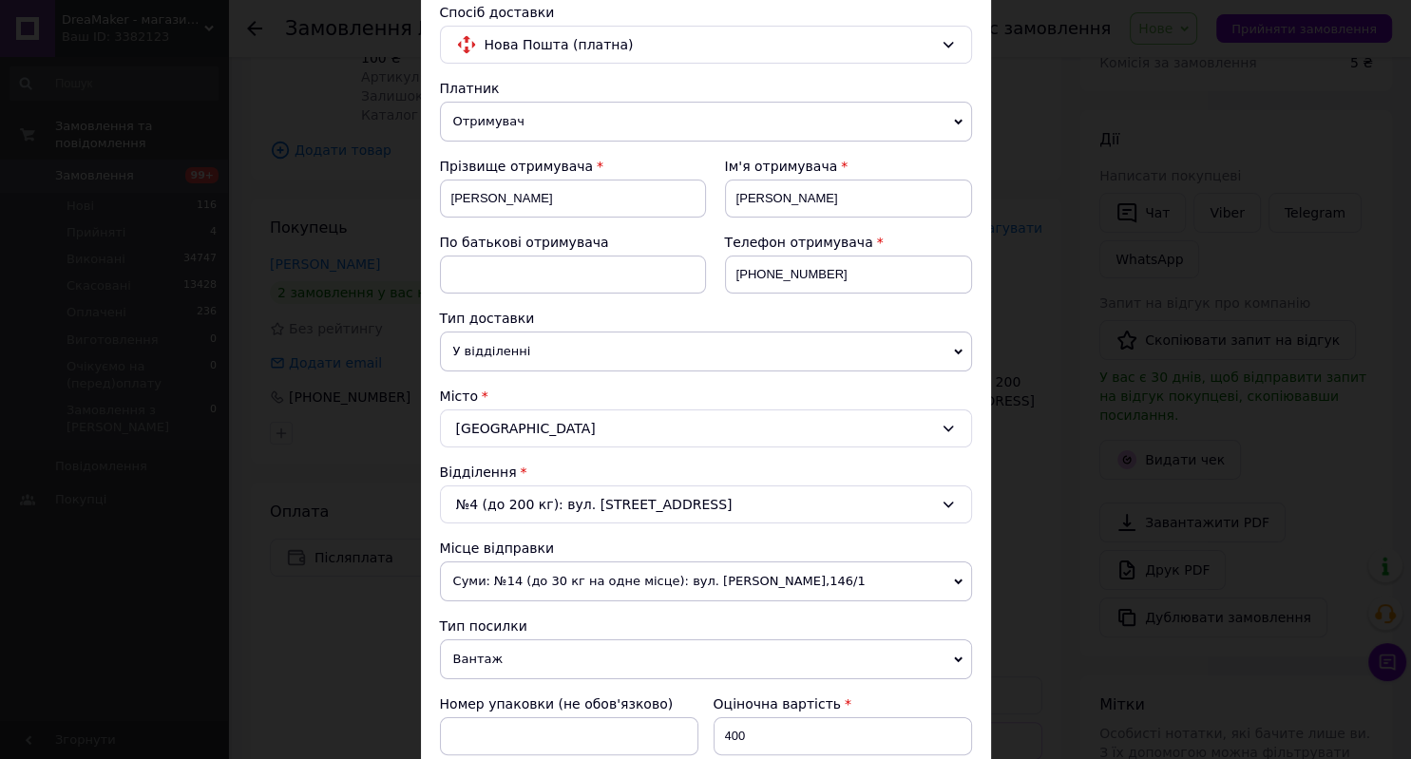
scroll to position [0, 0]
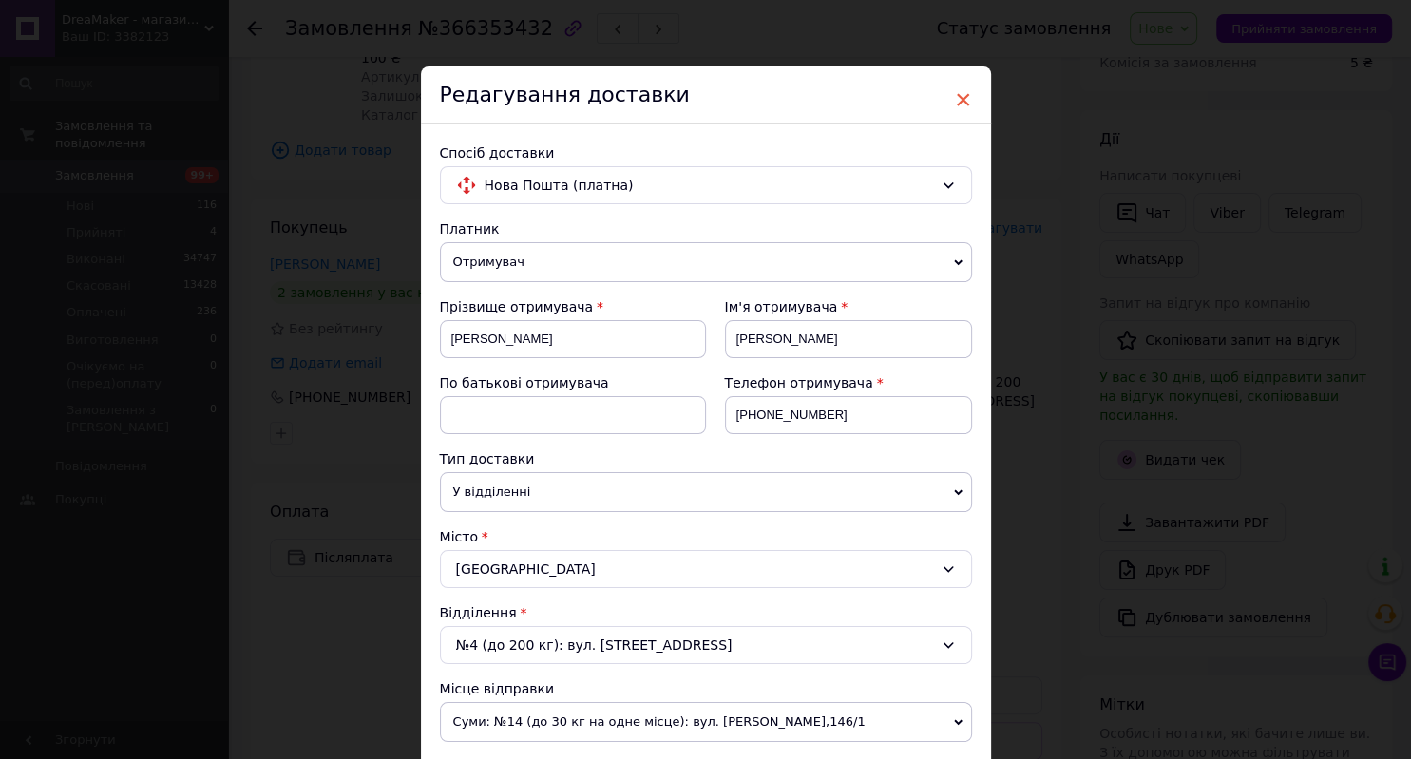
click at [956, 103] on span "×" at bounding box center [963, 100] width 17 height 32
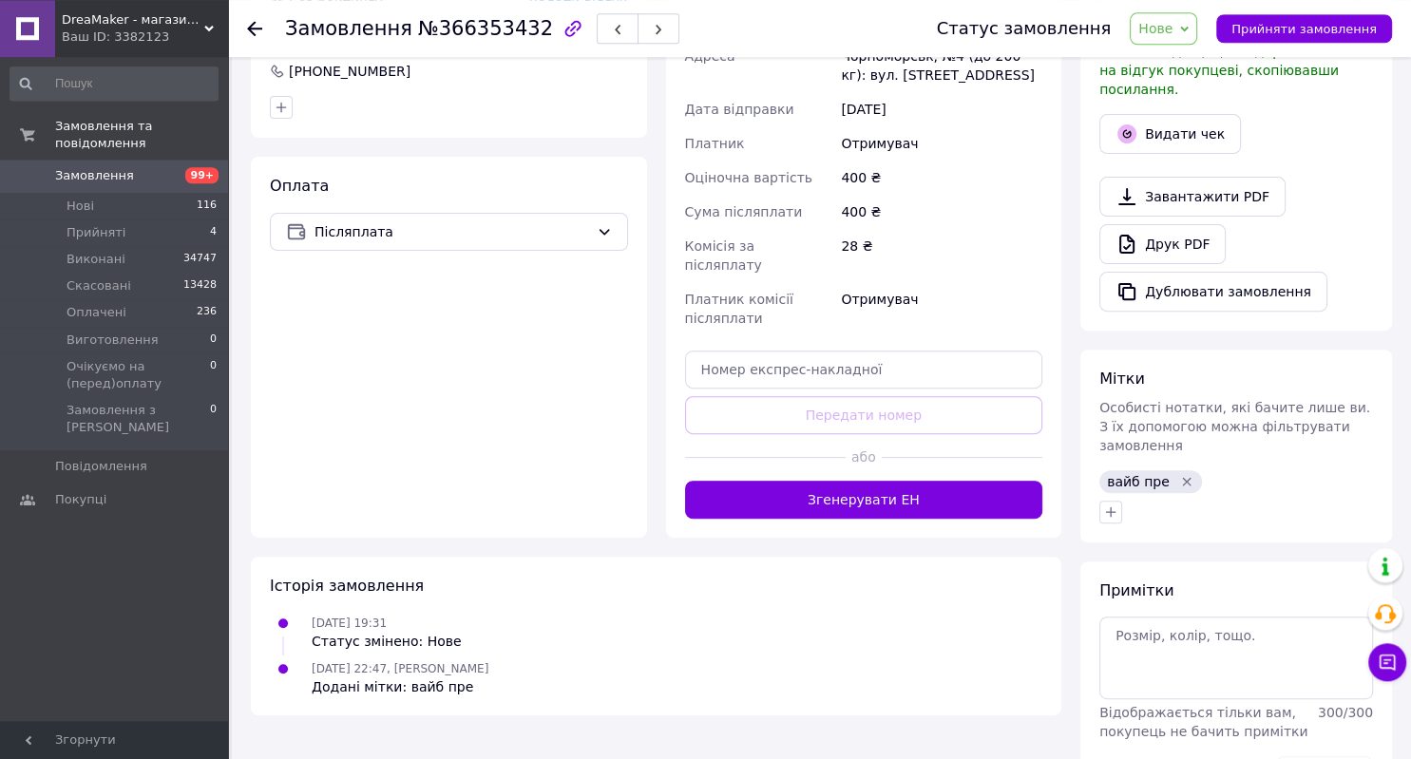
scroll to position [593, 0]
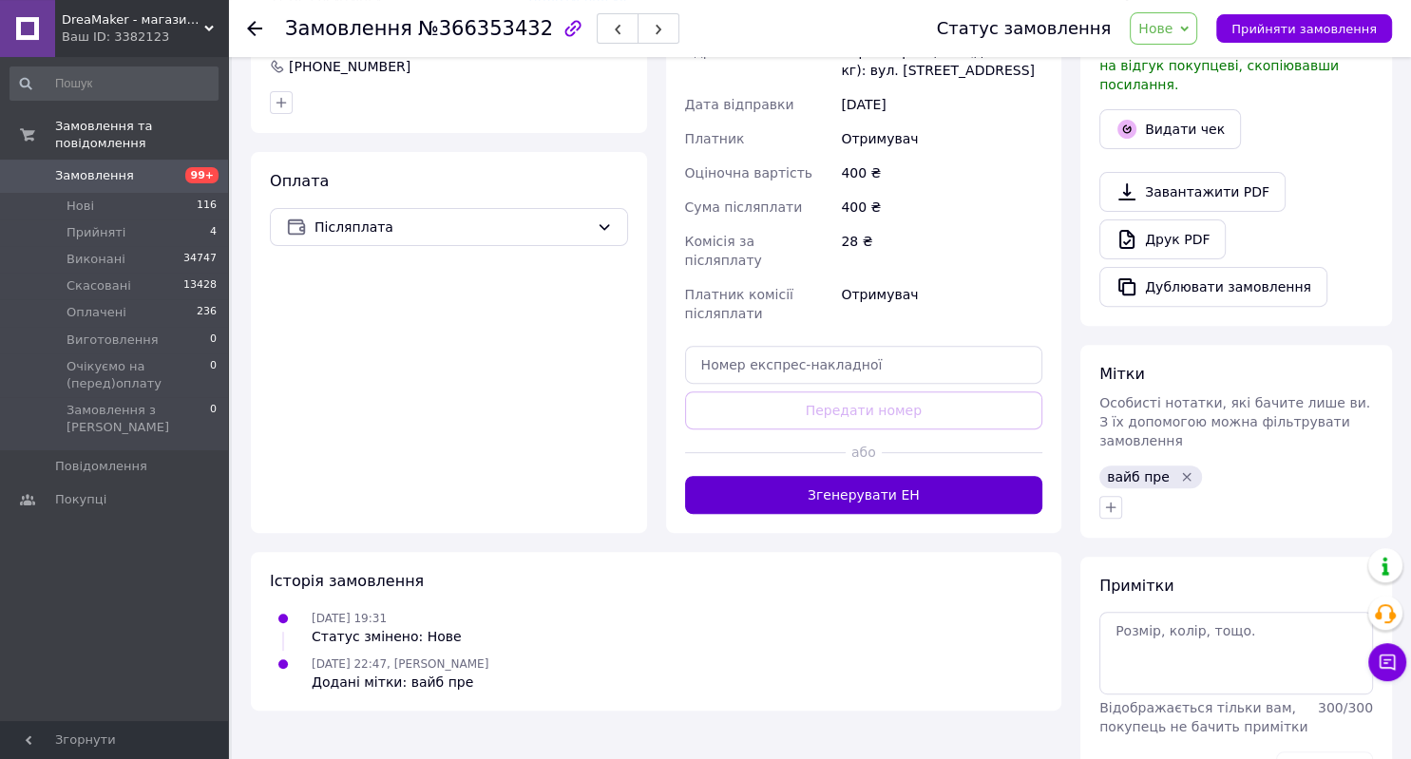
click at [926, 476] on button "Згенерувати ЕН" at bounding box center [864, 495] width 358 height 38
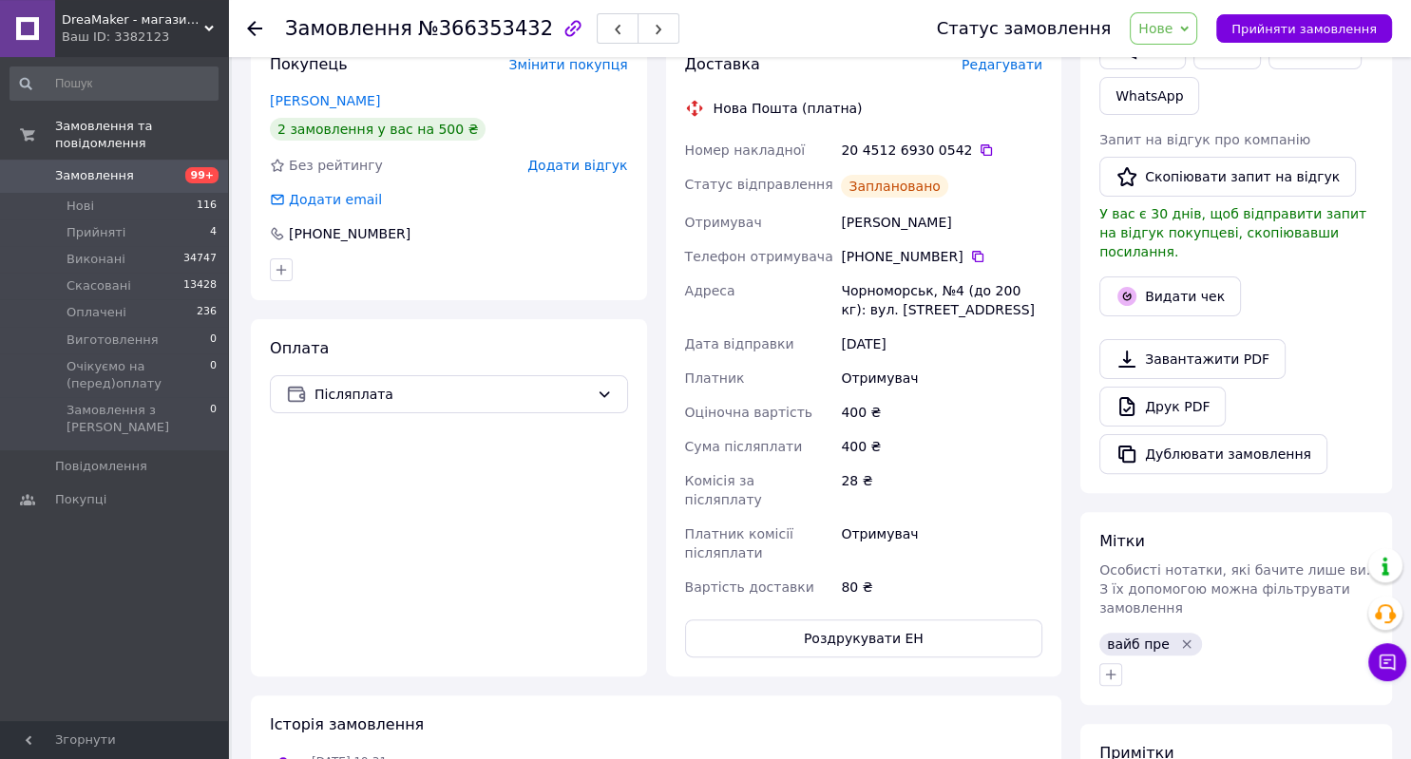
scroll to position [434, 0]
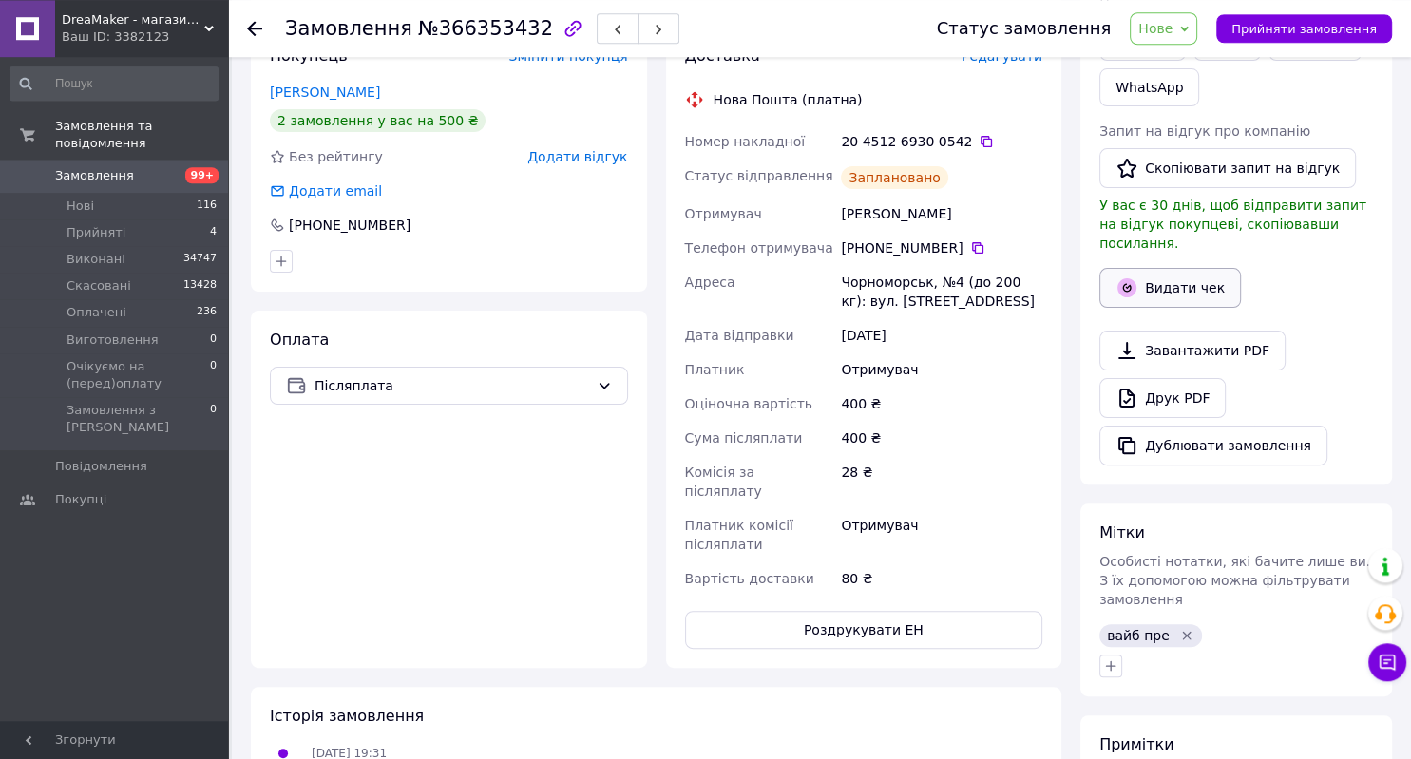
click at [1224, 275] on button "Видати чек" at bounding box center [1170, 288] width 142 height 40
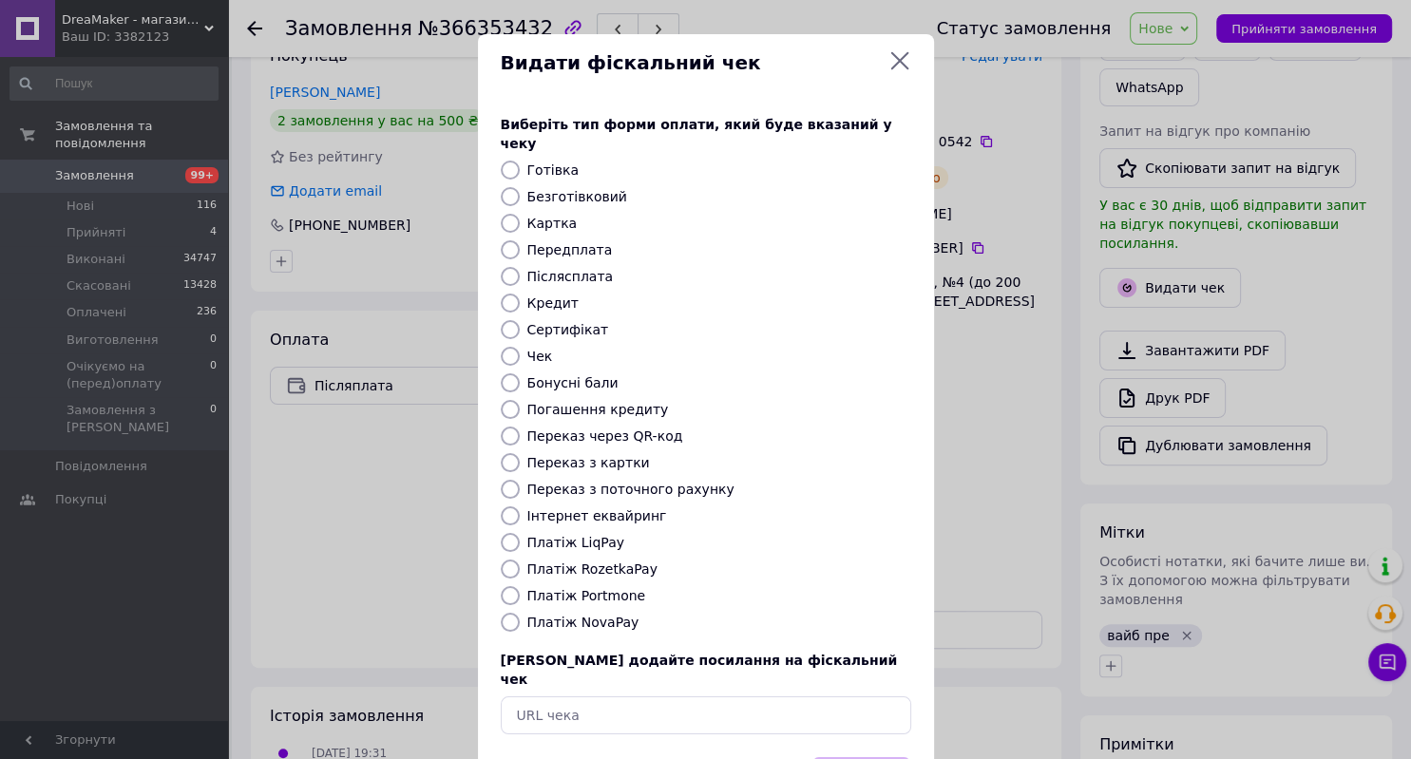
click at [583, 269] on label "Післясплата" at bounding box center [570, 276] width 86 height 15
click at [520, 267] on input "Післясплата" at bounding box center [510, 276] width 19 height 19
radio input "true"
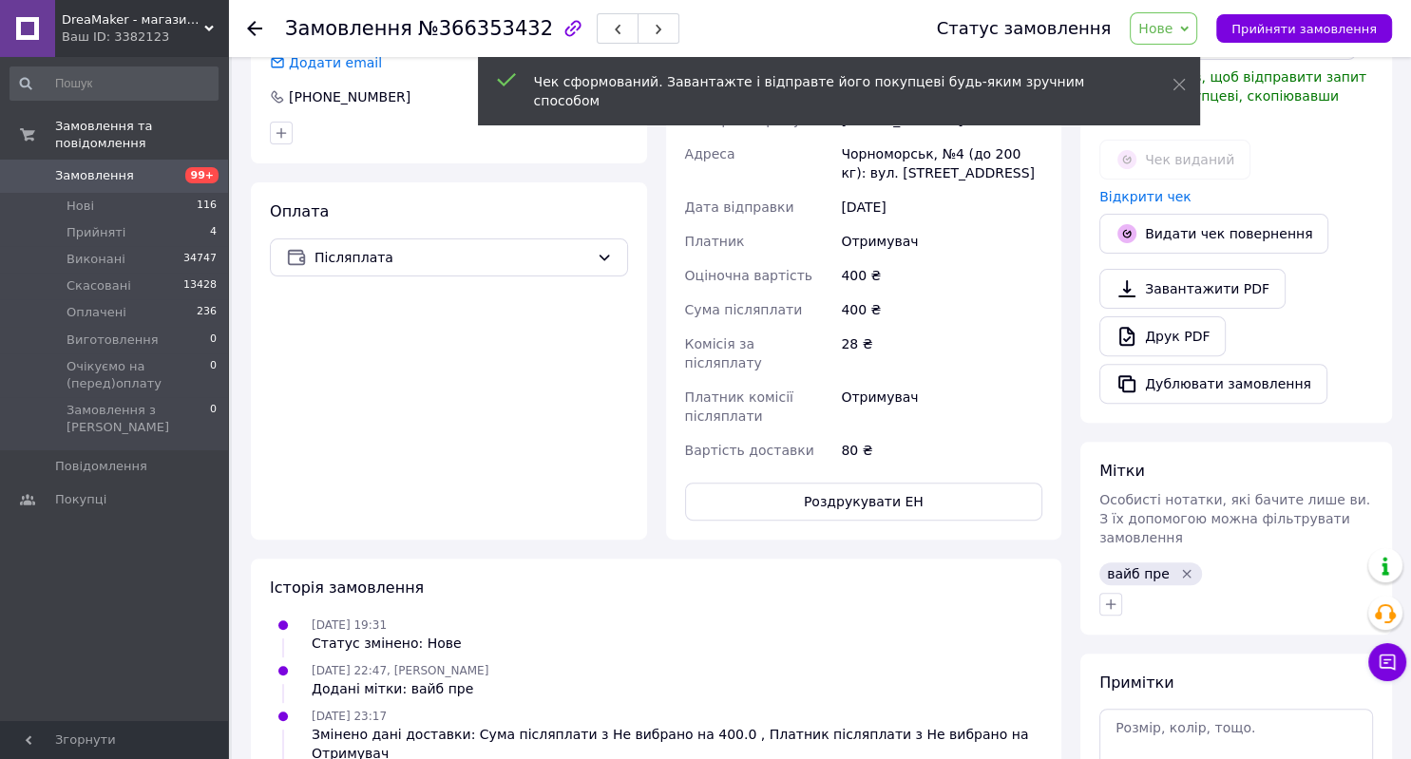
scroll to position [584, 0]
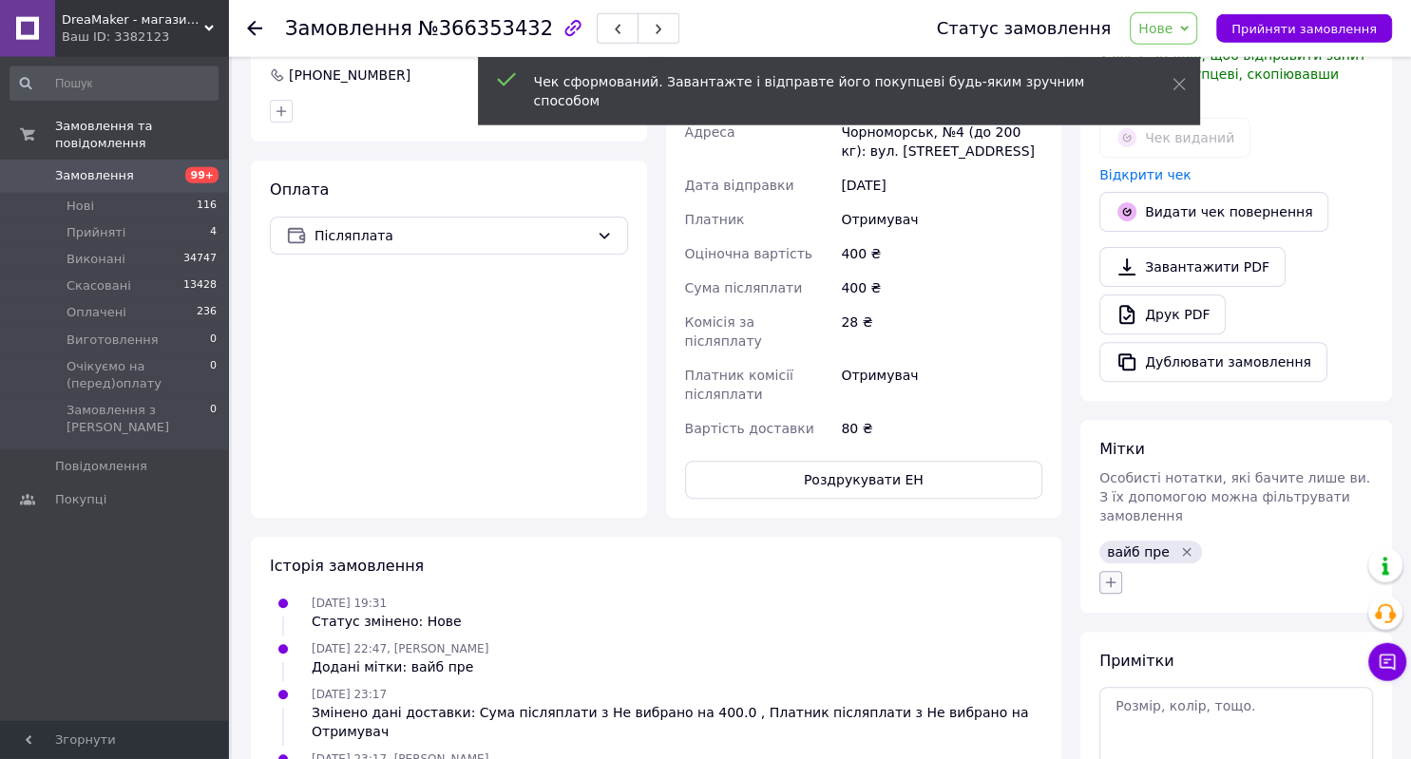
click at [1109, 577] on icon "button" at bounding box center [1111, 582] width 10 height 10
click at [1149, 614] on input "text" at bounding box center [1216, 633] width 214 height 38
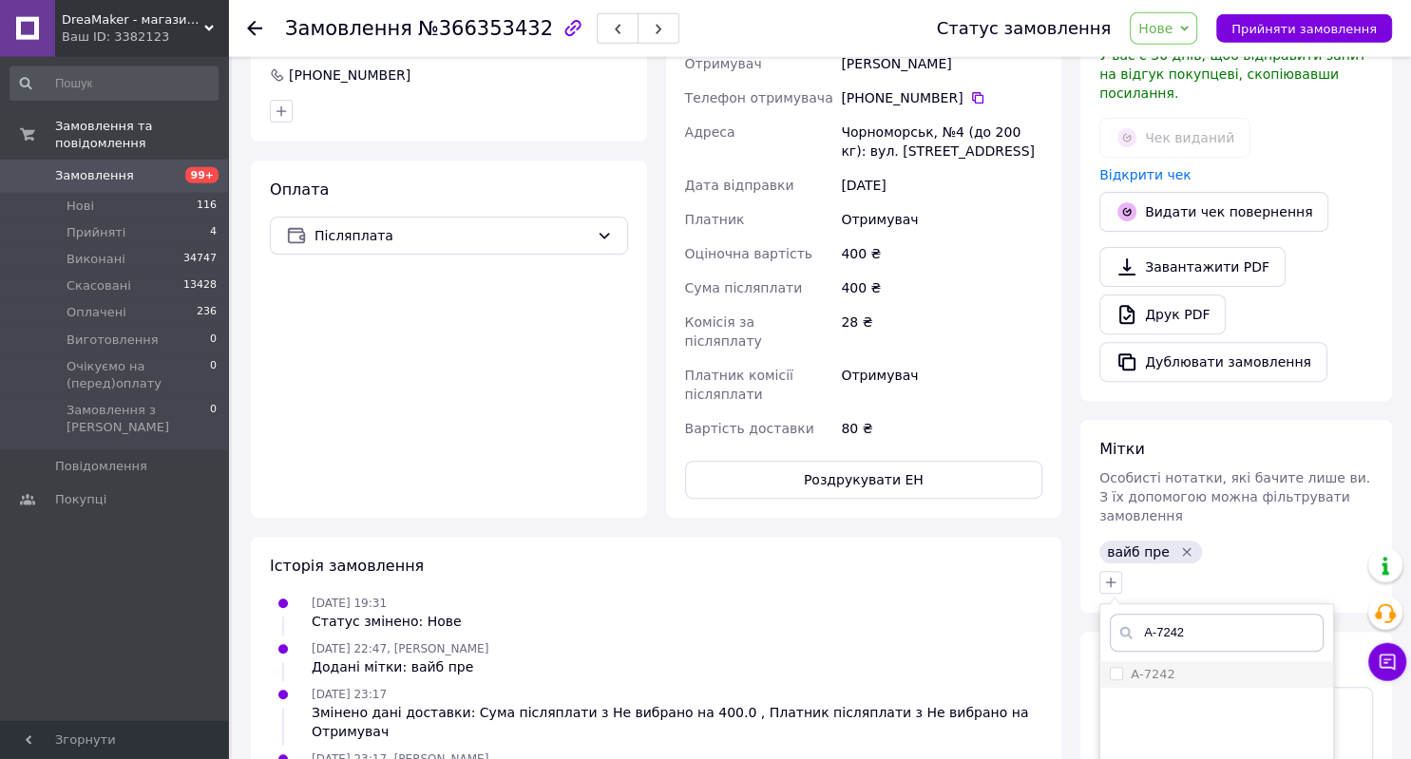
type input "А-7242"
click at [1172, 666] on div "А-7242" at bounding box center [1216, 674] width 214 height 17
checkbox input "true"
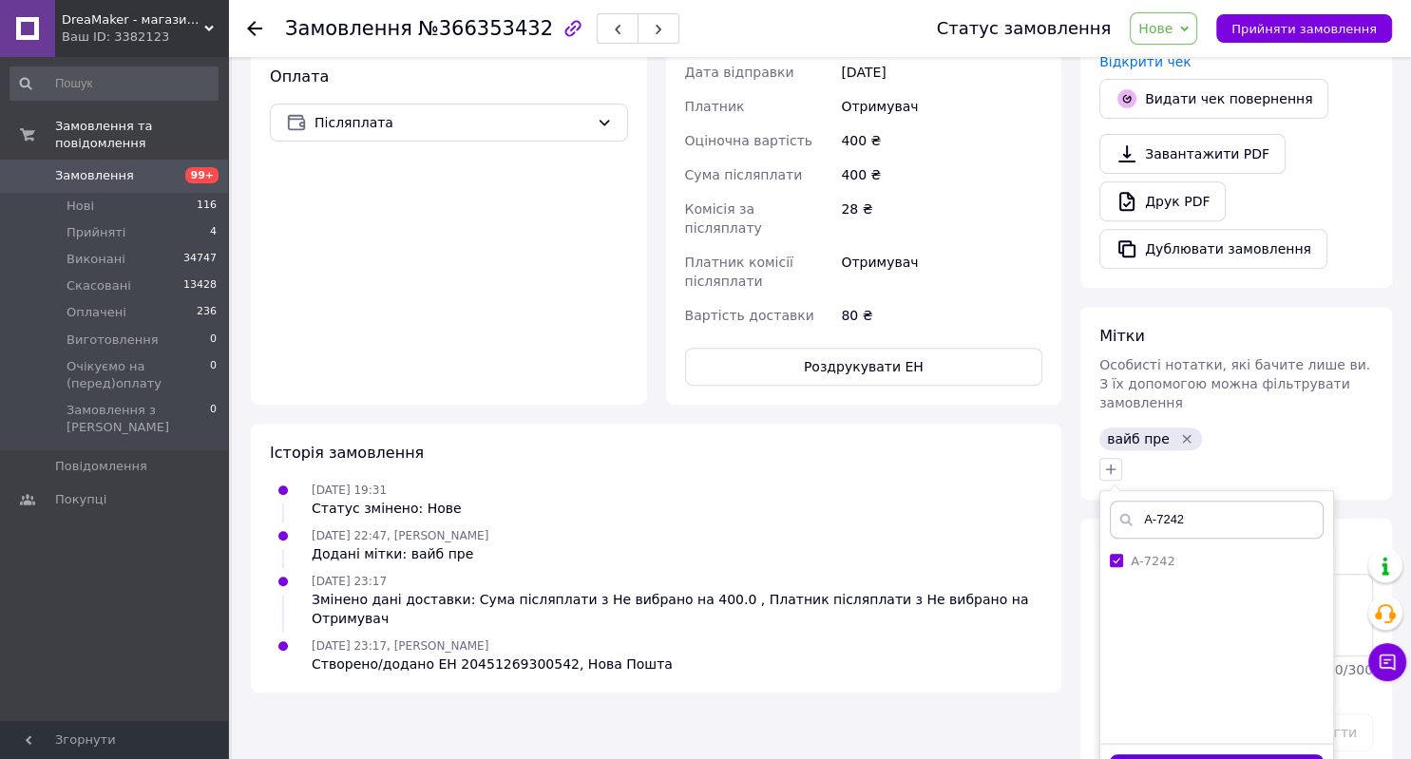
click at [1217, 754] on button "Додати мітку" at bounding box center [1216, 772] width 214 height 37
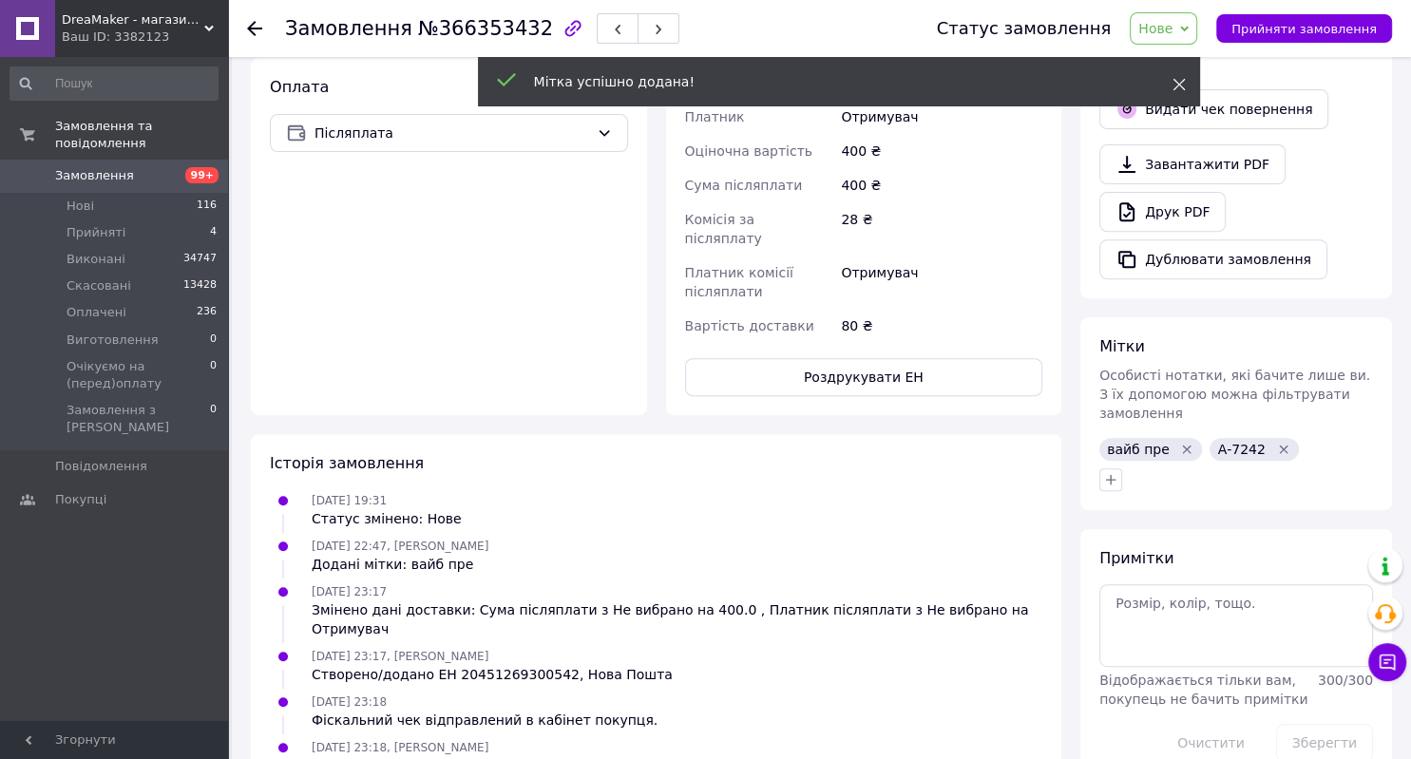
click at [1175, 83] on icon at bounding box center [1178, 84] width 13 height 13
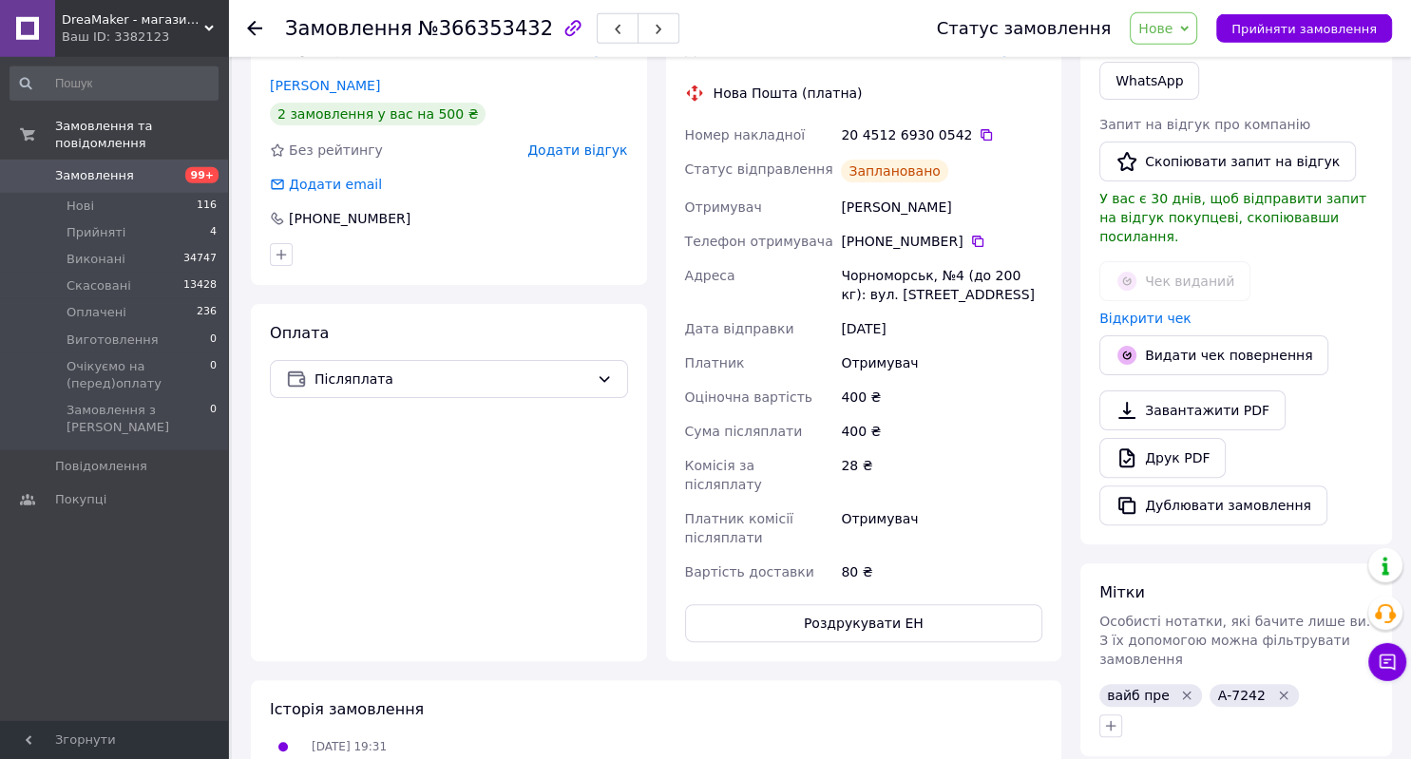
scroll to position [437, 0]
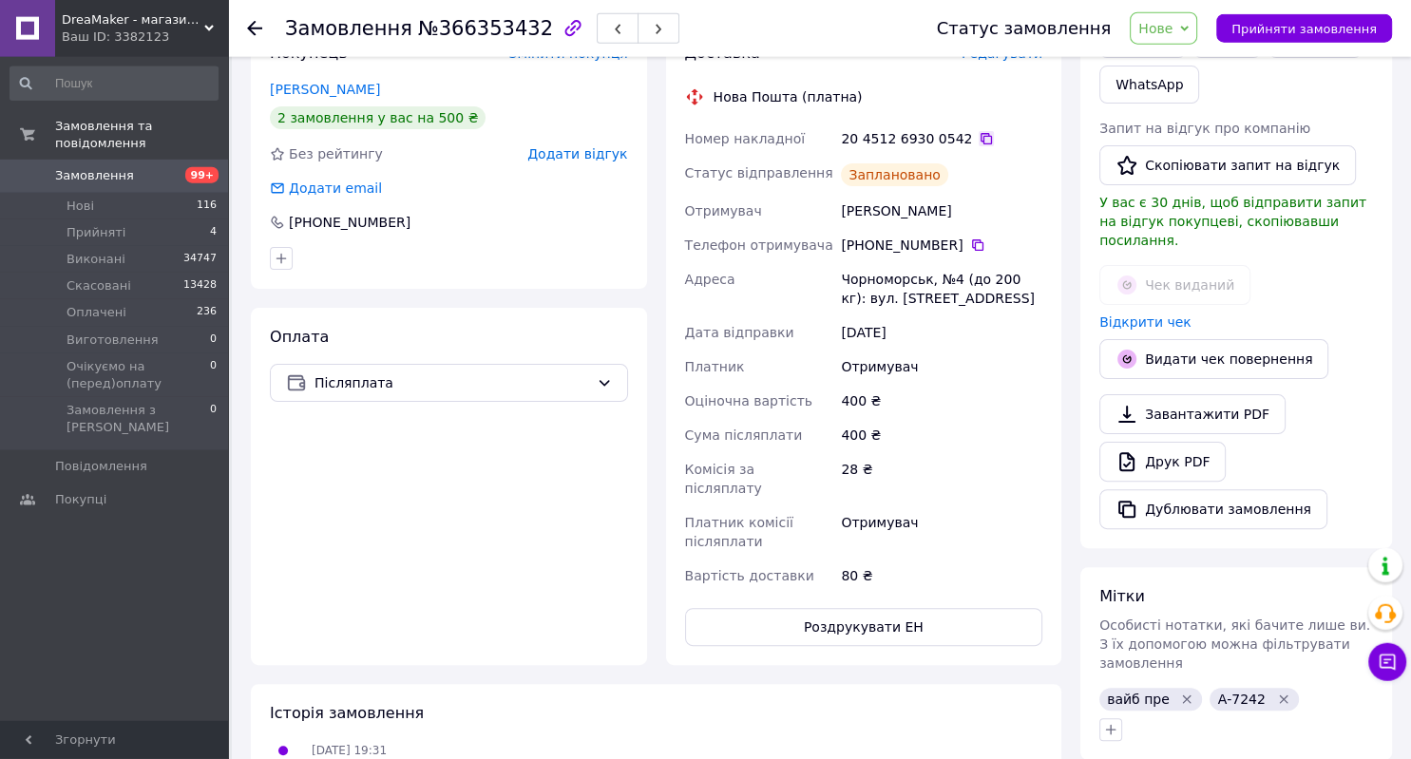
click at [978, 142] on icon at bounding box center [985, 138] width 15 height 15
click at [972, 239] on icon at bounding box center [977, 244] width 11 height 11
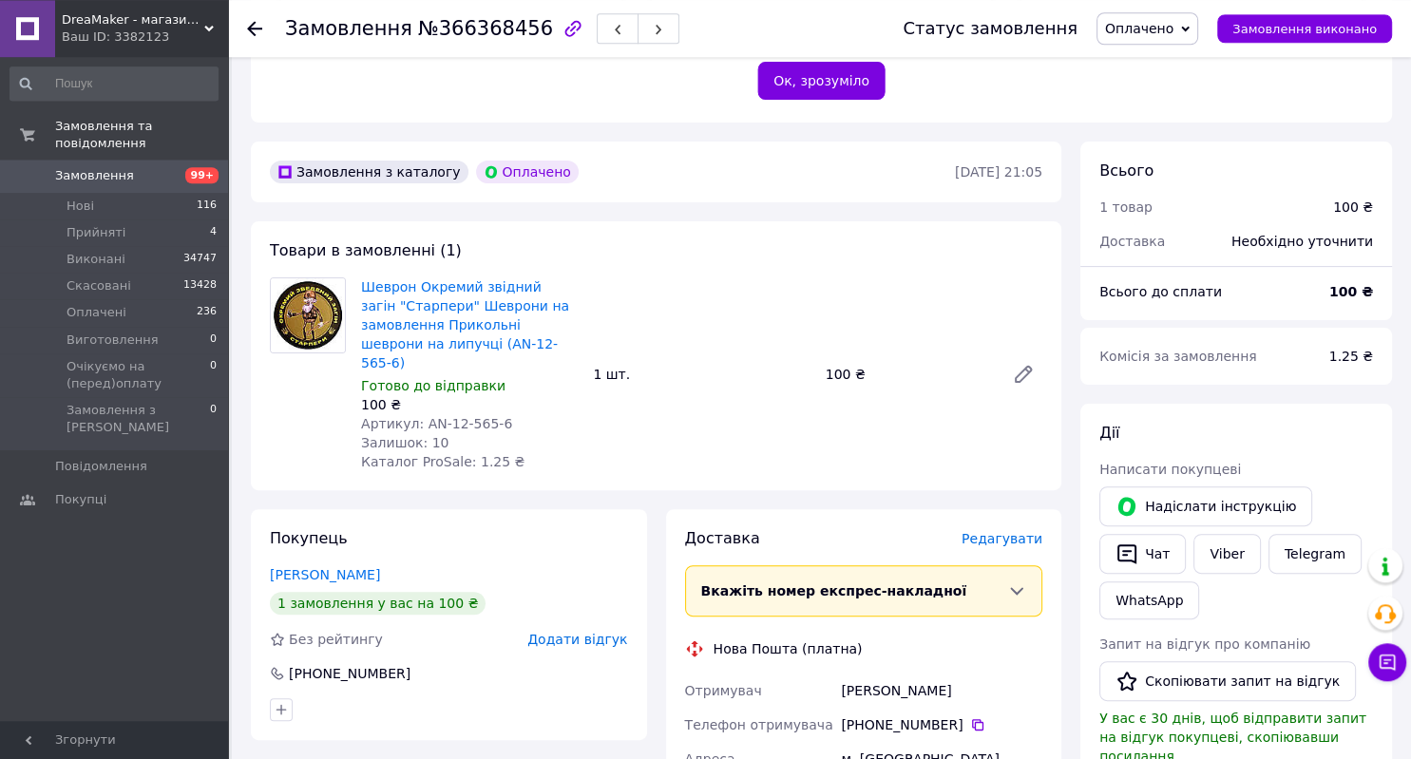
scroll to position [562, 0]
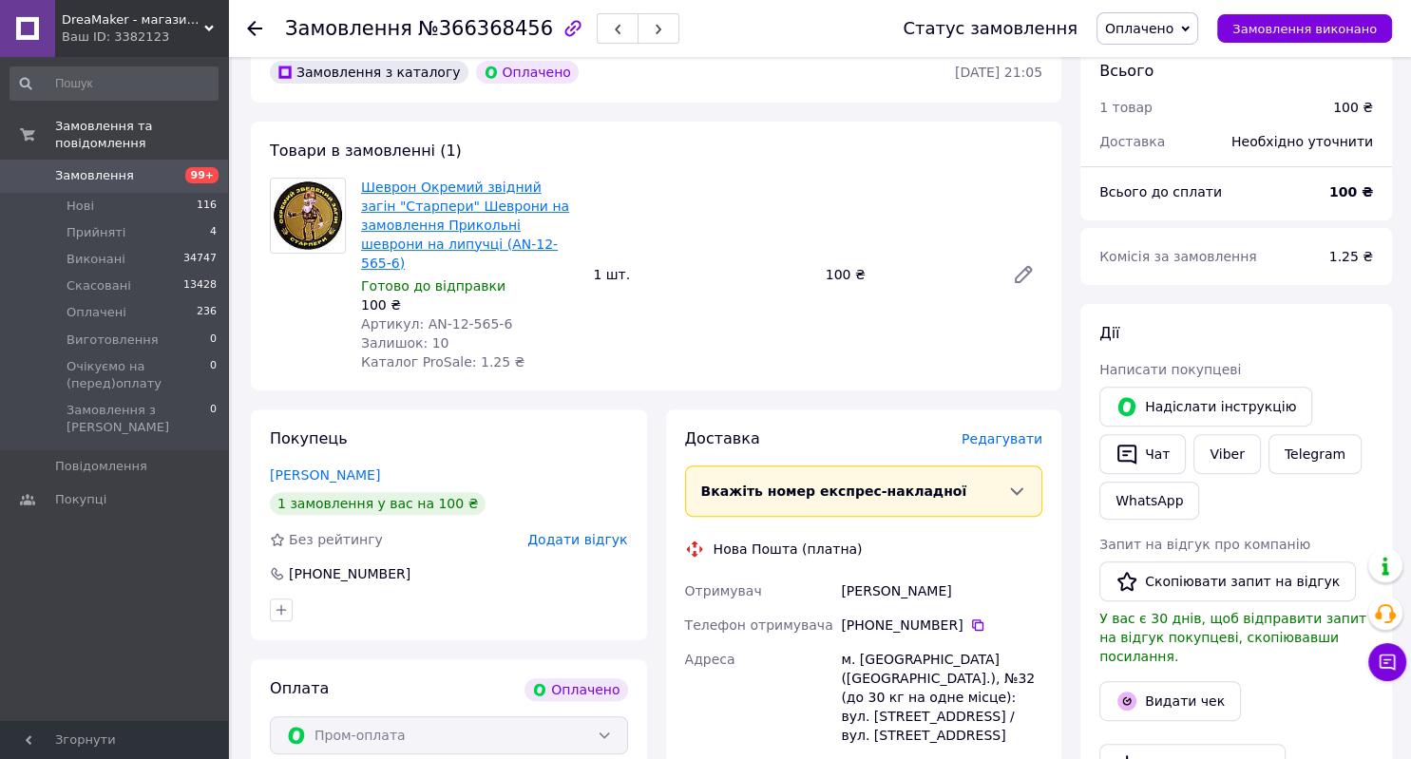
click at [504, 180] on link "Шеврон Окремий звідний загін "Старпери" Шеврони на замовлення Прикольні шеврони…" at bounding box center [465, 225] width 208 height 91
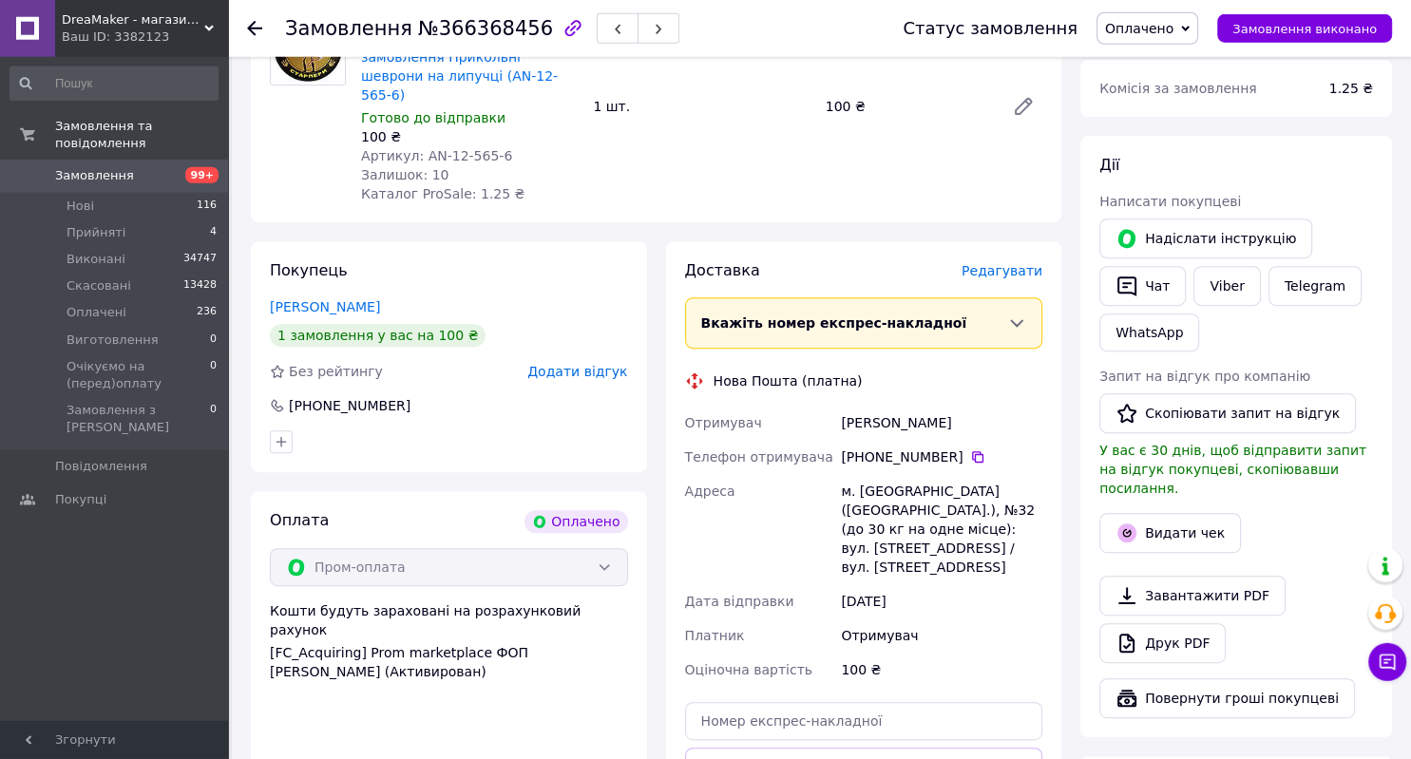
scroll to position [1149, 0]
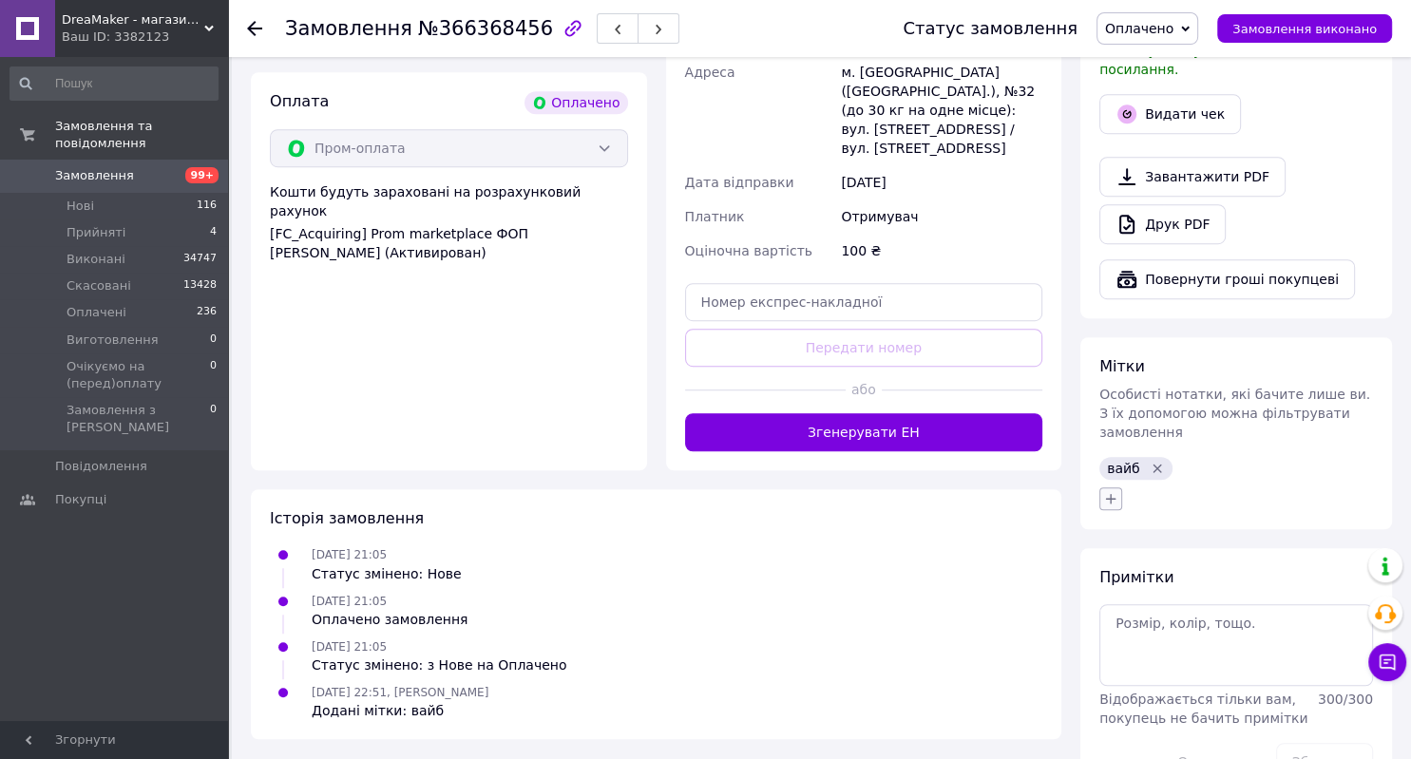
click at [1106, 491] on icon "button" at bounding box center [1110, 498] width 15 height 15
click at [1151, 530] on input "text" at bounding box center [1216, 549] width 214 height 38
type input "А-7243"
checkbox input "true"
type input "А-7243"
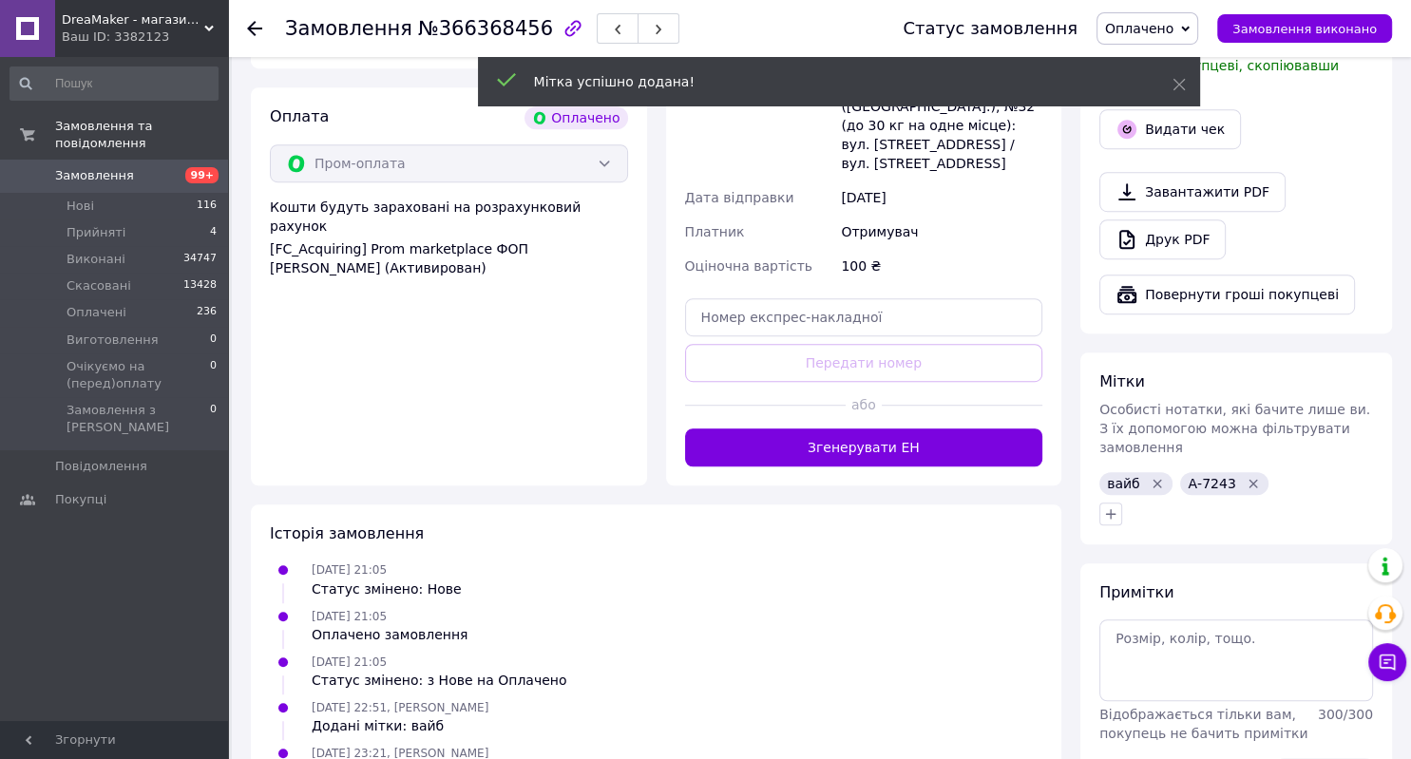
scroll to position [881, 0]
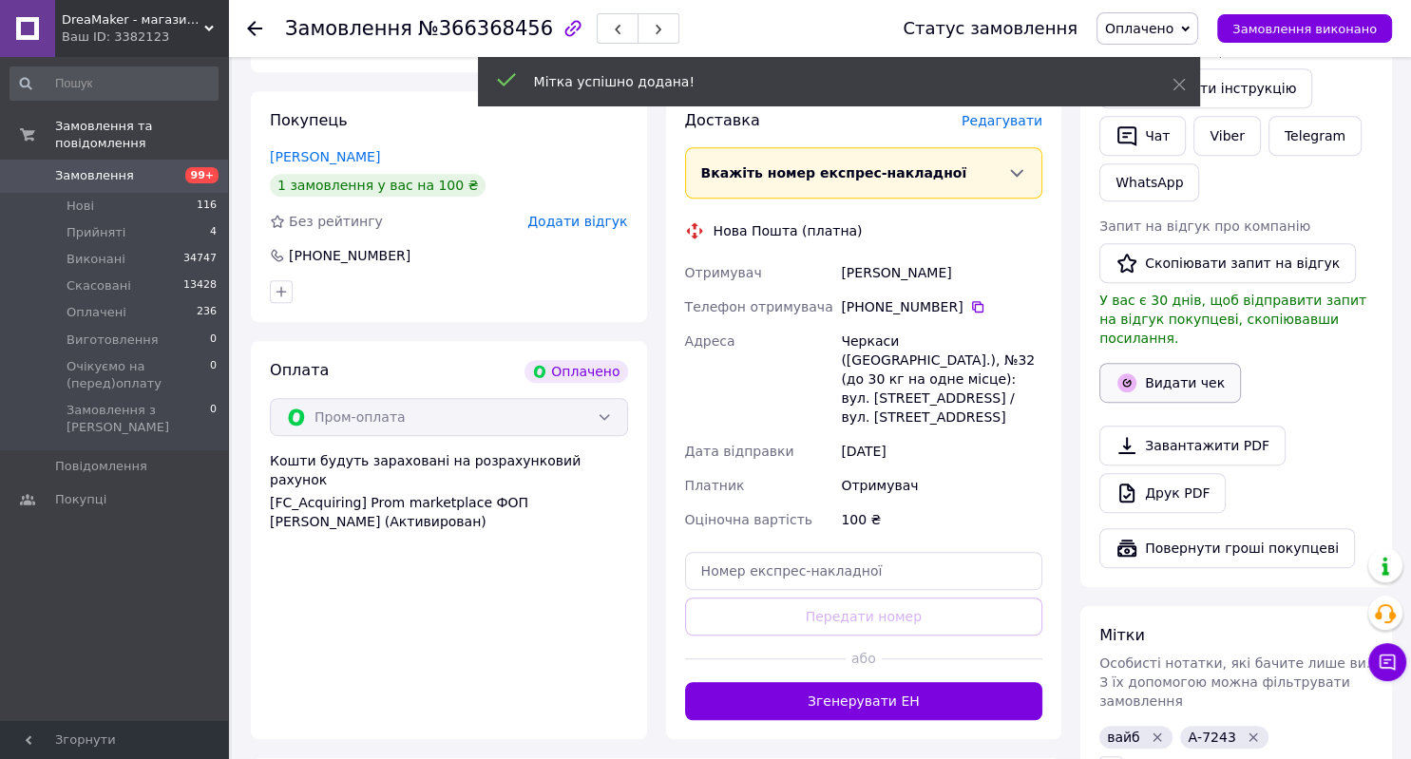
click at [1142, 363] on button "Видати чек" at bounding box center [1170, 383] width 142 height 40
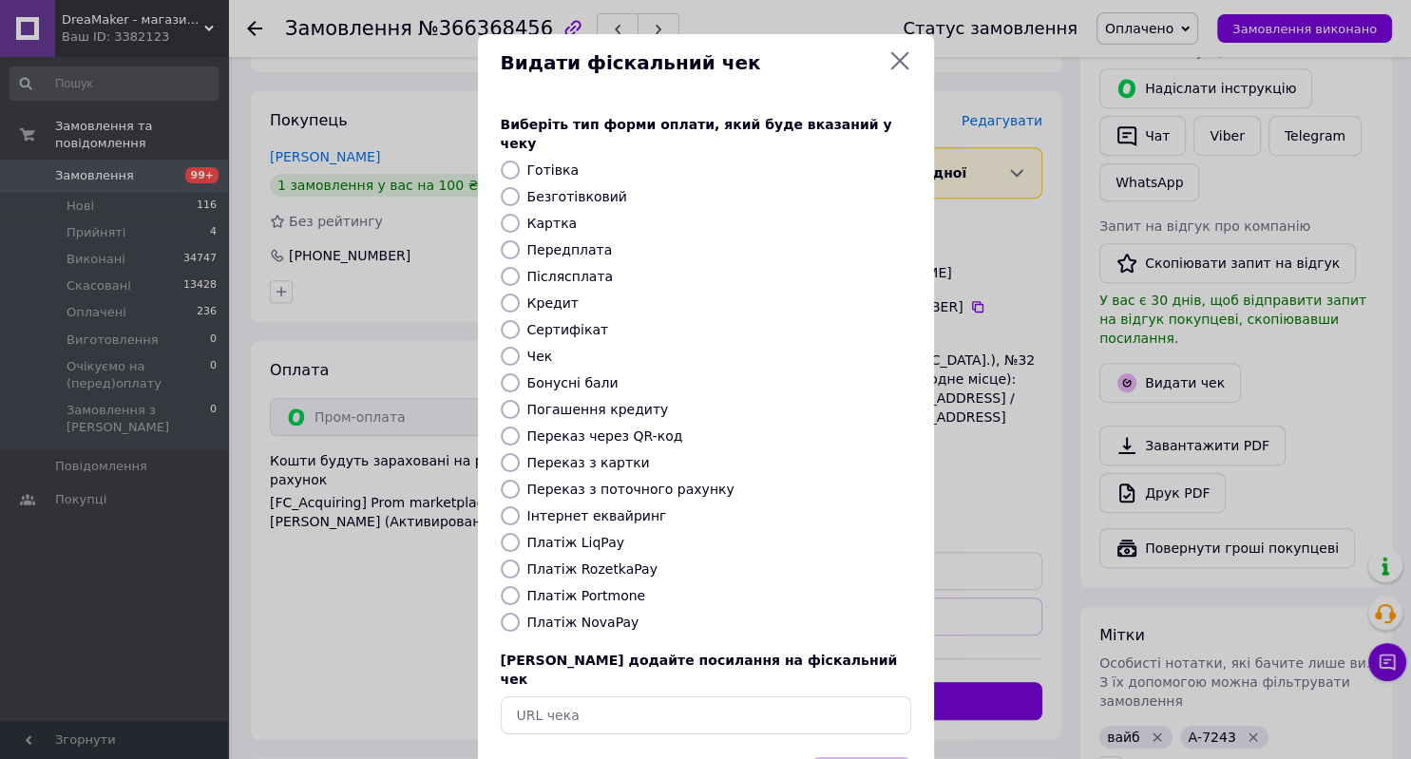
click at [578, 269] on label "Післясплата" at bounding box center [570, 276] width 86 height 15
click at [520, 267] on input "Післясплата" at bounding box center [510, 276] width 19 height 19
radio input "true"
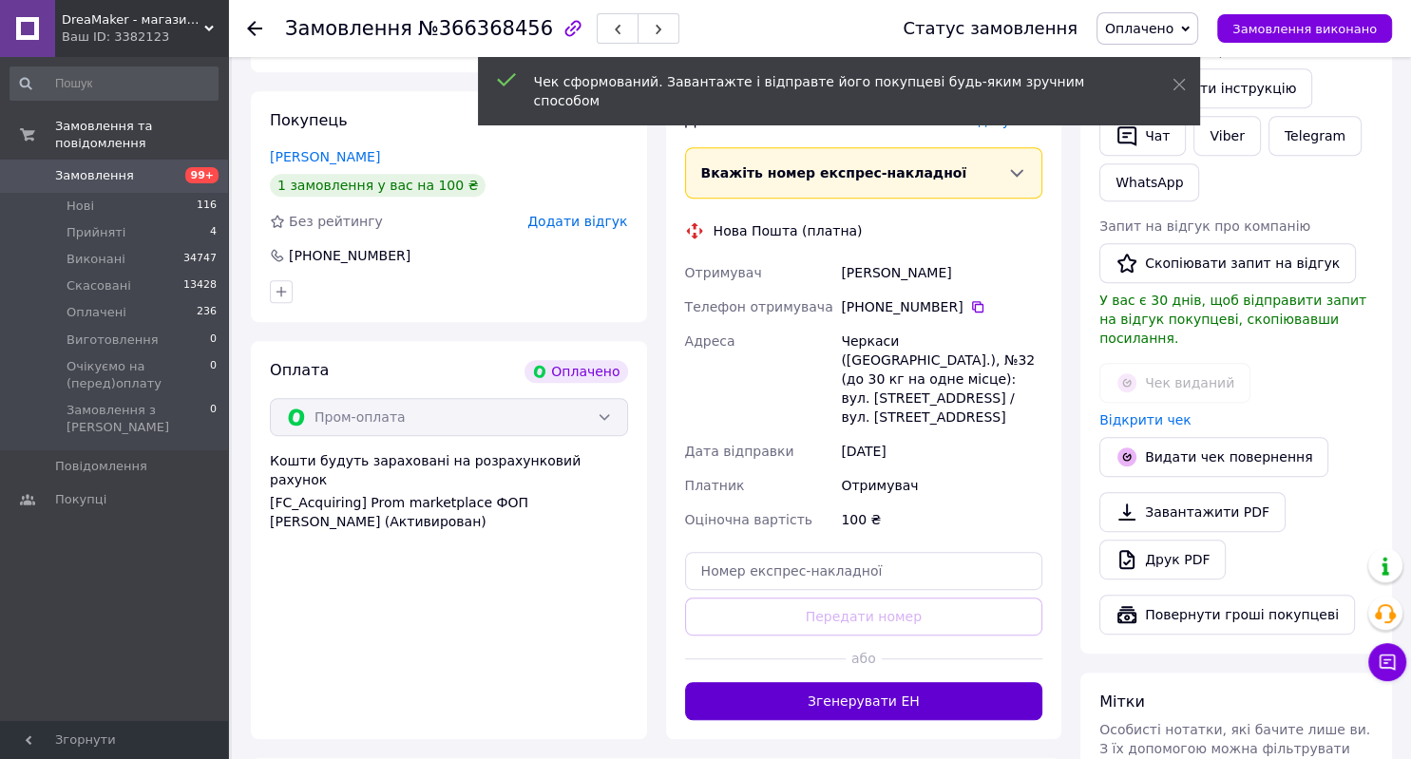
click at [850, 682] on button "Згенерувати ЕН" at bounding box center [864, 701] width 358 height 38
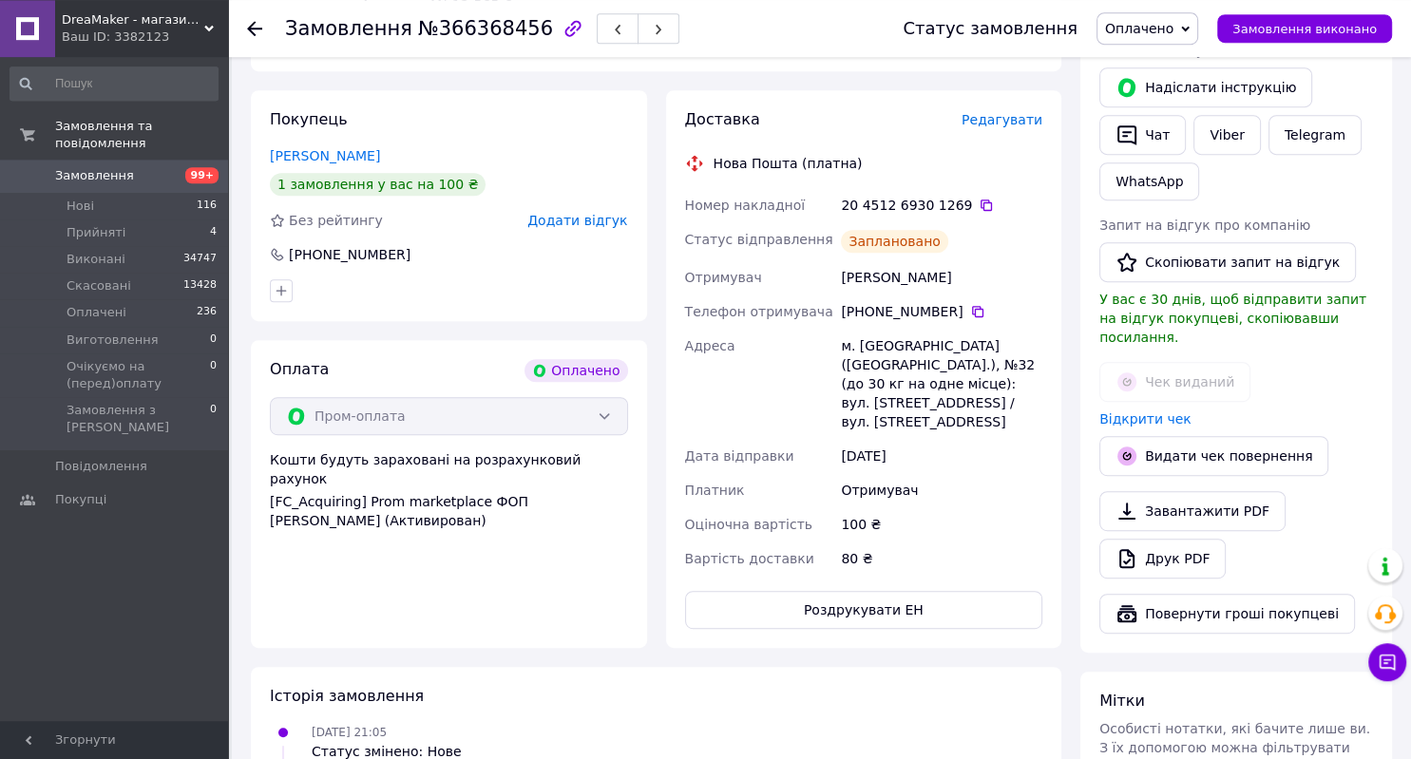
scroll to position [874, 0]
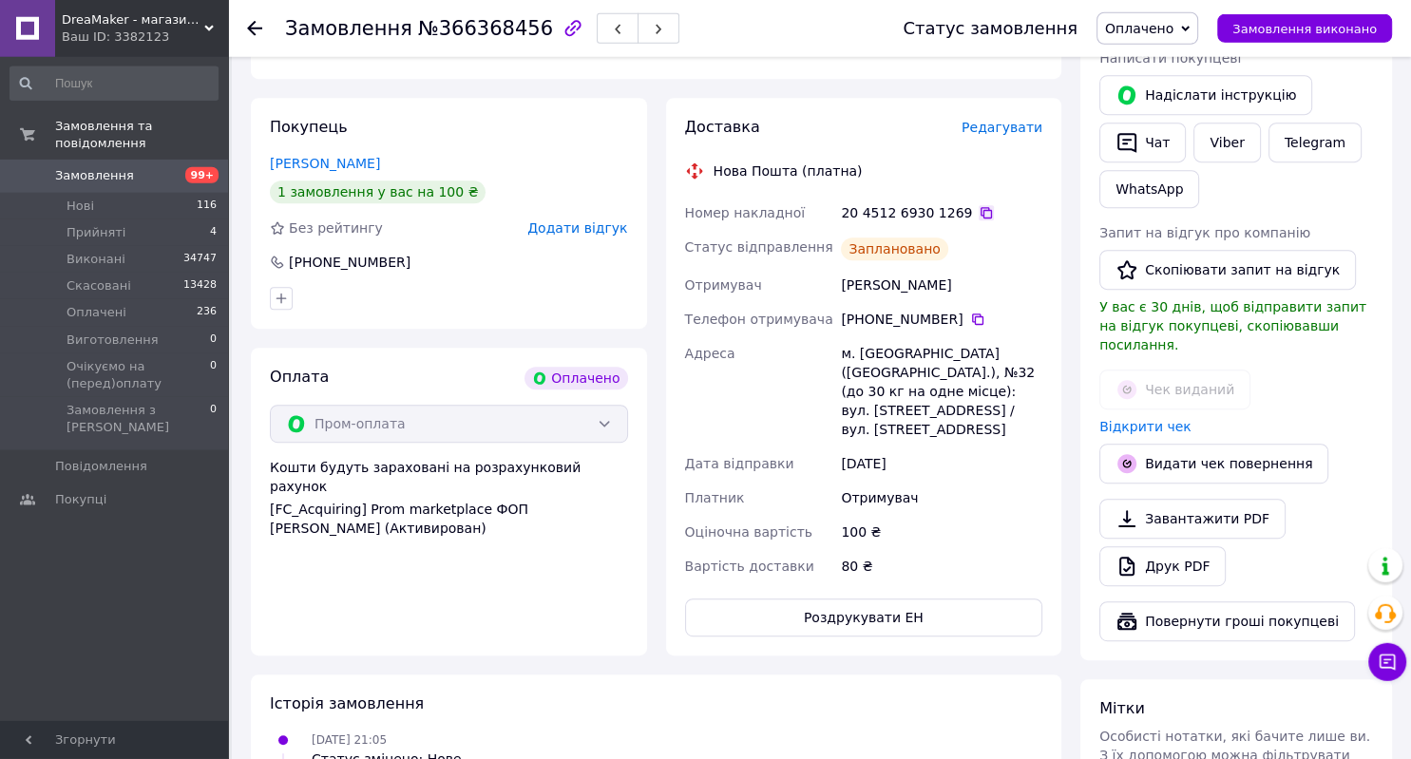
click at [980, 207] on icon at bounding box center [985, 212] width 11 height 11
click at [970, 312] on icon at bounding box center [977, 319] width 15 height 15
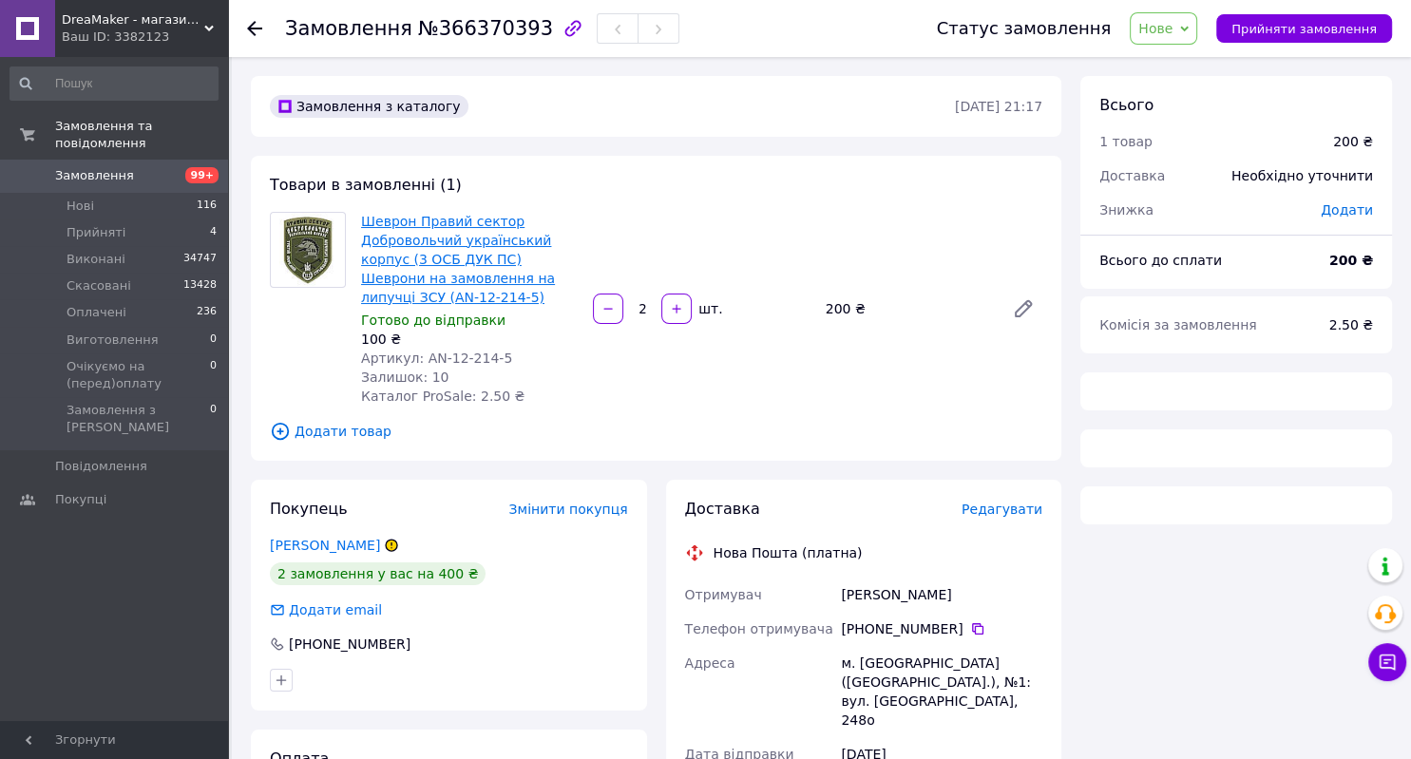
click at [430, 234] on link "Шеврон Правий сектор Добровольчий український корпус (3 ОСБ ДУК ПС) Шеврони на …" at bounding box center [458, 259] width 194 height 91
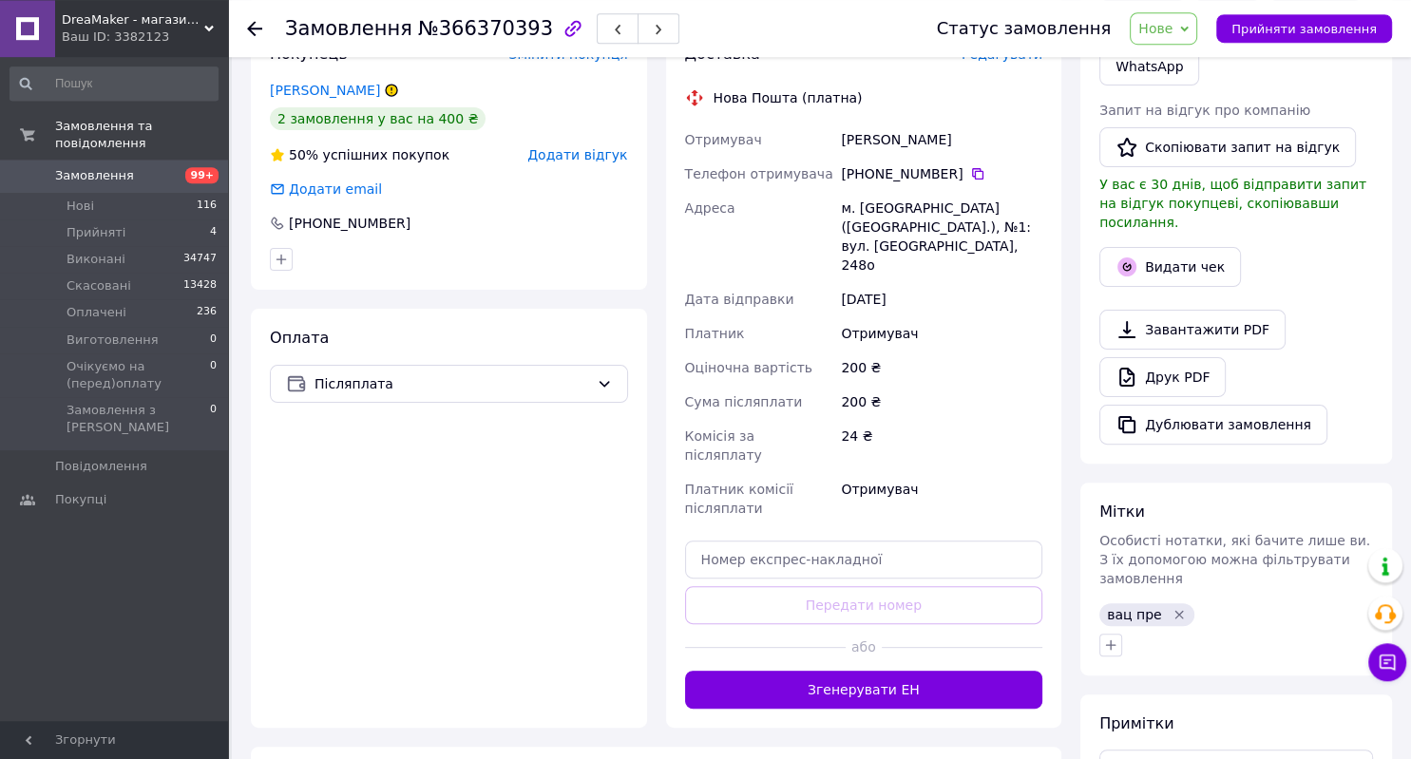
scroll to position [496, 0]
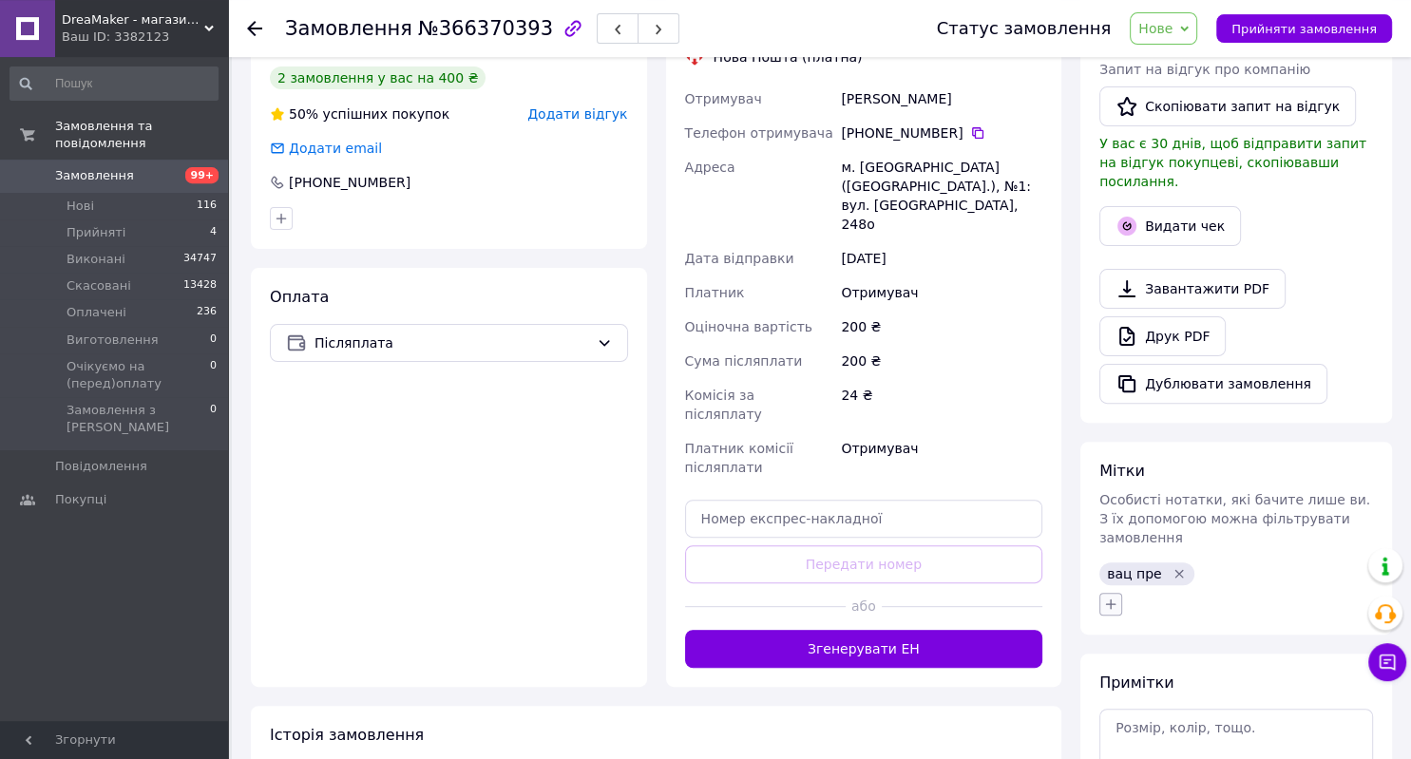
click at [1109, 597] on icon "button" at bounding box center [1110, 604] width 15 height 15
click at [1146, 635] on input "text" at bounding box center [1216, 654] width 214 height 38
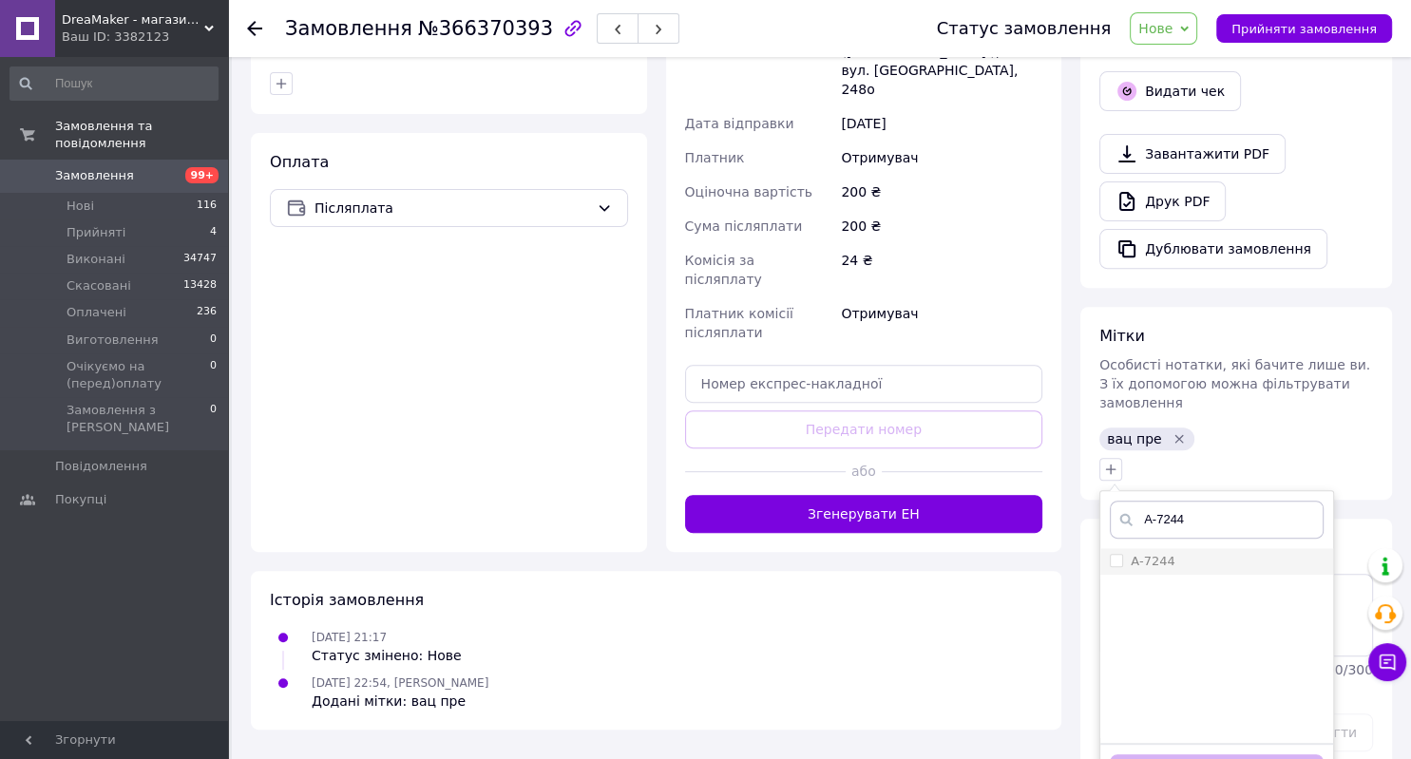
type input "А-7244"
click at [1198, 553] on div "А-7244" at bounding box center [1216, 561] width 214 height 17
checkbox input "true"
click at [1207, 754] on button "Додати мітку" at bounding box center [1216, 772] width 214 height 37
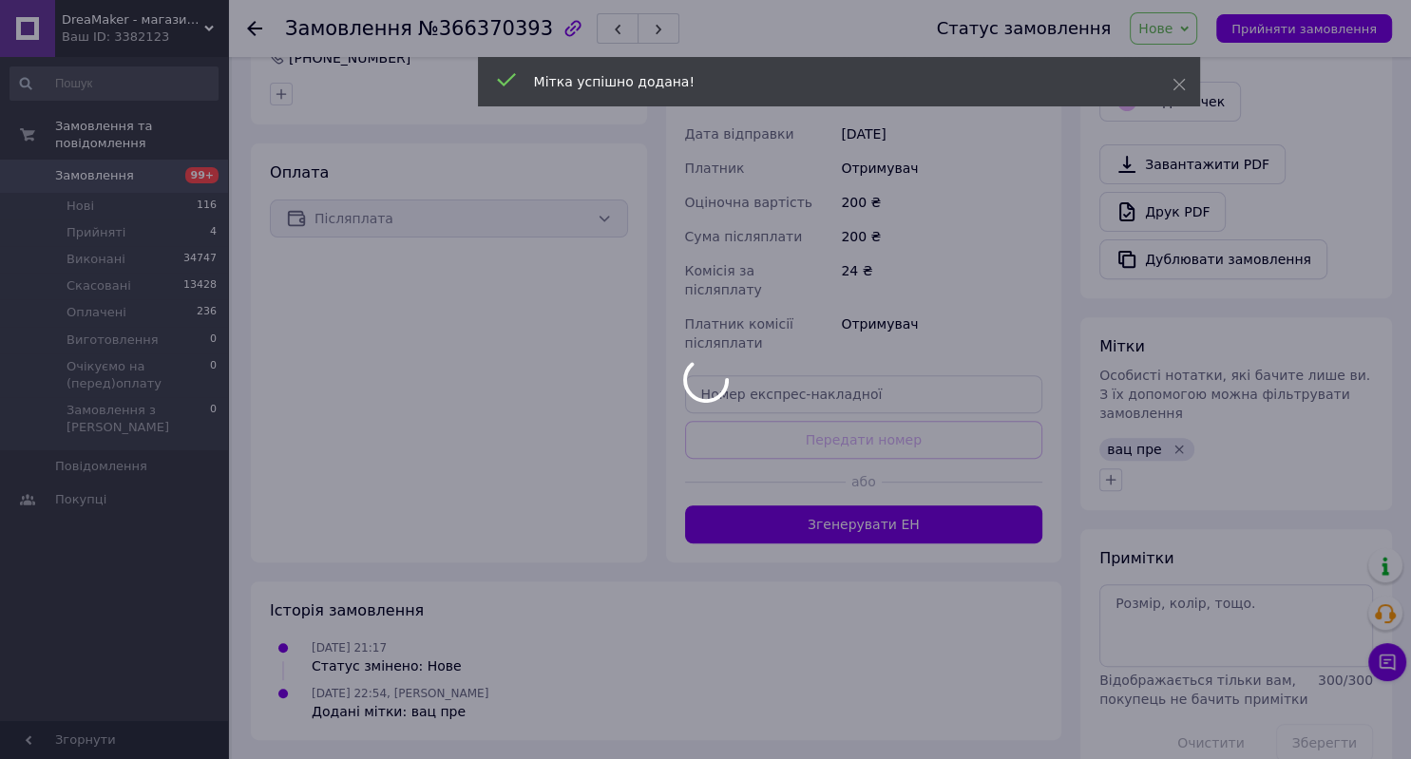
scroll to position [607, 0]
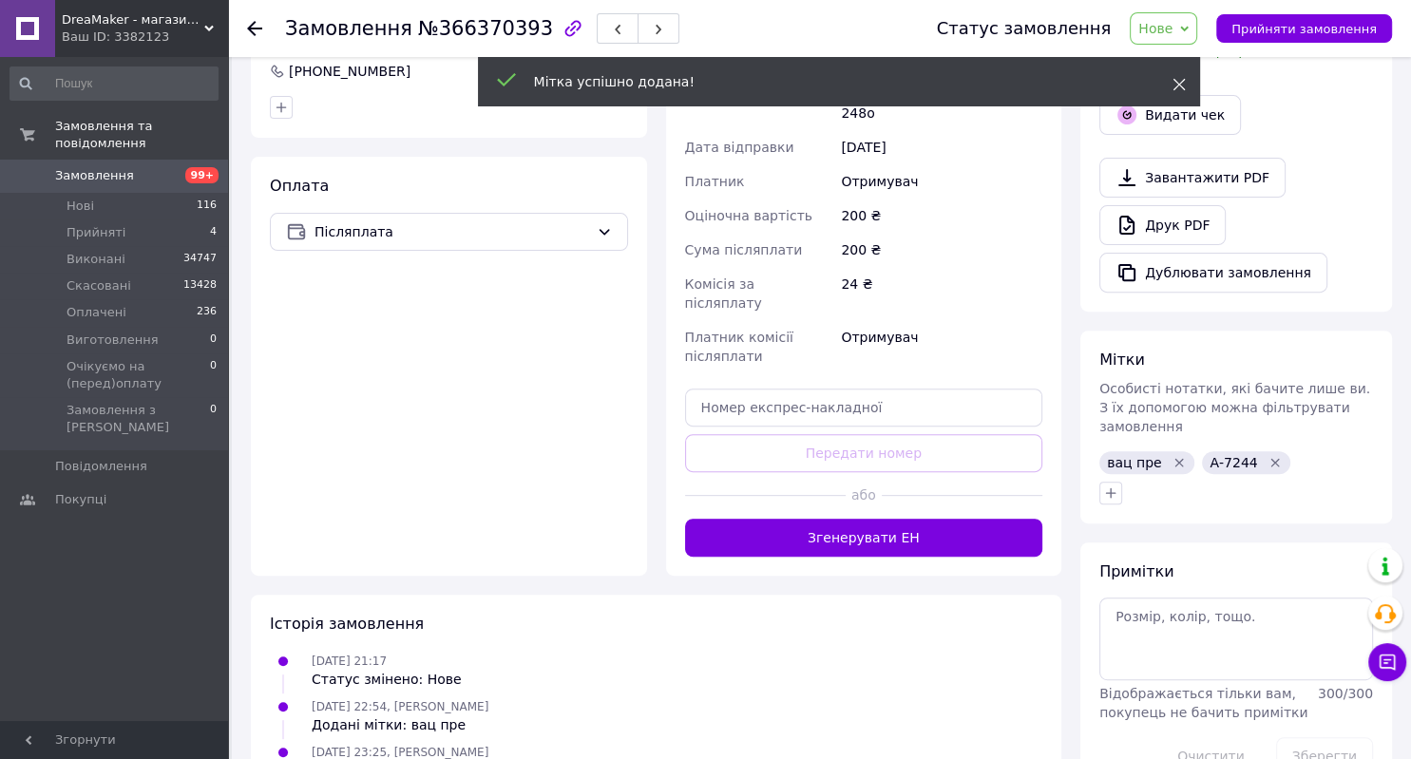
click at [1173, 87] on icon at bounding box center [1178, 84] width 13 height 13
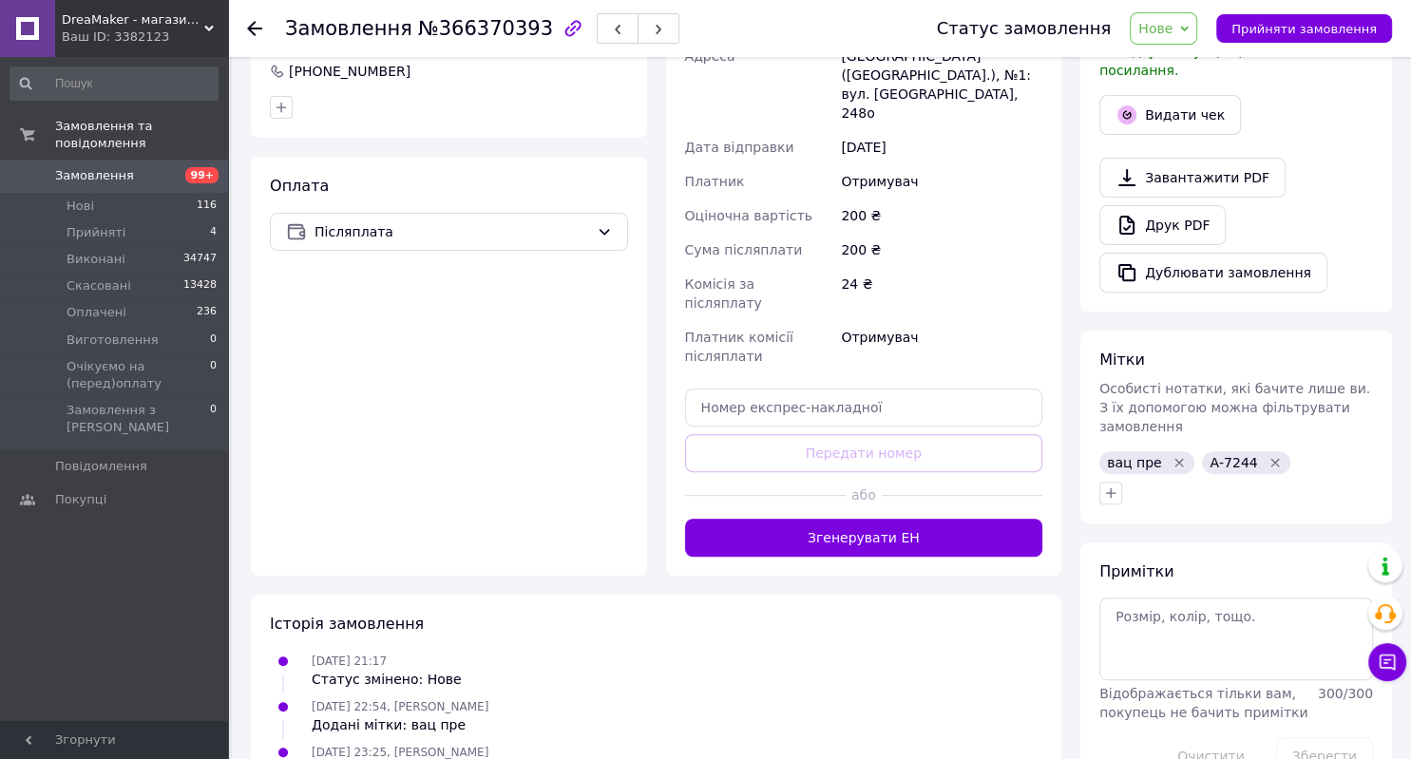
click at [1177, 102] on button "Видати чек" at bounding box center [1170, 115] width 142 height 40
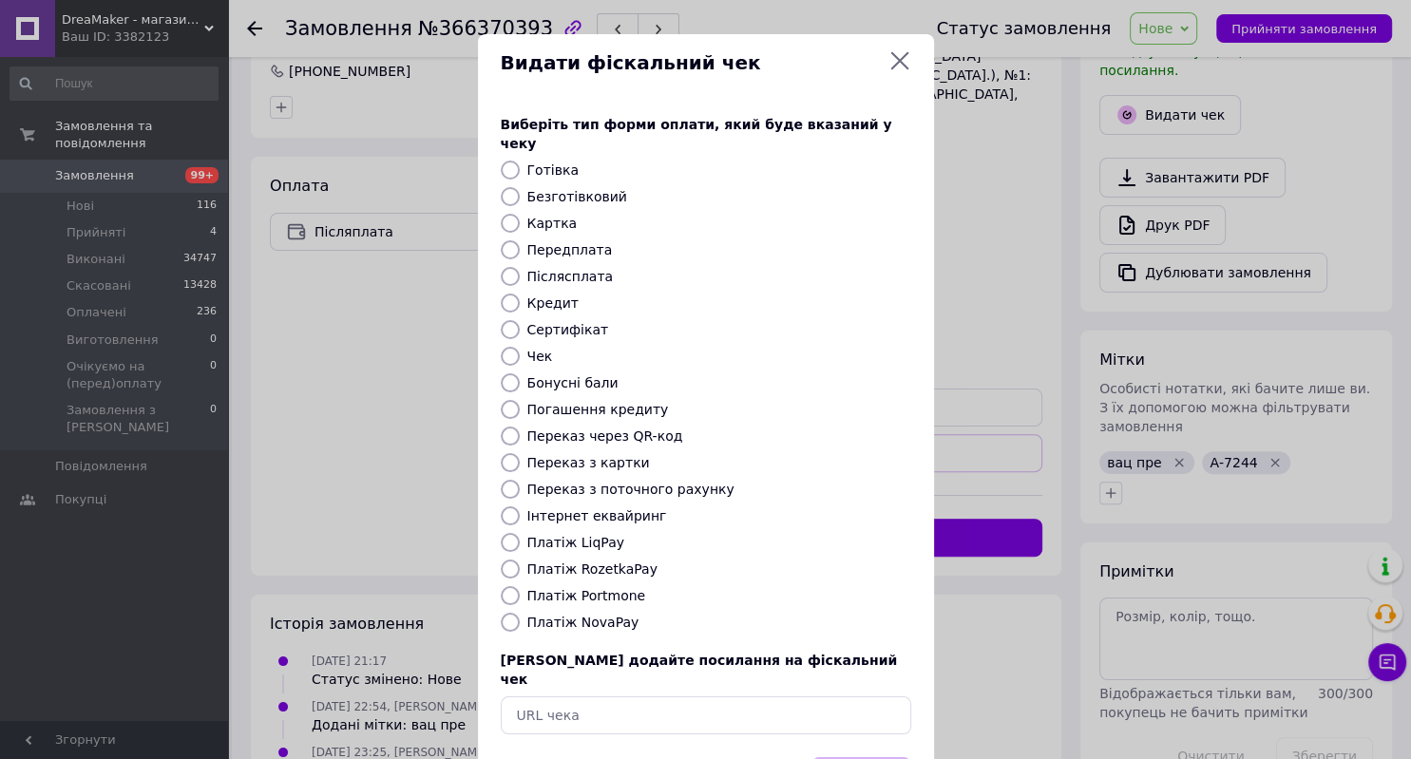
click at [581, 269] on label "Післясплата" at bounding box center [570, 276] width 86 height 15
click at [520, 267] on input "Післясплата" at bounding box center [510, 276] width 19 height 19
radio input "true"
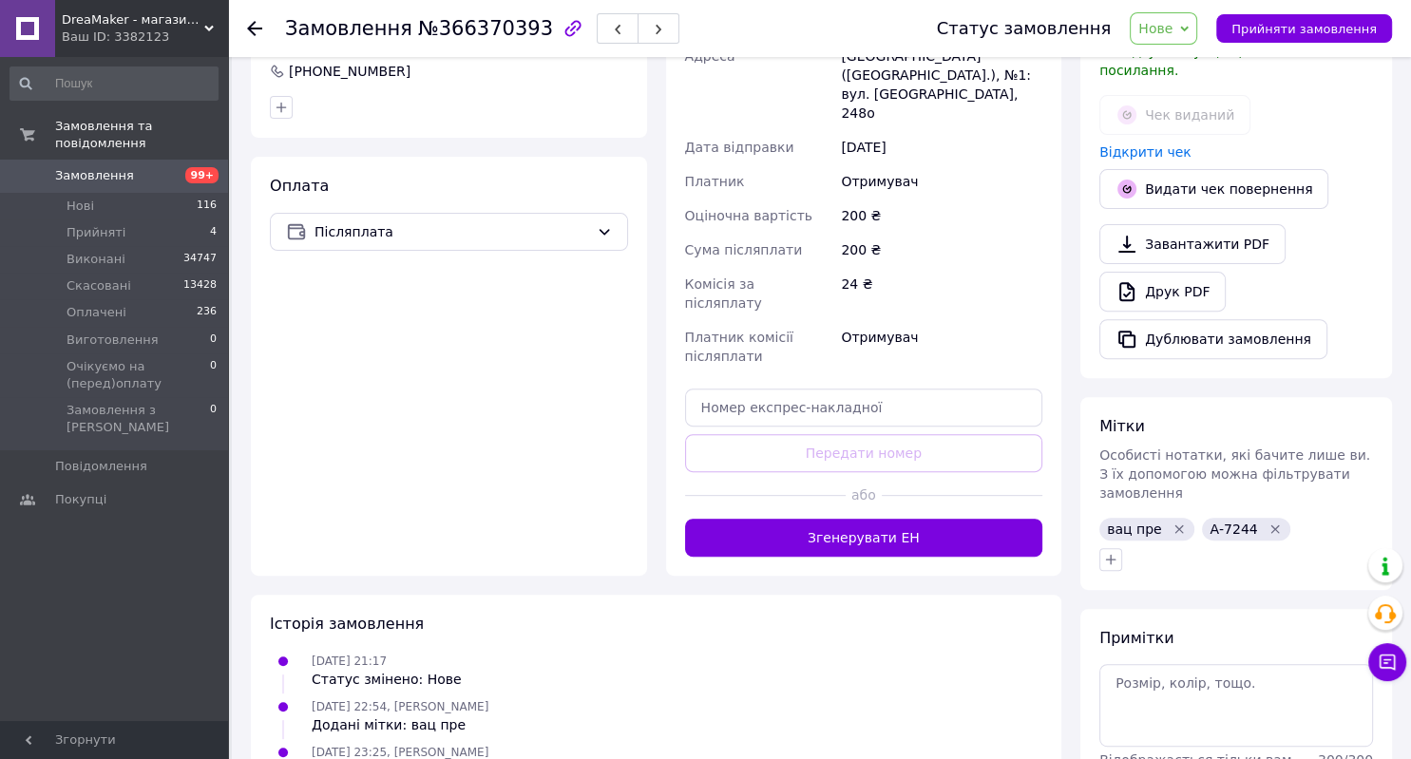
click at [978, 696] on div "12.10.2025 22:54, Сергій Середа Додані мітки: вац пре" at bounding box center [655, 715] width 787 height 38
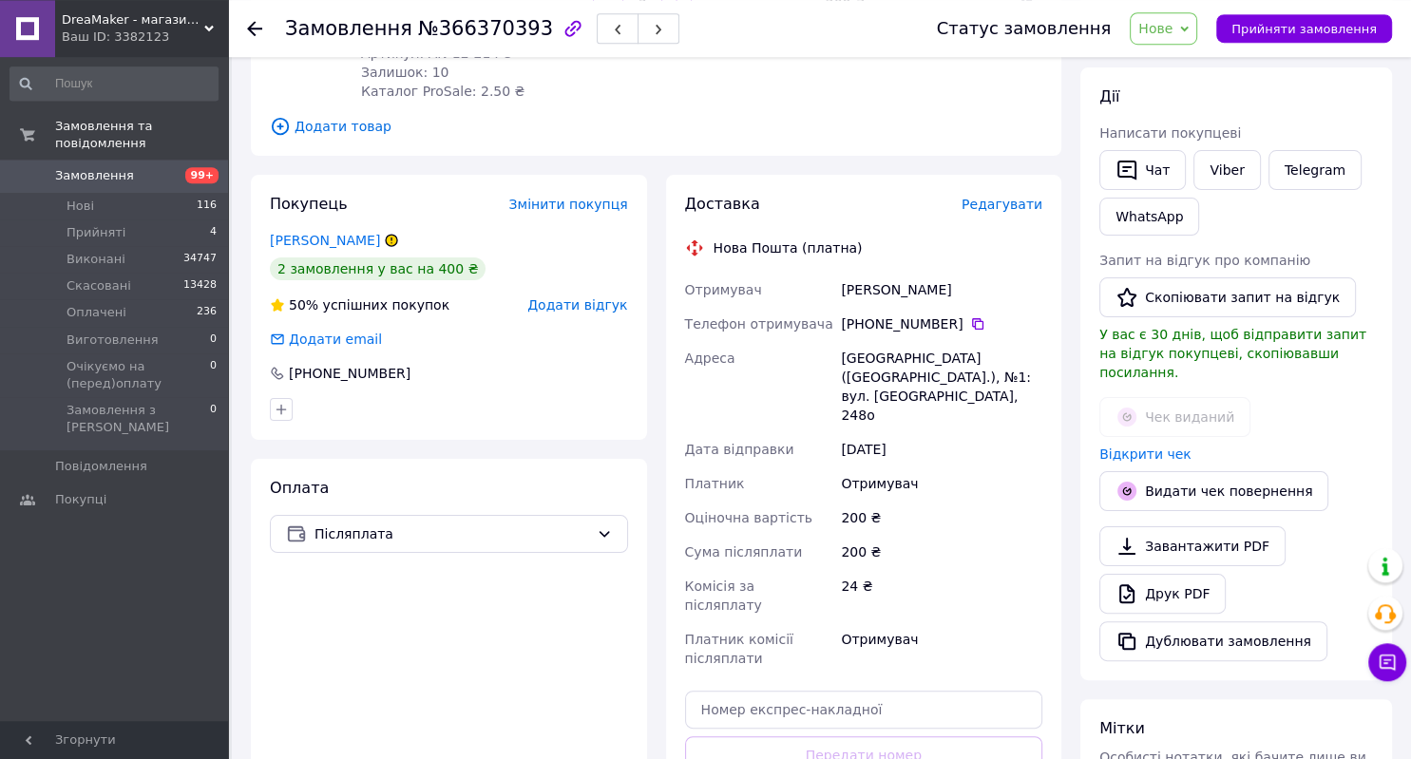
scroll to position [302, 0]
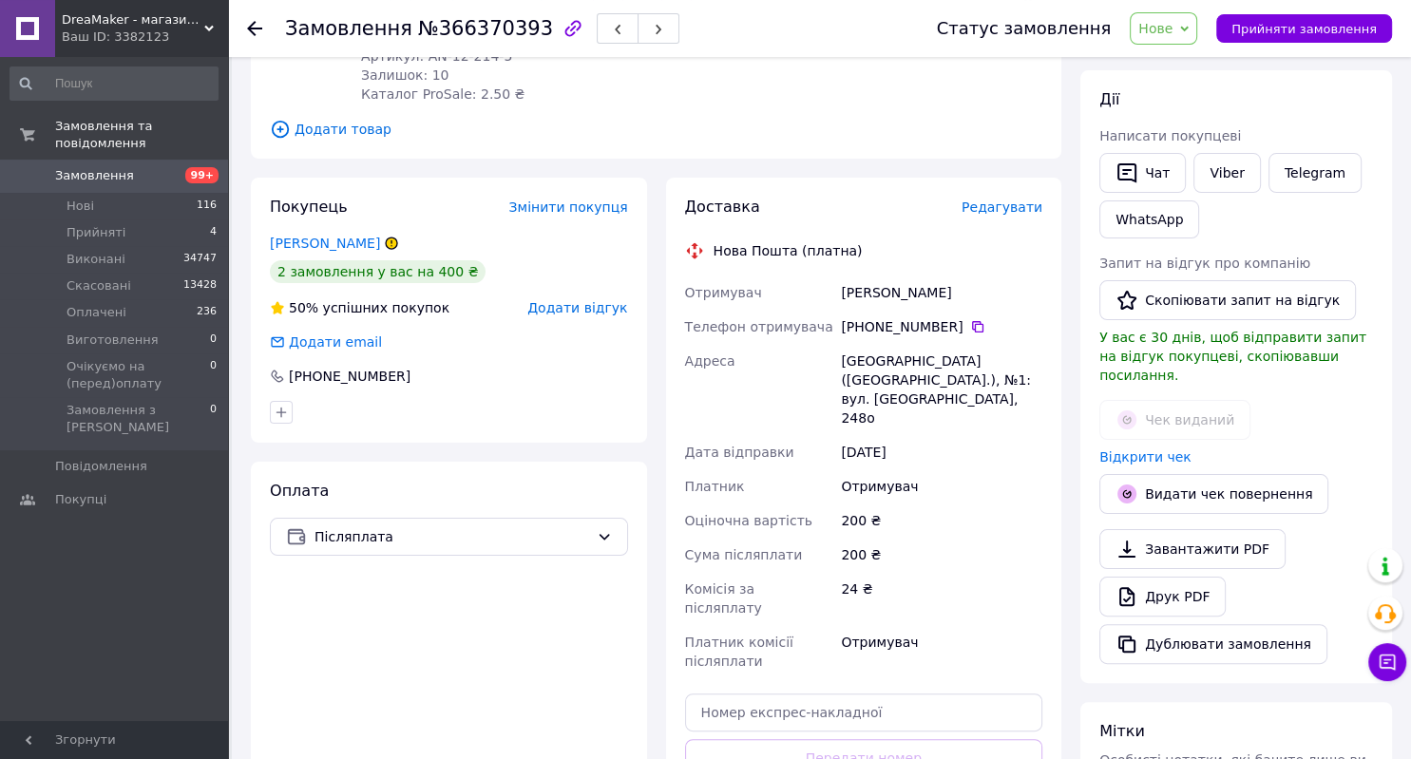
click at [1032, 211] on span "Редагувати" at bounding box center [1001, 206] width 81 height 15
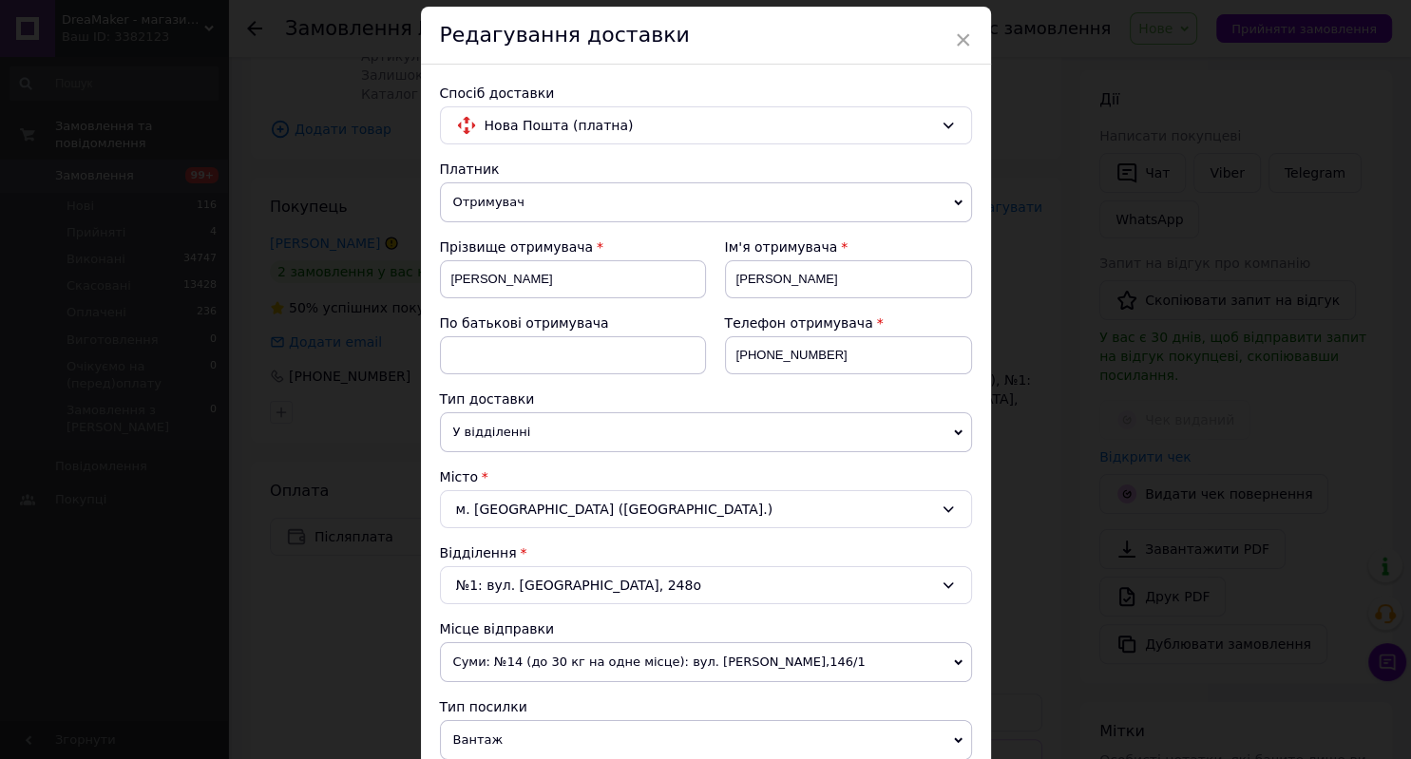
scroll to position [58, 0]
click at [963, 30] on span "×" at bounding box center [963, 42] width 17 height 32
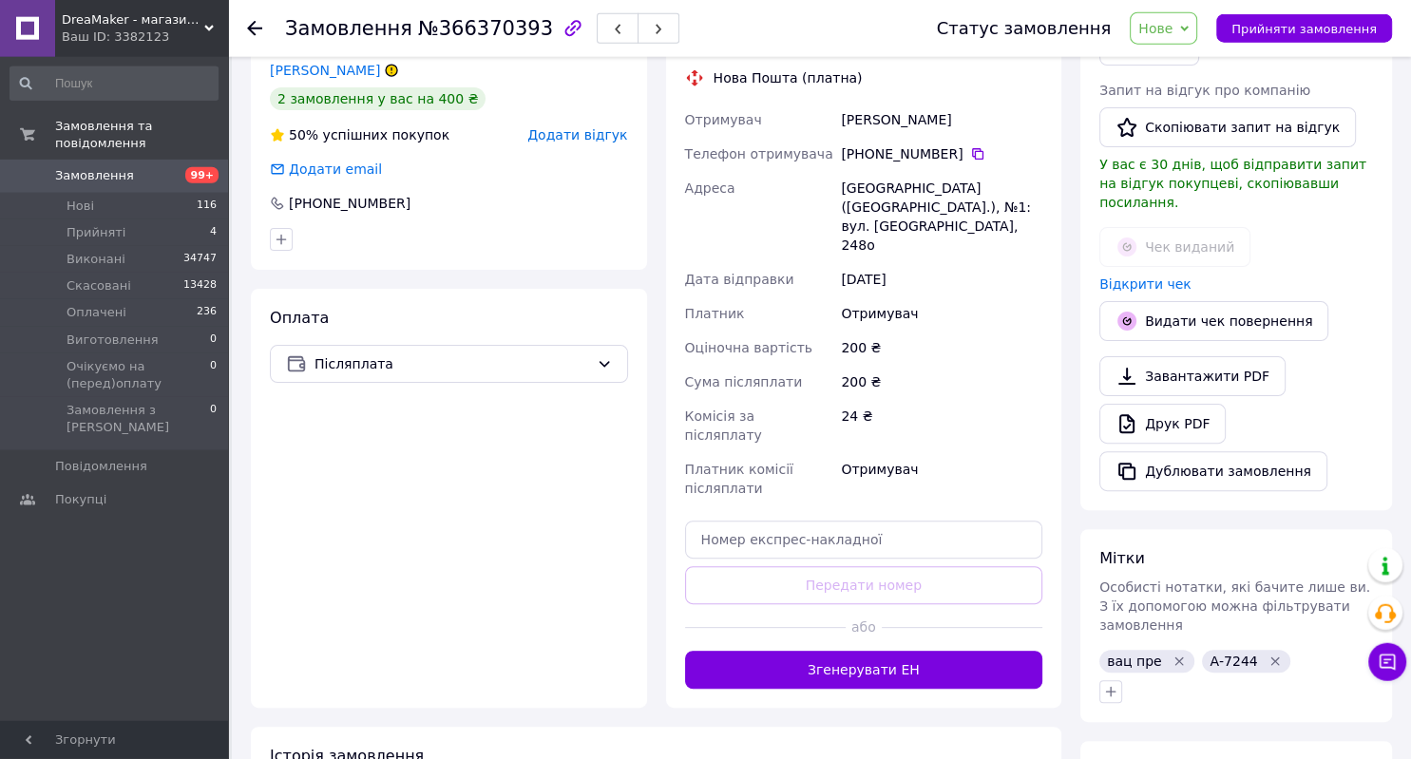
scroll to position [506, 0]
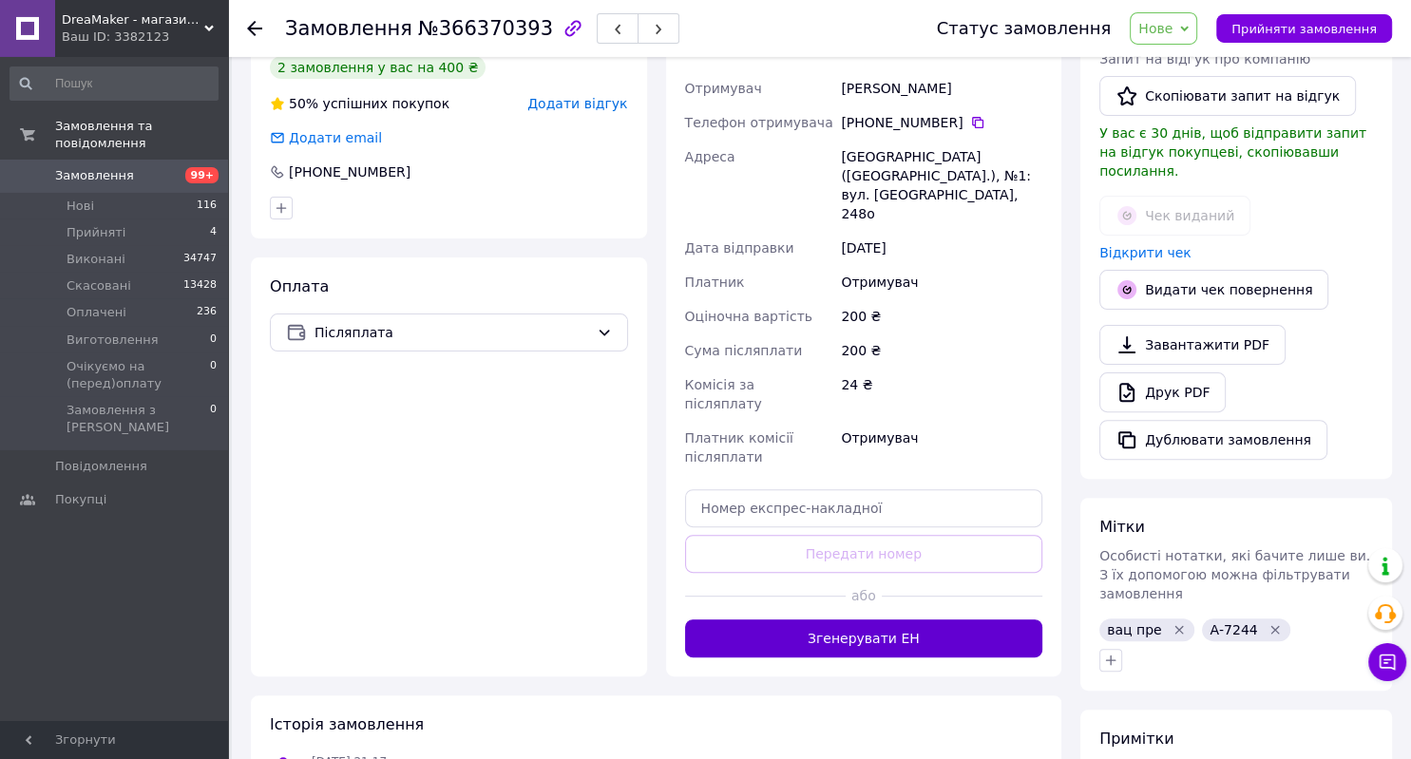
click at [870, 619] on button "Згенерувати ЕН" at bounding box center [864, 638] width 358 height 38
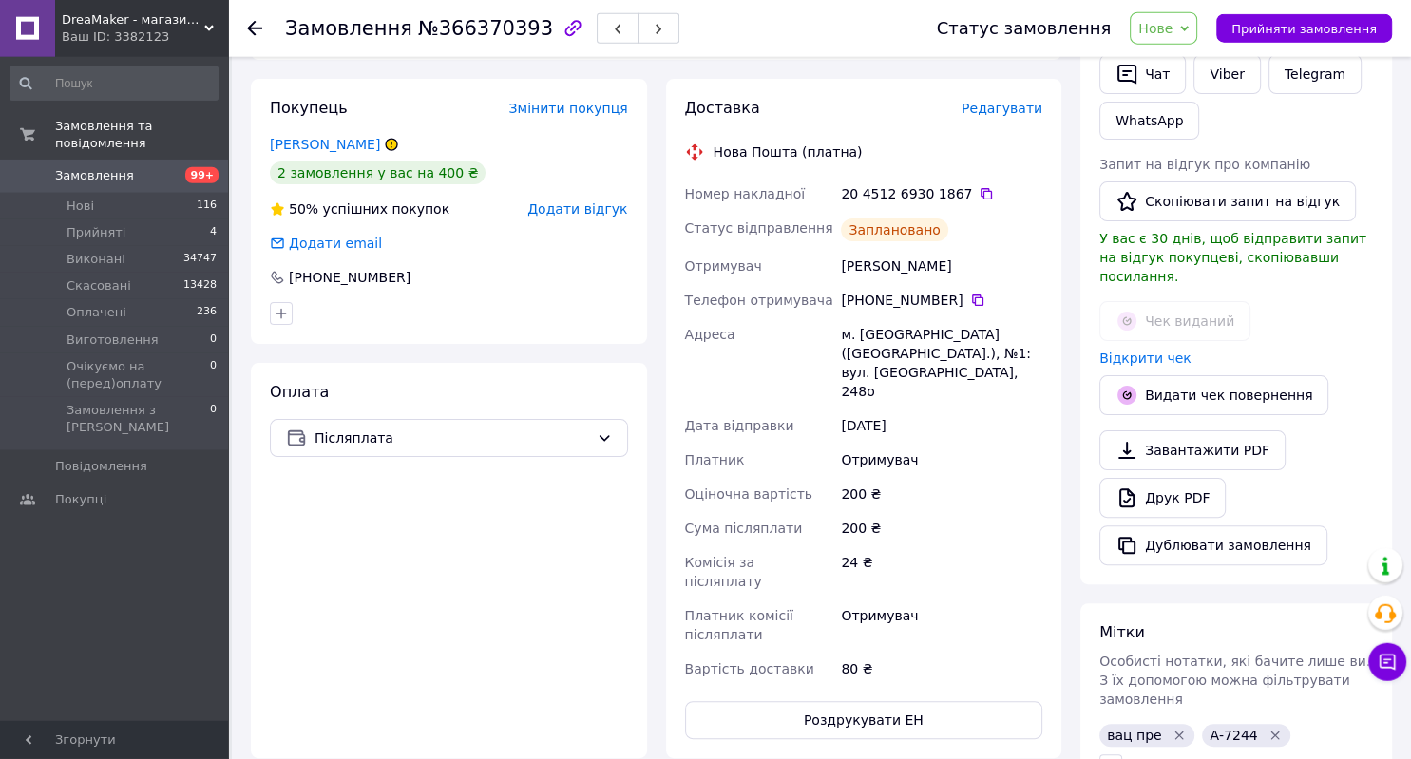
scroll to position [382, 0]
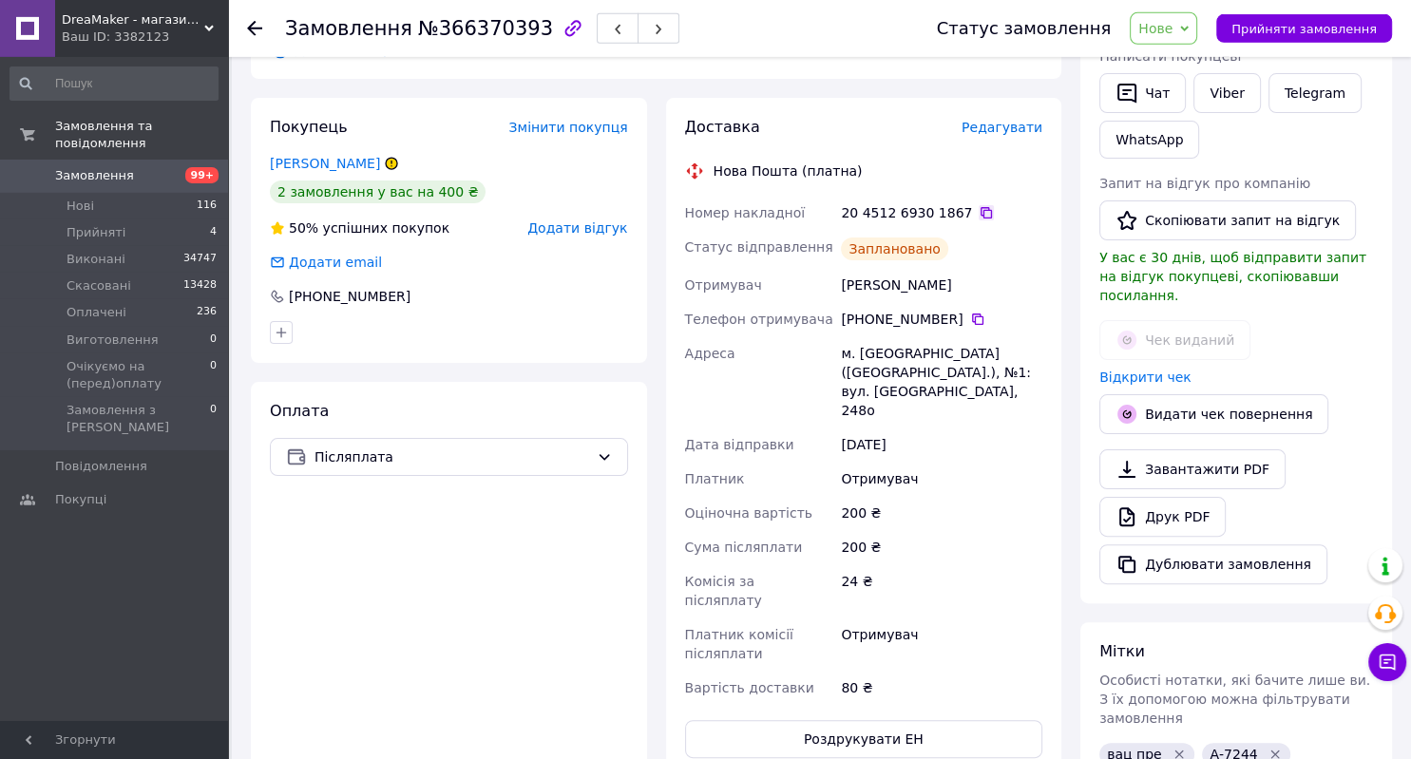
click at [980, 217] on icon at bounding box center [985, 212] width 11 height 11
click at [972, 325] on icon at bounding box center [977, 318] width 11 height 11
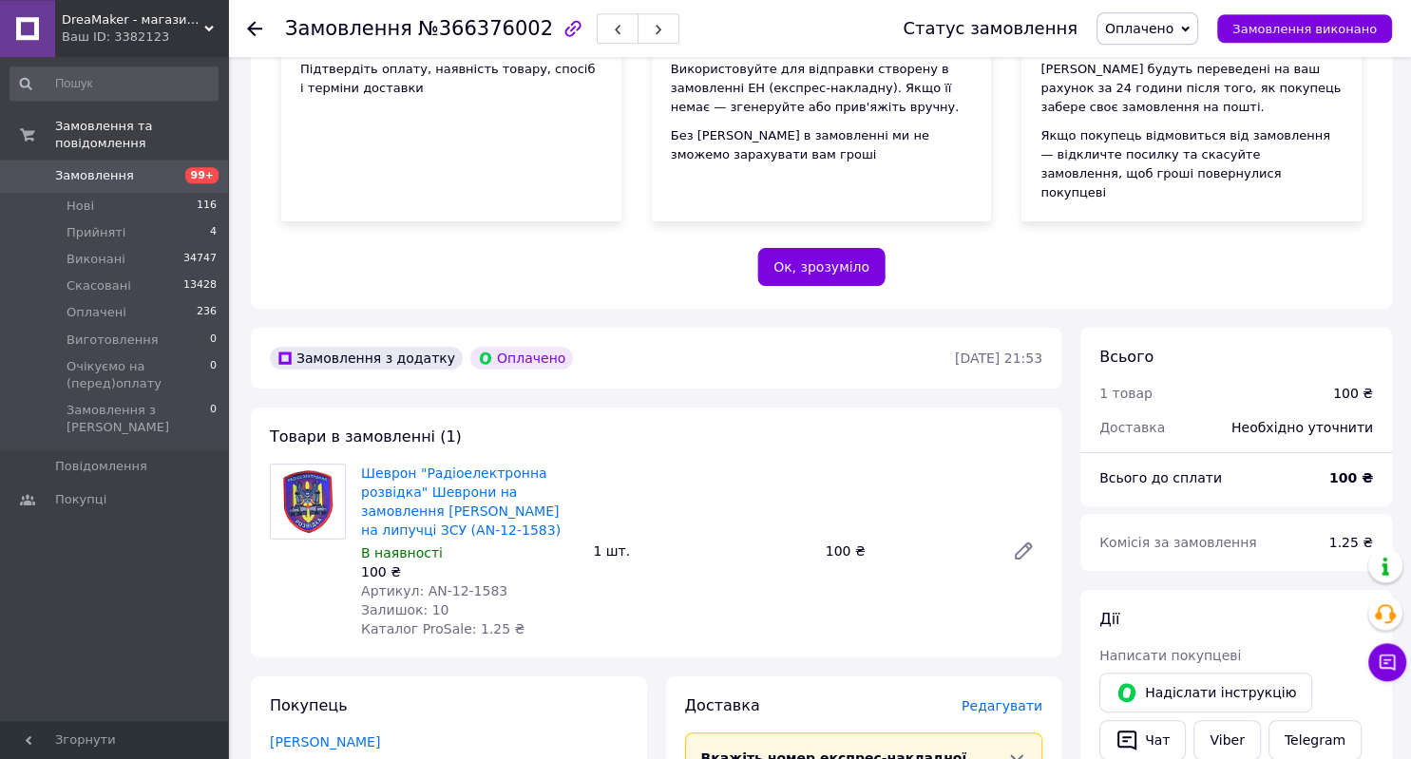
scroll to position [391, 0]
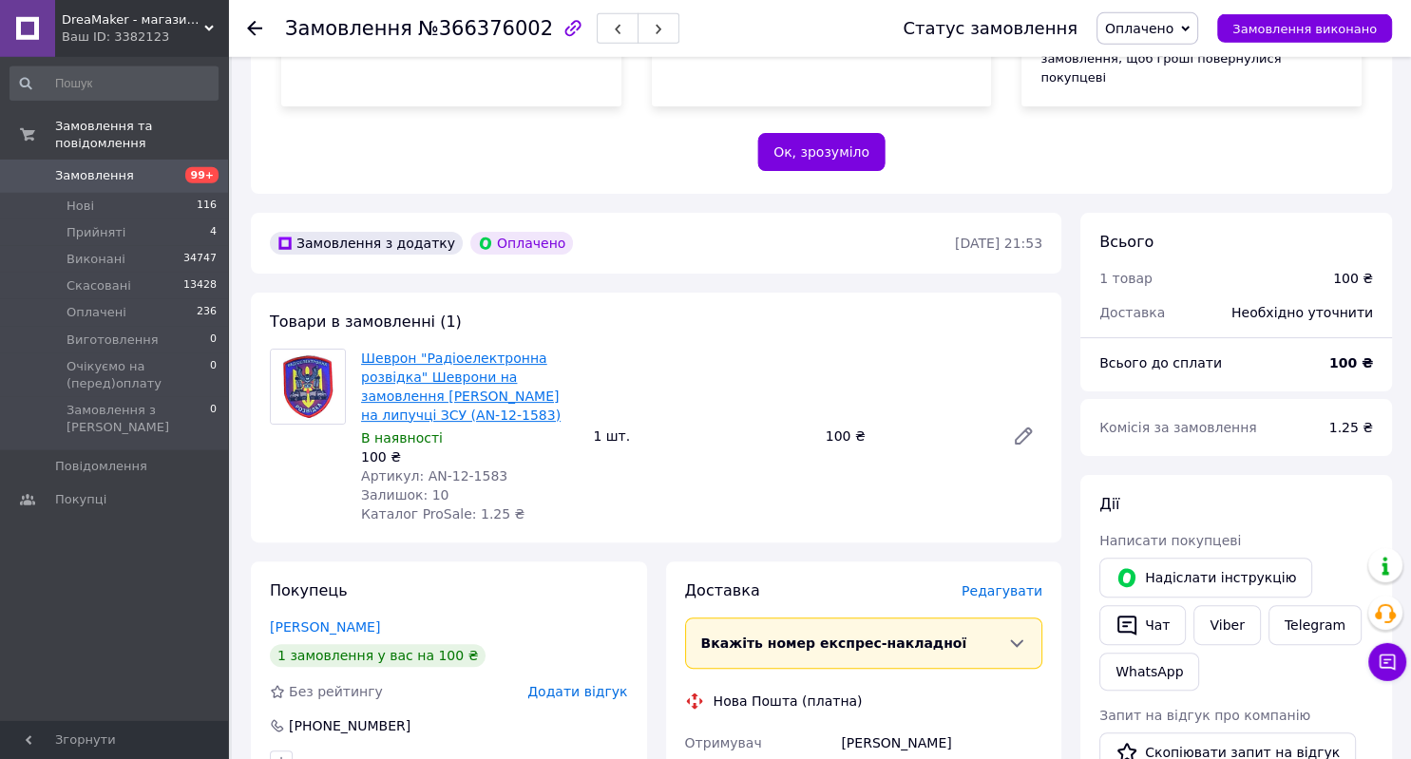
click at [465, 351] on link "Шеврон "Радіоелектронна розвідка" Шеврони на замовлення [PERSON_NAME] на липучц…" at bounding box center [460, 387] width 199 height 72
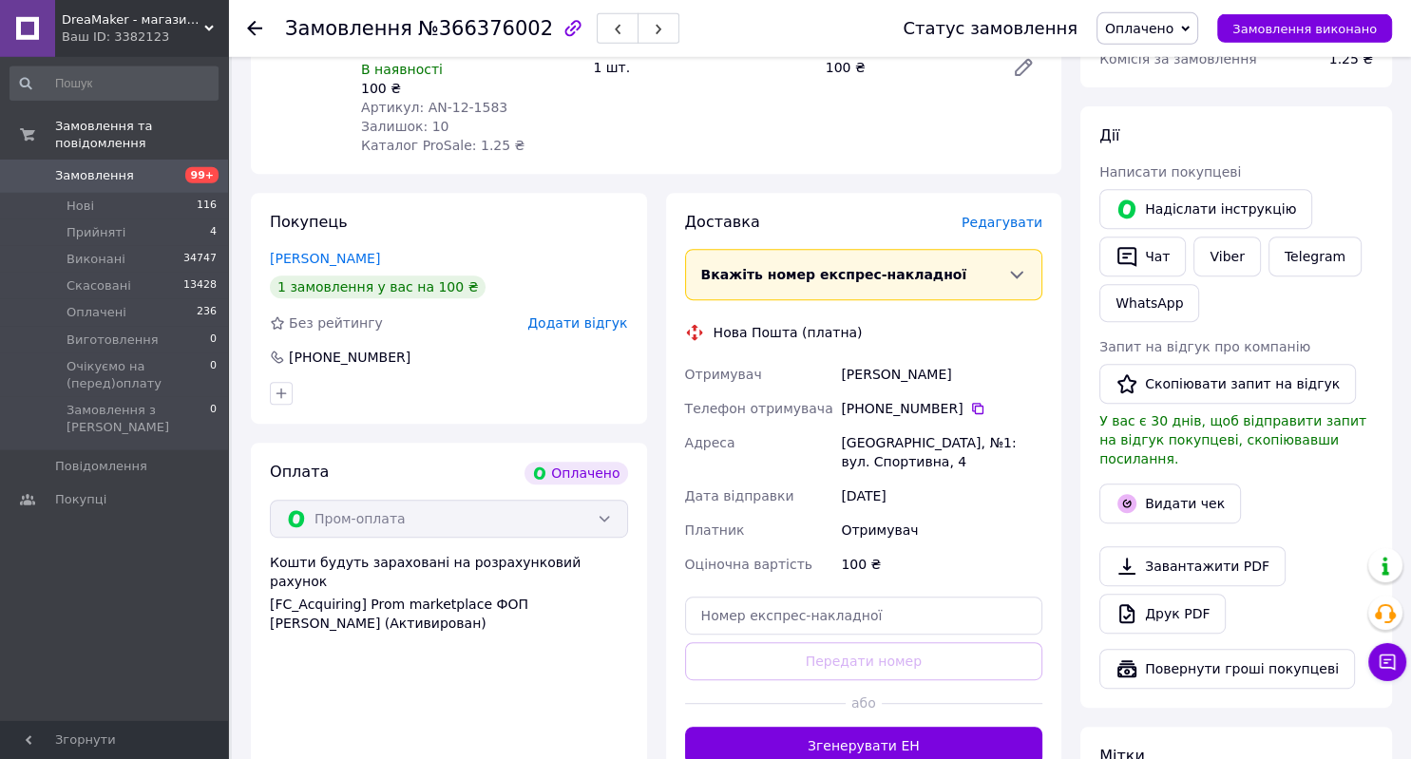
scroll to position [766, 0]
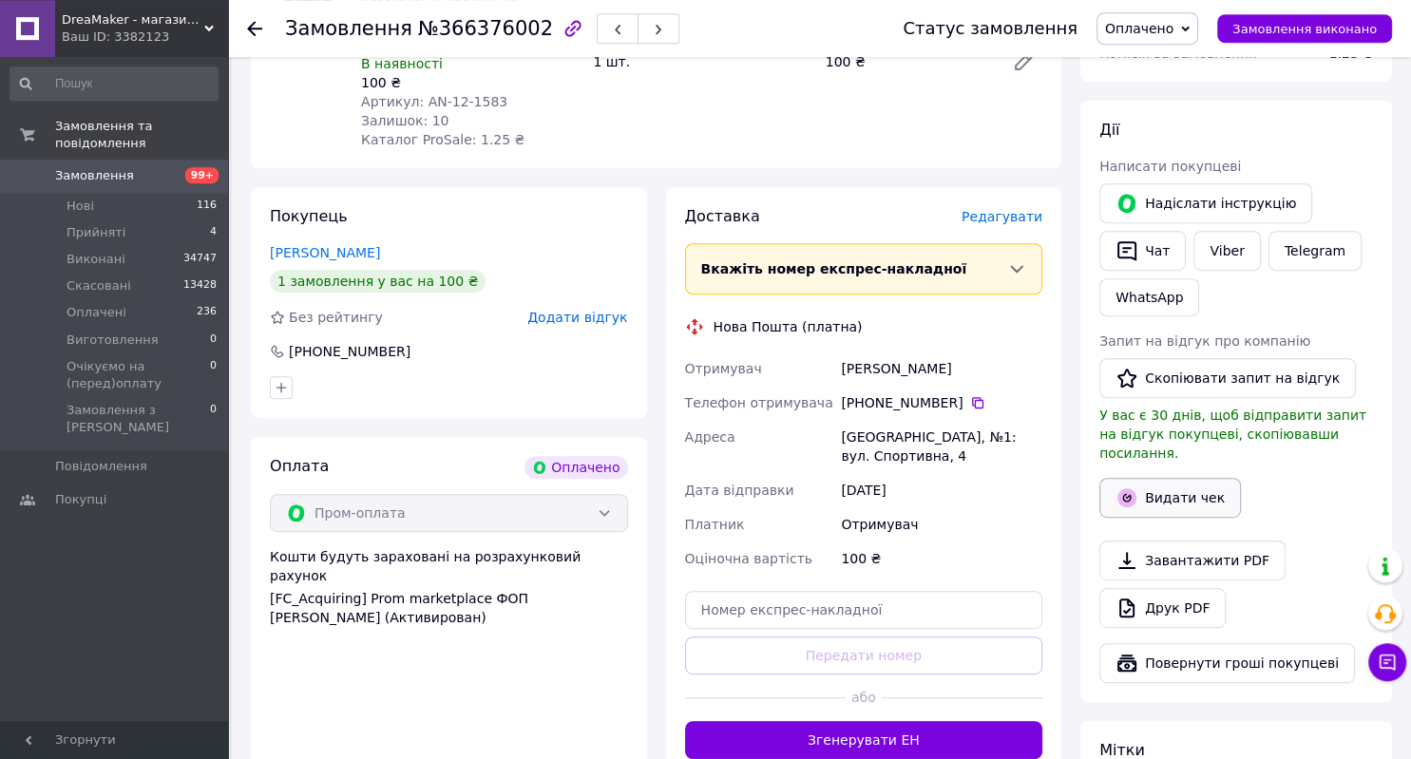
click at [1173, 478] on button "Видати чек" at bounding box center [1170, 498] width 142 height 40
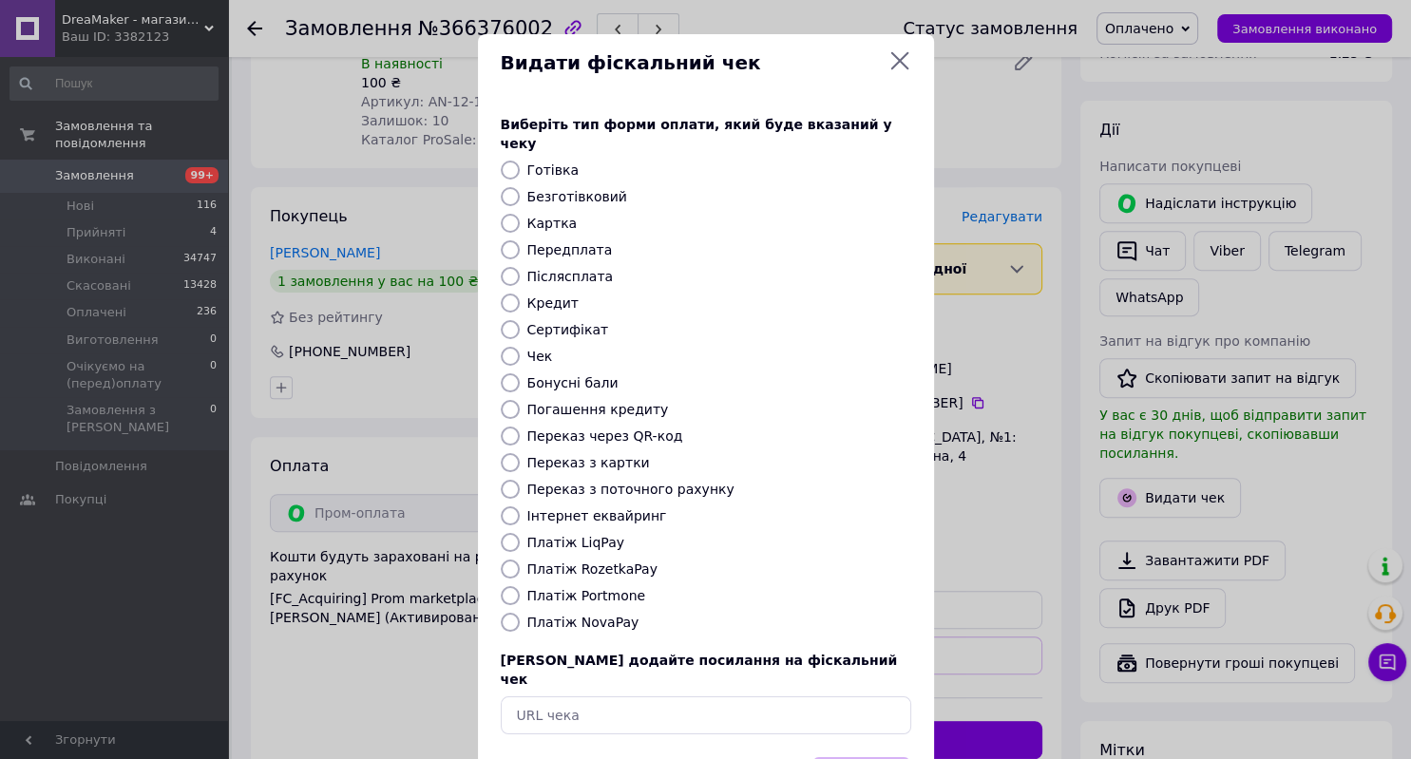
click at [584, 269] on label "Післясплата" at bounding box center [570, 276] width 86 height 15
click at [520, 267] on input "Післясплата" at bounding box center [510, 276] width 19 height 19
radio input "true"
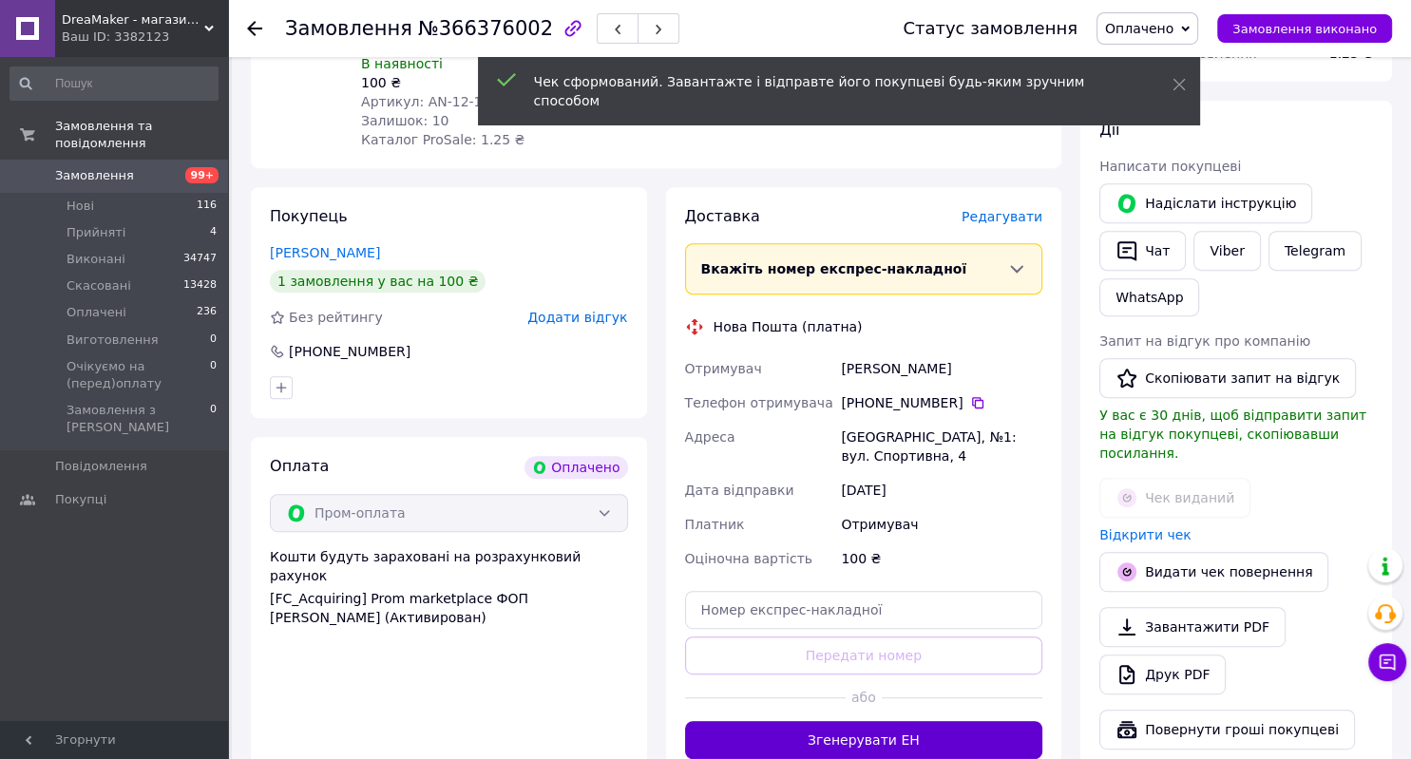
click at [903, 721] on button "Згенерувати ЕН" at bounding box center [864, 740] width 358 height 38
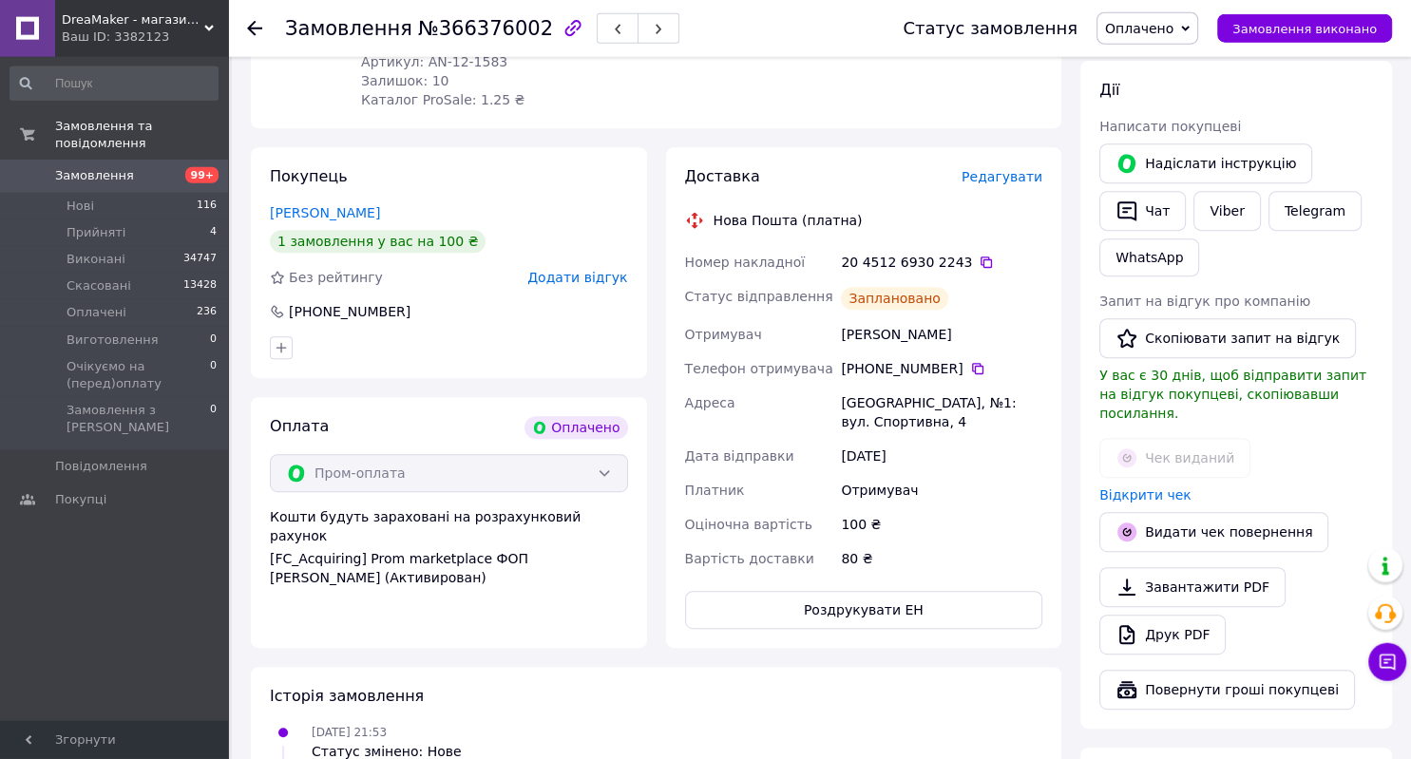
scroll to position [775, 0]
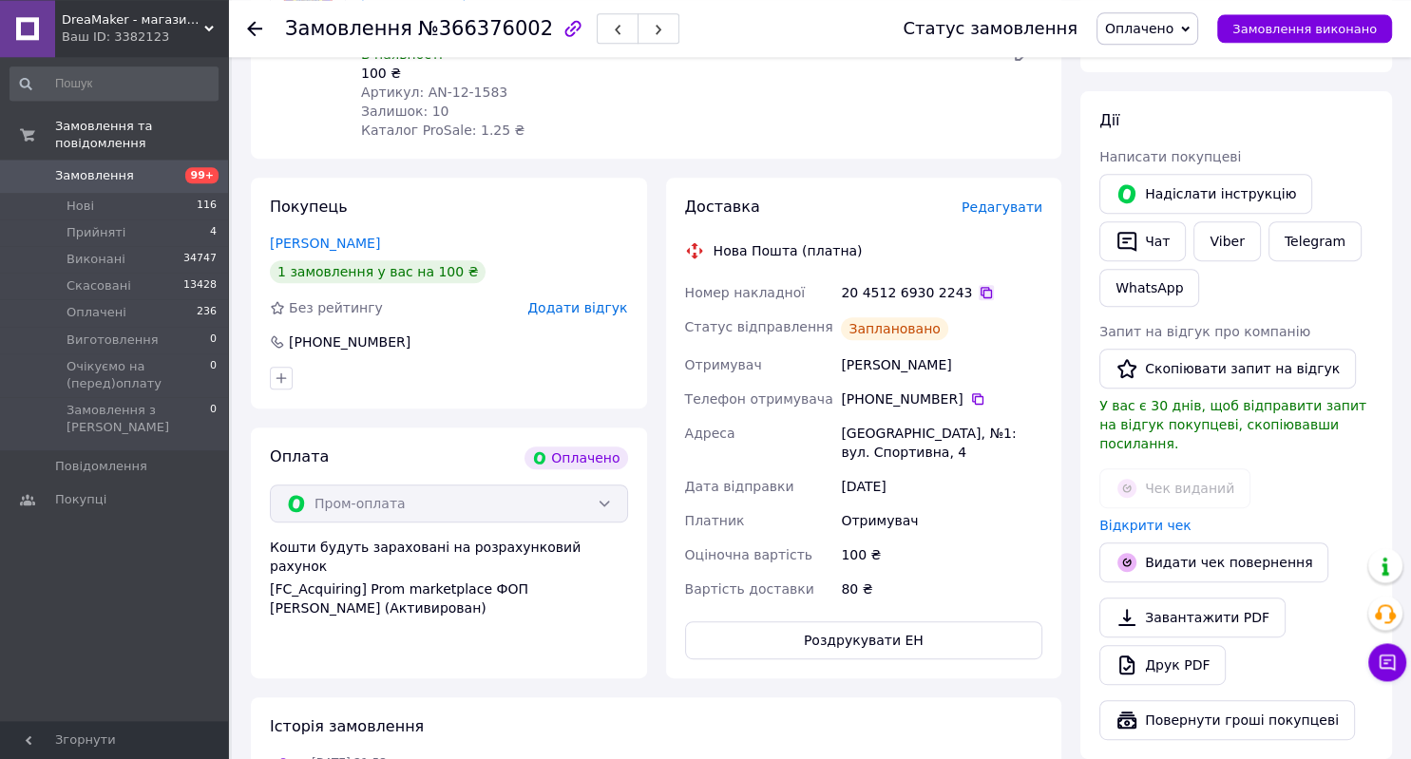
click at [978, 285] on icon at bounding box center [985, 292] width 15 height 15
click at [970, 391] on icon at bounding box center [977, 398] width 15 height 15
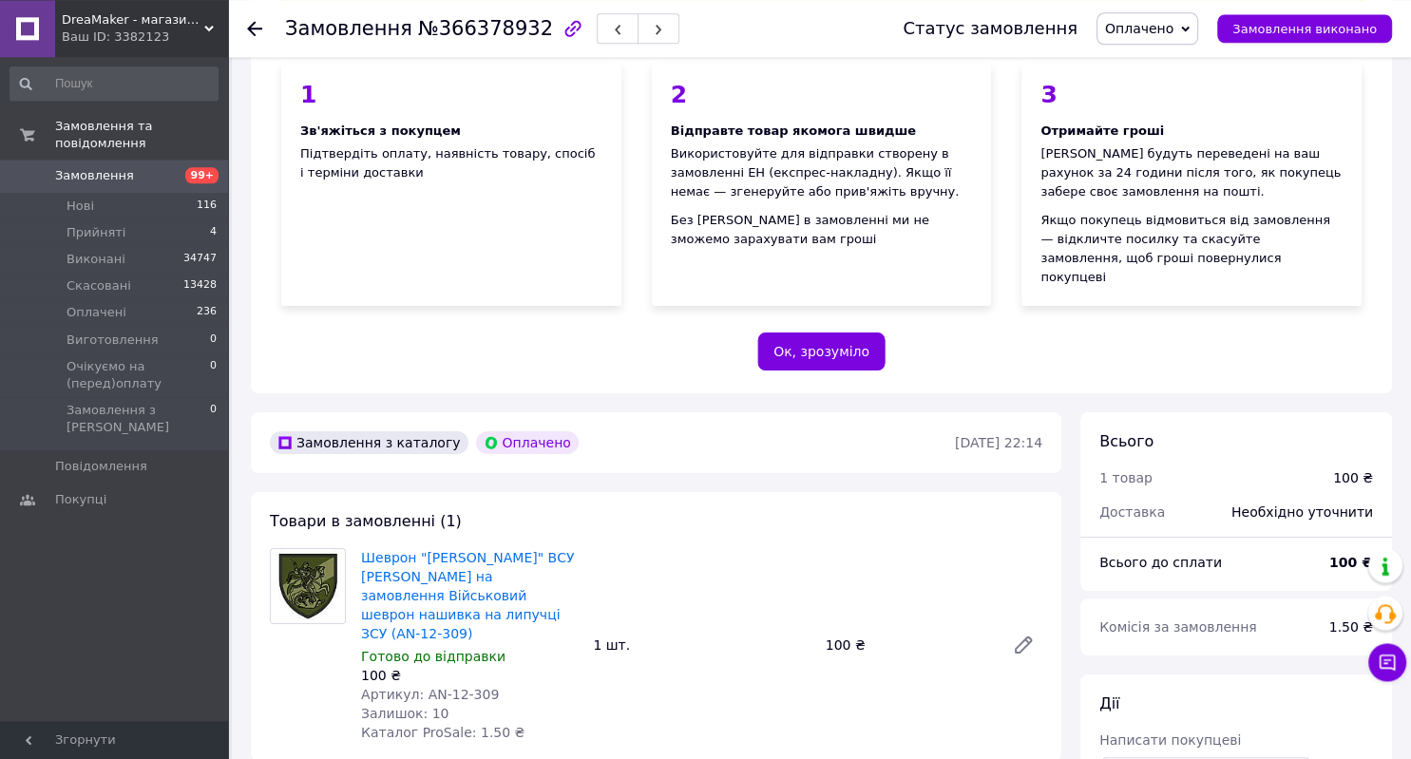
scroll to position [362, 0]
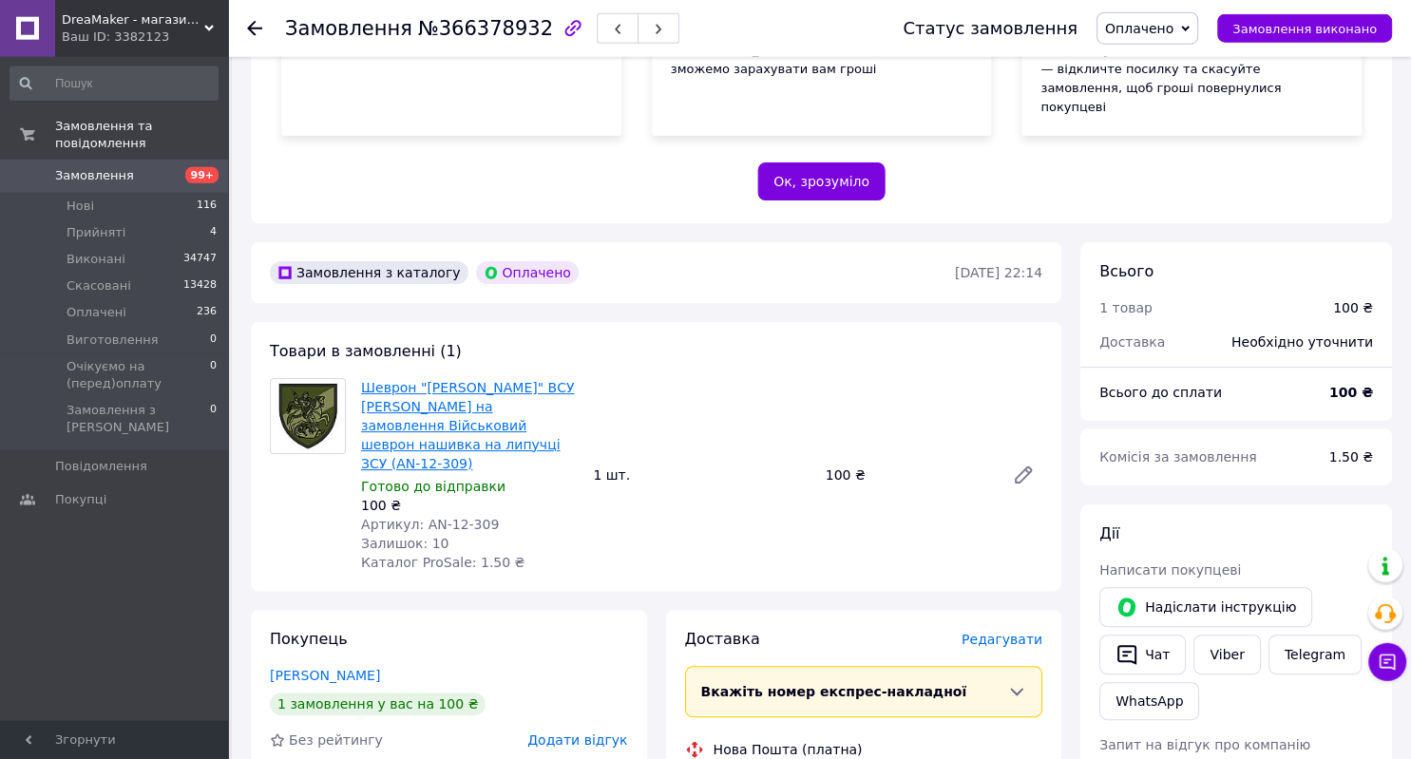
click at [516, 380] on link "Шеврон "[PERSON_NAME]" ВСУ [PERSON_NAME] на замовлення Військовий шеврон нашивк…" at bounding box center [467, 425] width 213 height 91
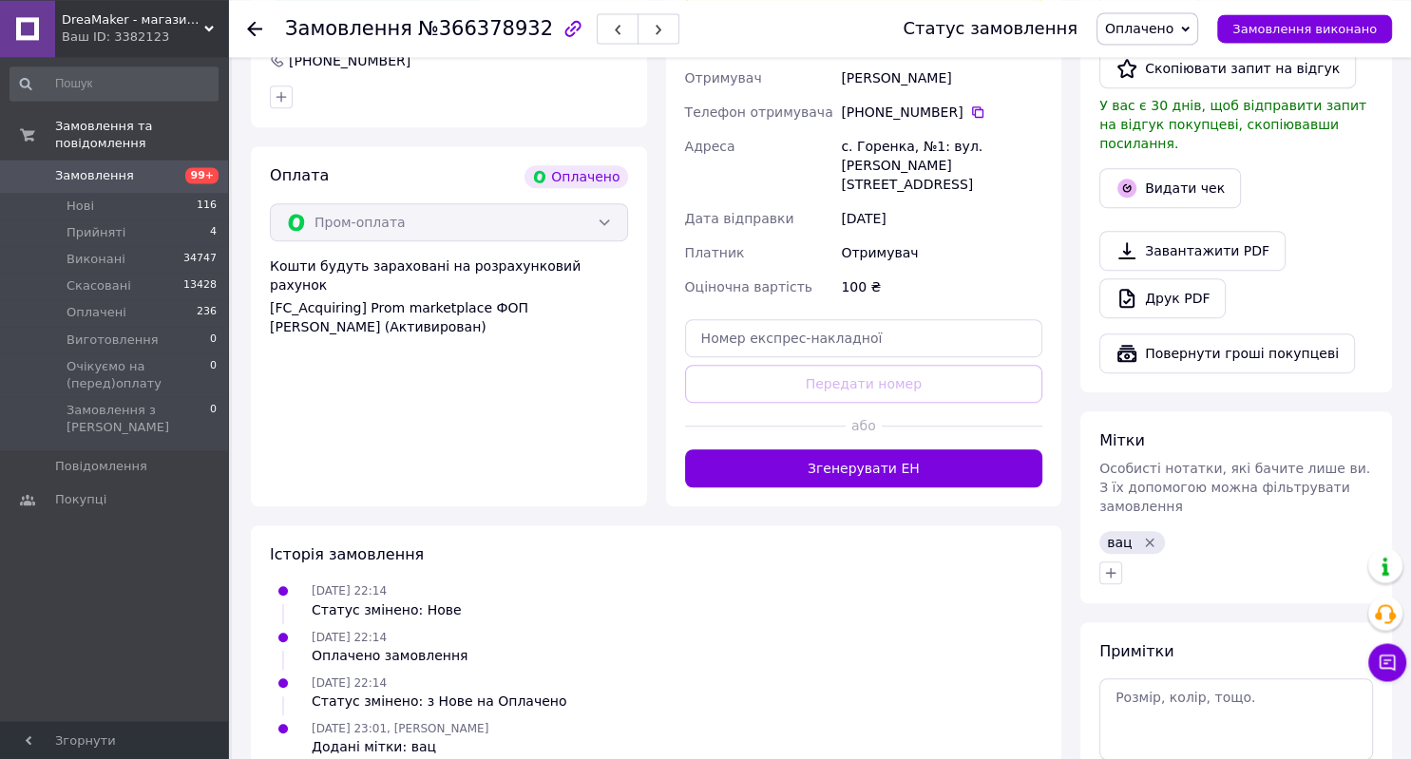
scroll to position [1109, 0]
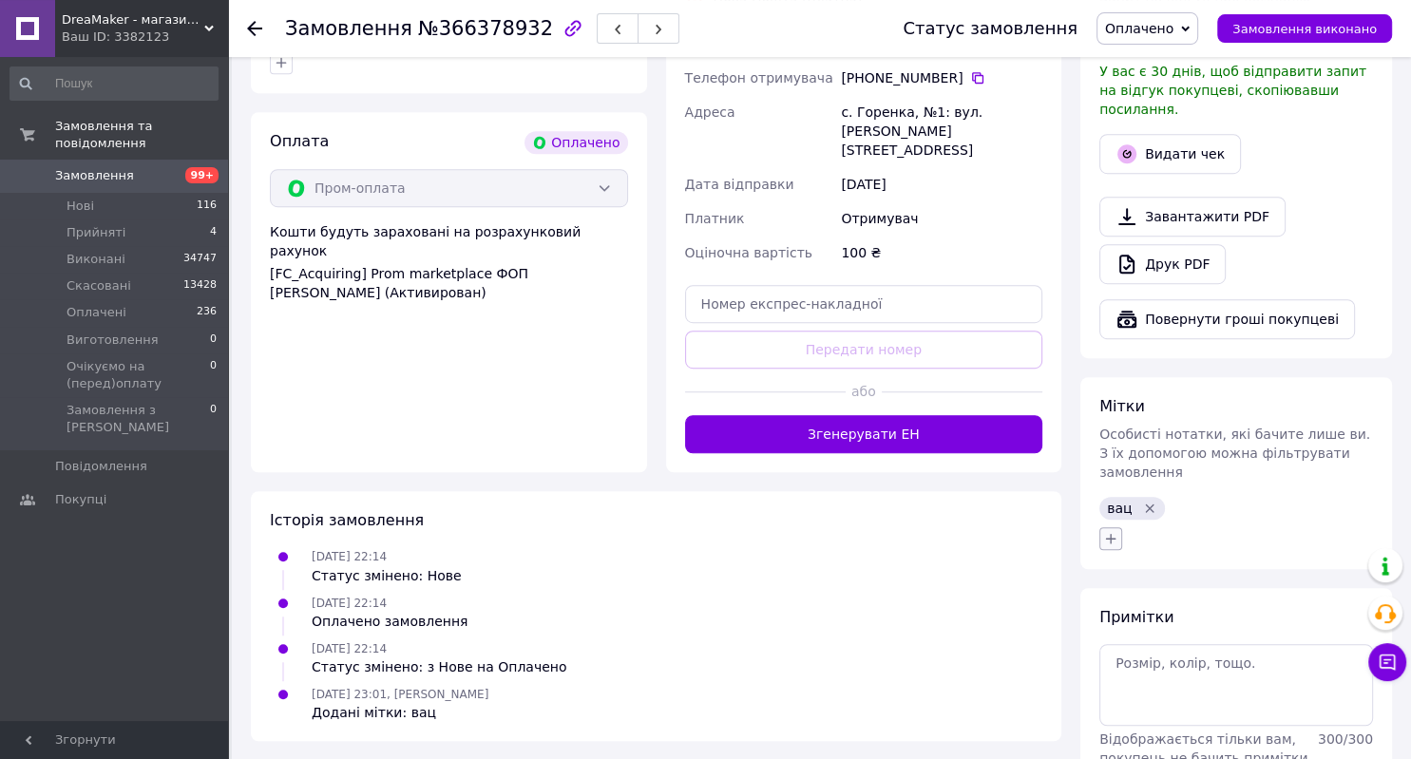
click at [1107, 531] on icon "button" at bounding box center [1110, 538] width 15 height 15
click at [1134, 579] on icon at bounding box center [1125, 588] width 19 height 19
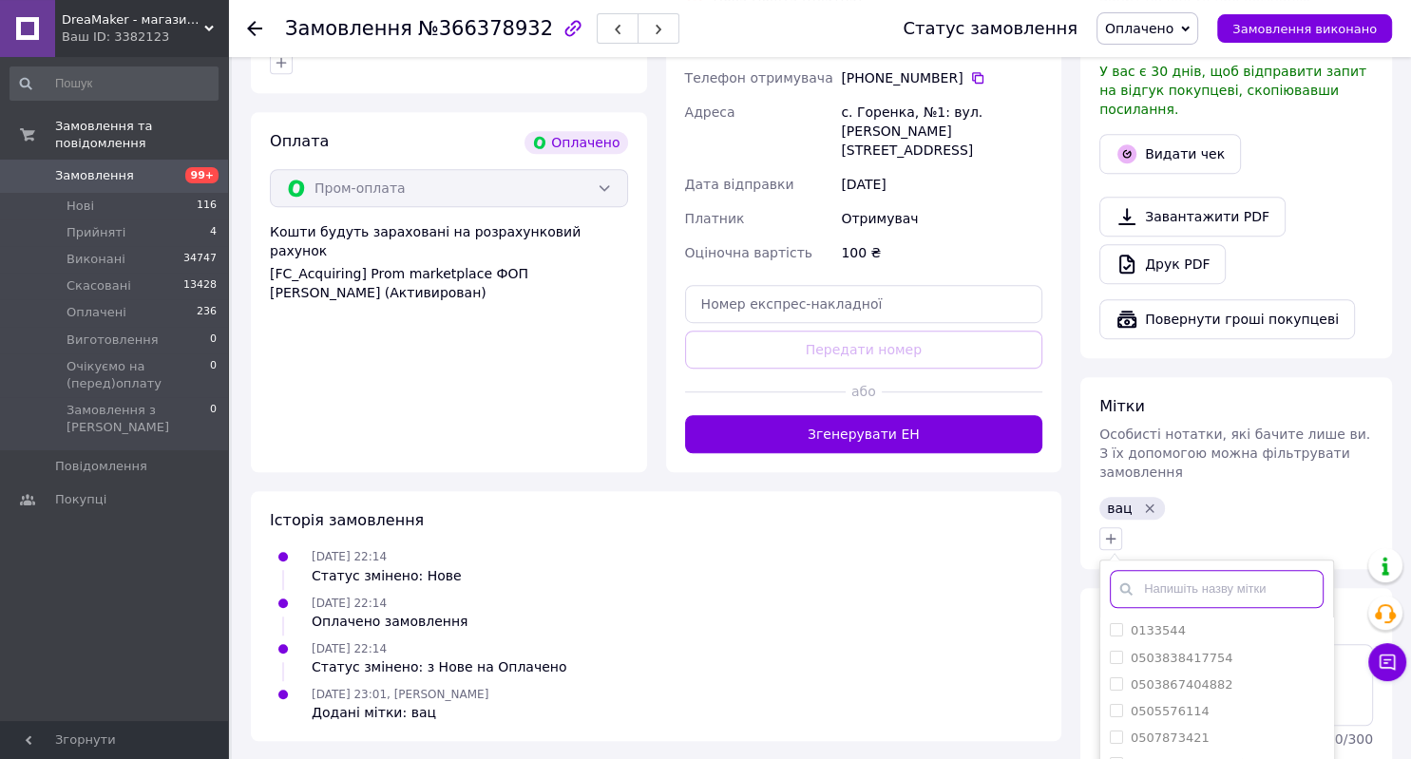
click at [1160, 570] on input "text" at bounding box center [1216, 589] width 214 height 38
type input "А-7245"
checkbox input "true"
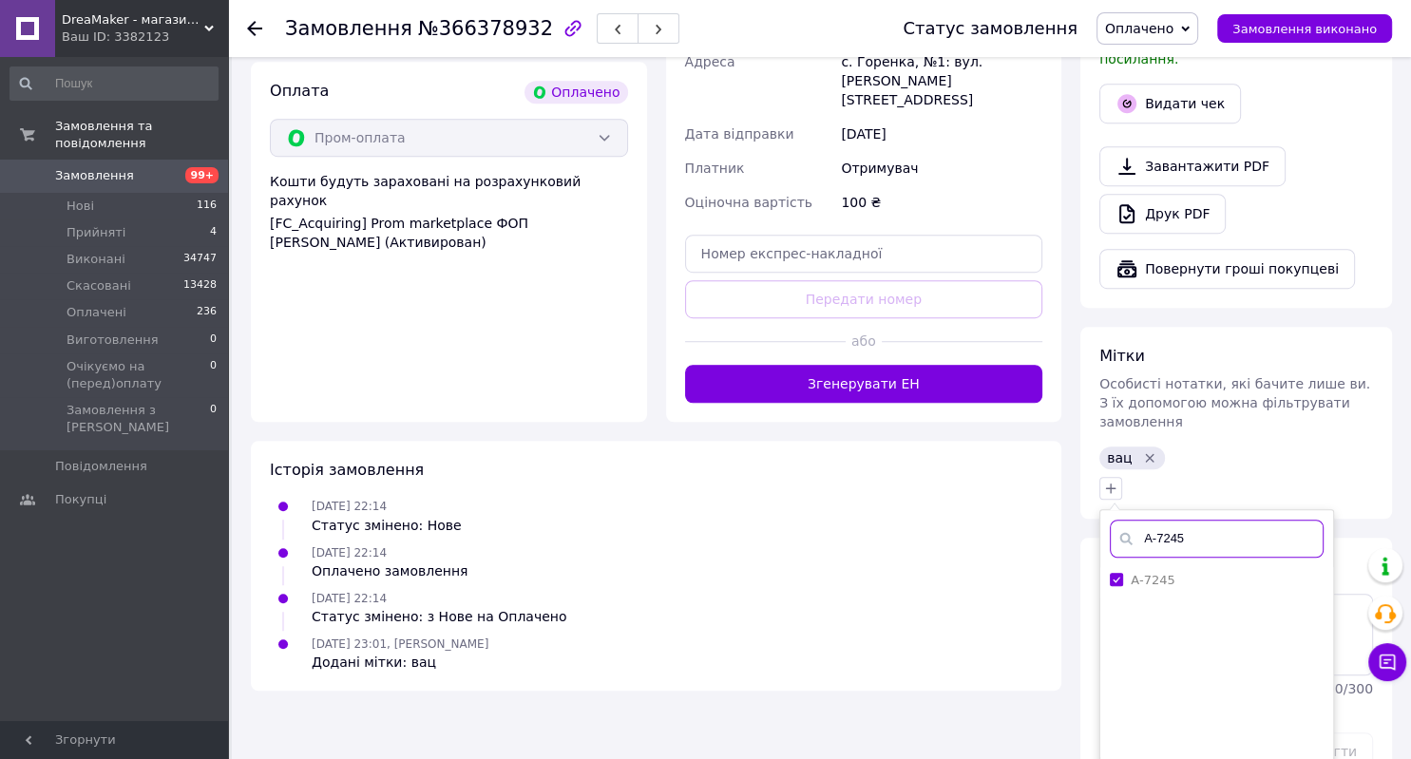
type input "А-7245"
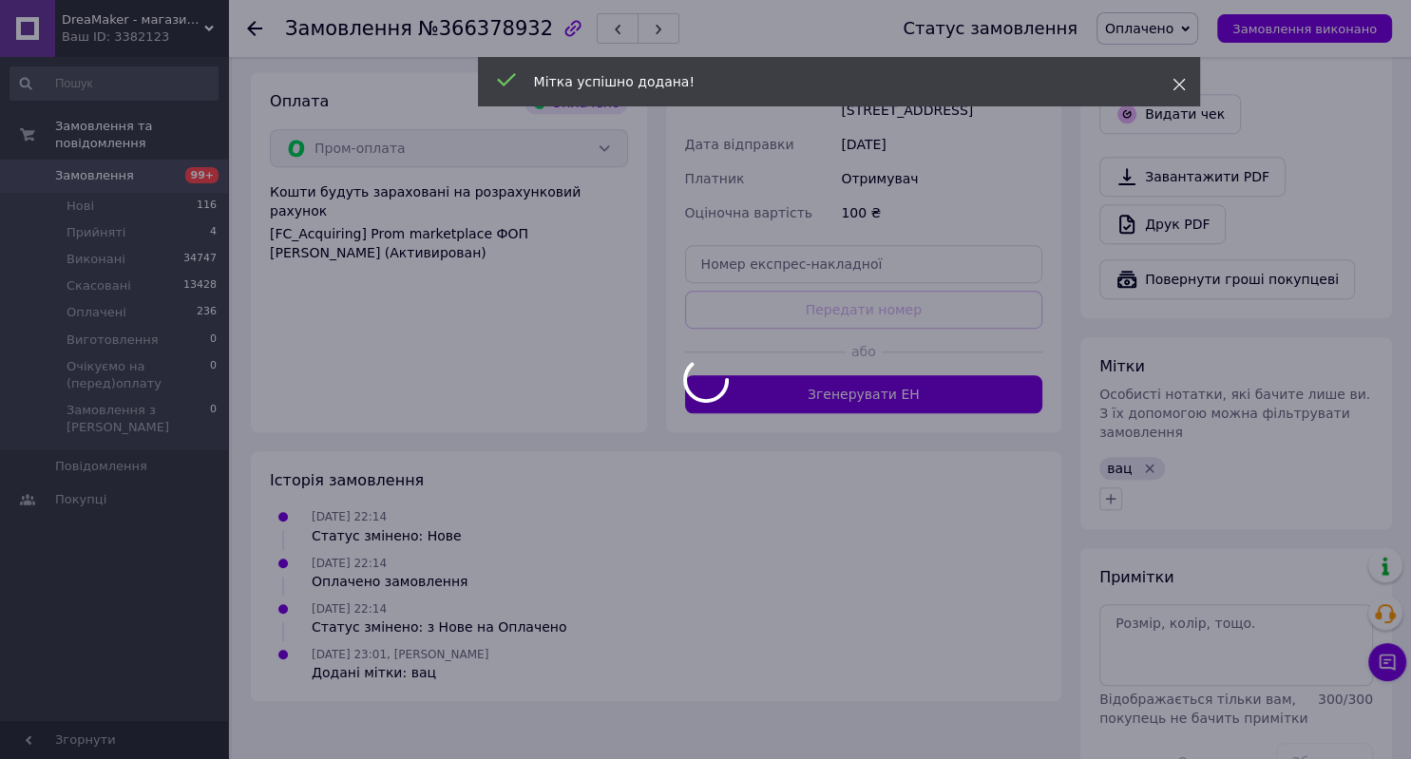
scroll to position [1115, 0]
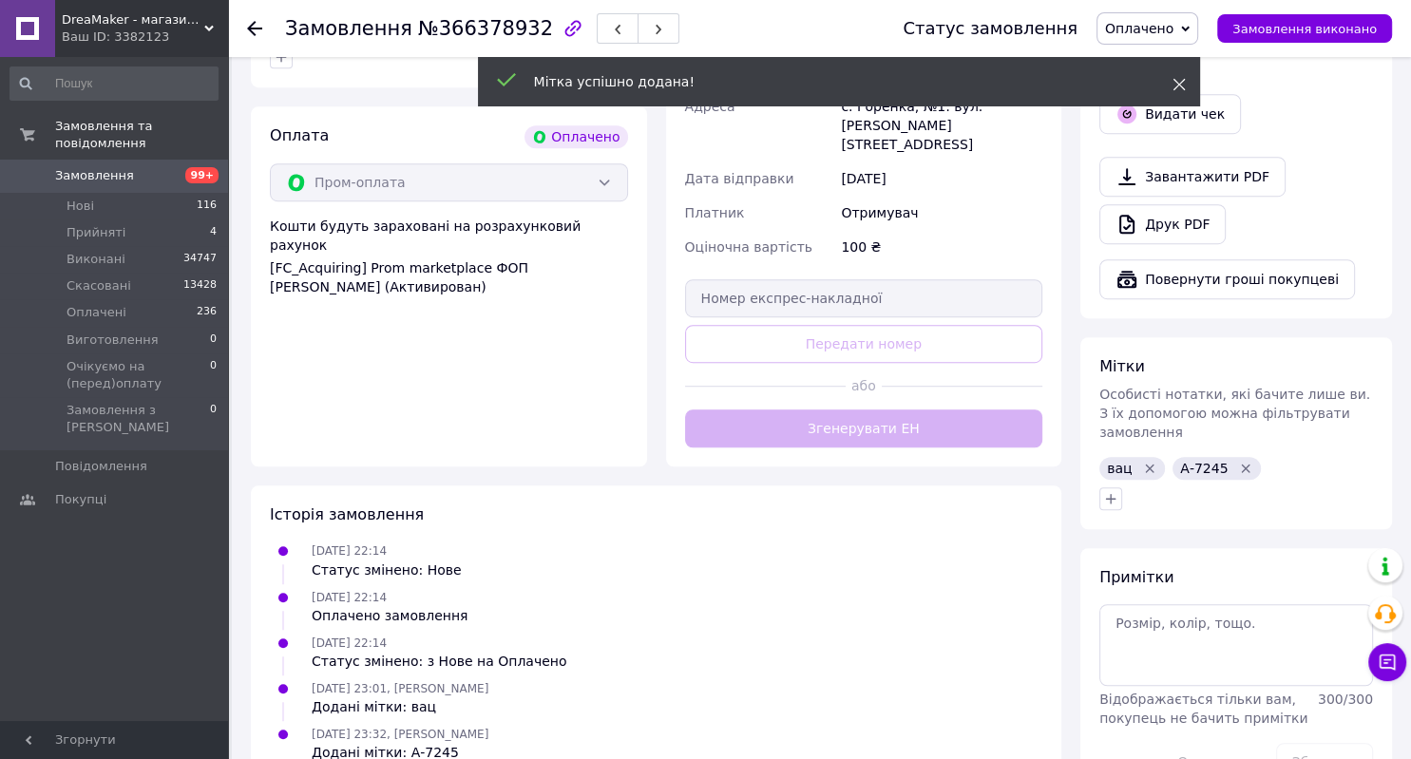
click at [1179, 80] on icon at bounding box center [1178, 84] width 13 height 13
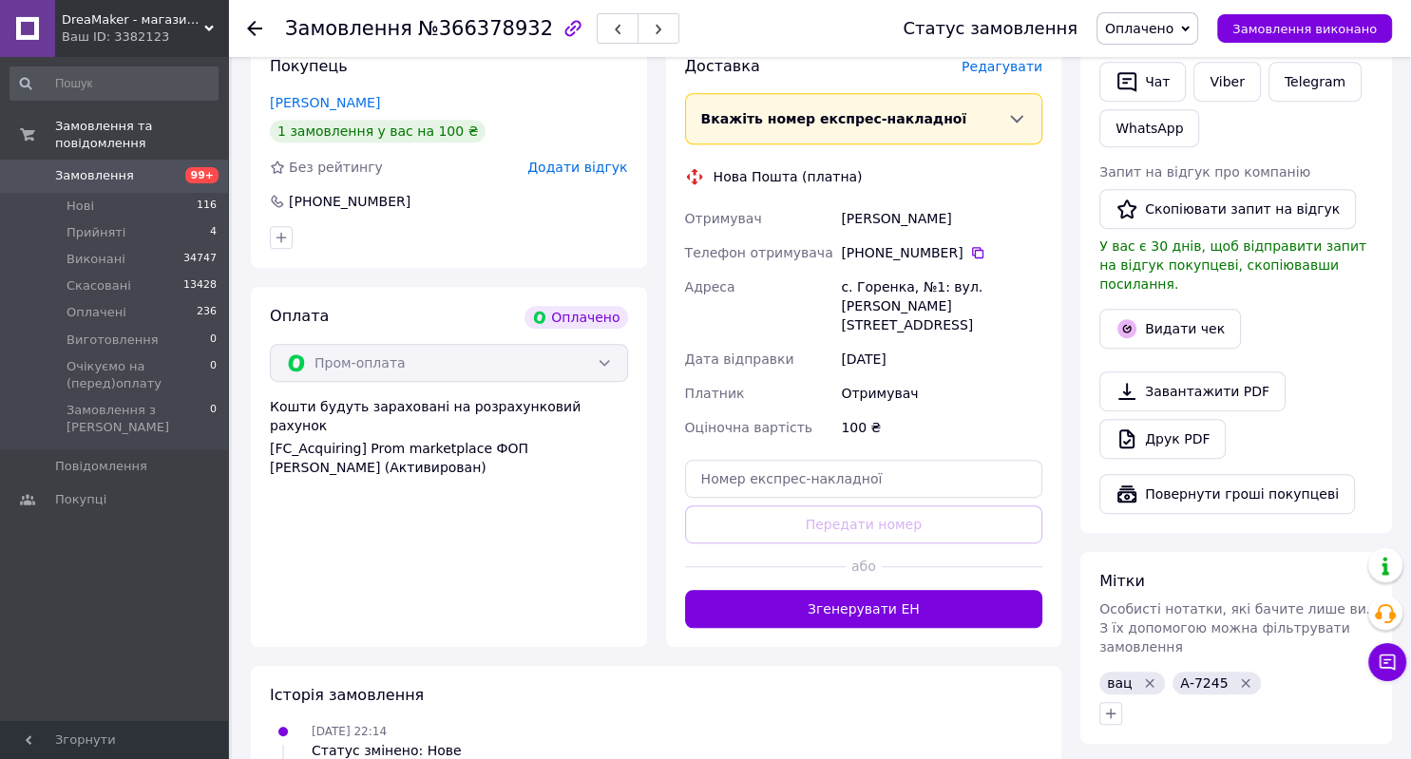
scroll to position [929, 0]
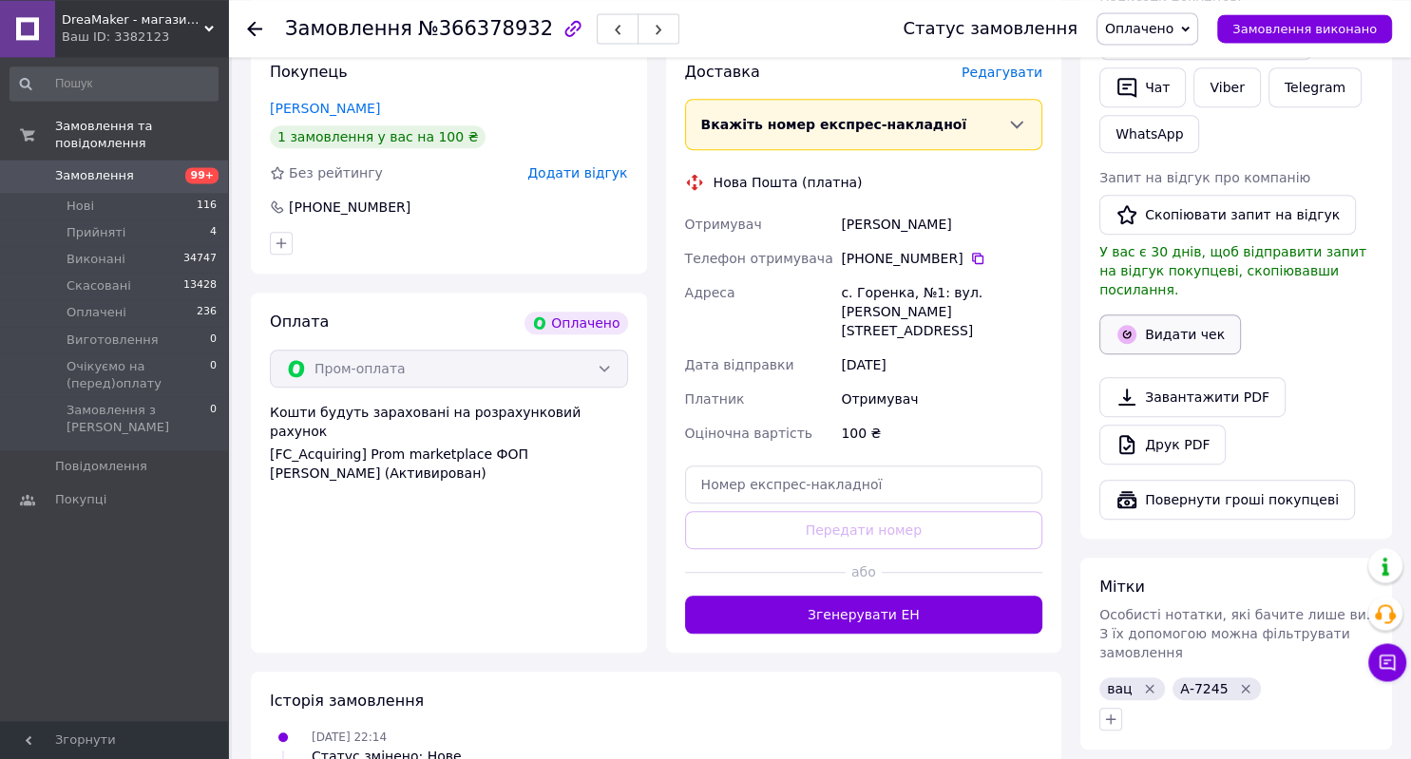
click at [1193, 314] on button "Видати чек" at bounding box center [1170, 334] width 142 height 40
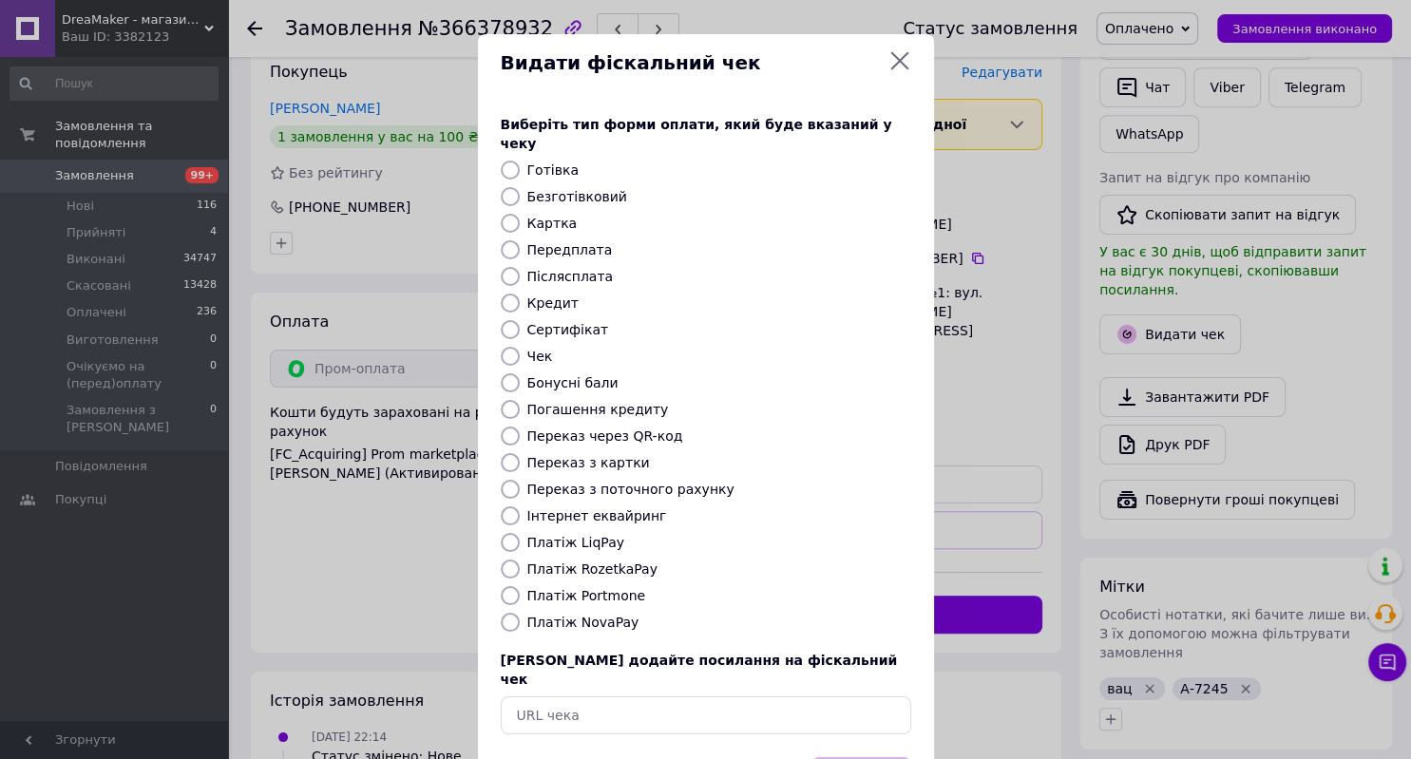
click at [587, 269] on label "Післясплата" at bounding box center [570, 276] width 86 height 15
click at [520, 267] on input "Післясплата" at bounding box center [510, 276] width 19 height 19
radio input "true"
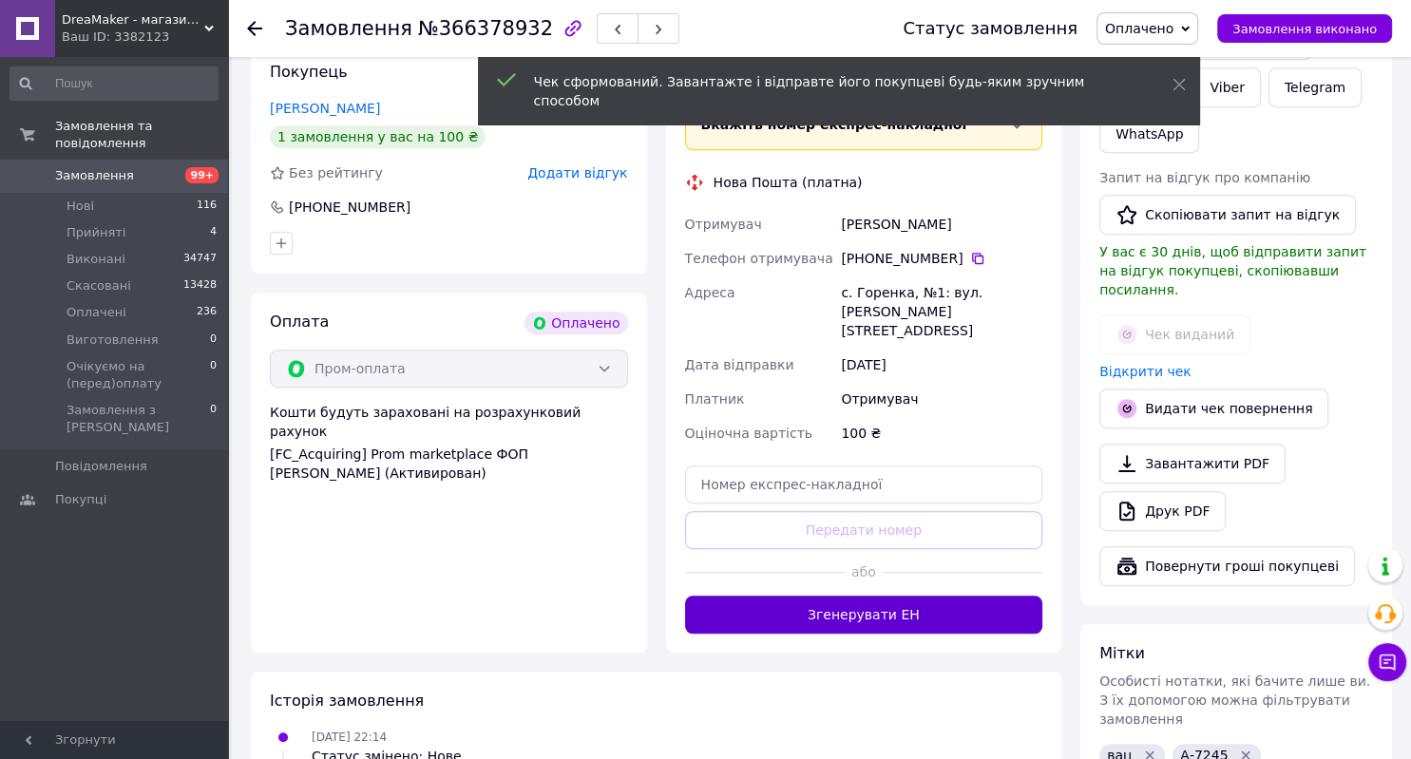
click at [953, 596] on button "Згенерувати ЕН" at bounding box center [864, 615] width 358 height 38
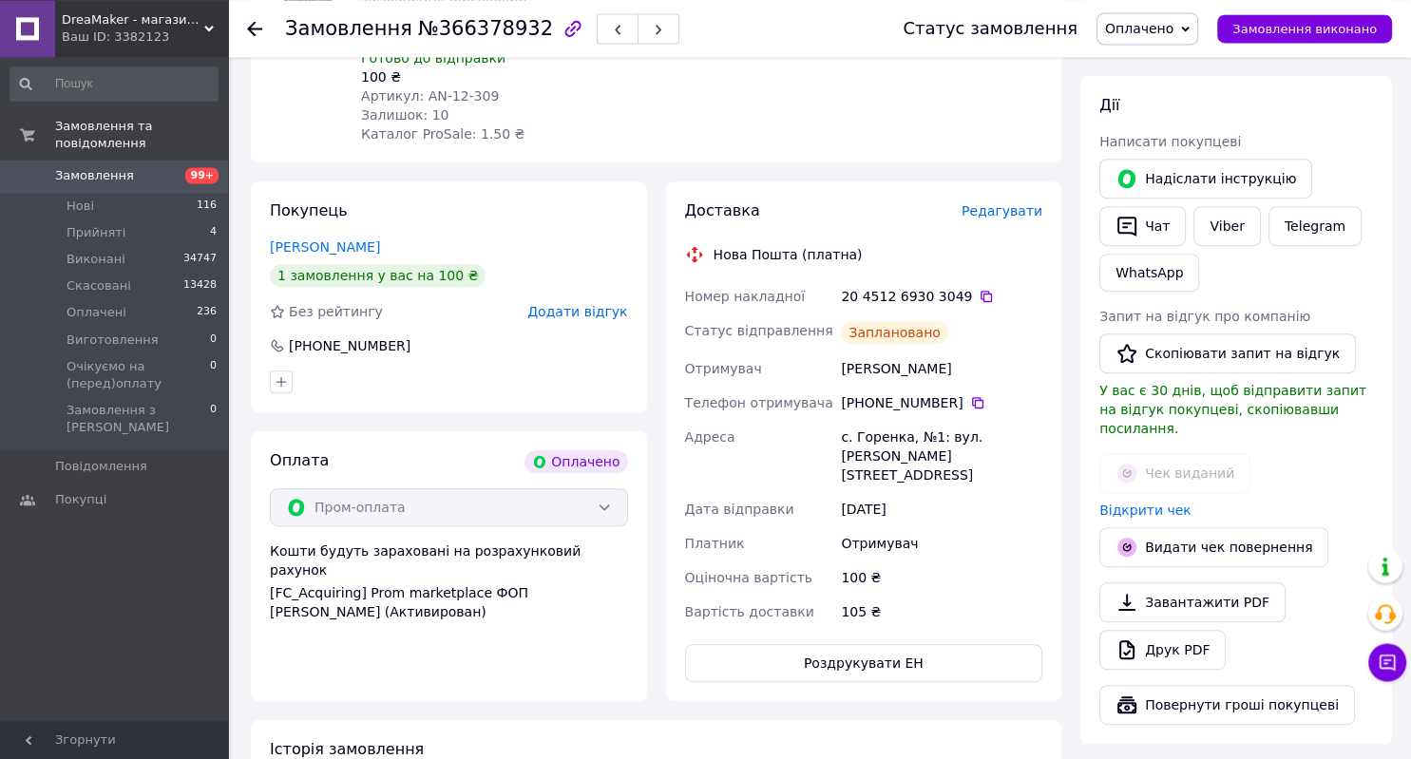
scroll to position [783, 0]
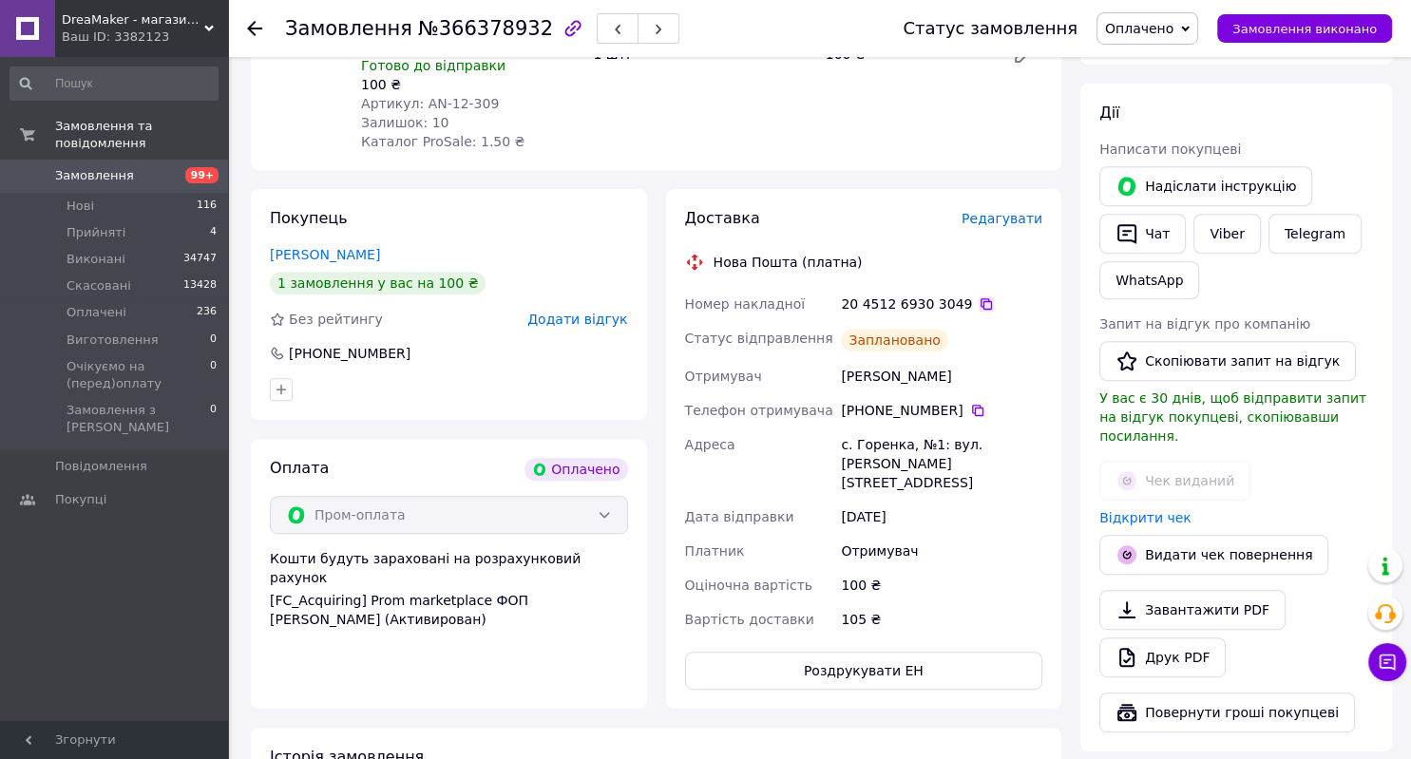
click at [978, 296] on icon at bounding box center [985, 303] width 15 height 15
click at [970, 403] on icon at bounding box center [977, 410] width 15 height 15
click at [1009, 500] on div "[DATE]" at bounding box center [941, 517] width 209 height 34
